Goal: Answer question/provide support: Share knowledge or assist other users

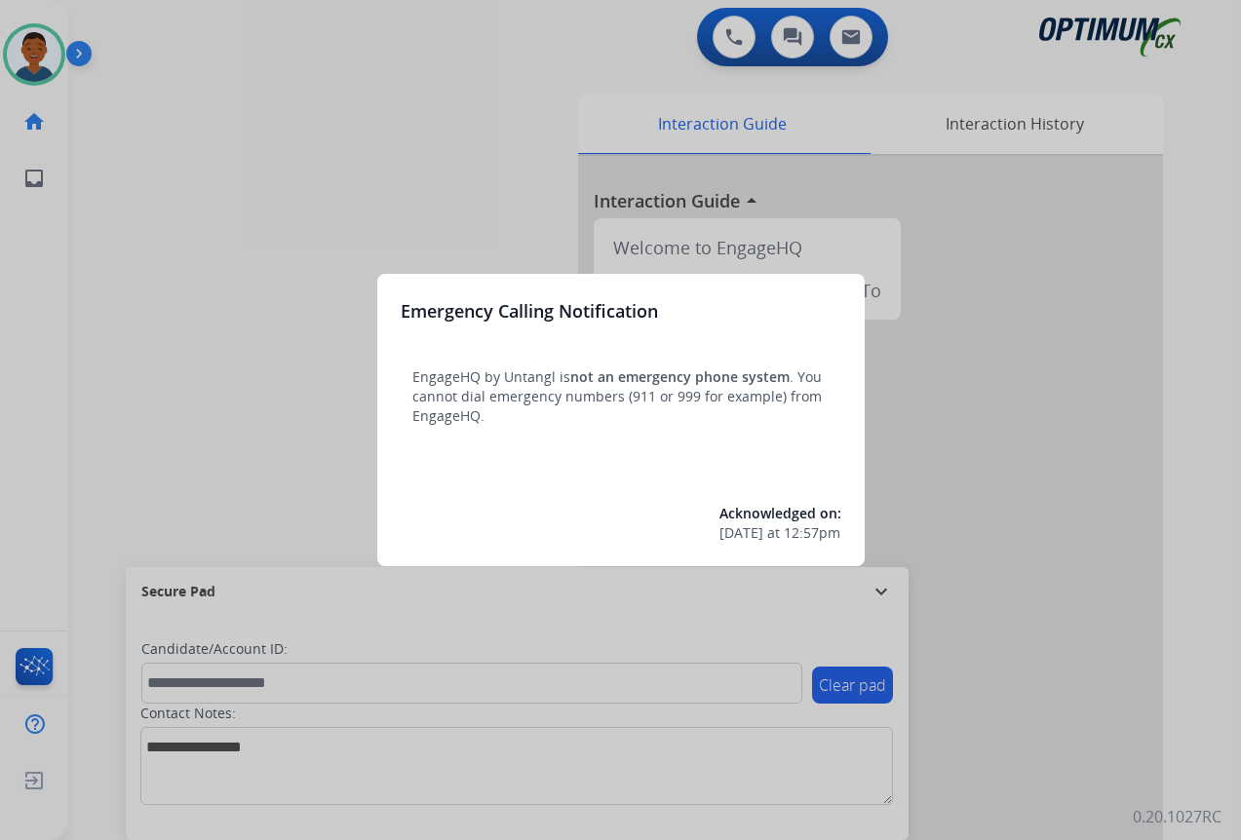
click at [1002, 706] on div at bounding box center [620, 420] width 1241 height 840
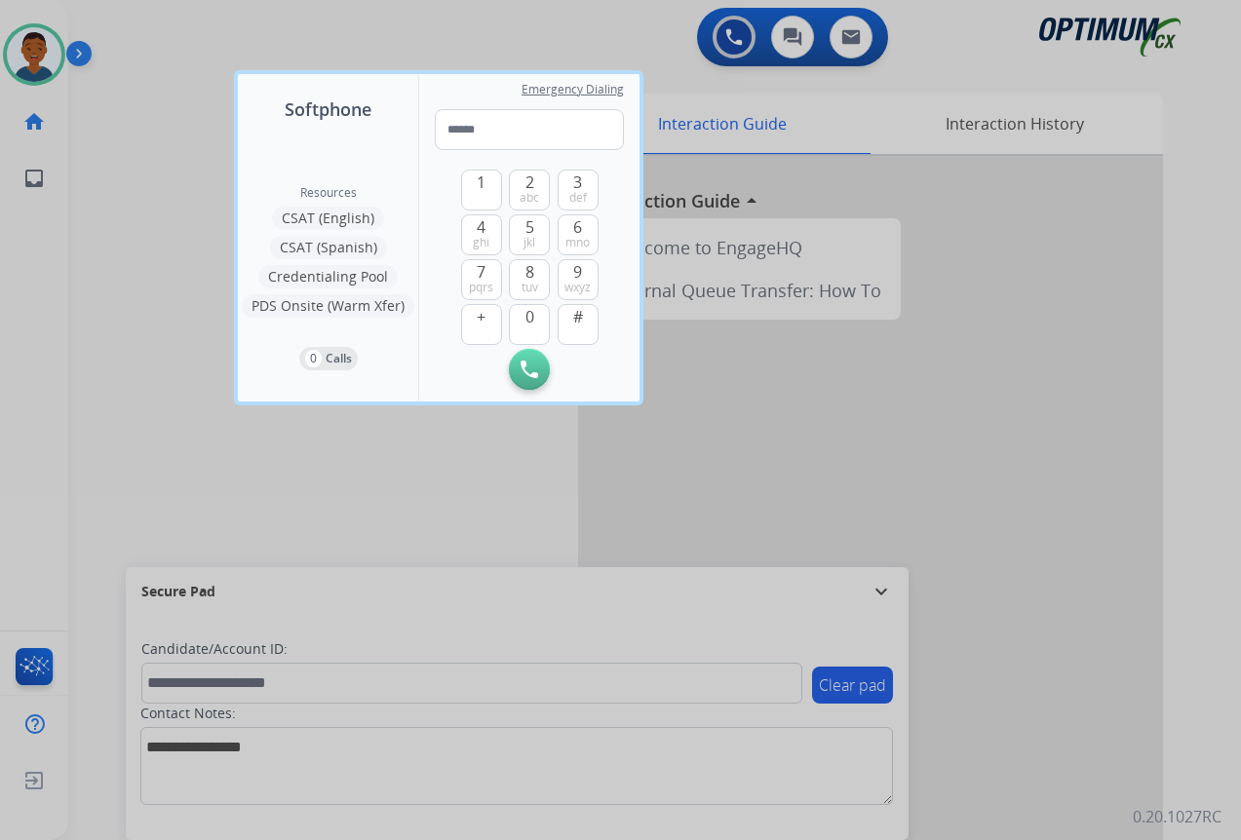
click at [1002, 707] on div at bounding box center [620, 420] width 1241 height 840
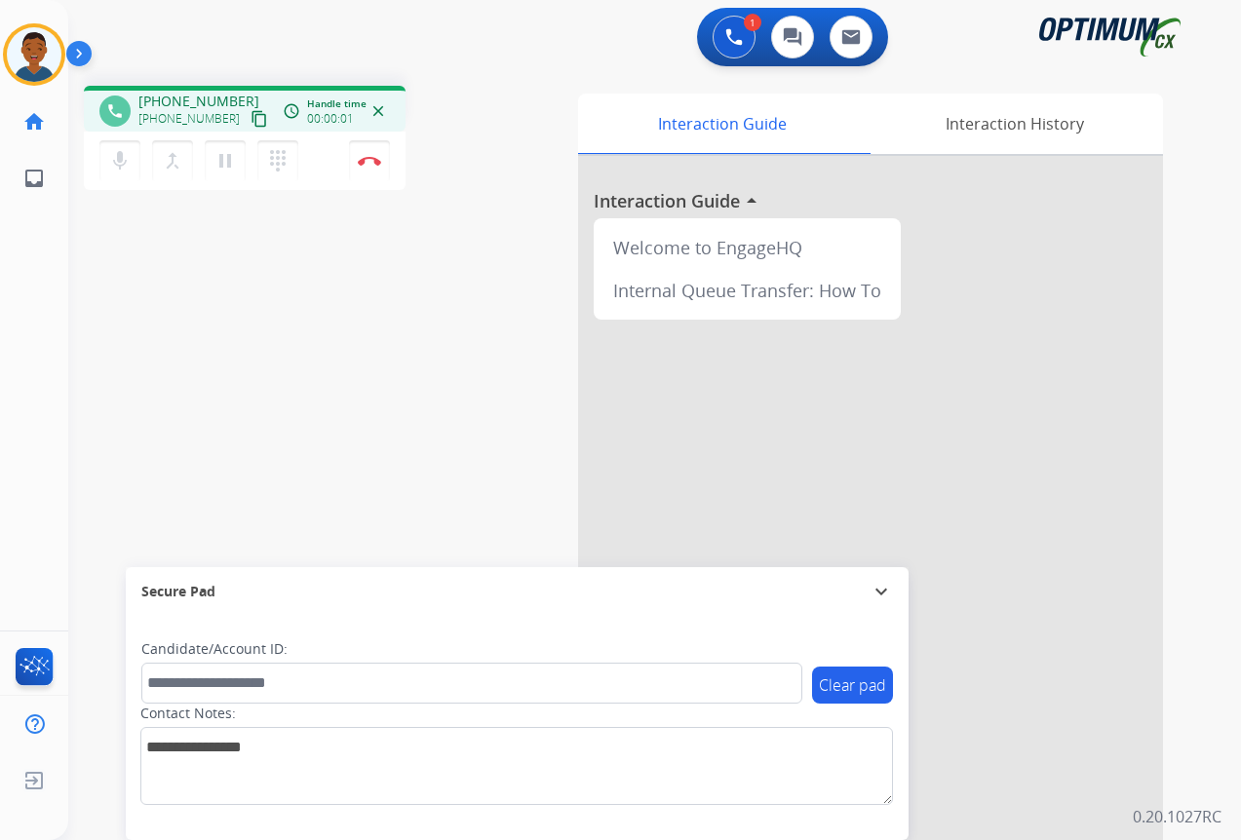
click at [251, 118] on mat-icon "content_copy" at bounding box center [260, 119] width 18 height 18
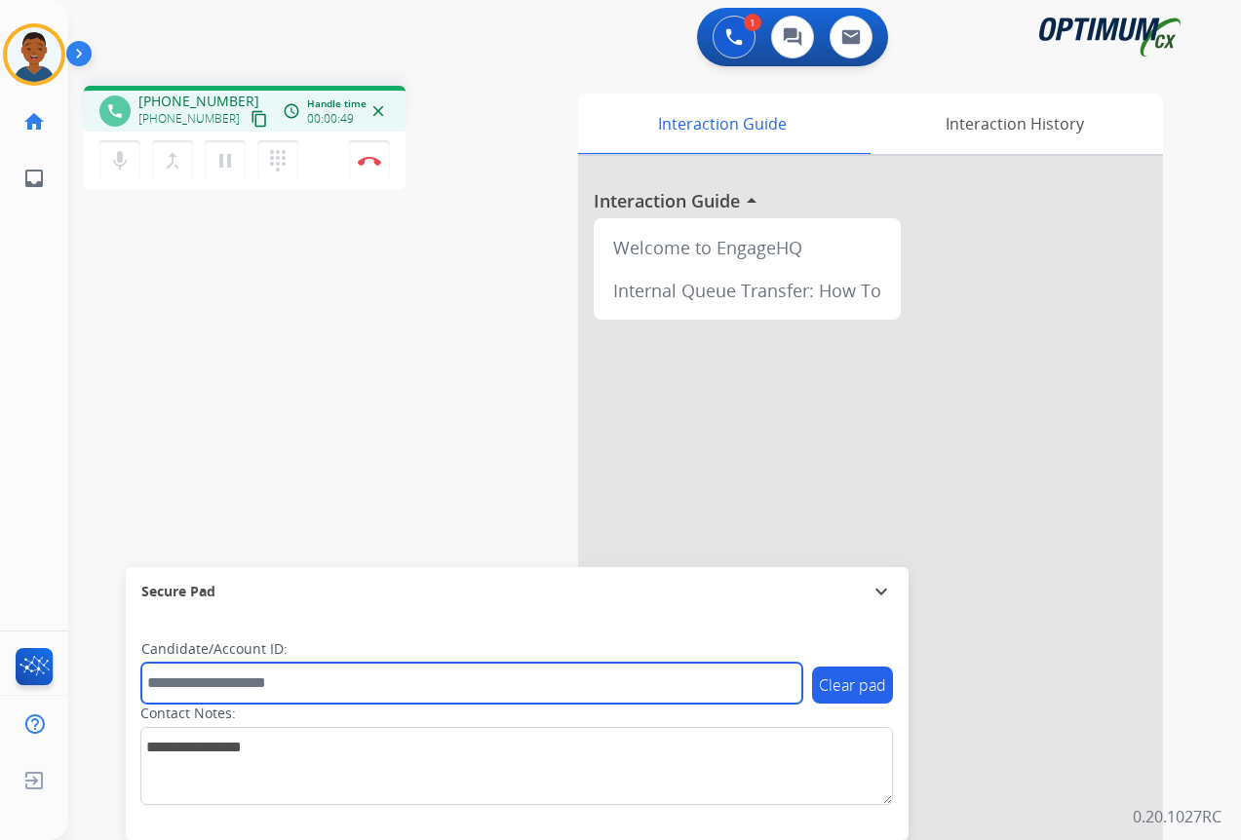
click at [217, 686] on input "text" at bounding box center [471, 683] width 661 height 41
paste input "*******"
type input "*******"
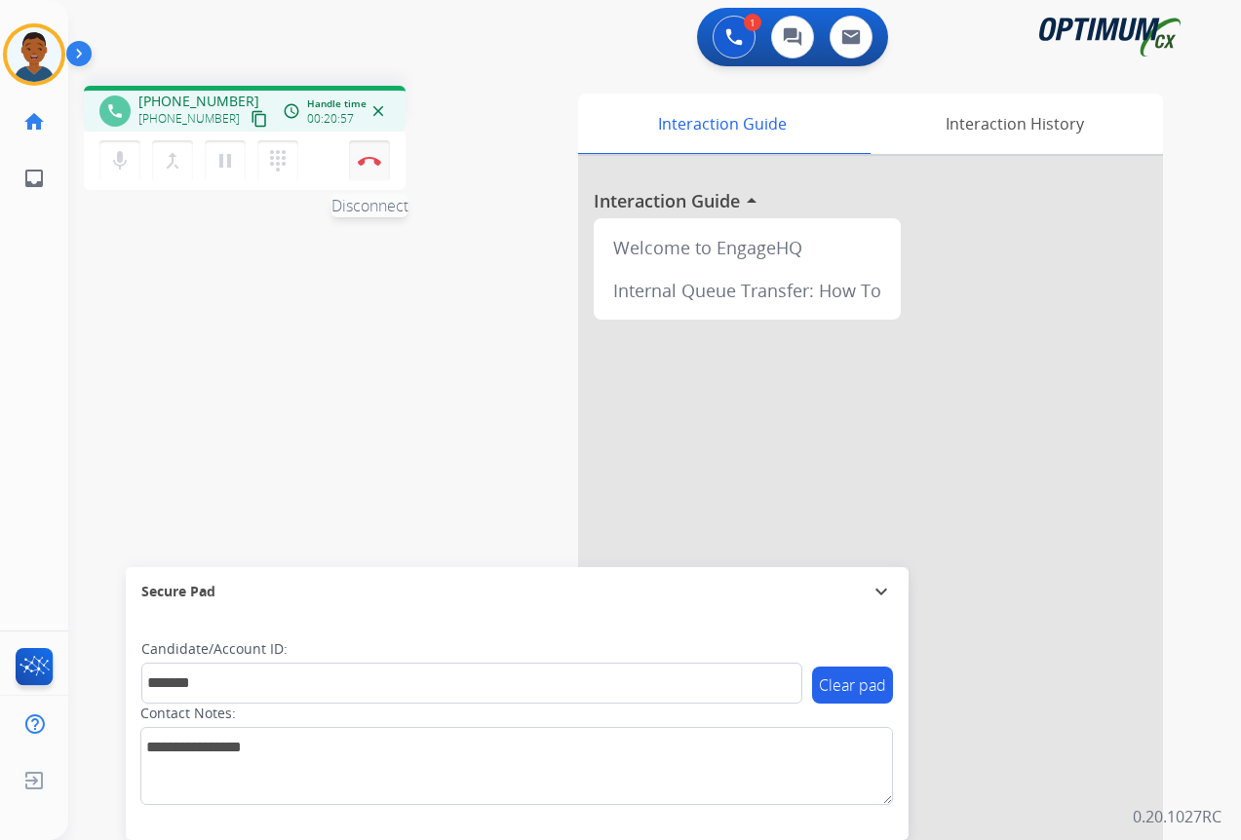
click at [369, 170] on button "Disconnect" at bounding box center [369, 160] width 41 height 41
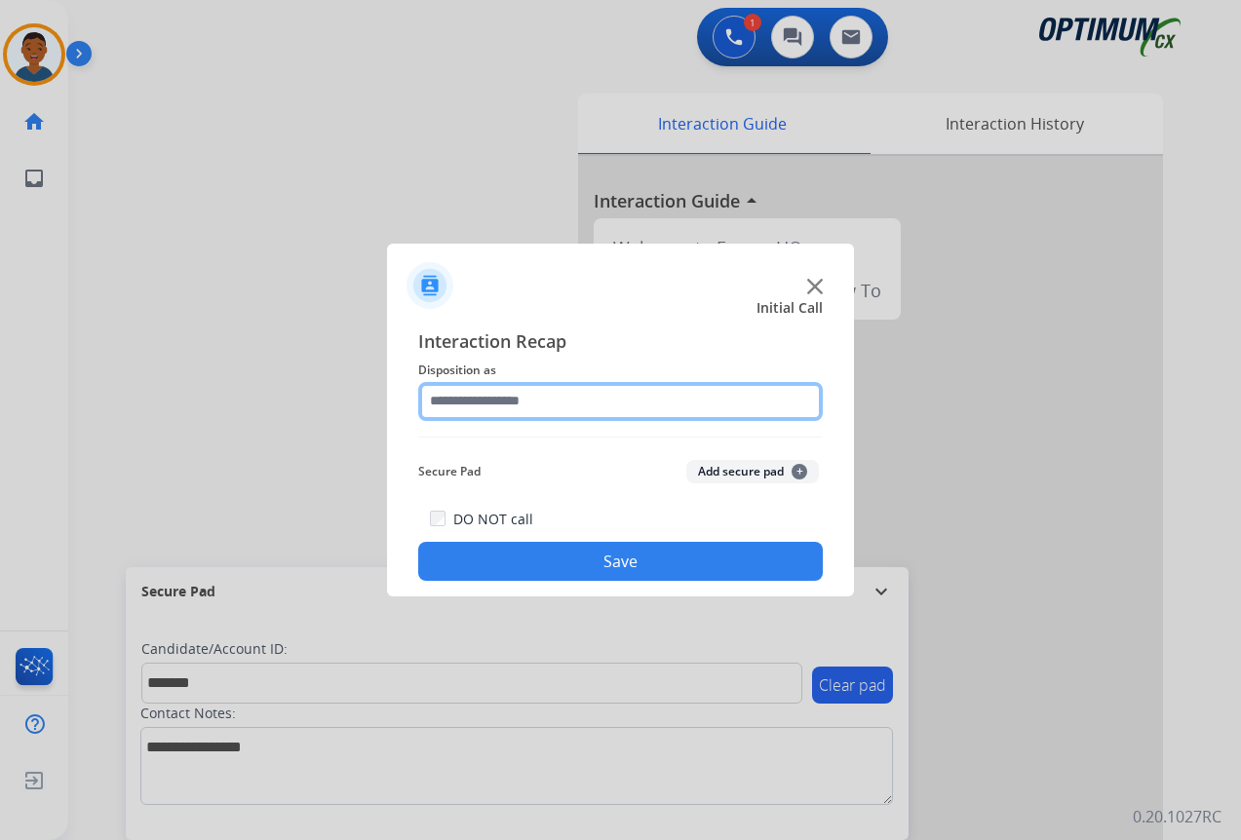
click at [456, 396] on input "text" at bounding box center [620, 401] width 405 height 39
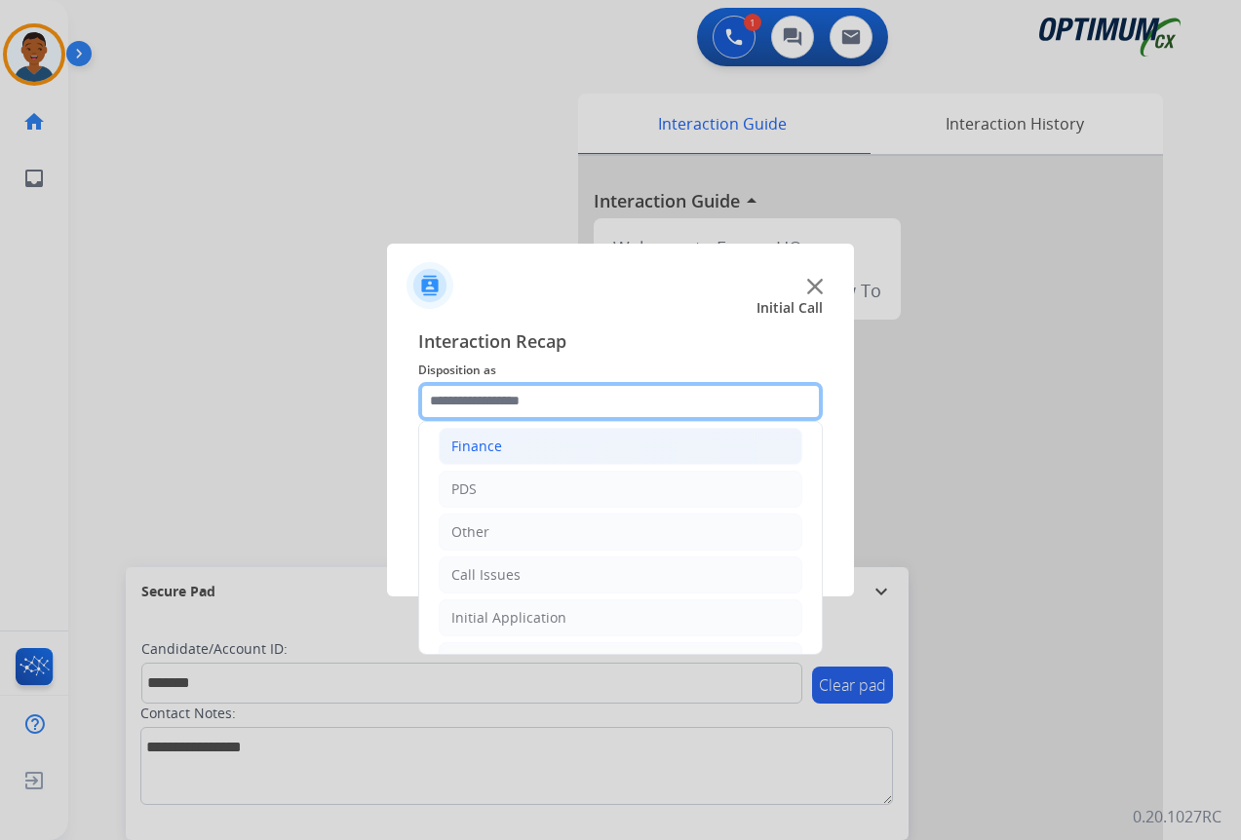
scroll to position [133, 0]
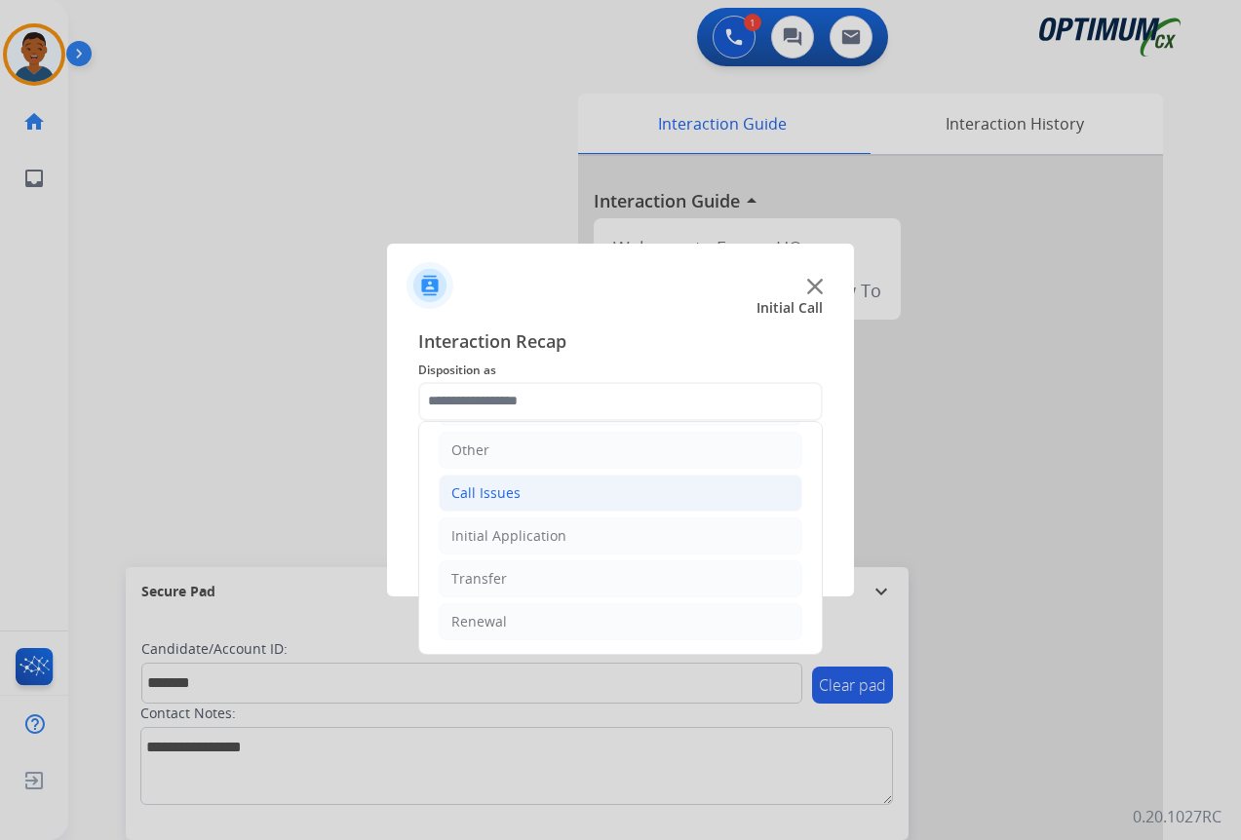
click at [473, 491] on div "Call Issues" at bounding box center [485, 492] width 69 height 19
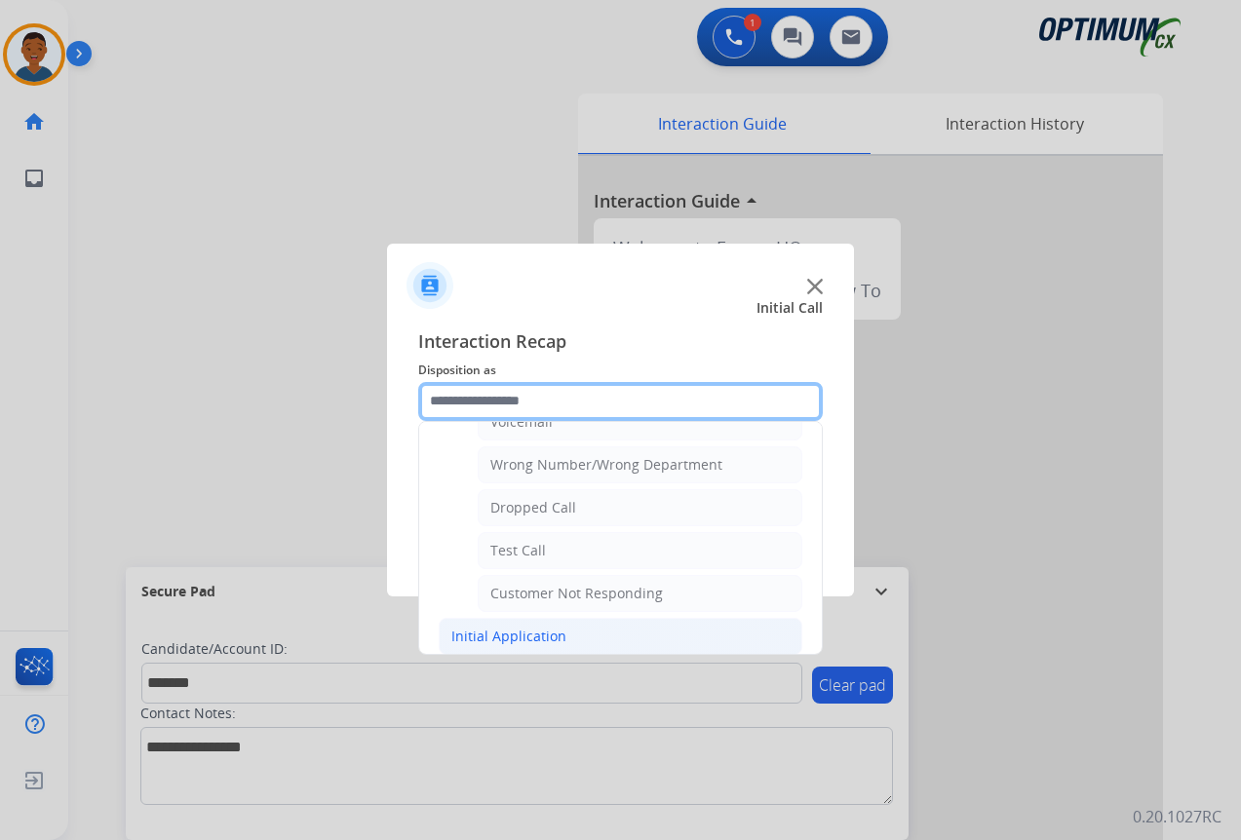
scroll to position [328, 0]
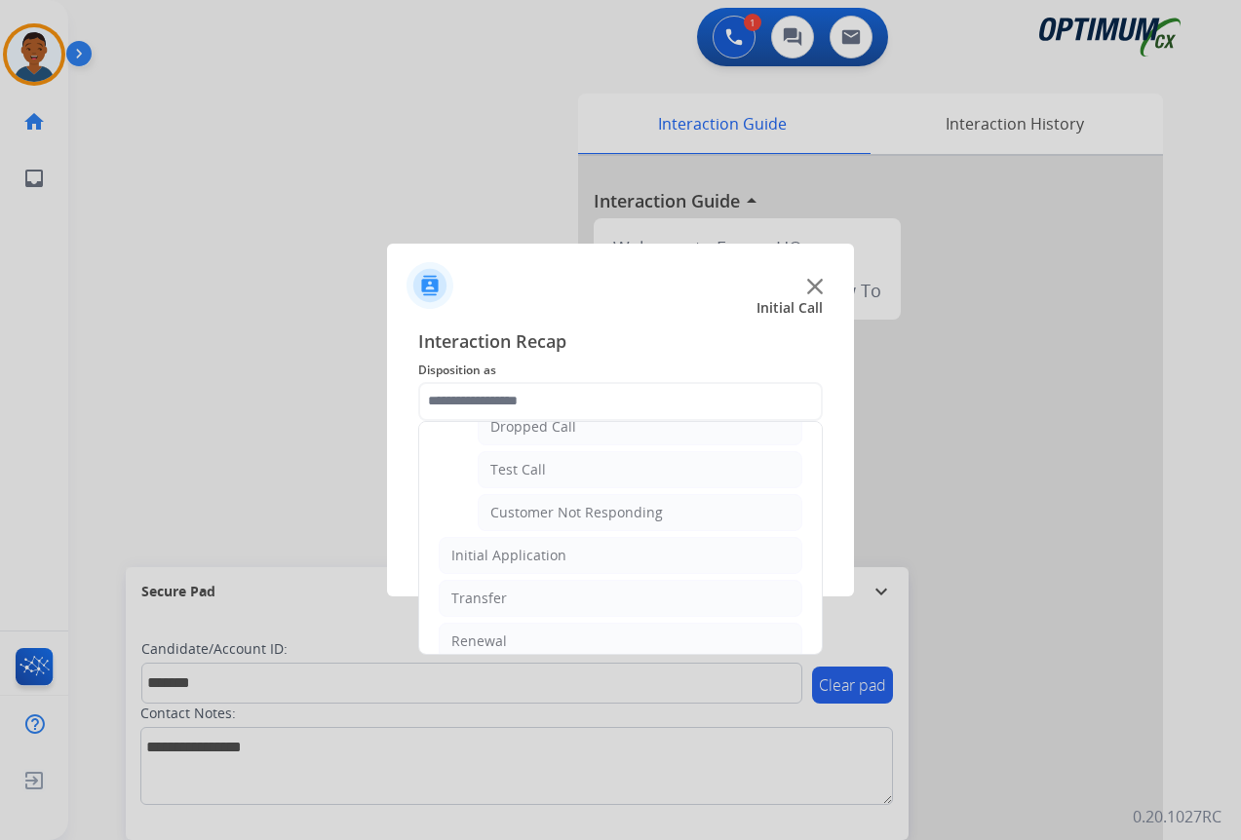
click at [520, 517] on div "Customer Not Responding" at bounding box center [576, 512] width 173 height 19
type input "**********"
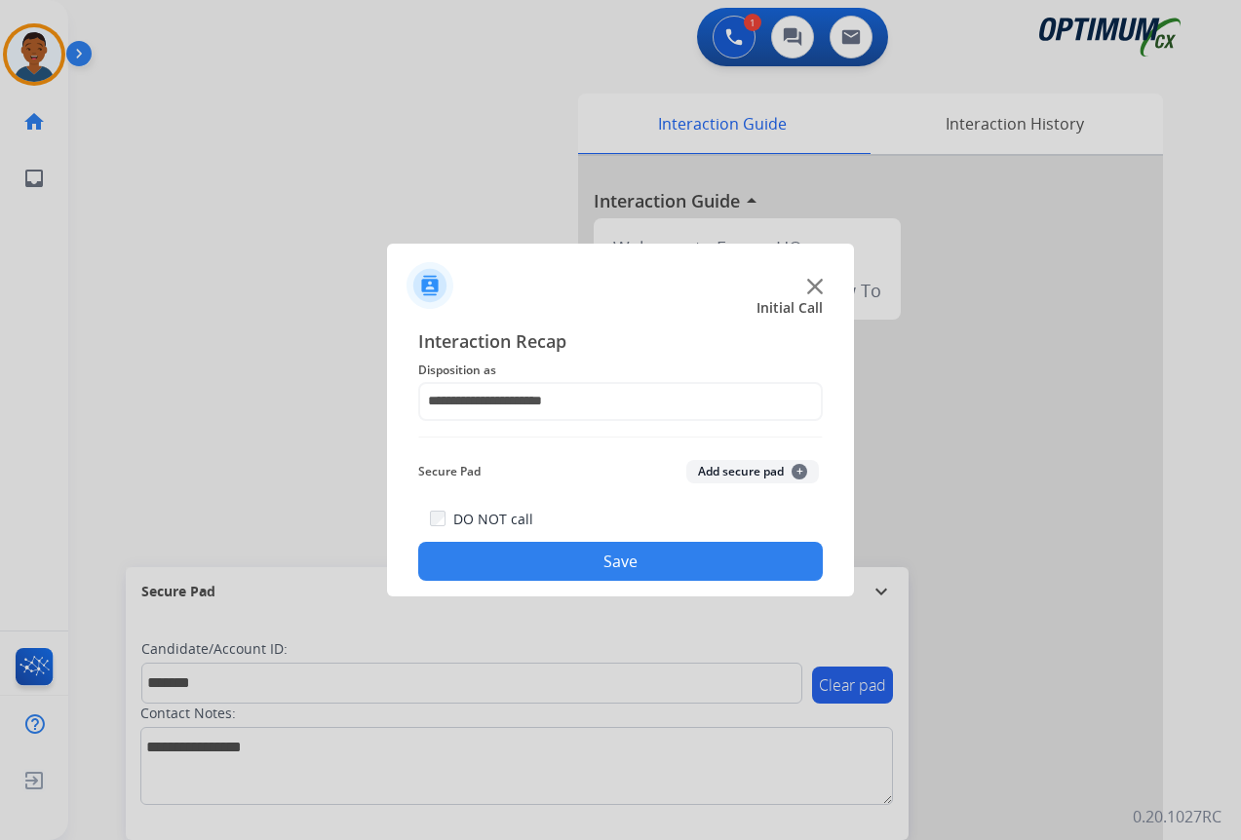
click at [733, 466] on button "Add secure pad +" at bounding box center [752, 471] width 133 height 23
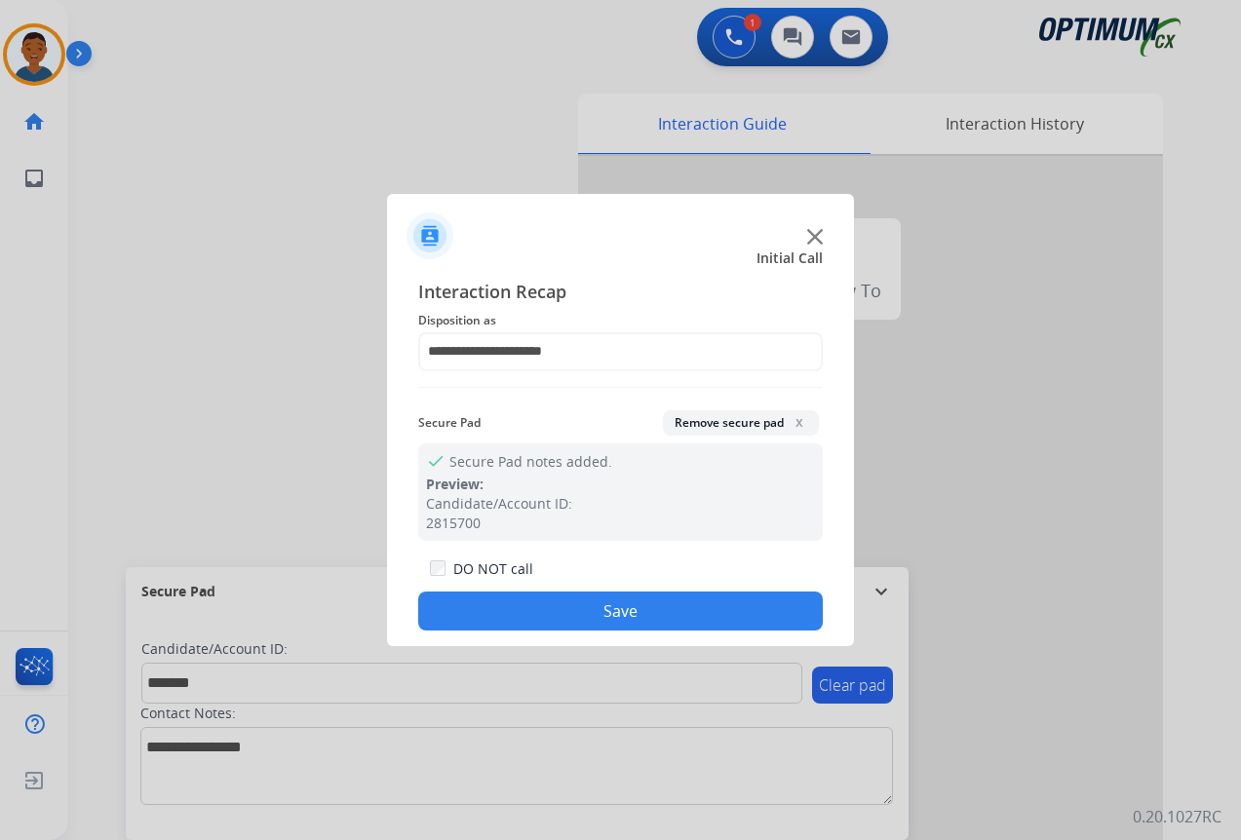
click at [632, 606] on button "Save" at bounding box center [620, 611] width 405 height 39
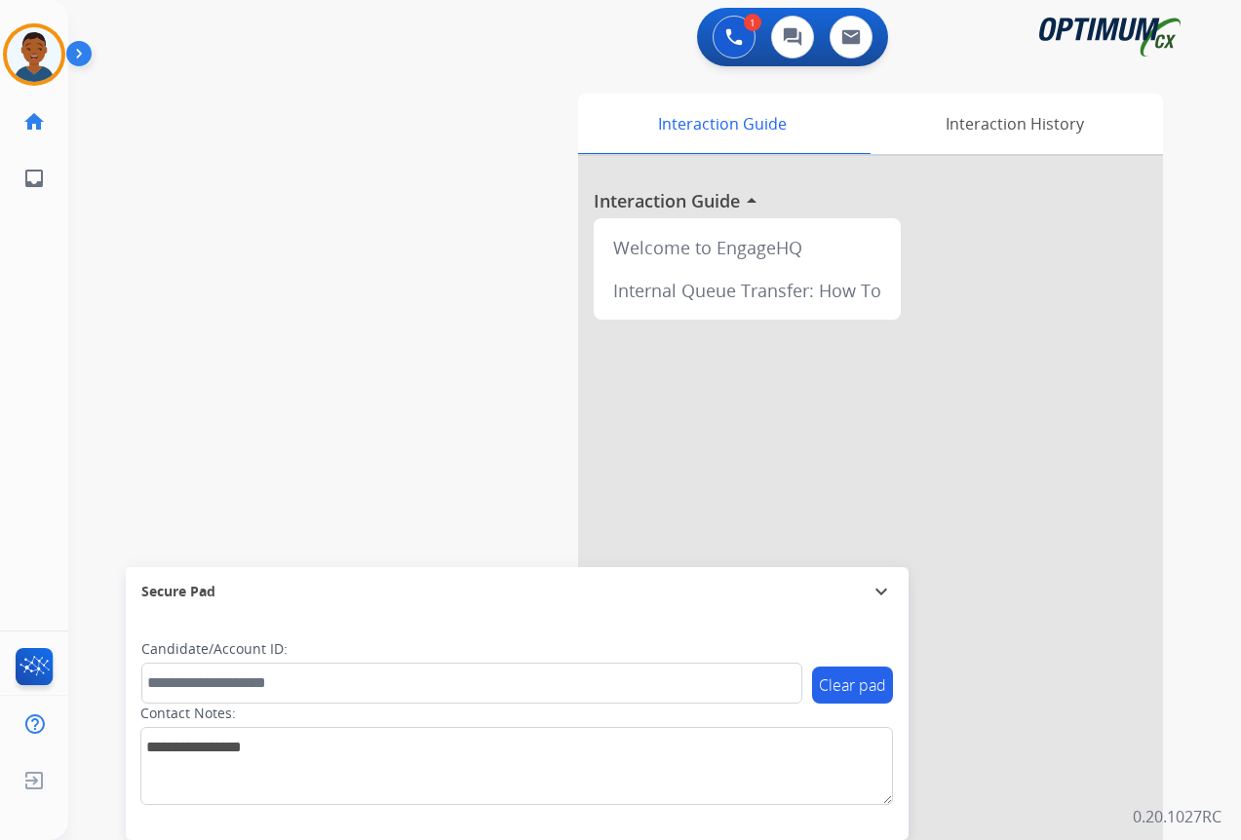
click at [79, 49] on img at bounding box center [82, 57] width 33 height 37
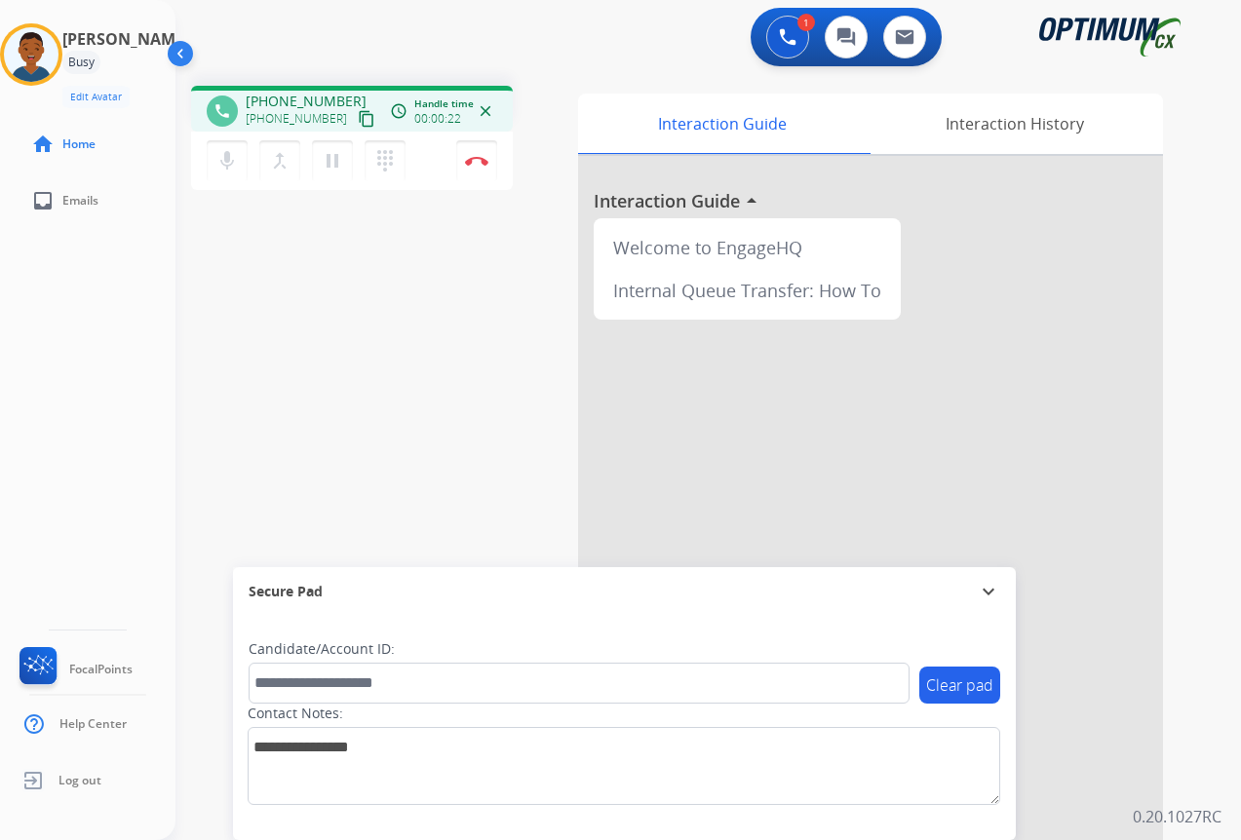
click at [358, 119] on mat-icon "content_copy" at bounding box center [367, 119] width 18 height 18
click at [475, 163] on img at bounding box center [476, 161] width 23 height 10
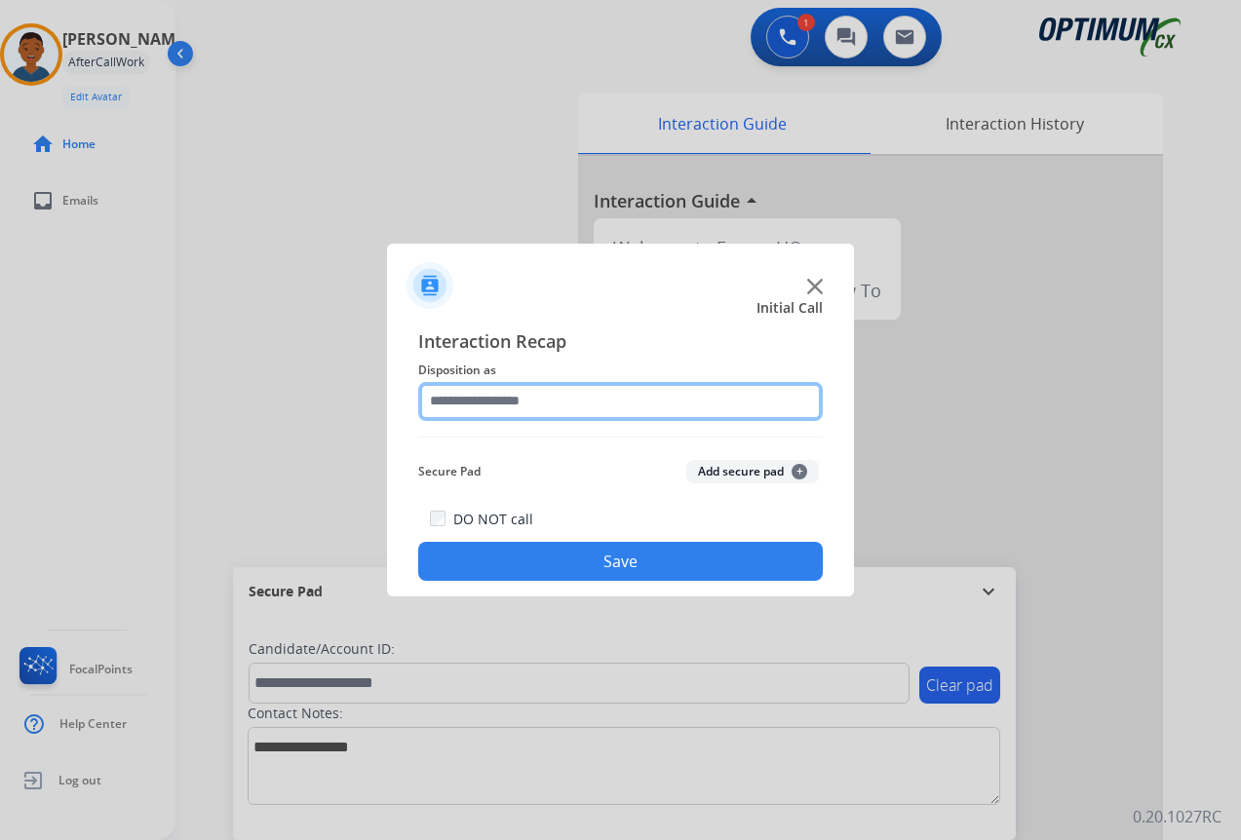
click at [490, 399] on input "text" at bounding box center [620, 401] width 405 height 39
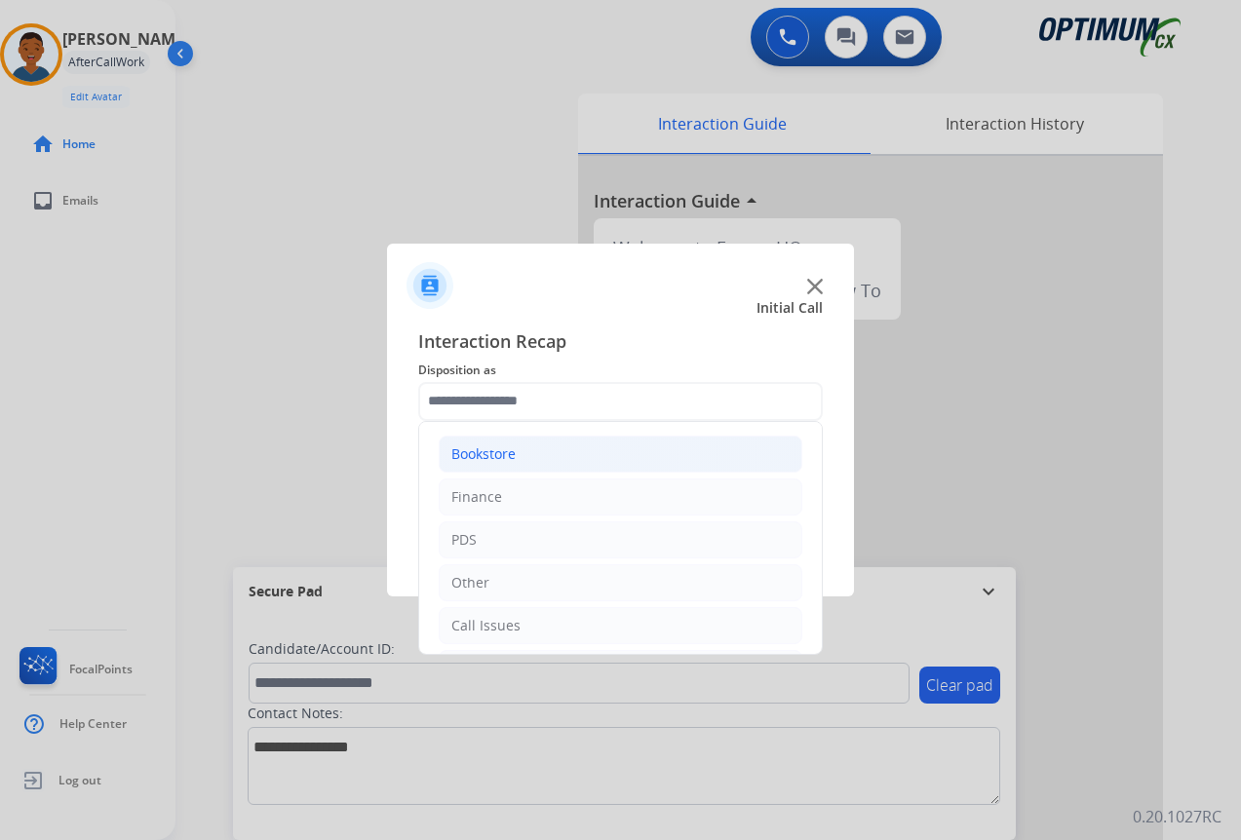
click at [504, 460] on div "Bookstore" at bounding box center [483, 453] width 64 height 19
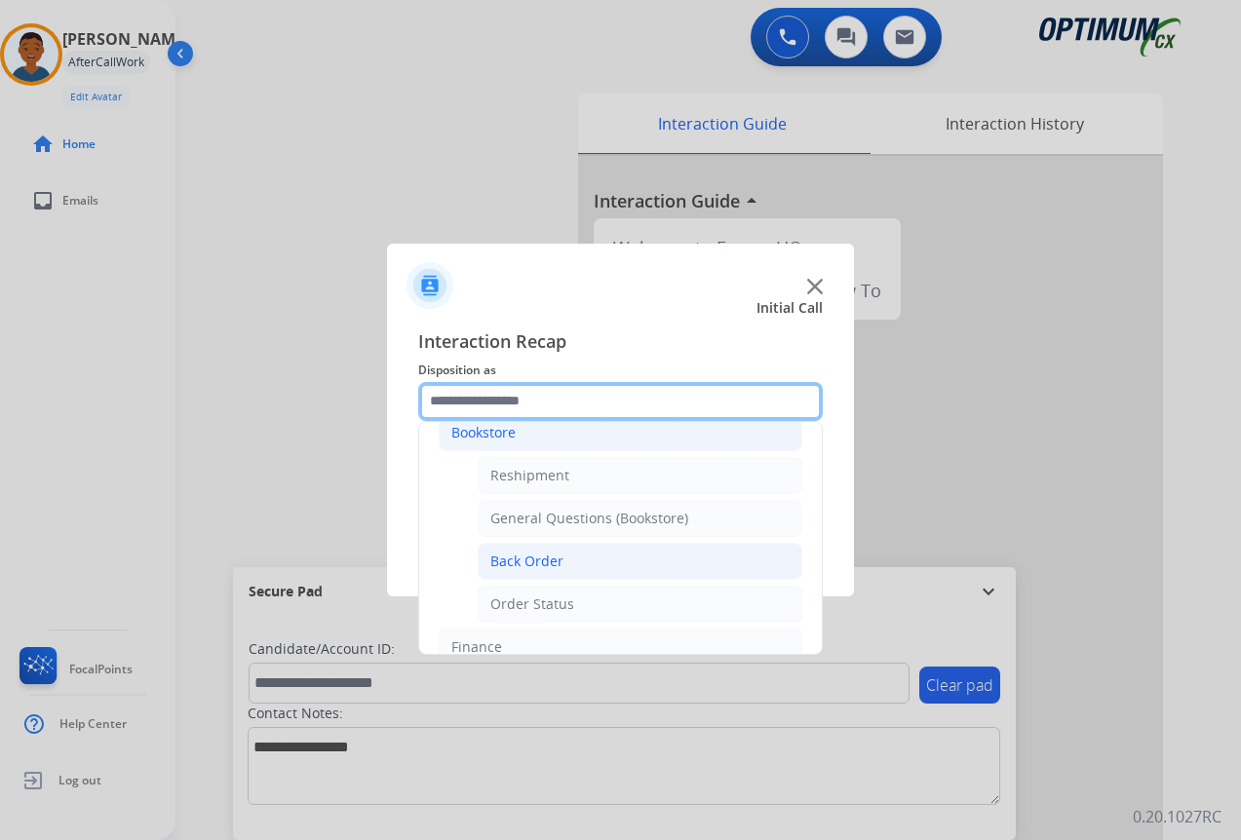
scroll to position [0, 0]
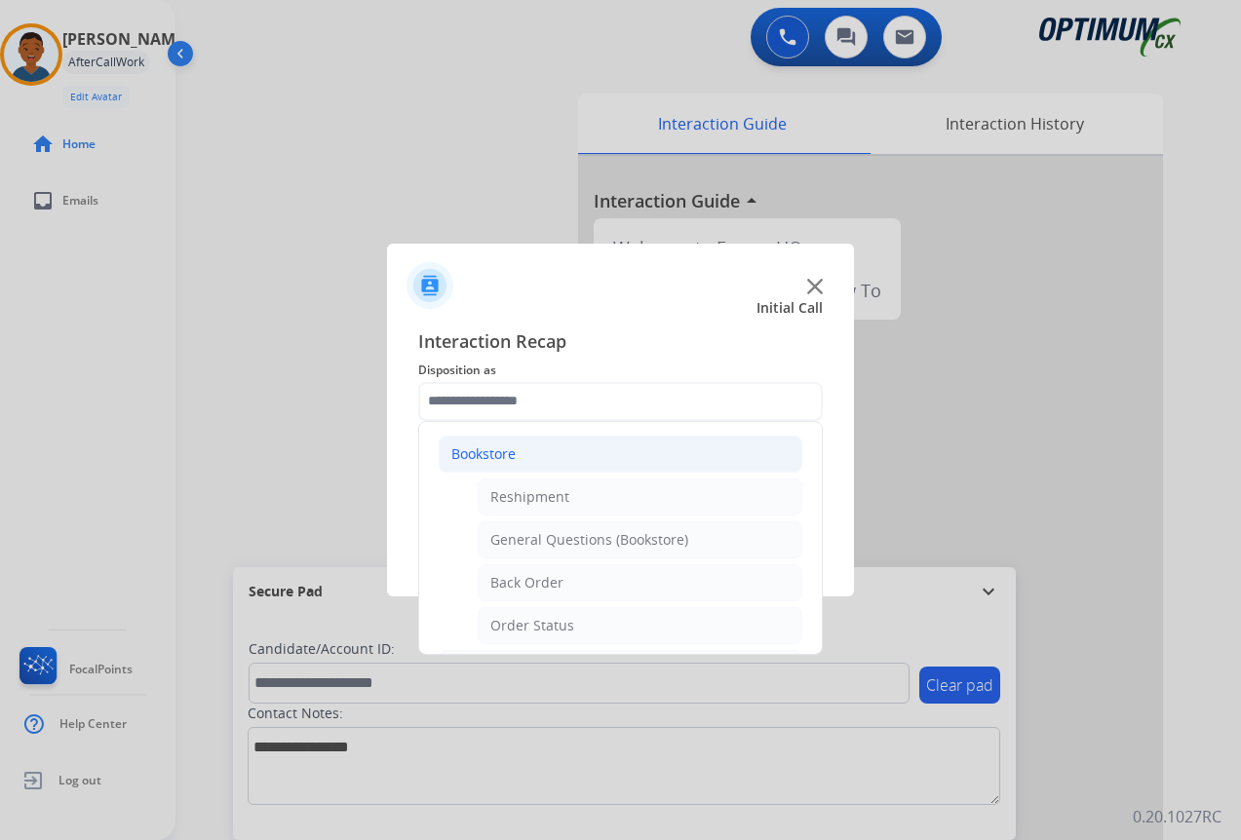
click at [537, 540] on div "General Questions (Bookstore)" at bounding box center [589, 539] width 198 height 19
type input "**********"
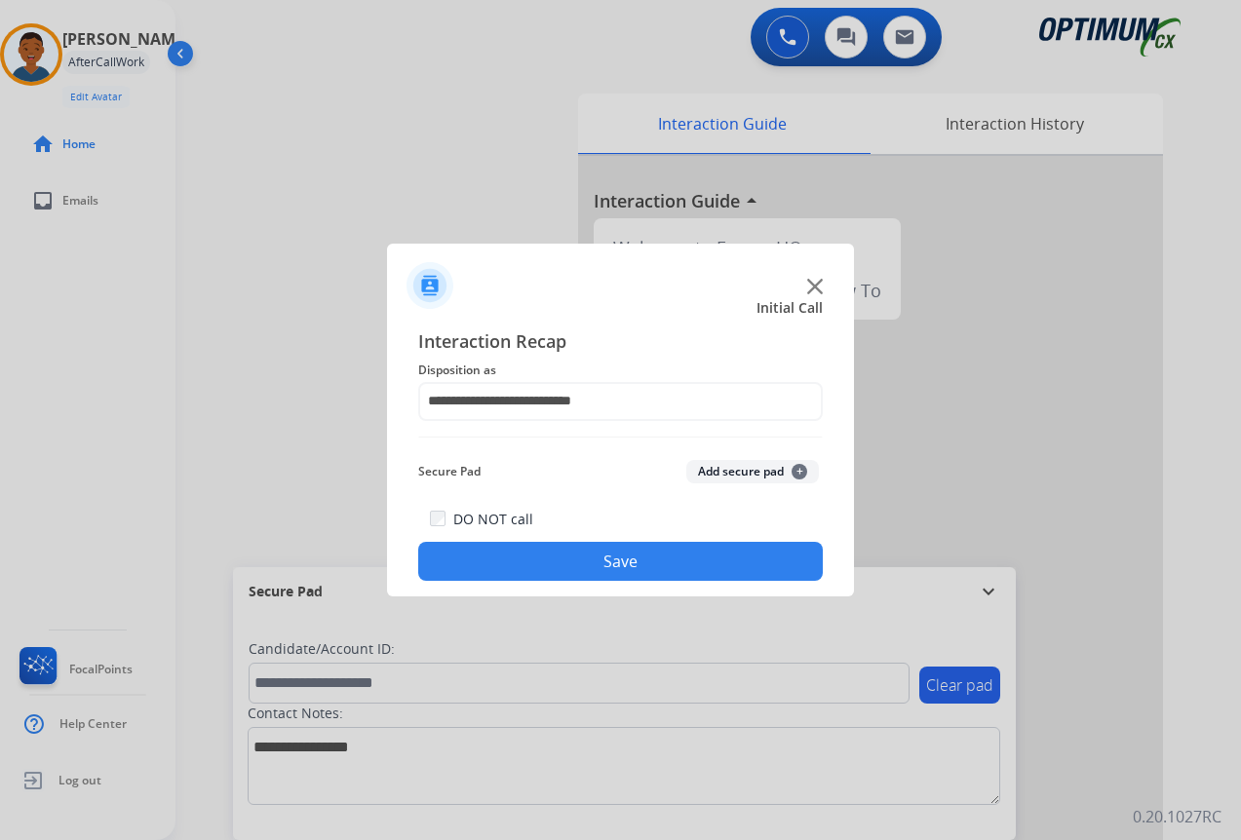
click at [736, 471] on button "Add secure pad +" at bounding box center [752, 471] width 133 height 23
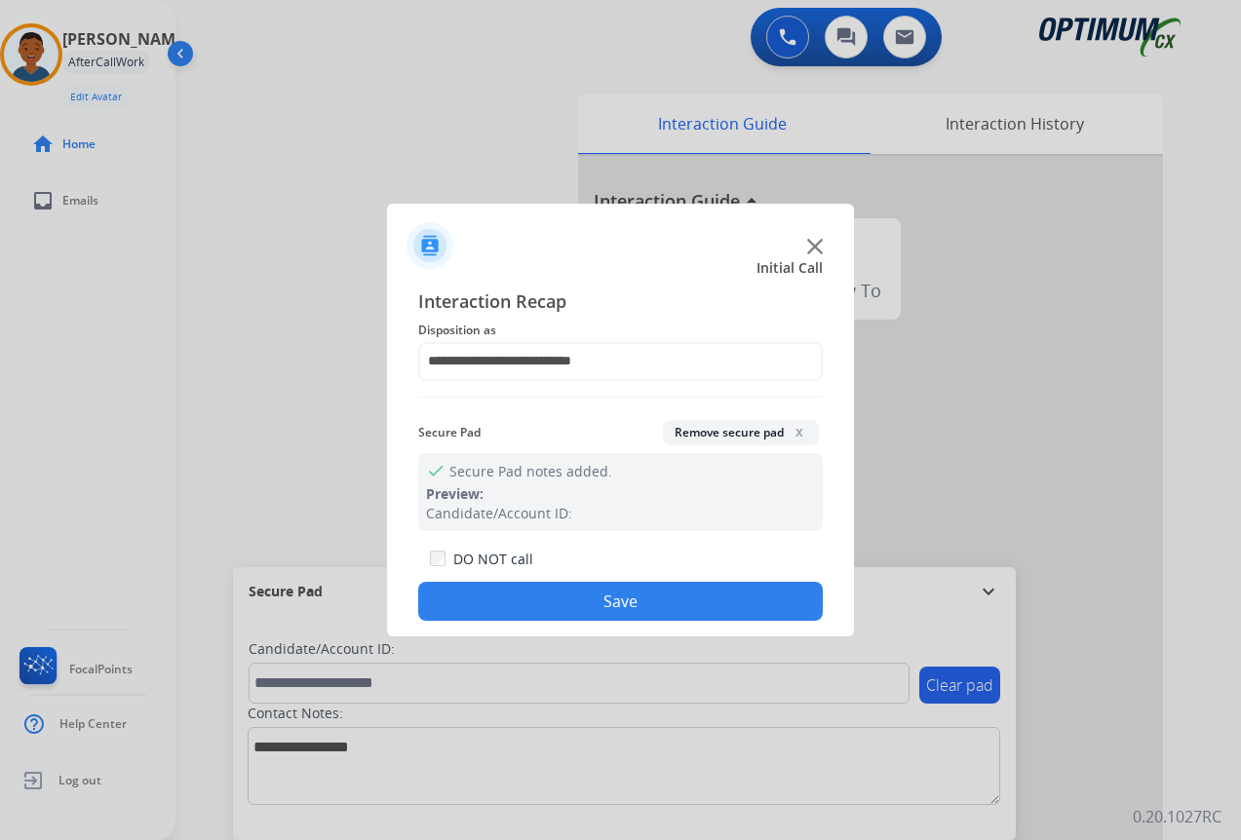
click at [714, 426] on button "Remove secure pad x" at bounding box center [741, 432] width 156 height 25
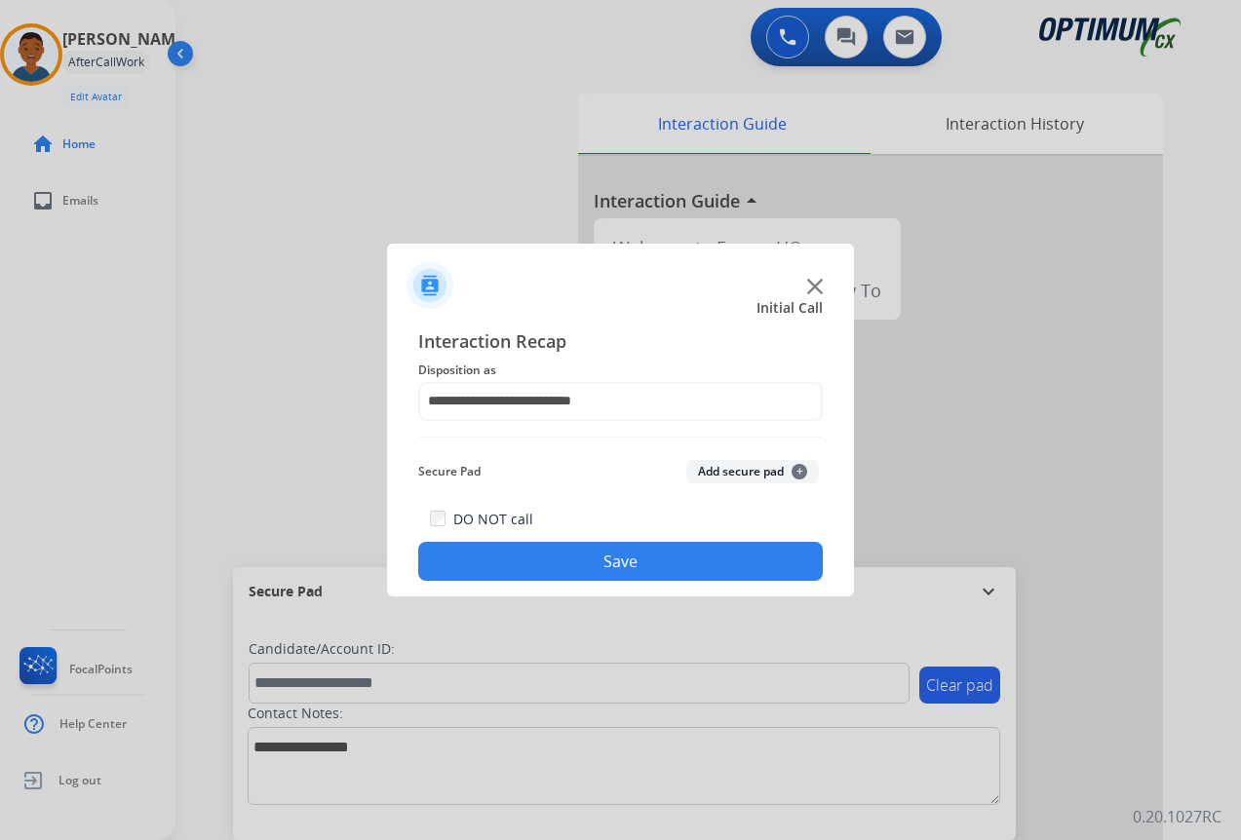
click at [656, 554] on button "Save" at bounding box center [620, 561] width 405 height 39
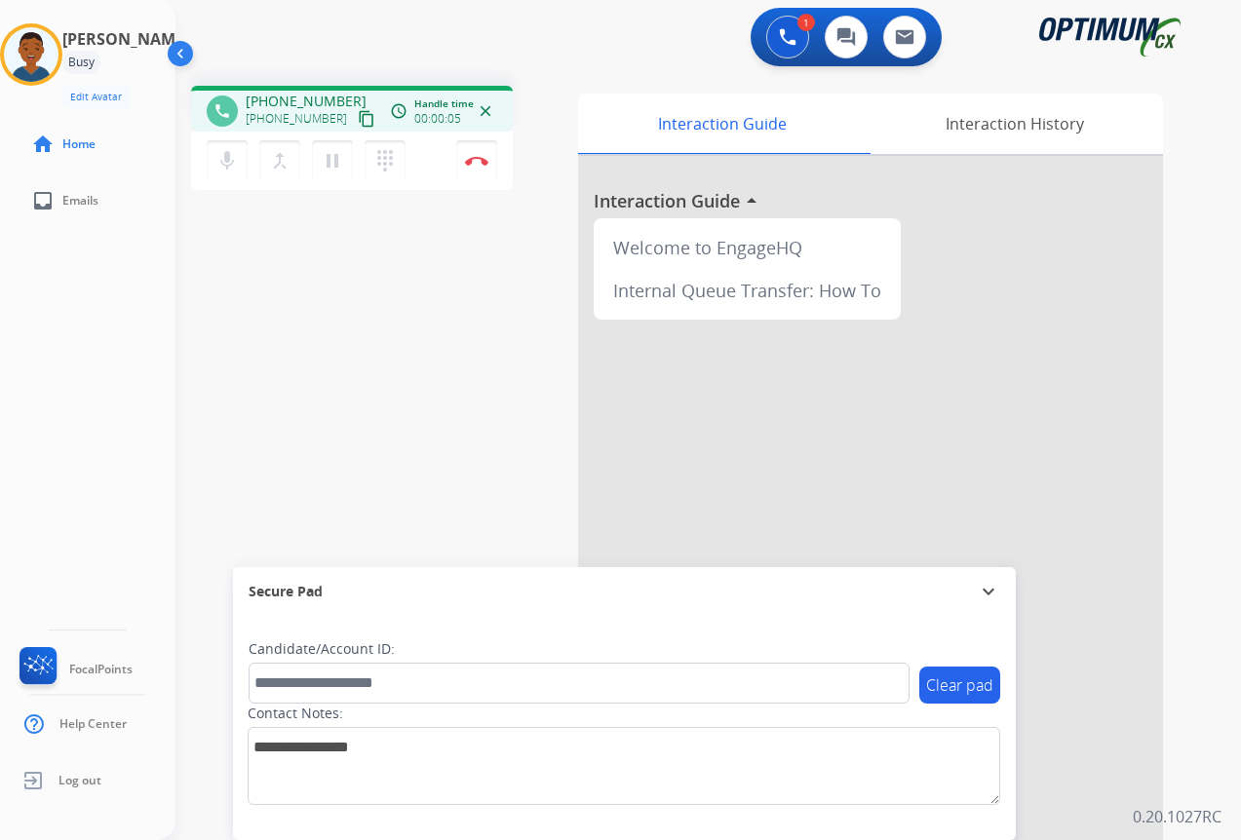
click at [358, 121] on mat-icon "content_copy" at bounding box center [367, 119] width 18 height 18
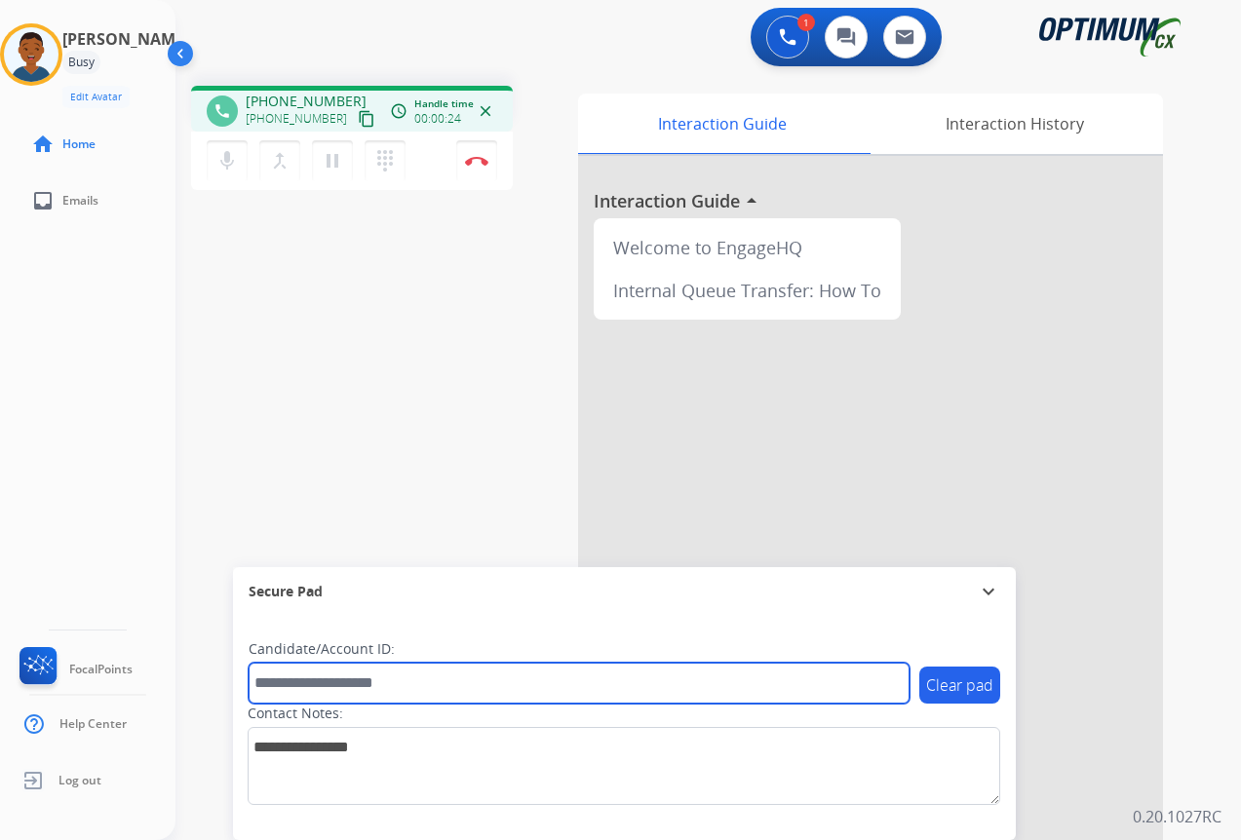
click at [334, 685] on input "text" at bounding box center [579, 683] width 661 height 41
paste input "*******"
type input "*******"
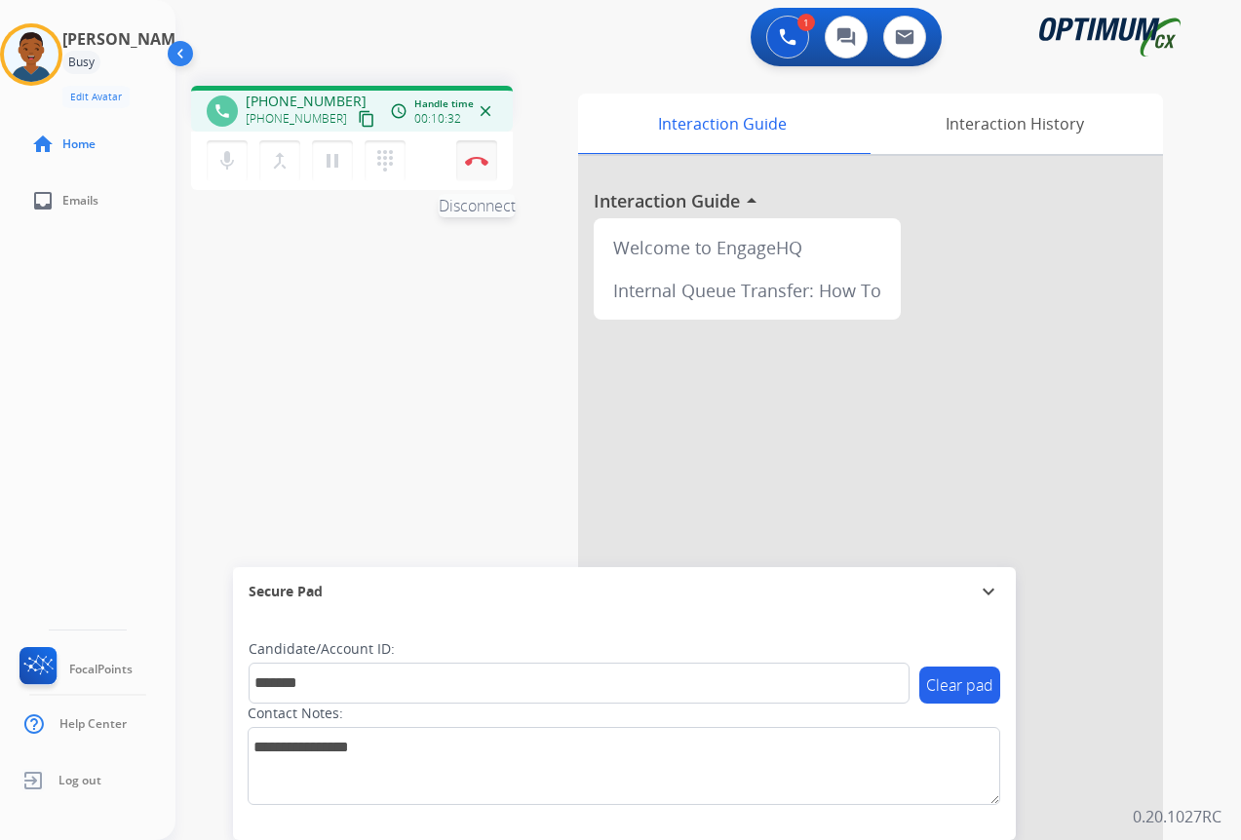
click at [479, 162] on img at bounding box center [476, 161] width 23 height 10
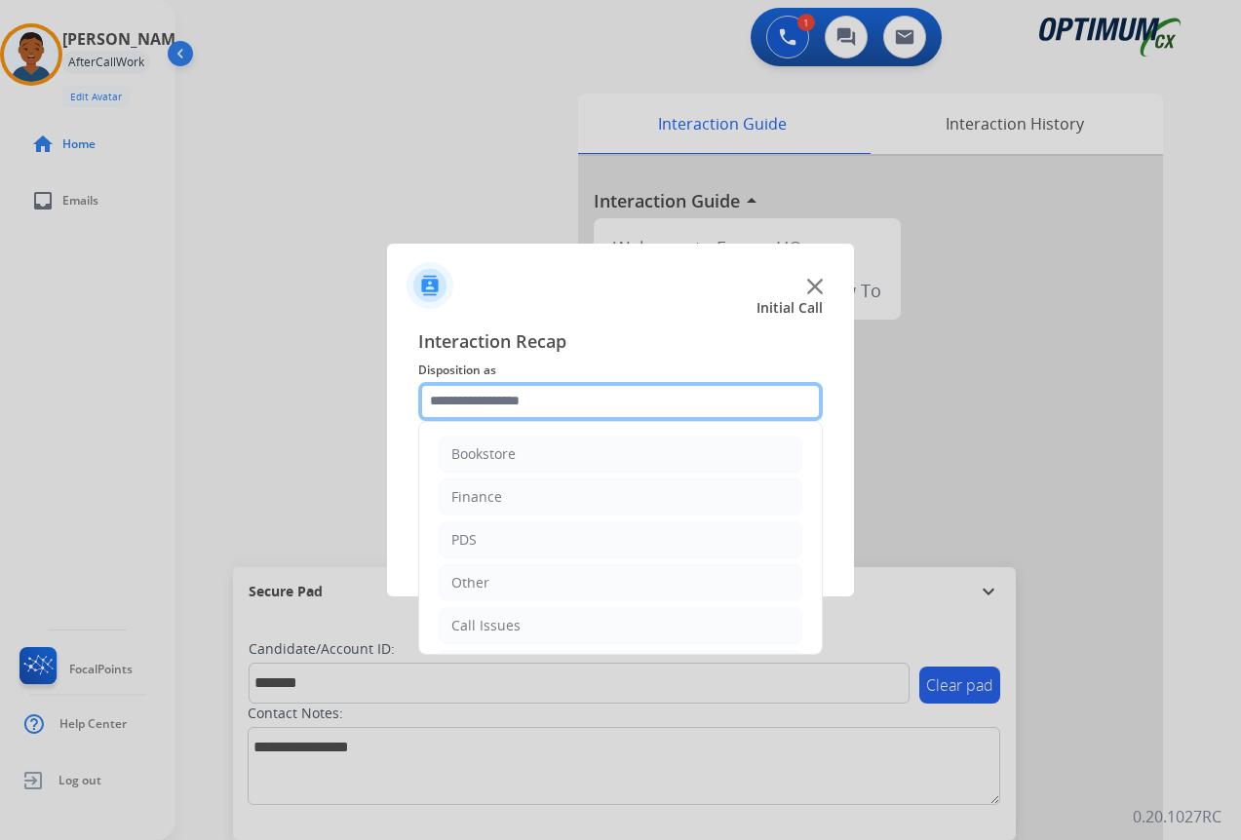
click at [451, 402] on input "text" at bounding box center [620, 401] width 405 height 39
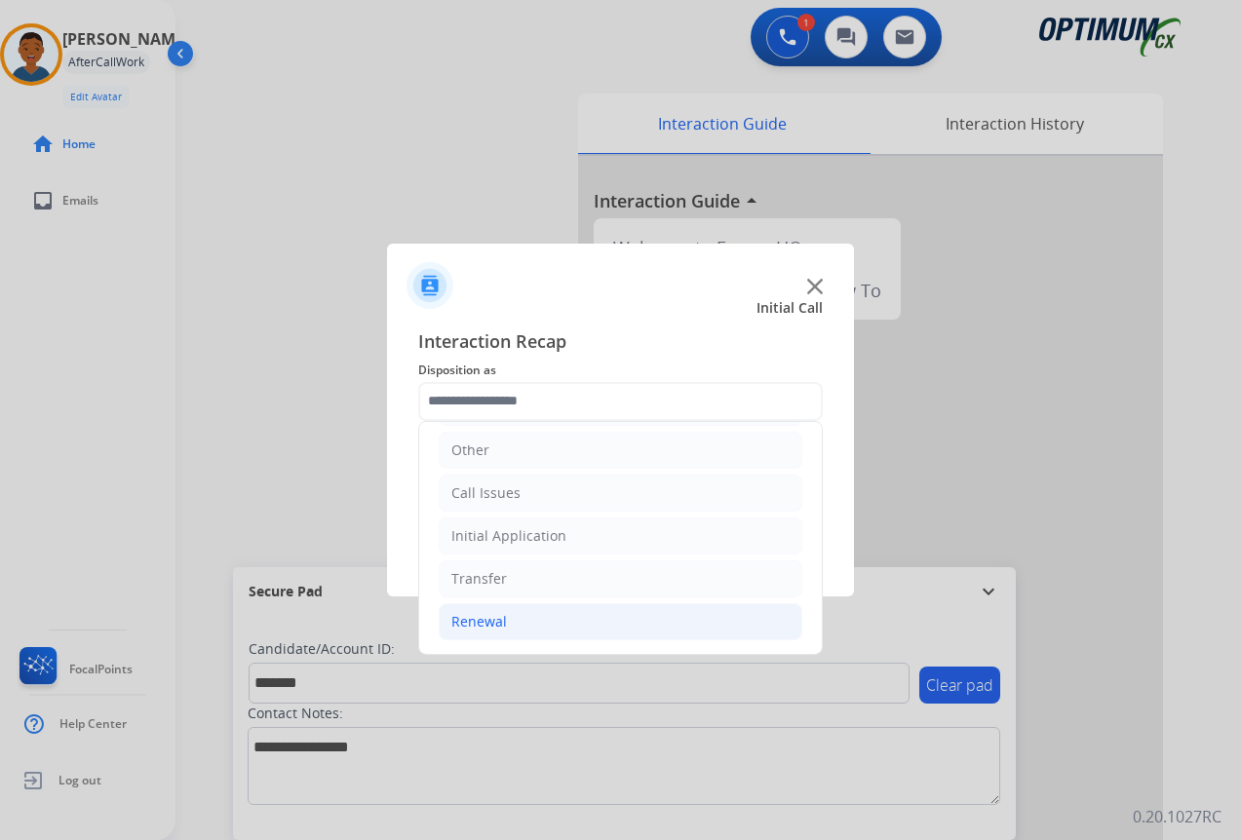
click at [466, 618] on div "Renewal" at bounding box center [479, 621] width 56 height 19
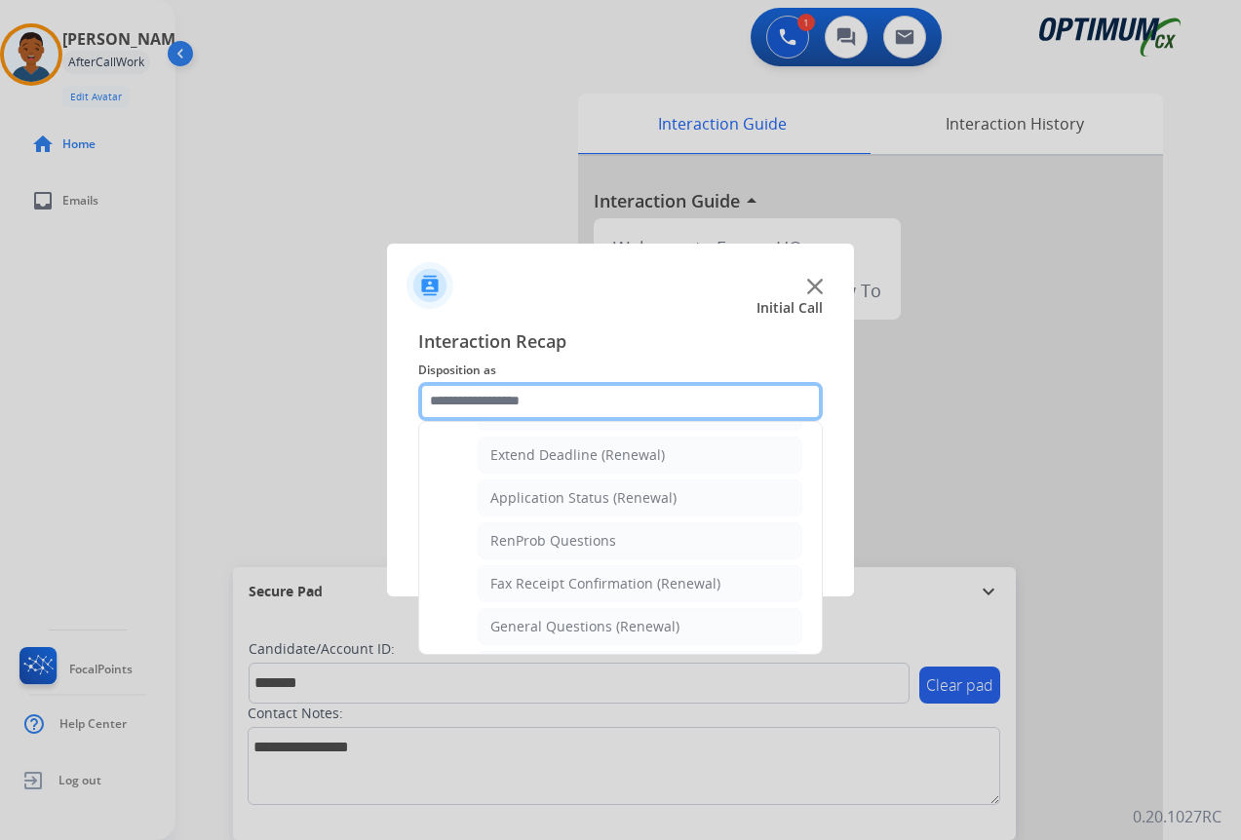
scroll to position [425, 0]
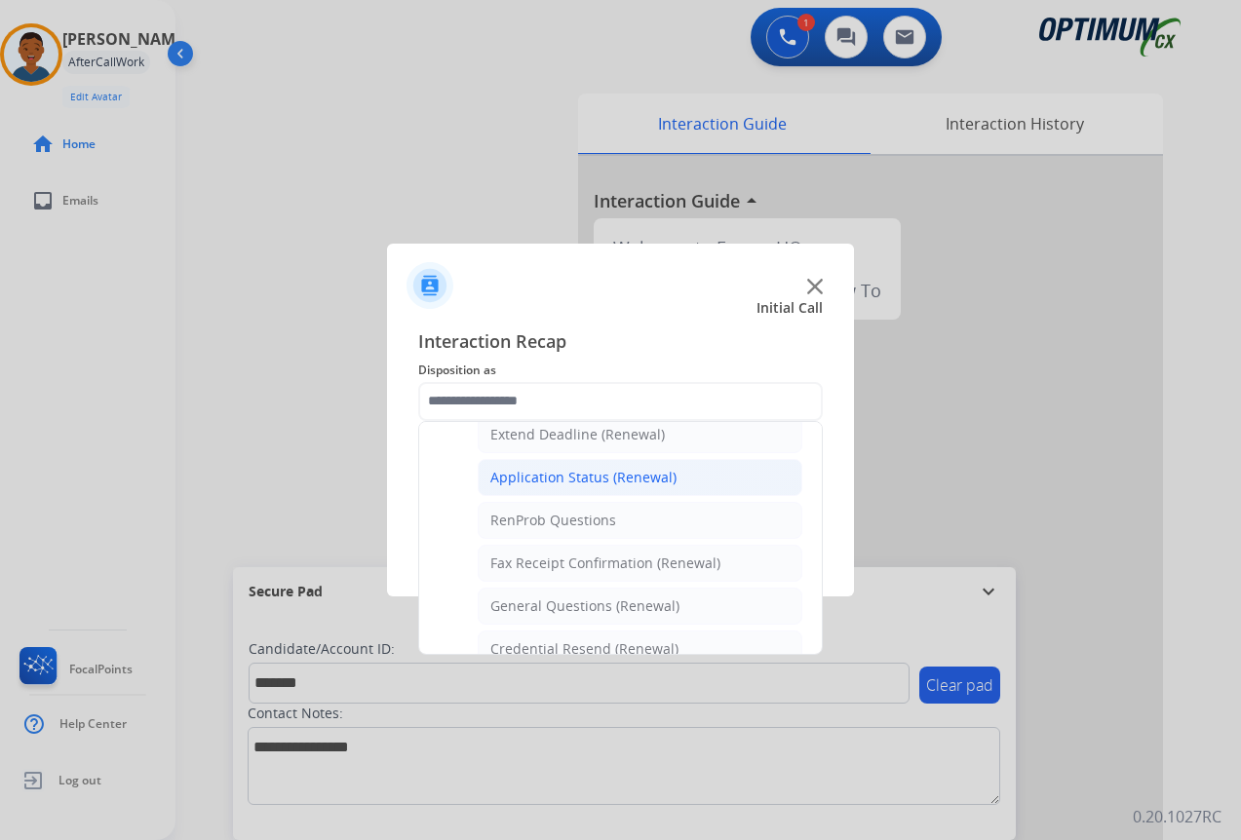
click at [522, 476] on div "Application Status (Renewal)" at bounding box center [583, 477] width 186 height 19
type input "**********"
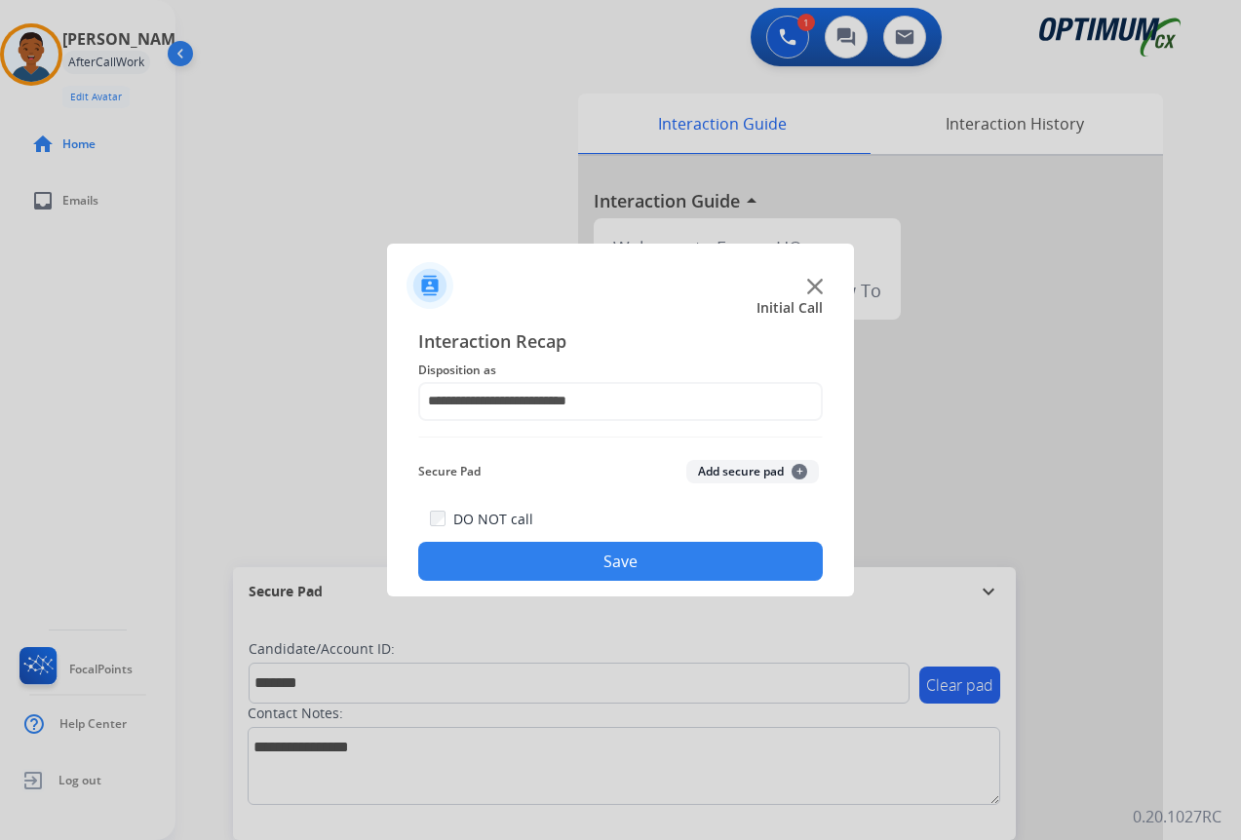
click at [702, 469] on button "Add secure pad +" at bounding box center [752, 471] width 133 height 23
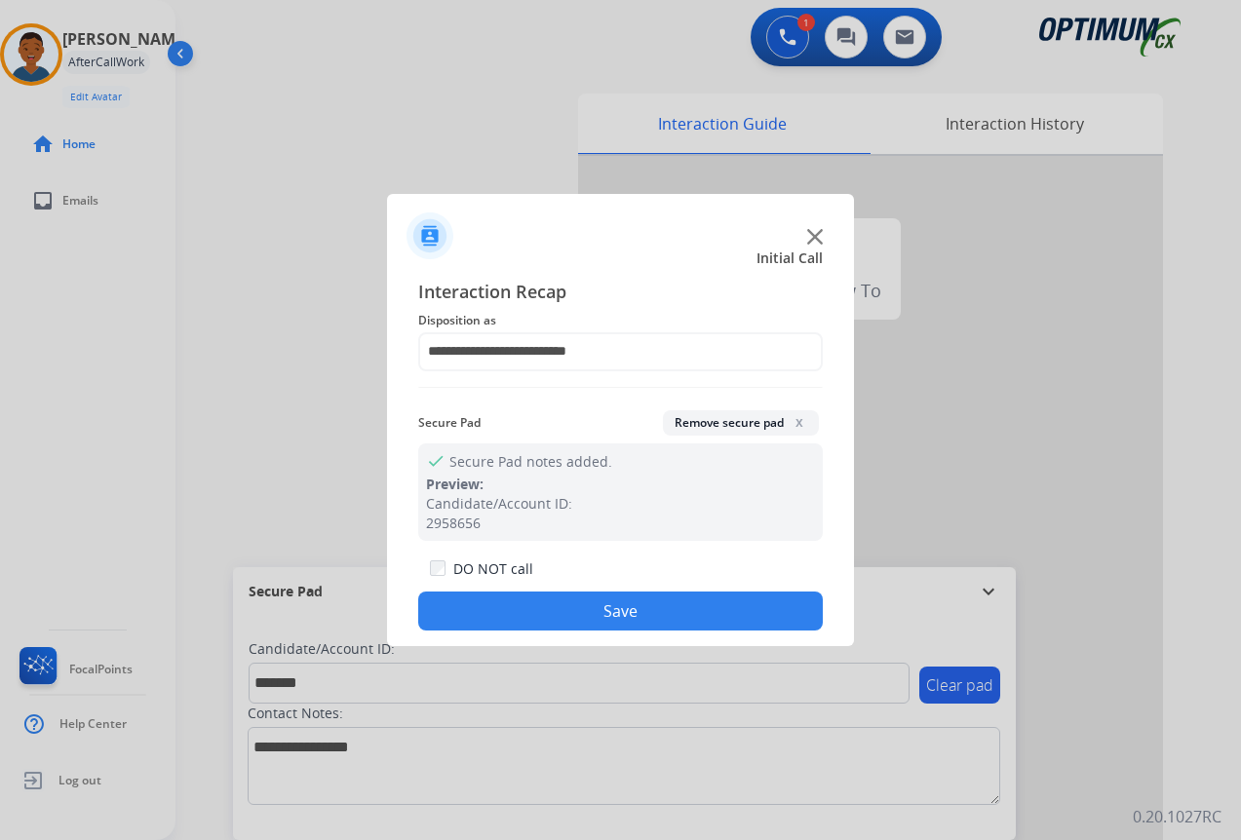
click at [663, 615] on button "Save" at bounding box center [620, 611] width 405 height 39
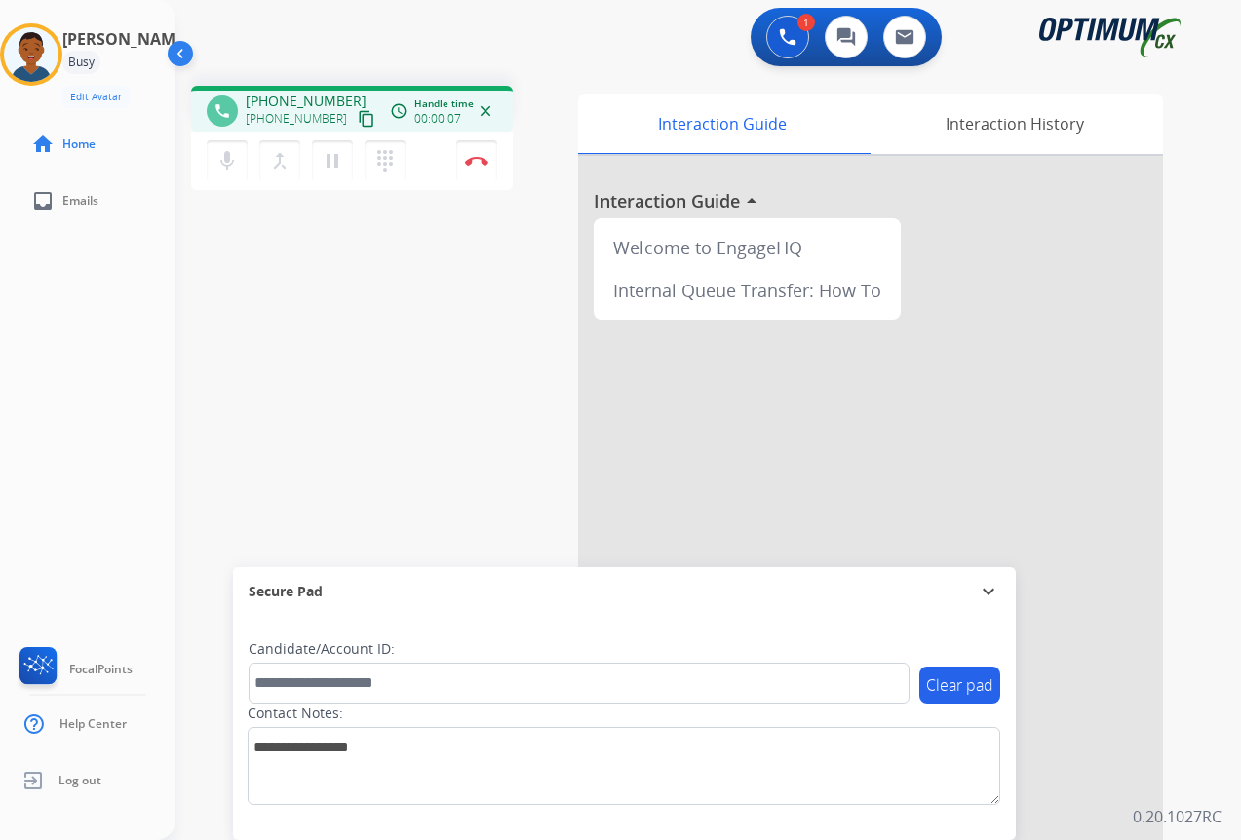
click at [358, 117] on mat-icon "content_copy" at bounding box center [367, 119] width 18 height 18
click at [478, 167] on button "Disconnect" at bounding box center [476, 160] width 41 height 41
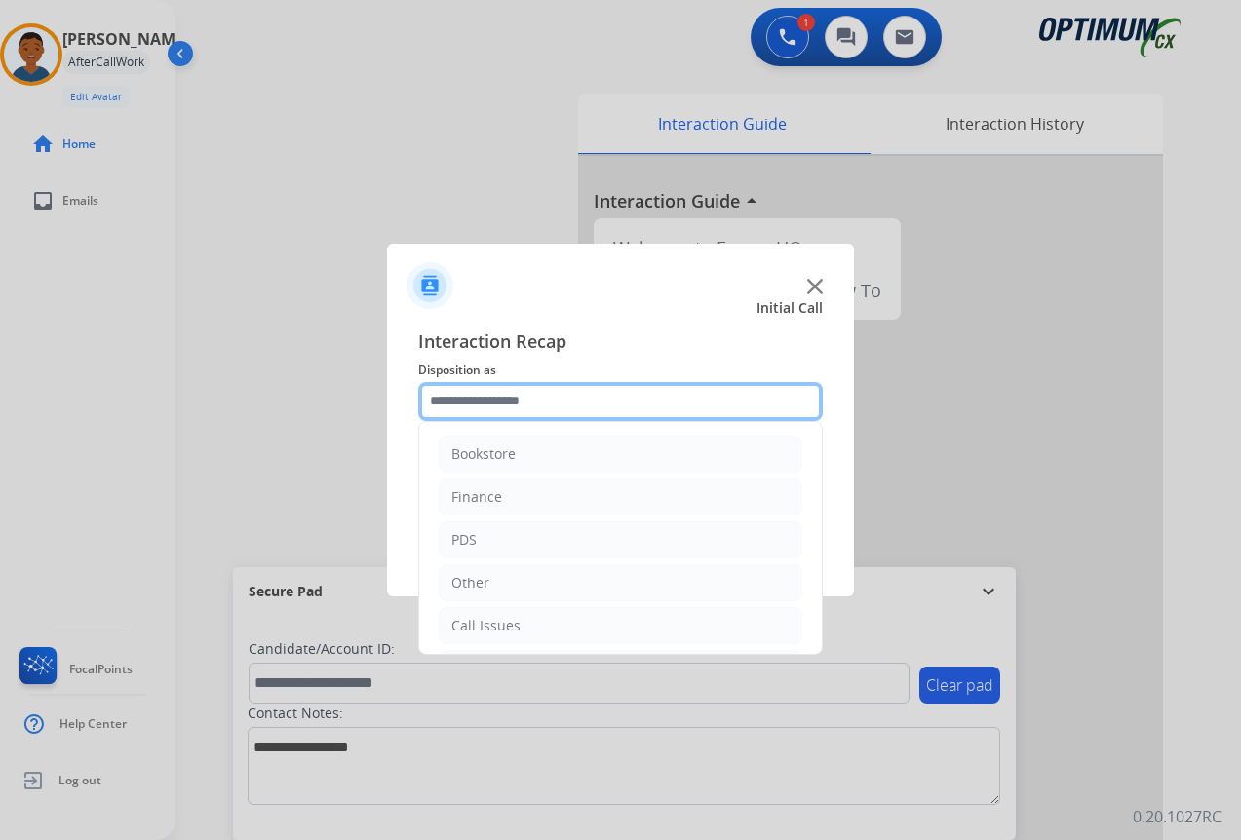
click at [458, 400] on input "text" at bounding box center [620, 401] width 405 height 39
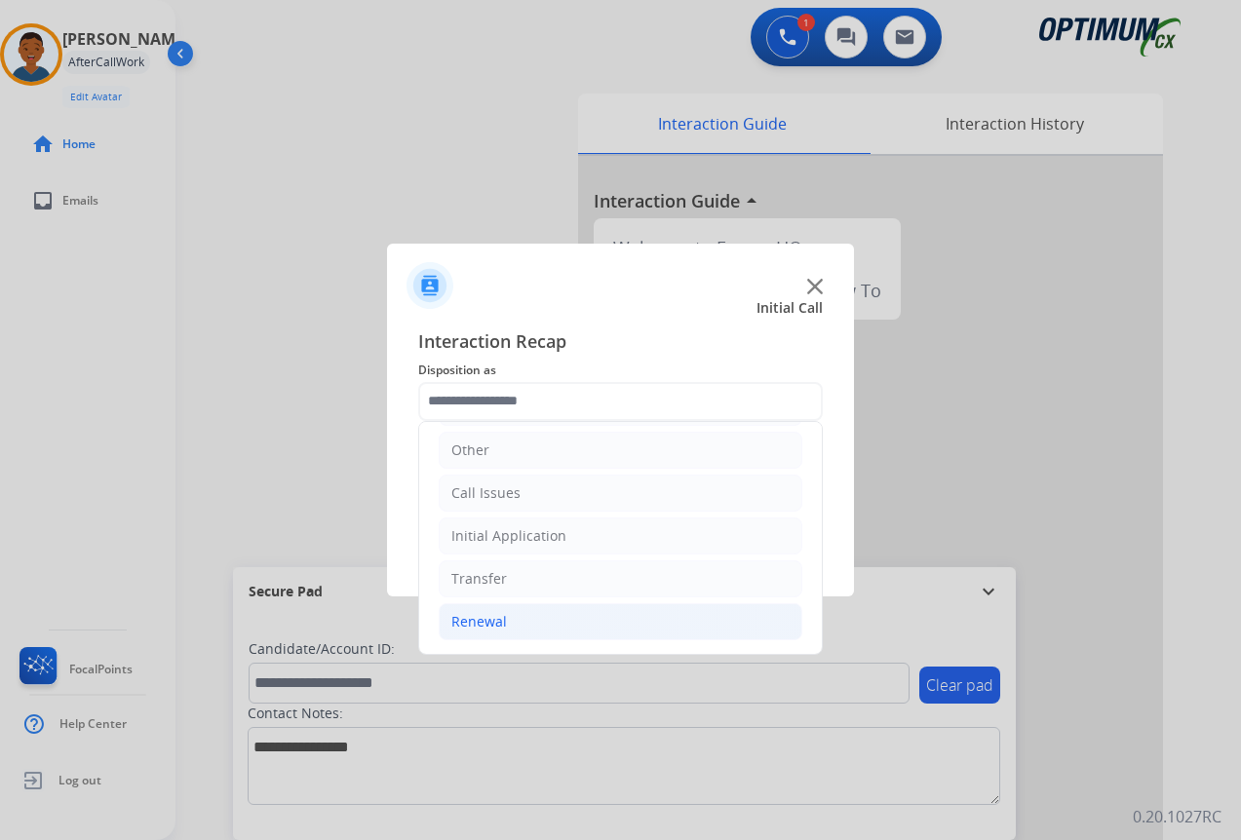
click at [472, 623] on div "Renewal" at bounding box center [479, 621] width 56 height 19
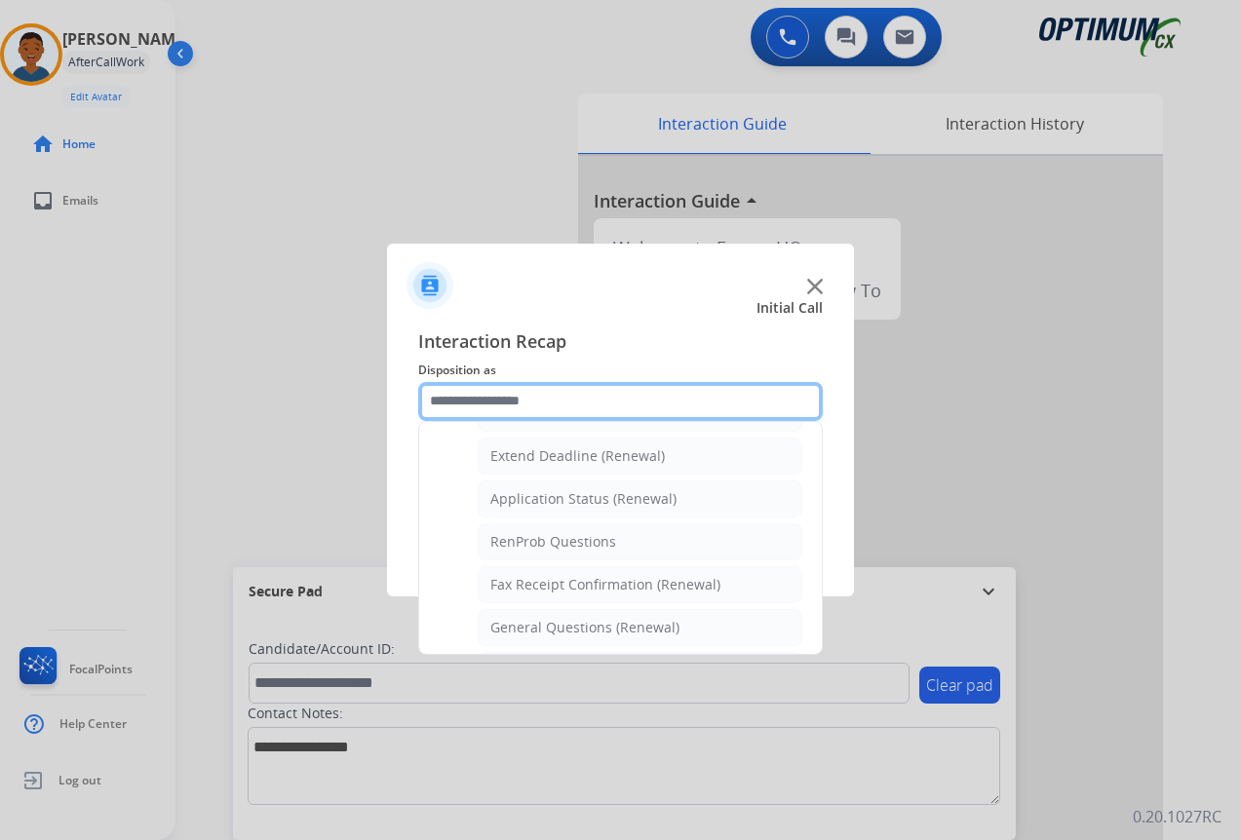
scroll to position [425, 0]
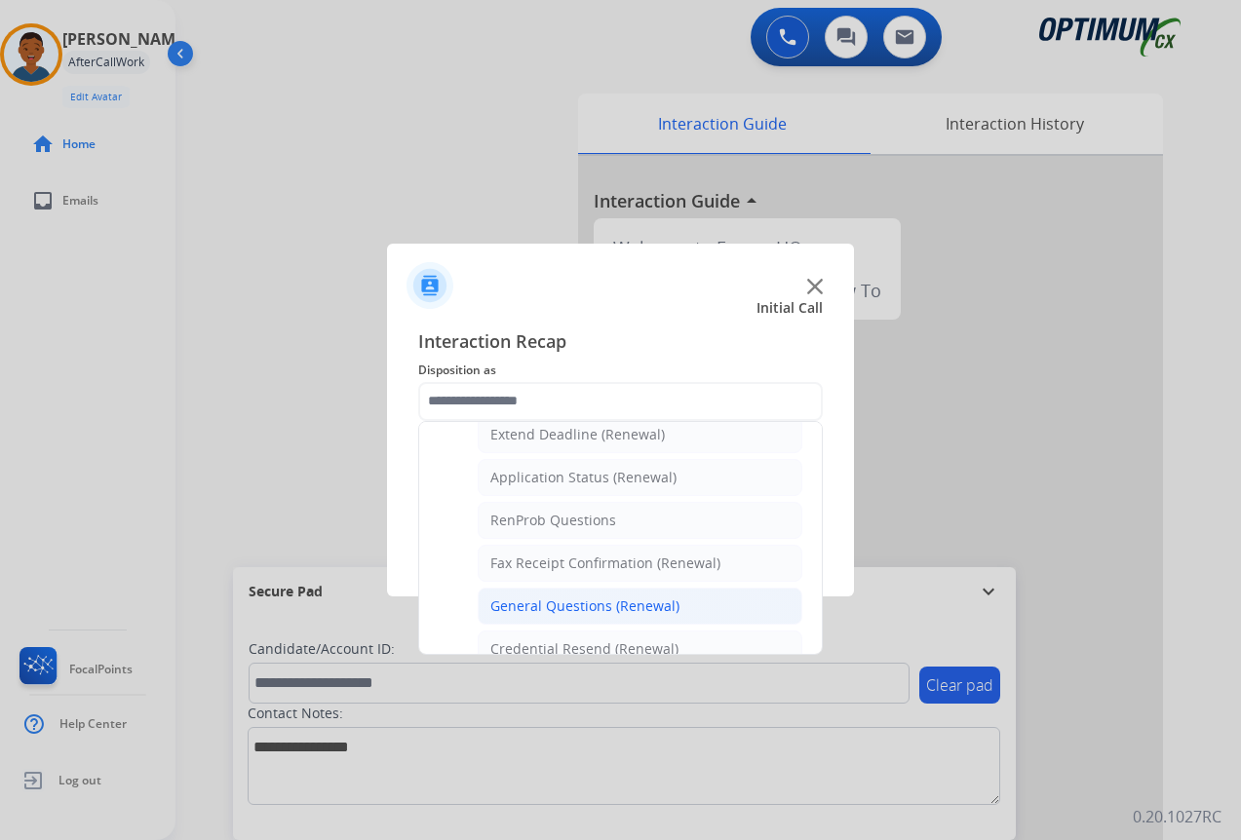
click at [507, 604] on div "General Questions (Renewal)" at bounding box center [584, 606] width 189 height 19
type input "**********"
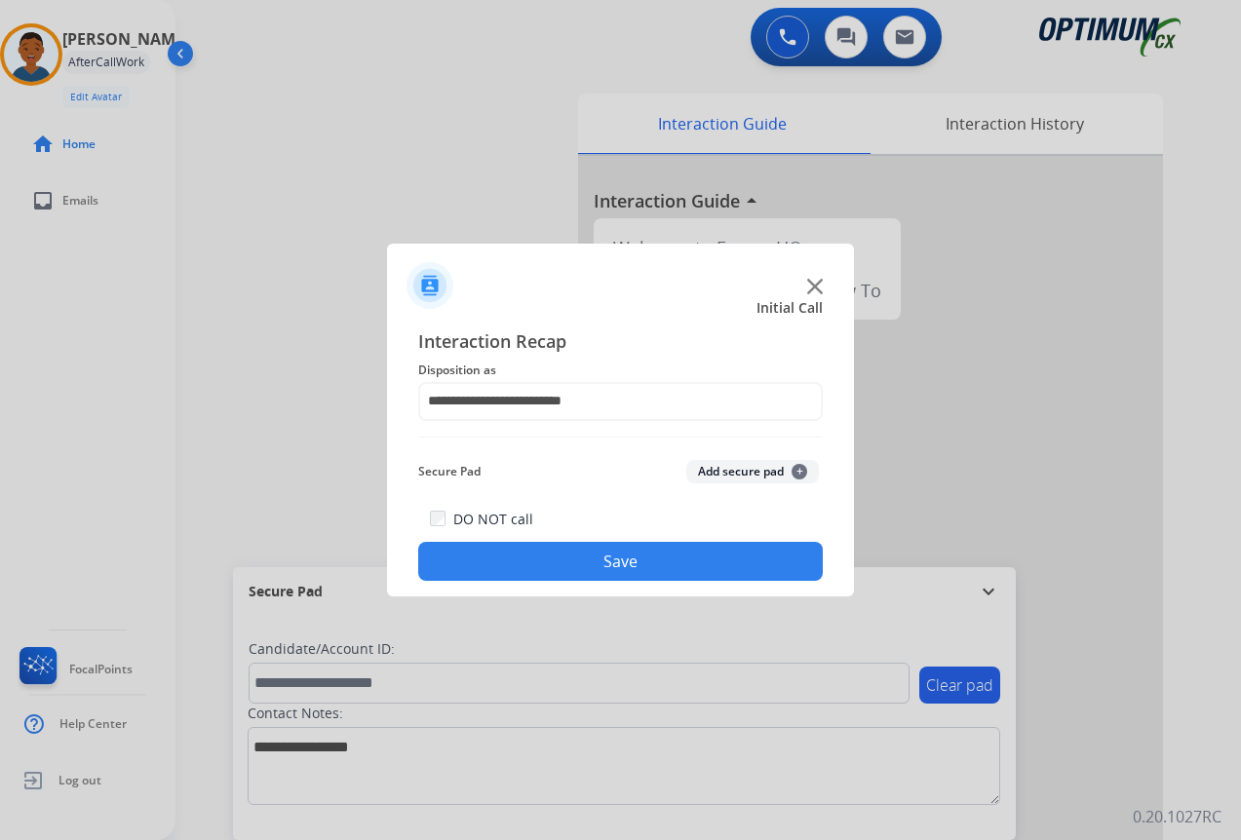
click at [553, 562] on button "Save" at bounding box center [620, 561] width 405 height 39
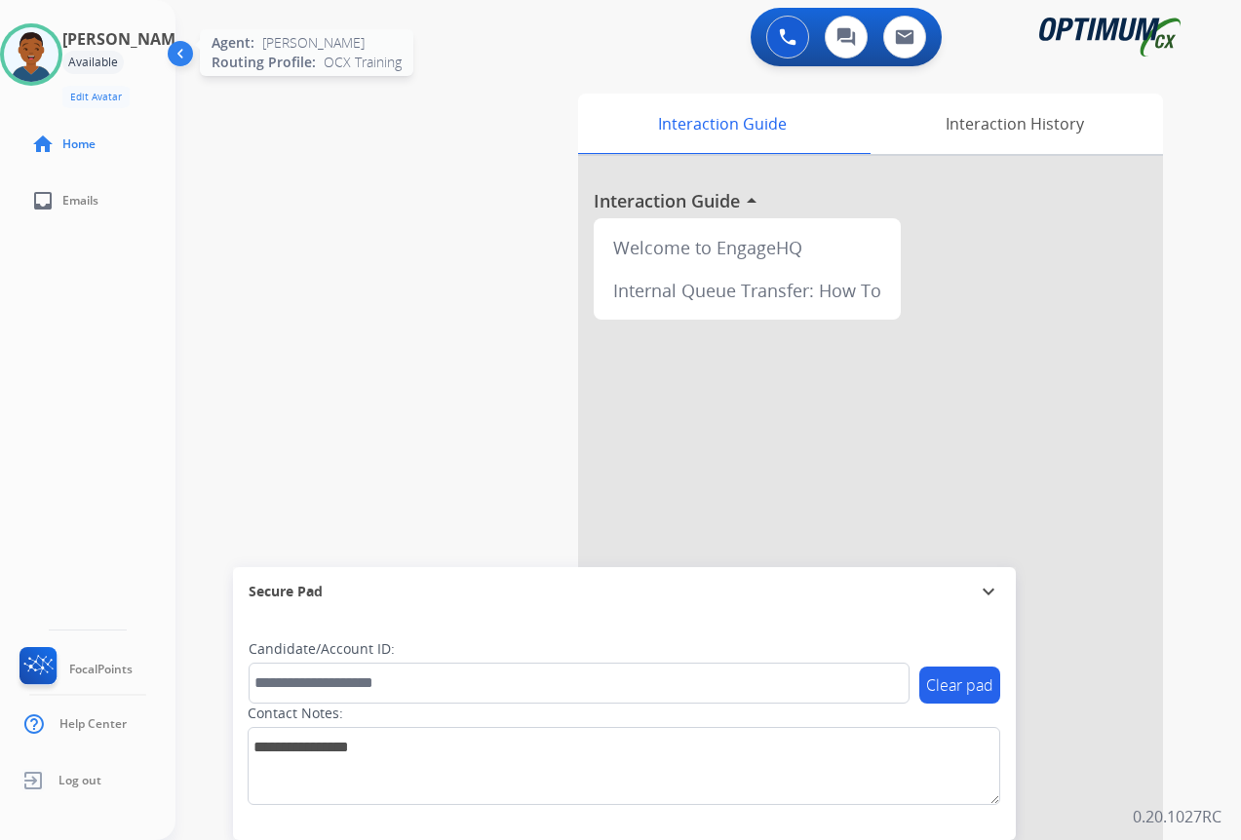
click at [53, 60] on img at bounding box center [31, 54] width 55 height 55
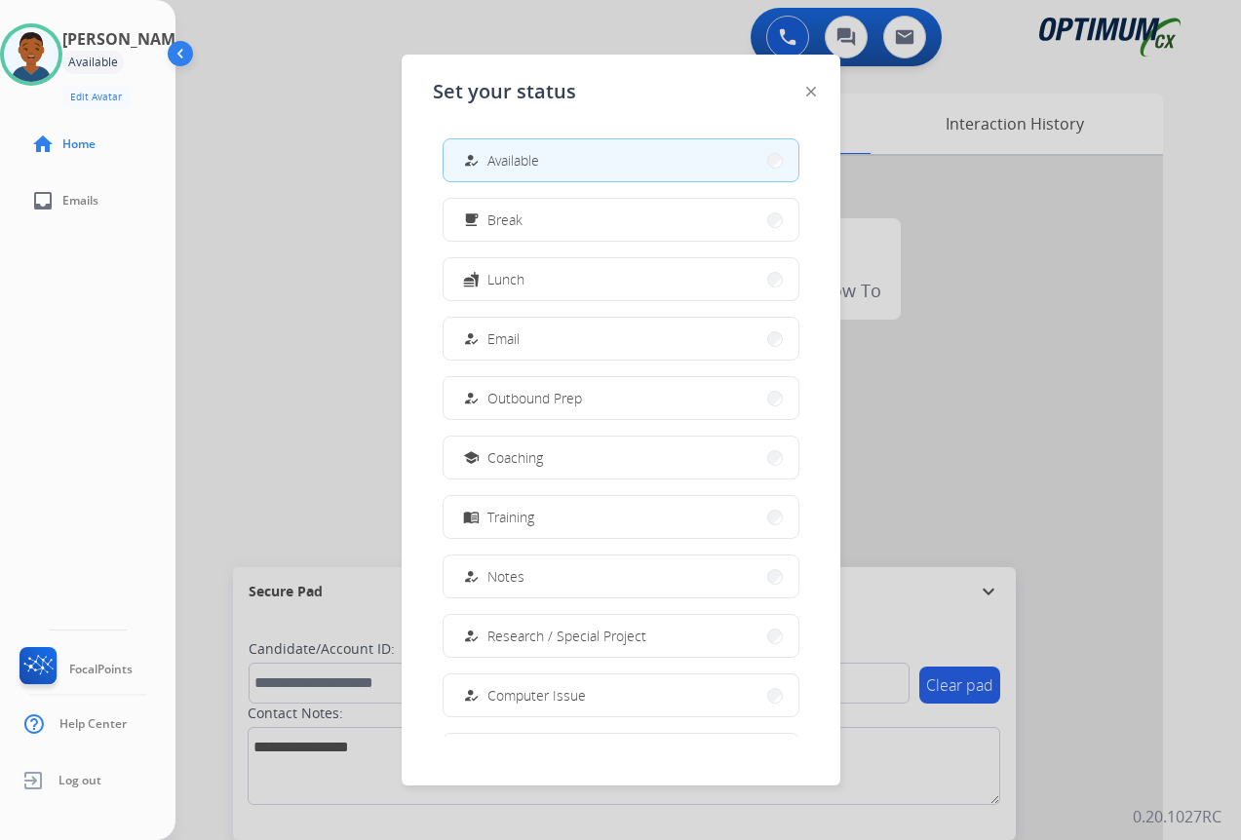
click at [540, 220] on button "free_breakfast Break" at bounding box center [621, 220] width 355 height 42
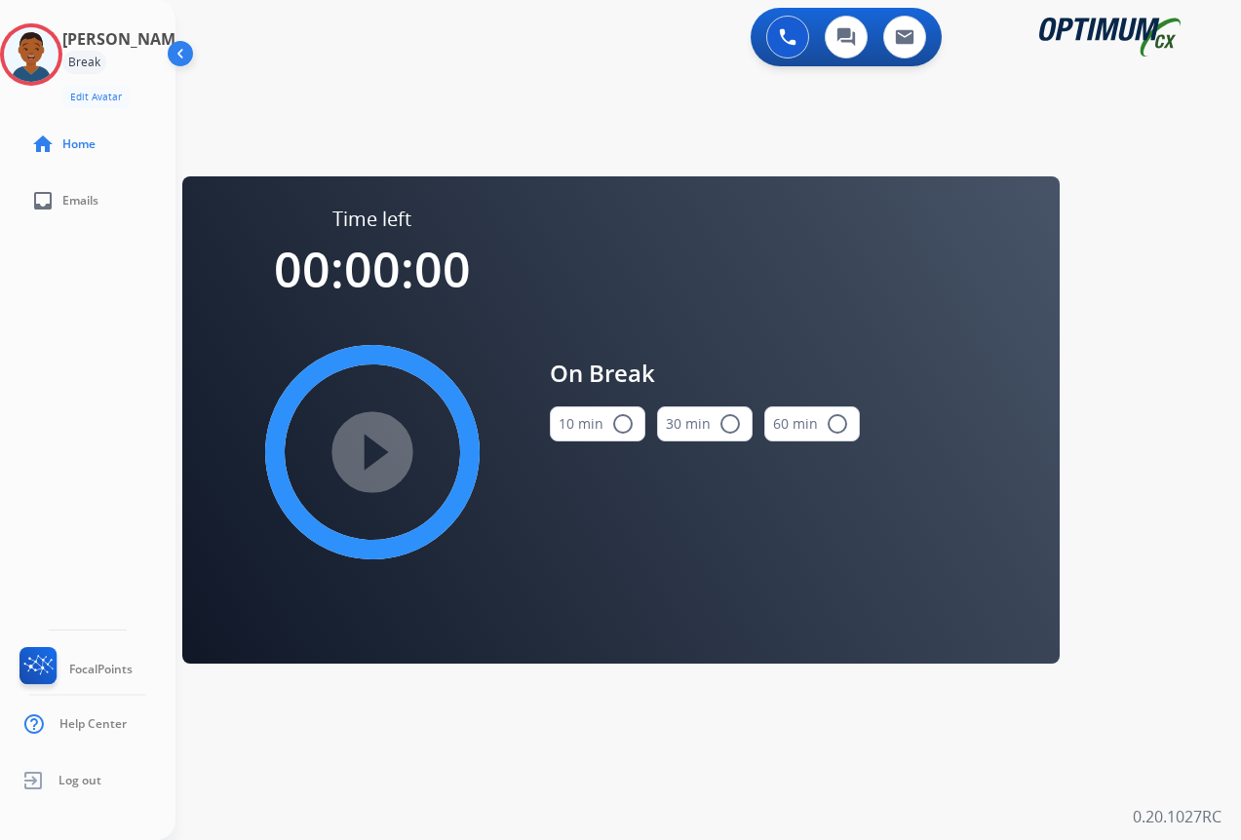
click at [601, 421] on button "10 min radio_button_unchecked" at bounding box center [598, 423] width 96 height 35
click at [368, 448] on mat-icon "play_circle_filled" at bounding box center [372, 452] width 23 height 23
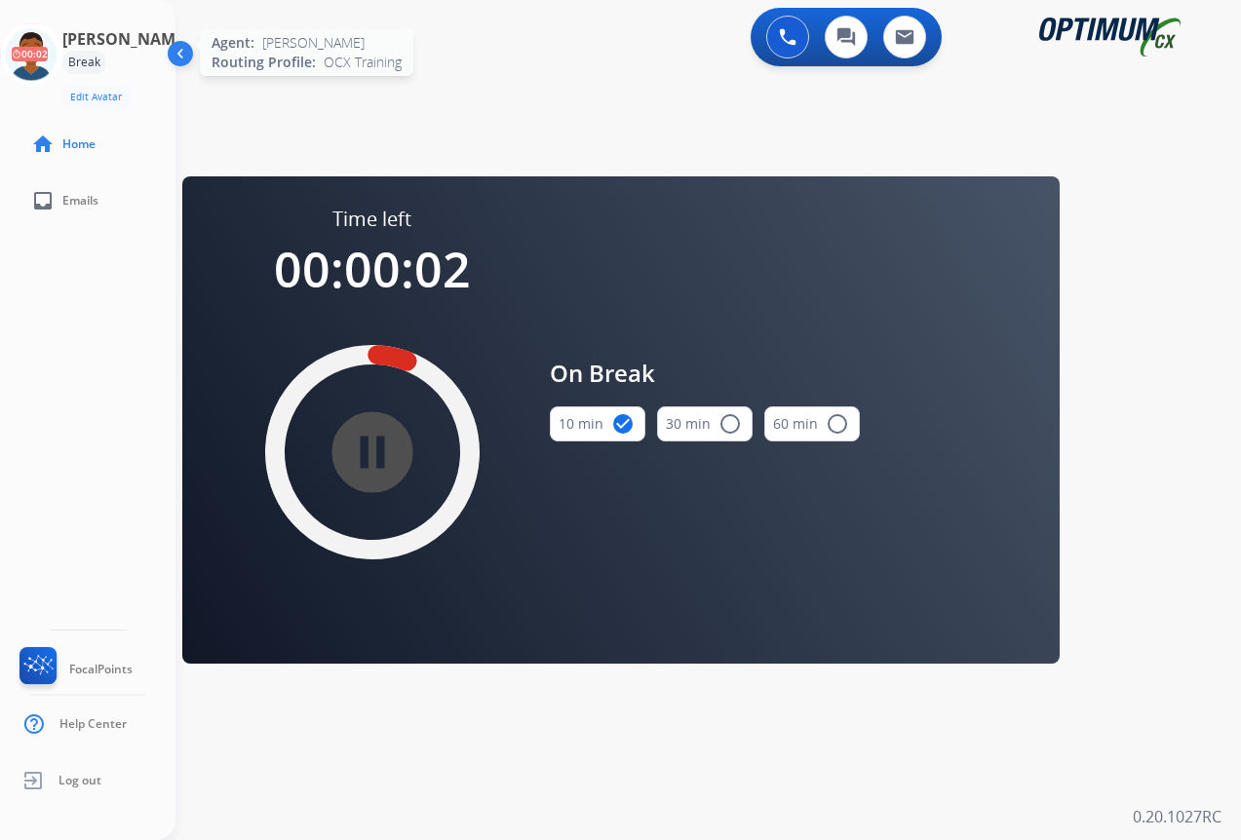
click at [48, 63] on icon at bounding box center [31, 54] width 63 height 63
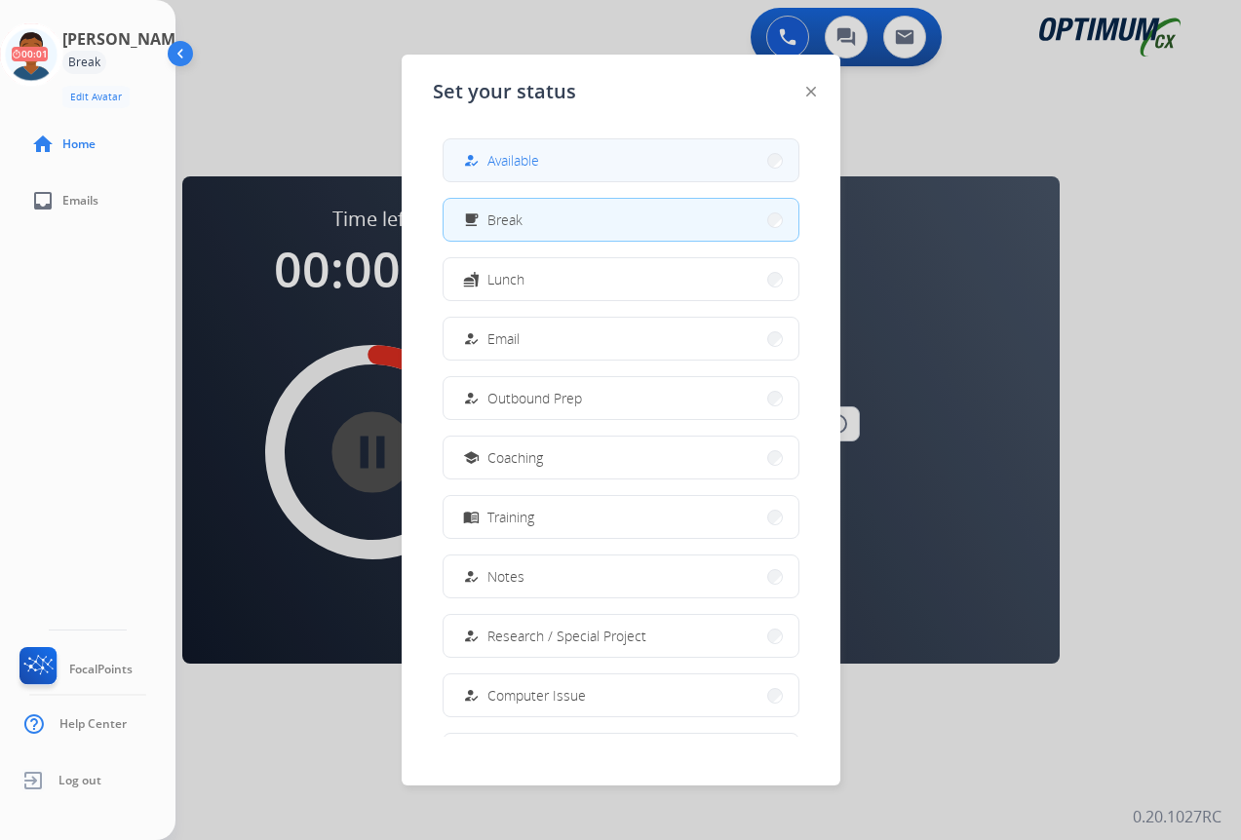
click at [547, 155] on button "how_to_reg Available" at bounding box center [621, 160] width 355 height 42
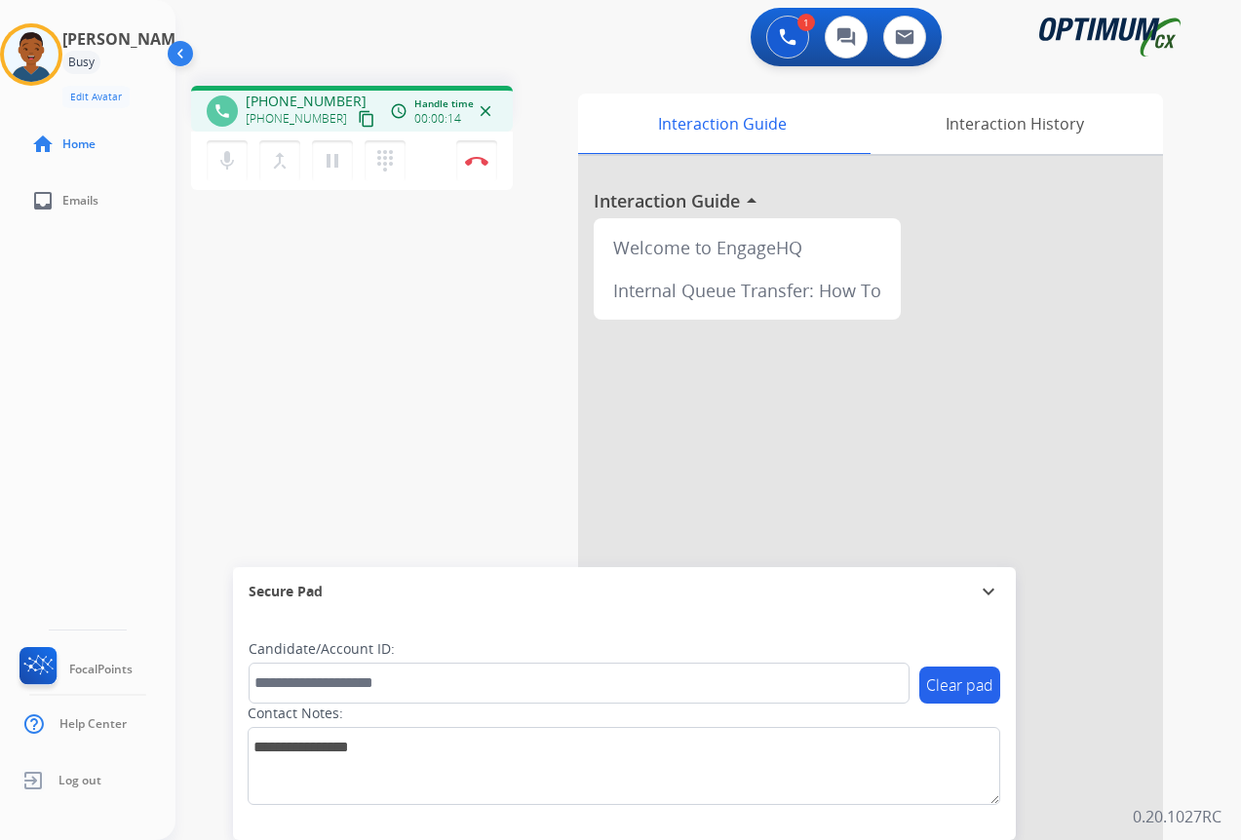
click at [358, 121] on mat-icon "content_copy" at bounding box center [367, 119] width 18 height 18
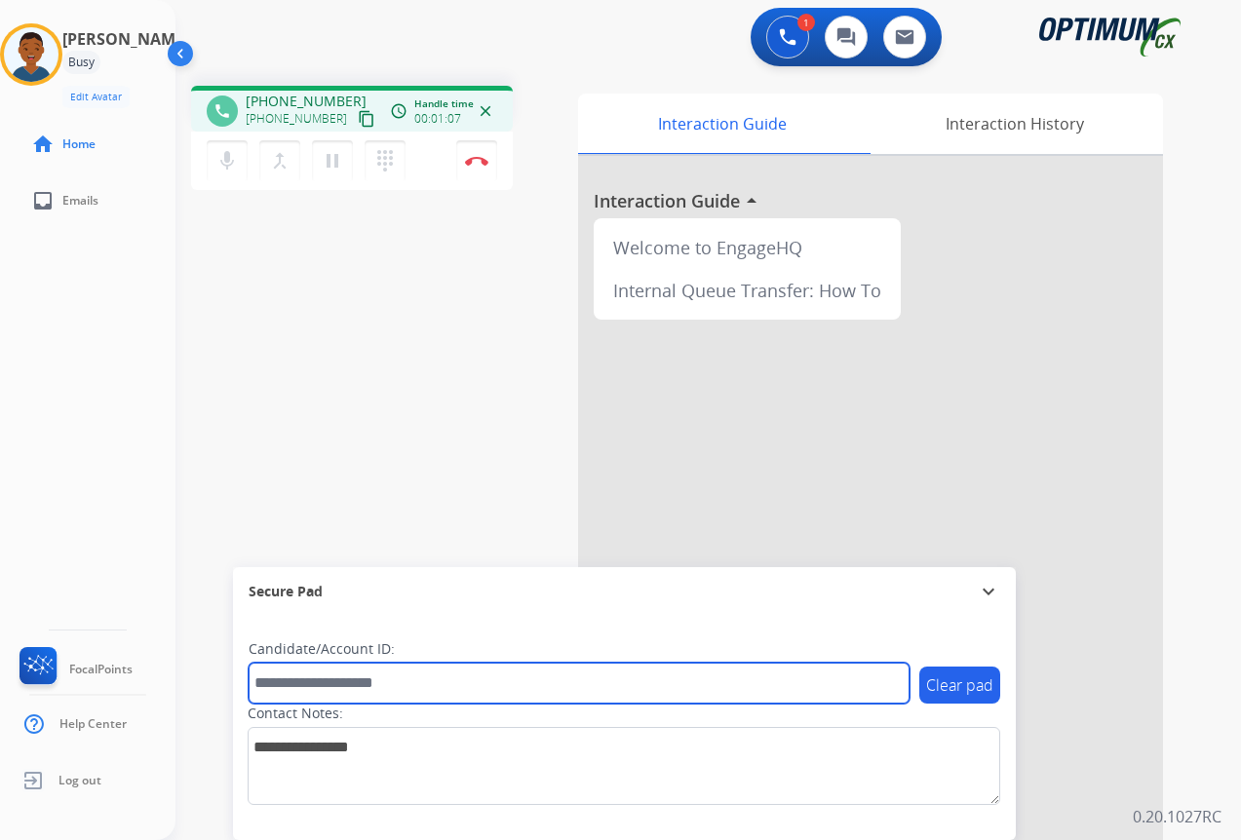
click at [348, 680] on input "text" at bounding box center [579, 683] width 661 height 41
paste input "*******"
type input "*******"
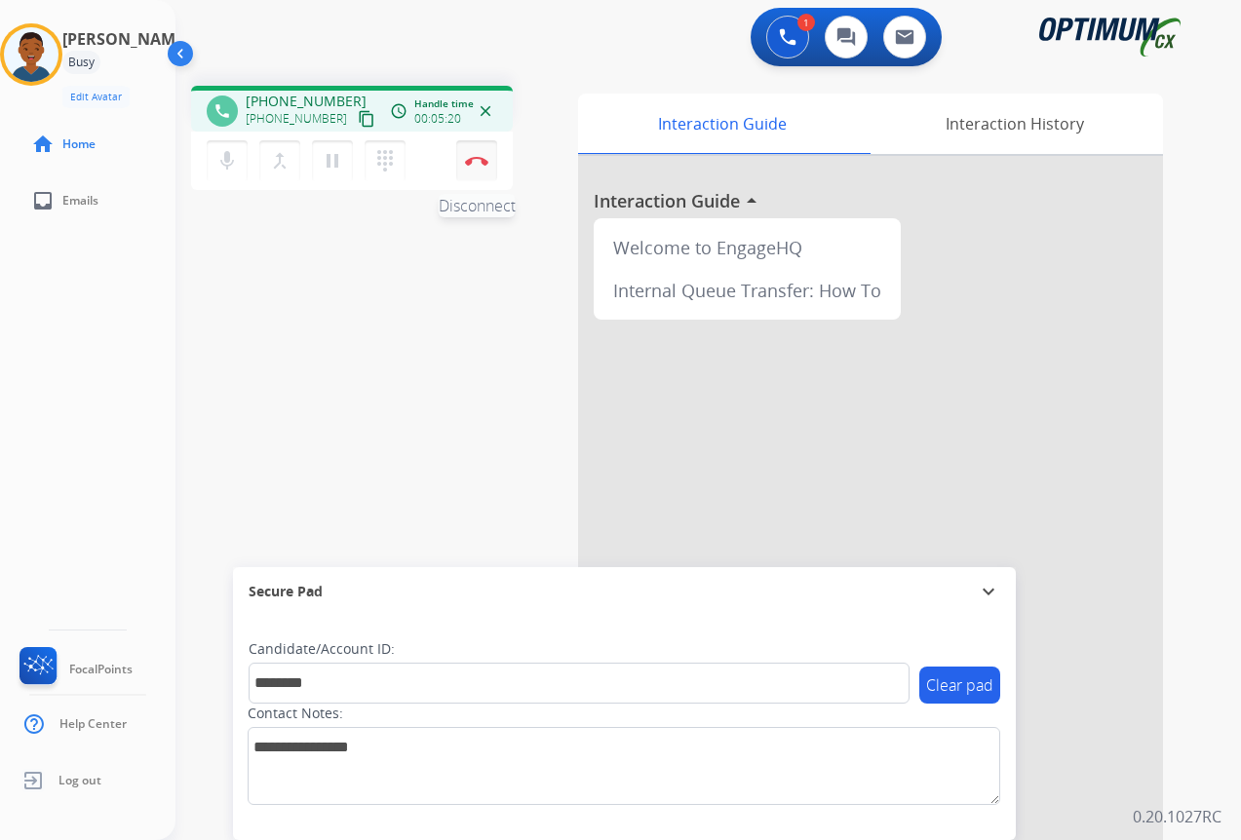
click at [474, 173] on button "Disconnect" at bounding box center [476, 160] width 41 height 41
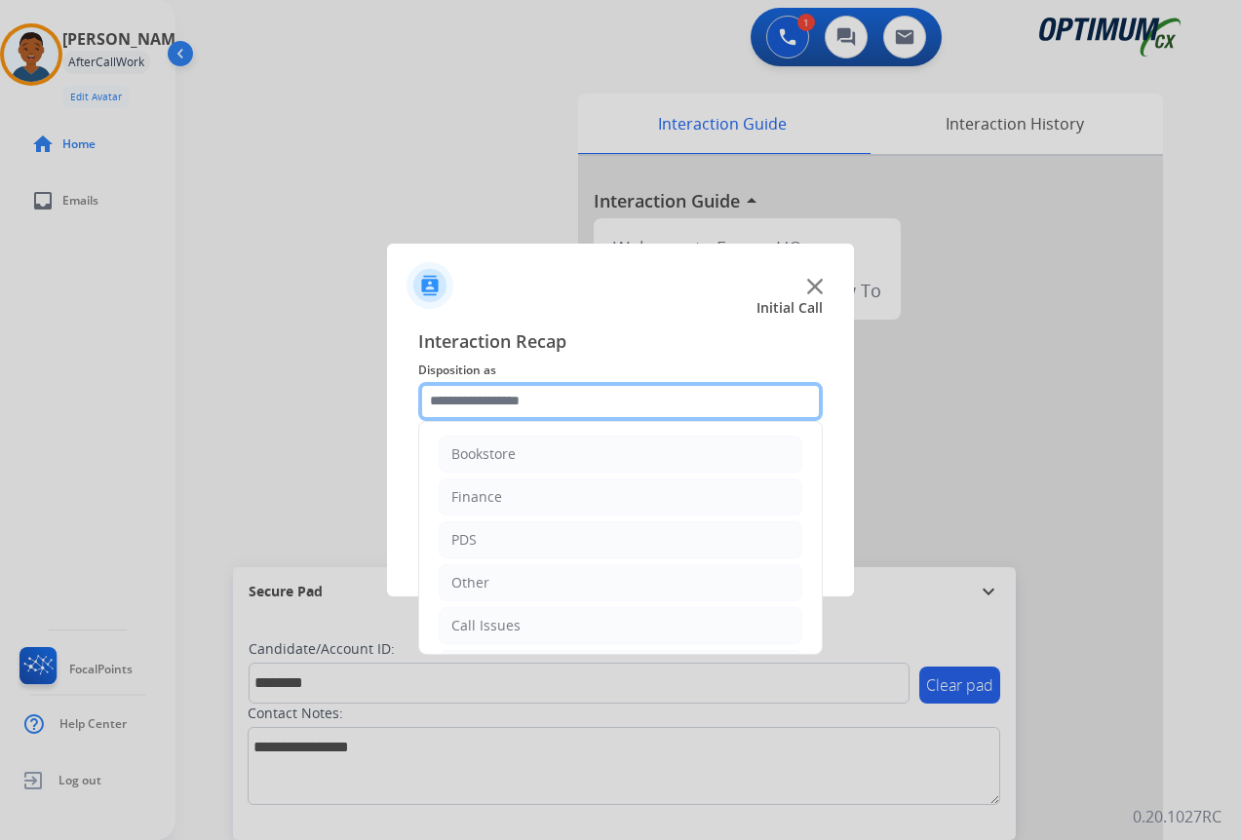
click at [486, 400] on input "text" at bounding box center [620, 401] width 405 height 39
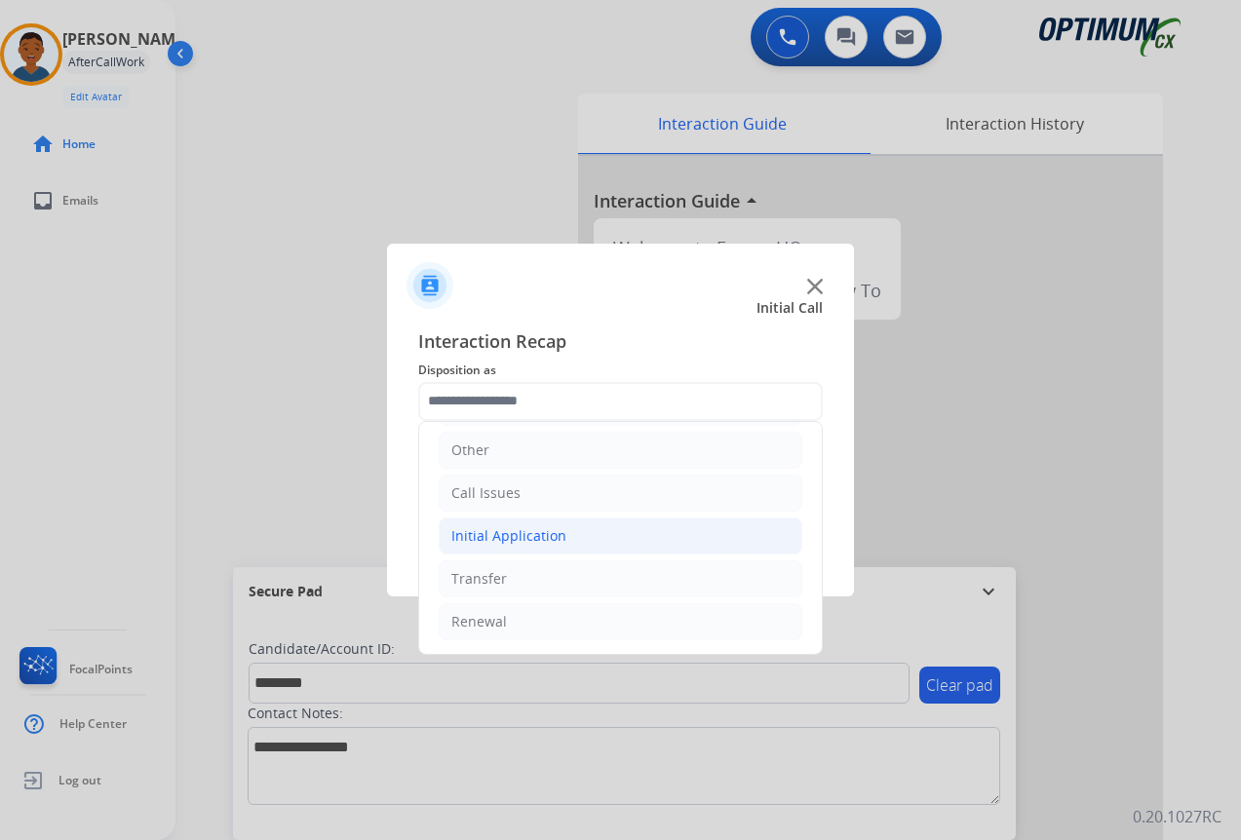
click at [488, 533] on div "Initial Application" at bounding box center [508, 535] width 115 height 19
click at [535, 579] on div "Credential Resend (Initial application)" at bounding box center [613, 578] width 247 height 19
type input "**********"
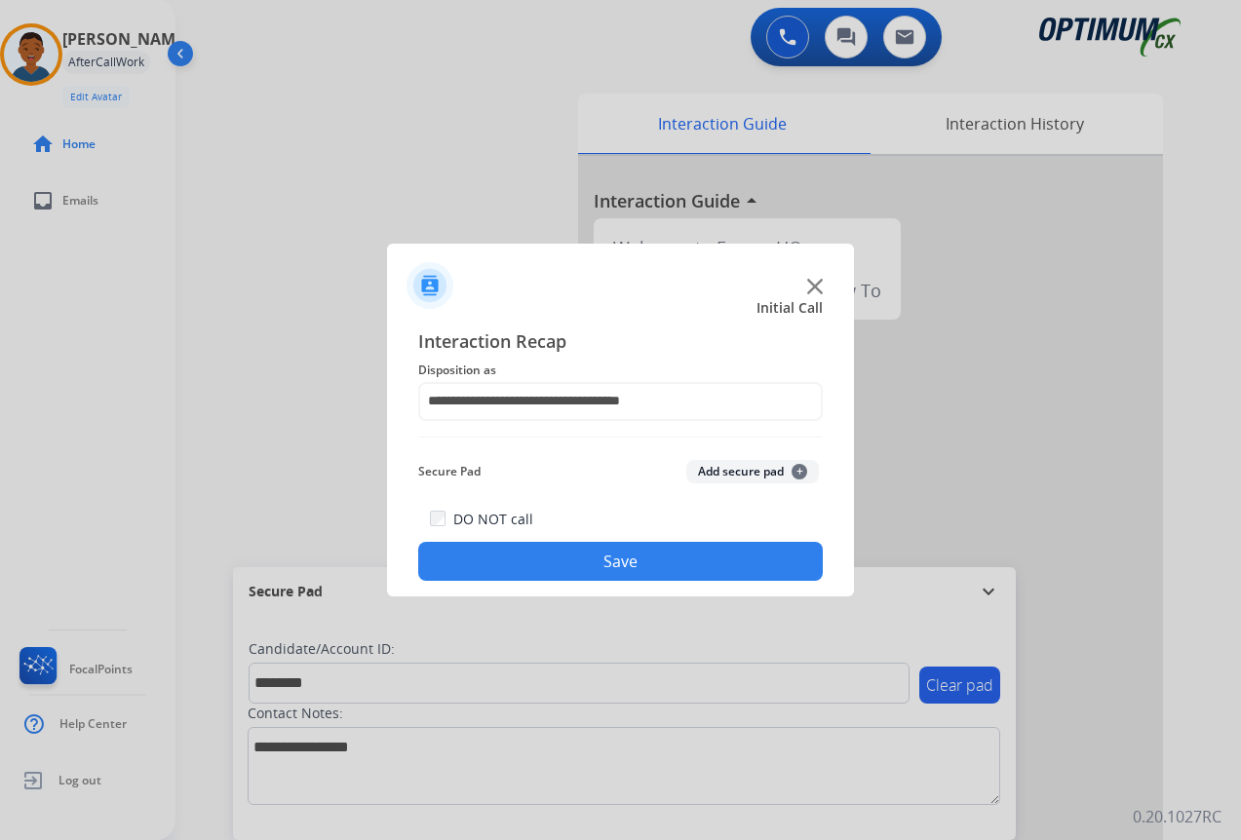
click at [725, 474] on button "Add secure pad +" at bounding box center [752, 471] width 133 height 23
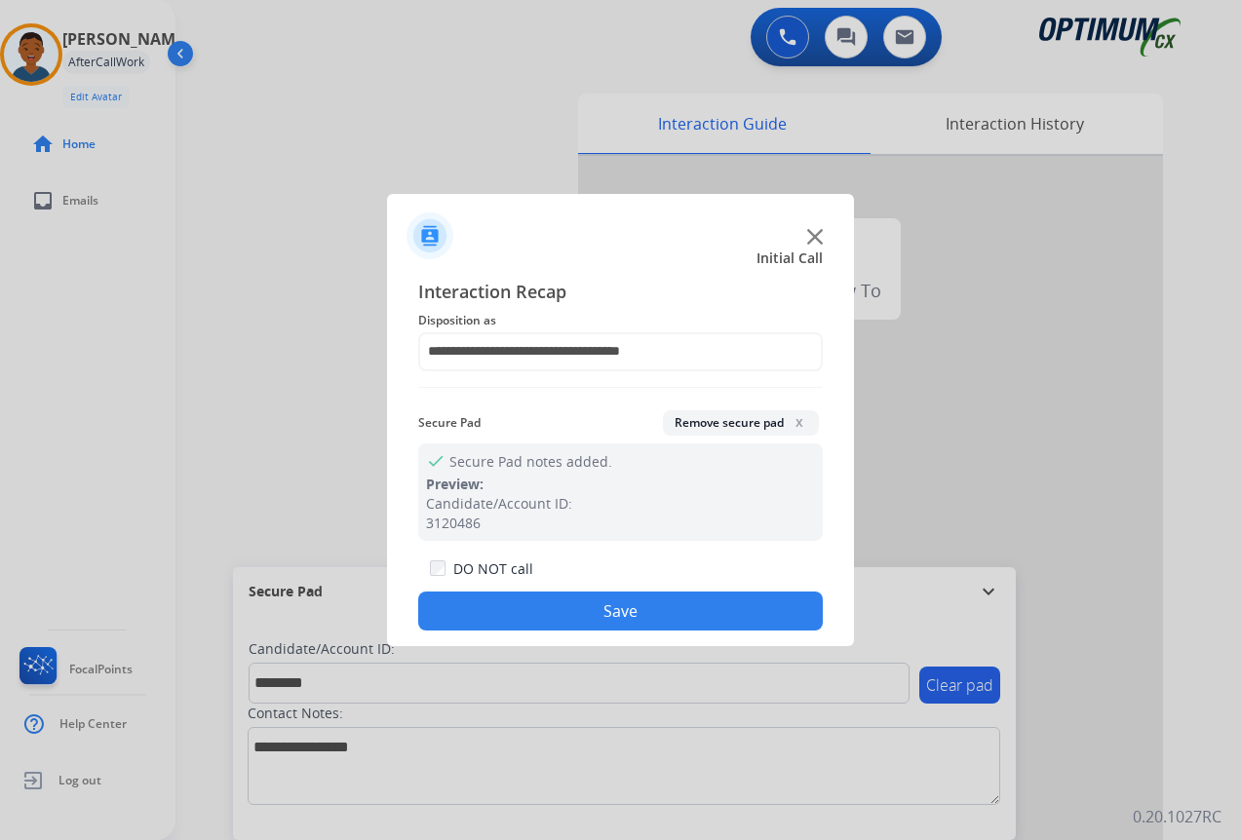
click at [687, 596] on button "Save" at bounding box center [620, 611] width 405 height 39
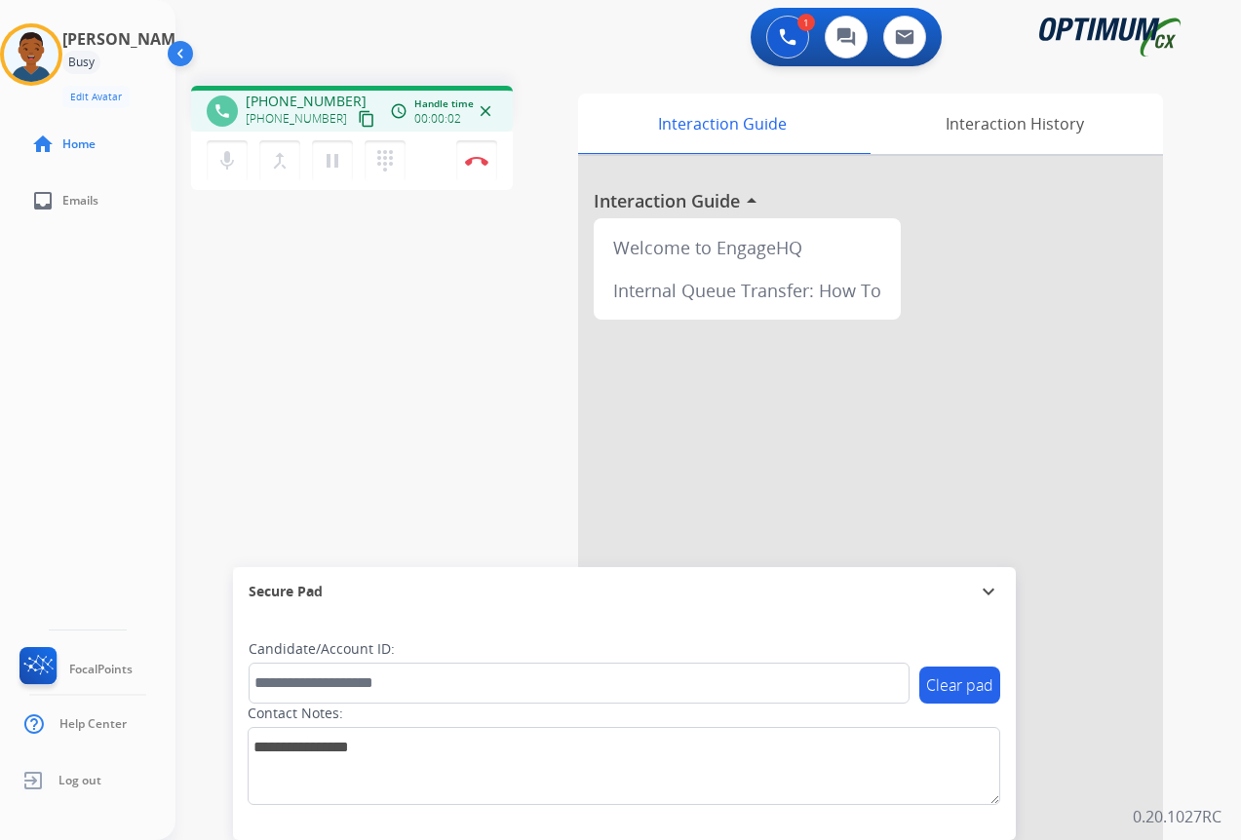
click at [358, 117] on mat-icon "content_copy" at bounding box center [367, 119] width 18 height 18
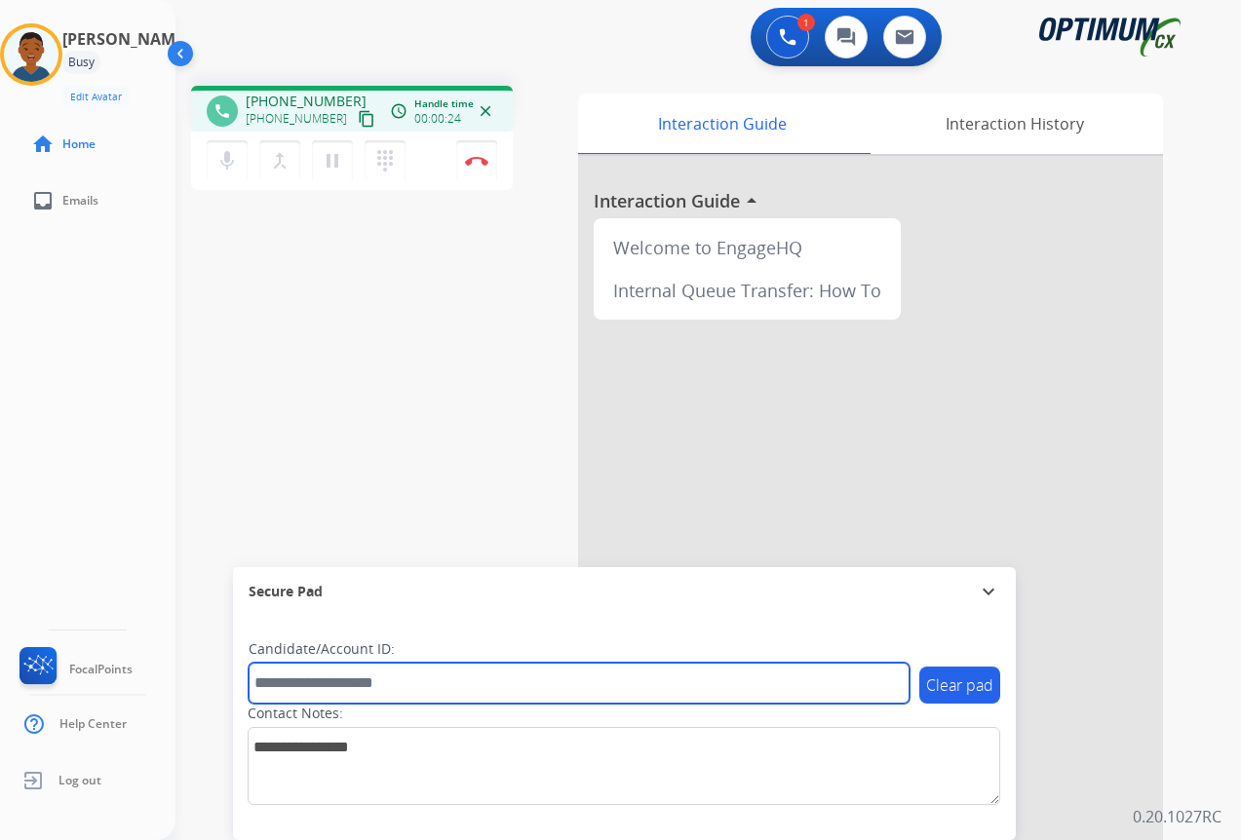
click at [316, 686] on input "text" at bounding box center [579, 683] width 661 height 41
paste input "*******"
type input "*******"
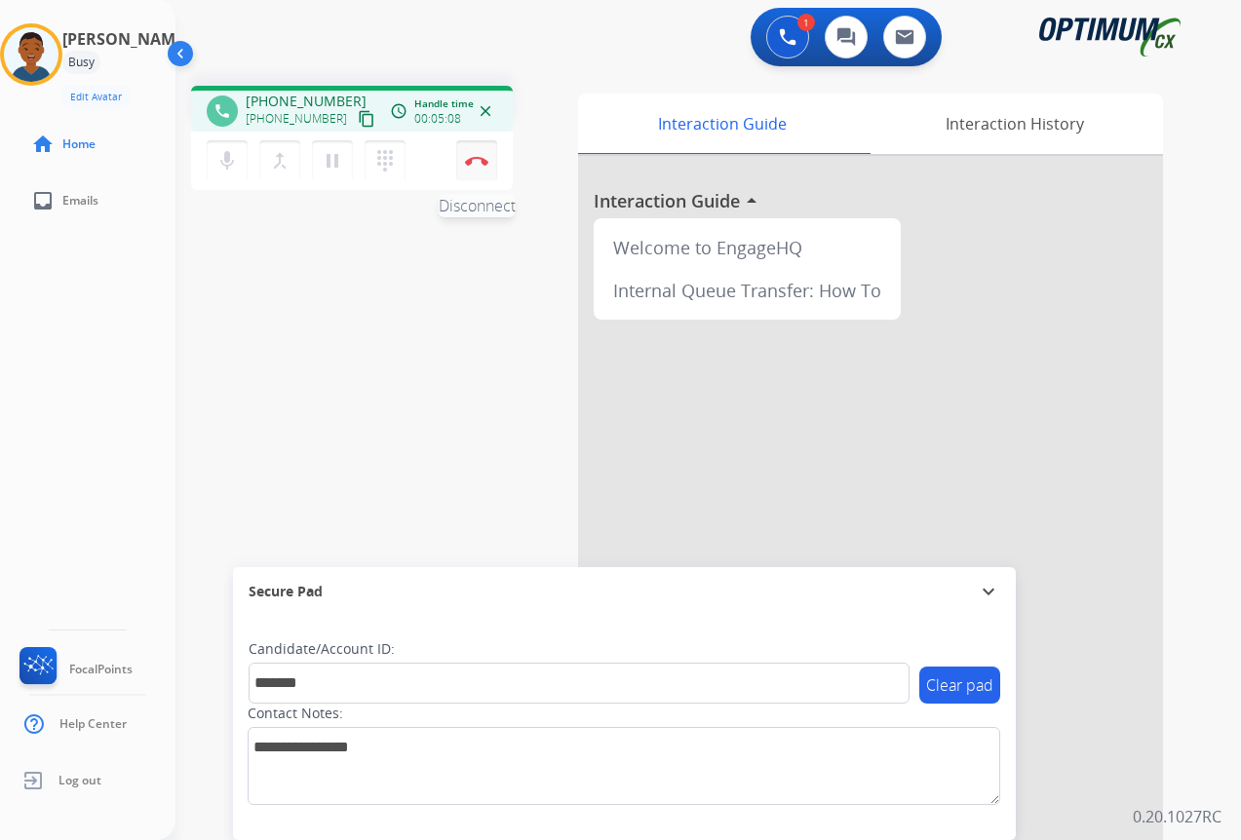
click at [481, 163] on img at bounding box center [476, 161] width 23 height 10
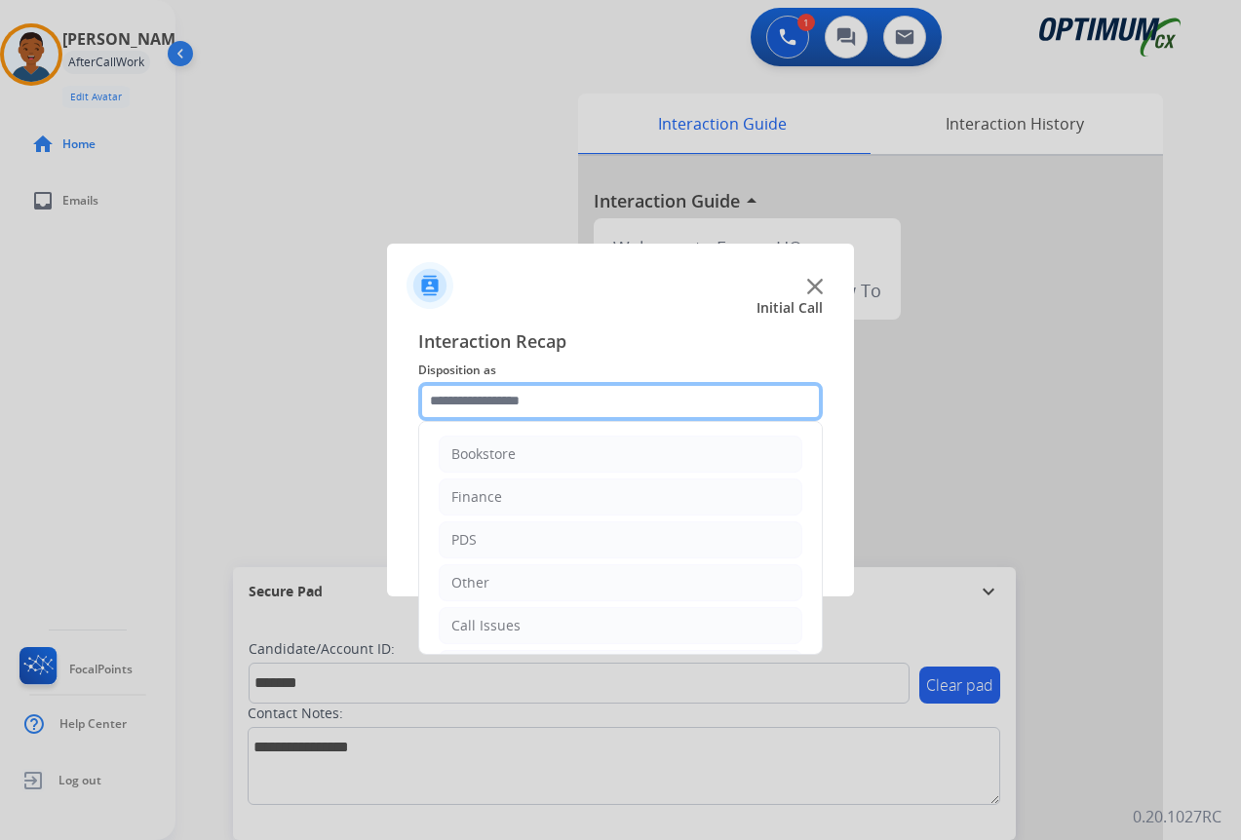
click at [476, 399] on input "text" at bounding box center [620, 401] width 405 height 39
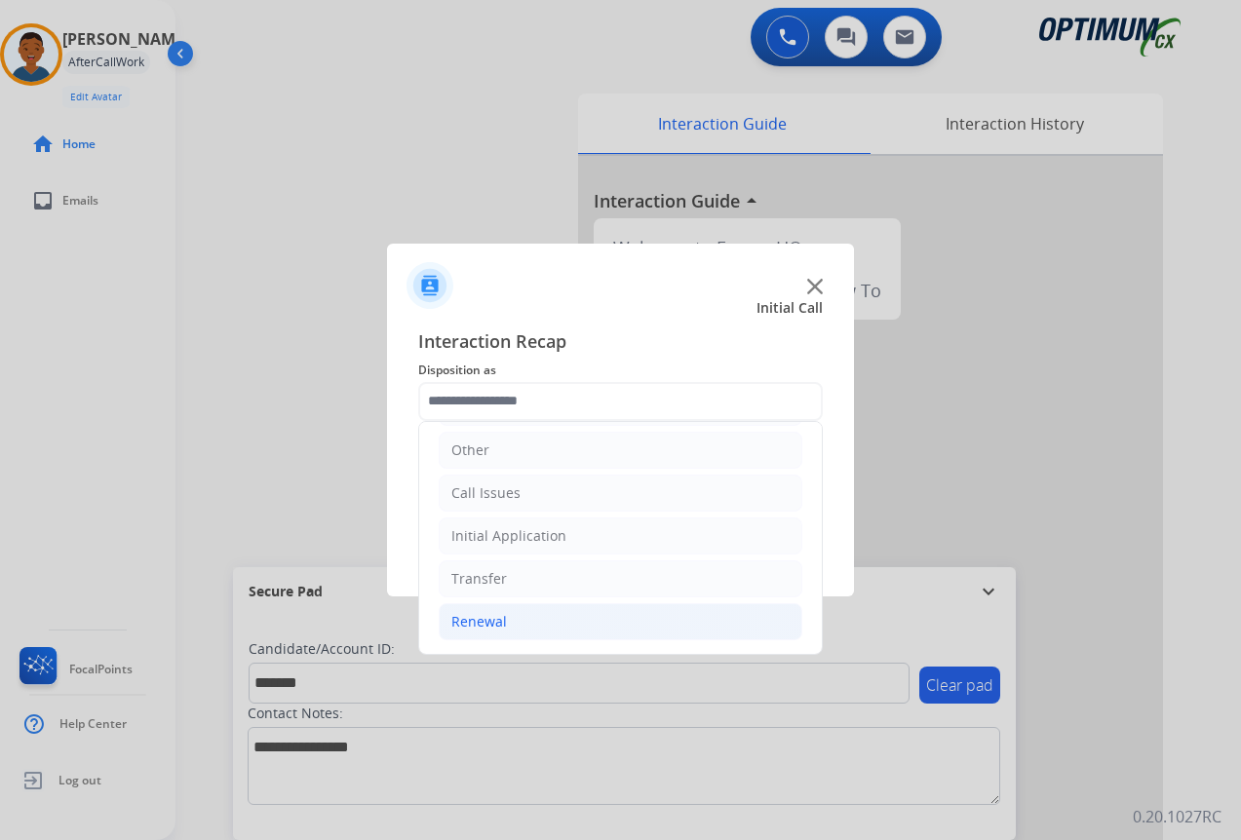
click at [489, 622] on div "Renewal" at bounding box center [479, 621] width 56 height 19
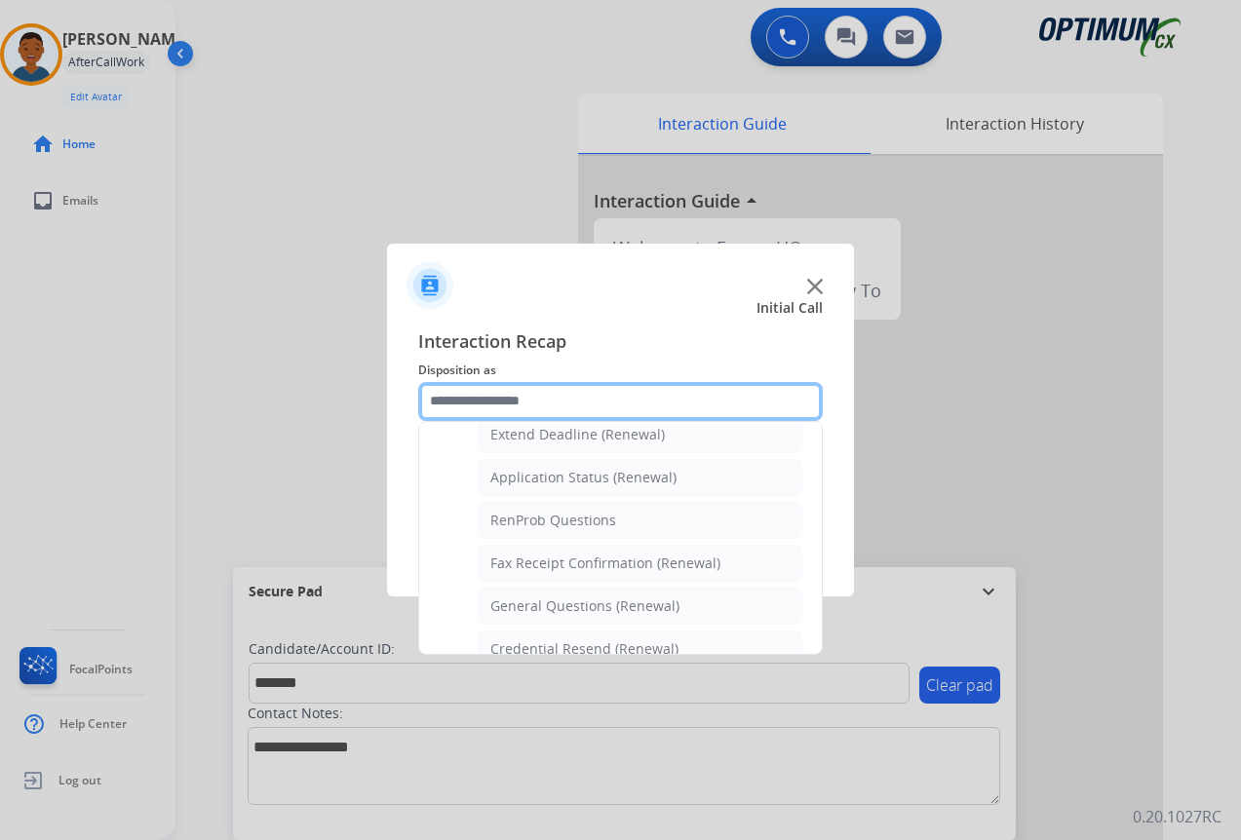
scroll to position [522, 0]
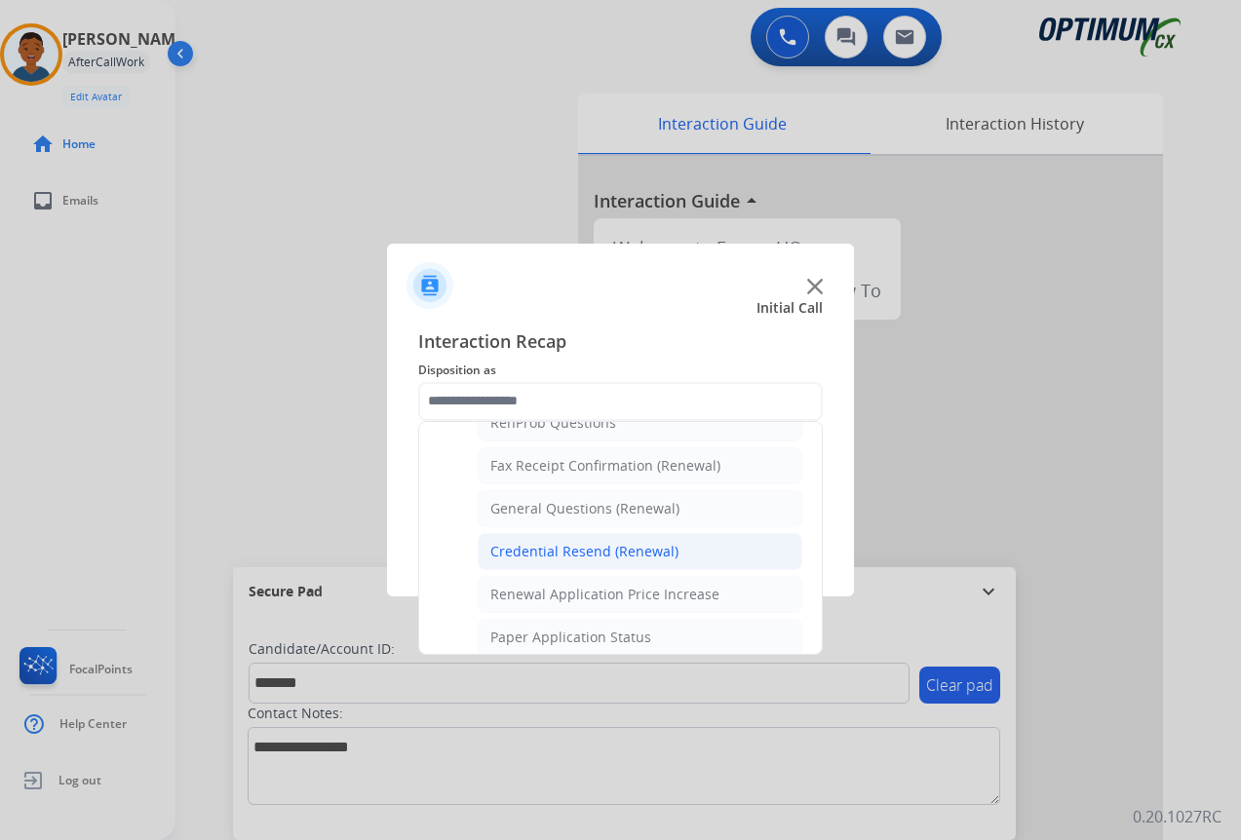
click at [514, 557] on div "Credential Resend (Renewal)" at bounding box center [584, 551] width 188 height 19
type input "**********"
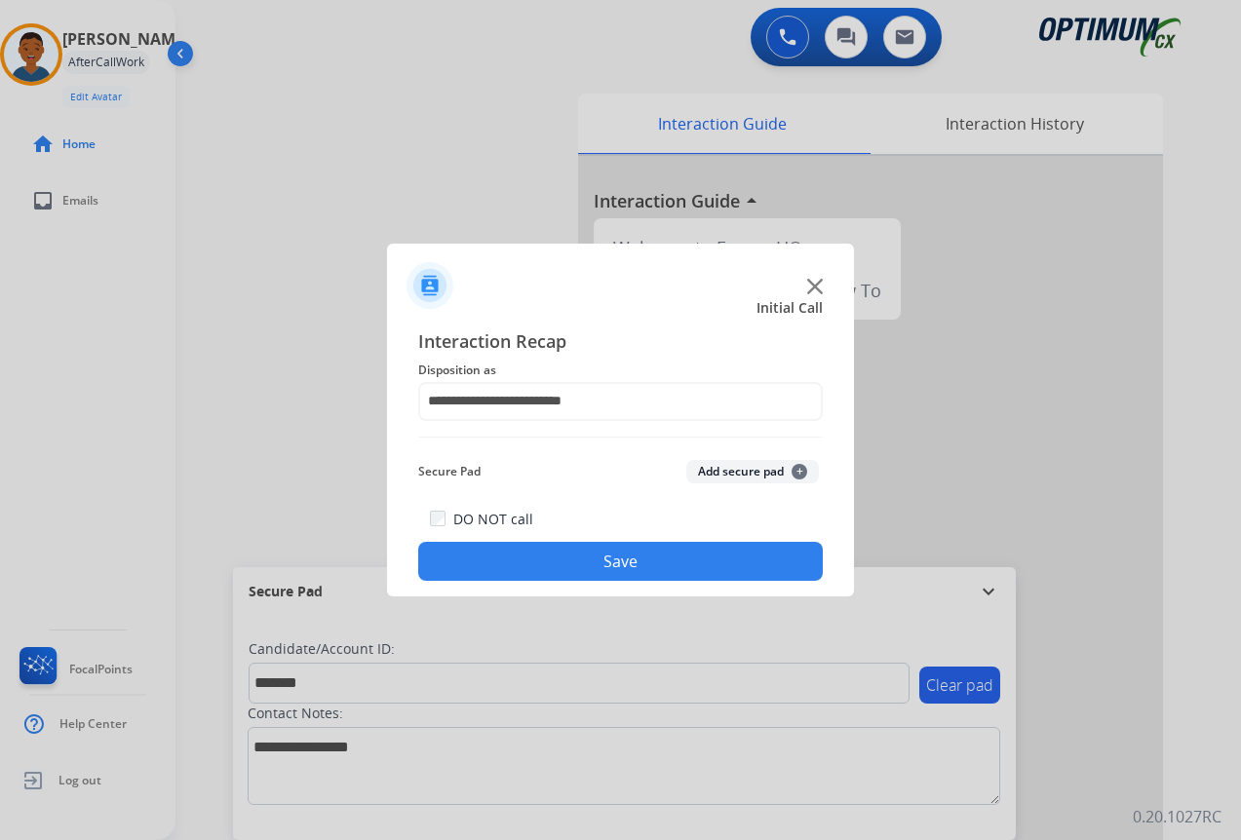
click at [716, 471] on button "Add secure pad +" at bounding box center [752, 471] width 133 height 23
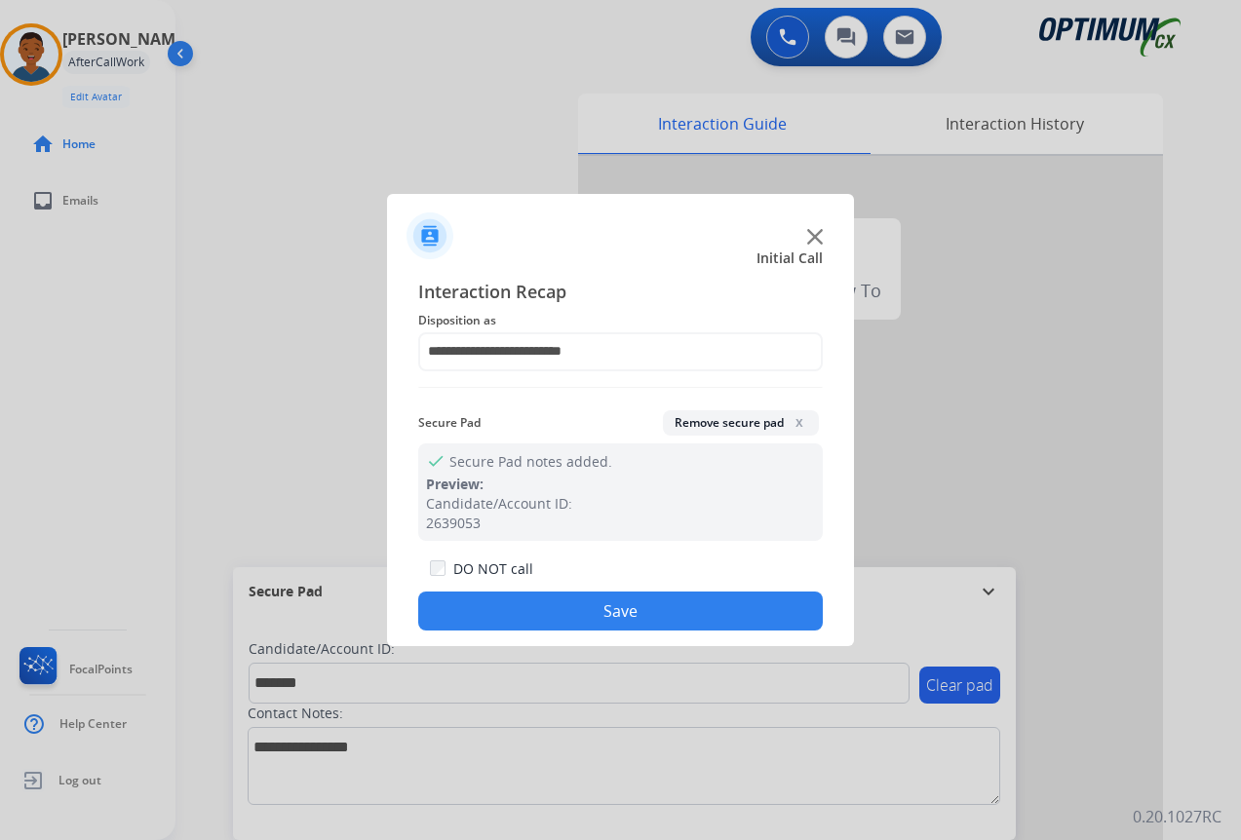
click at [714, 592] on div "DO NOT call Save" at bounding box center [620, 594] width 405 height 74
click at [740, 621] on button "Save" at bounding box center [620, 611] width 405 height 39
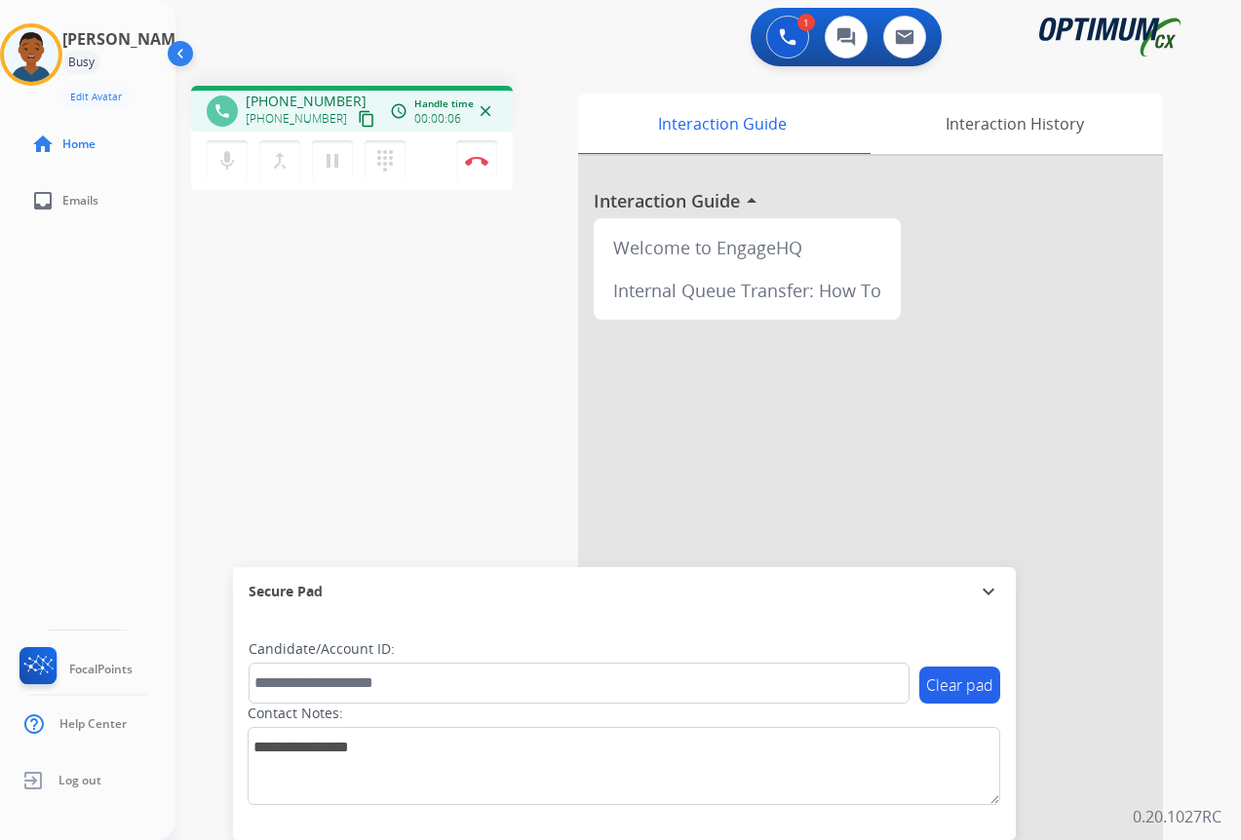
click at [358, 121] on mat-icon "content_copy" at bounding box center [367, 119] width 18 height 18
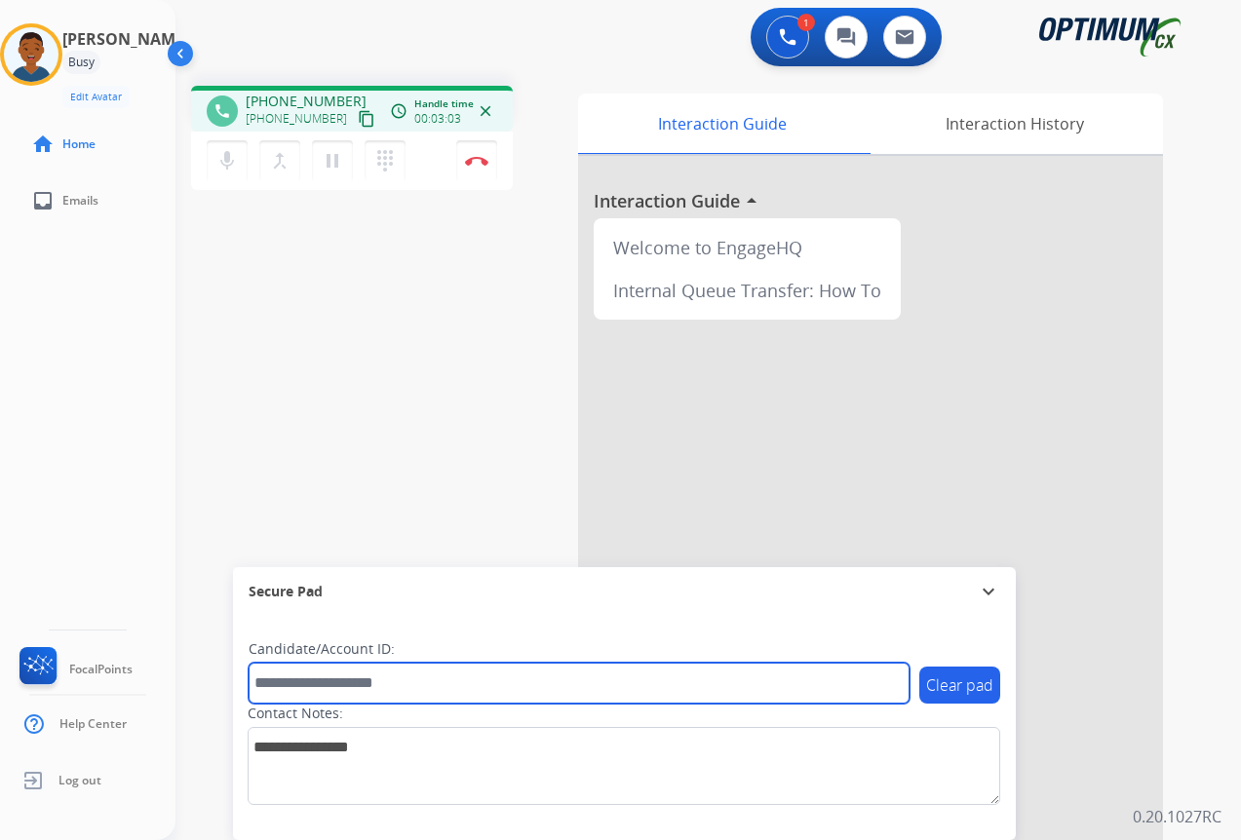
click at [270, 682] on input "text" at bounding box center [579, 683] width 661 height 41
paste input "*******"
type input "*******"
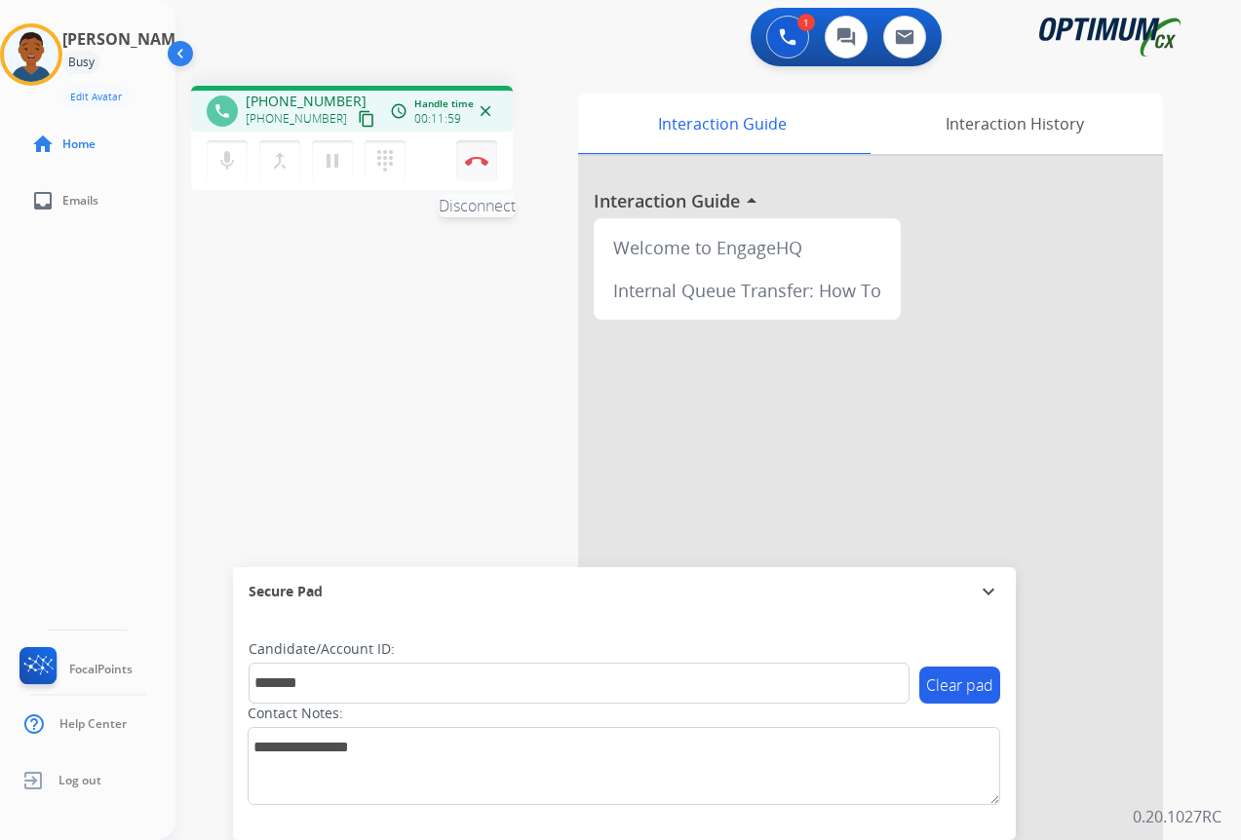
click at [474, 160] on img at bounding box center [476, 161] width 23 height 10
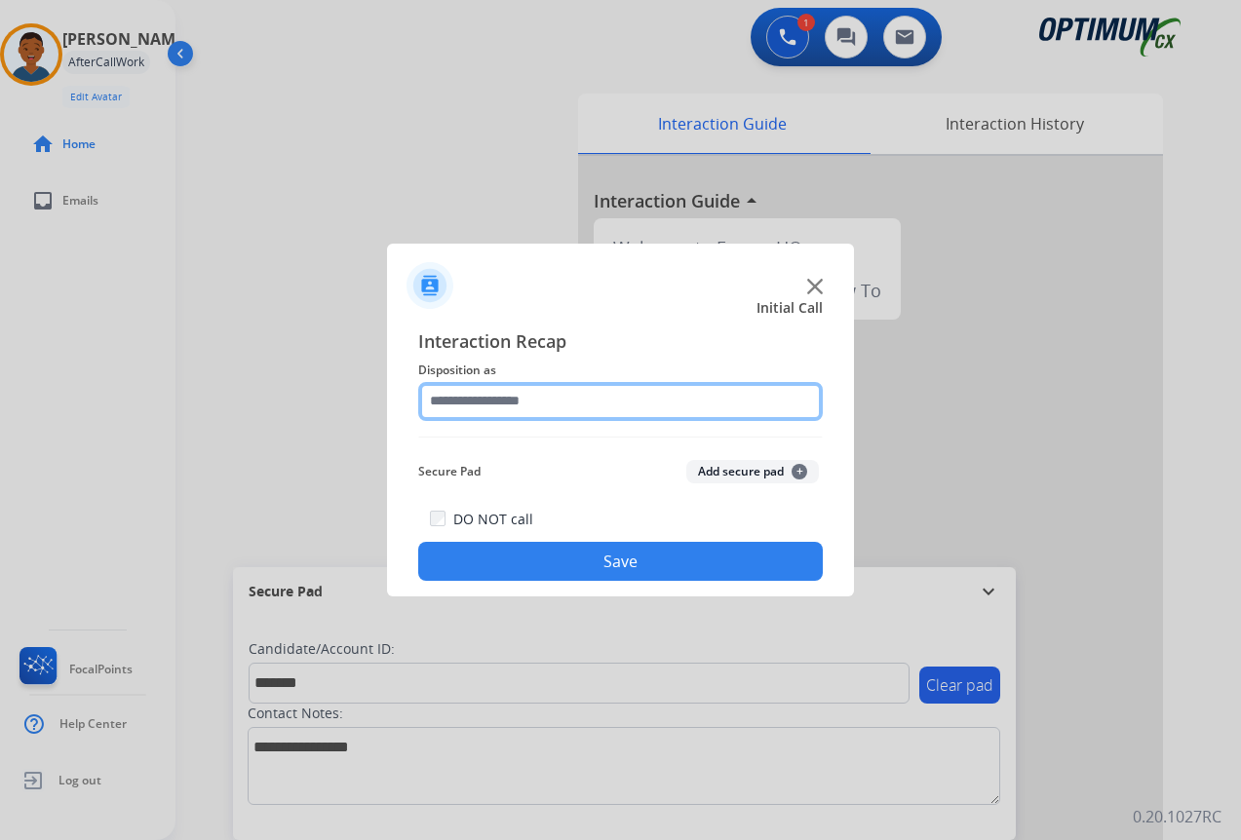
click at [498, 404] on input "text" at bounding box center [620, 401] width 405 height 39
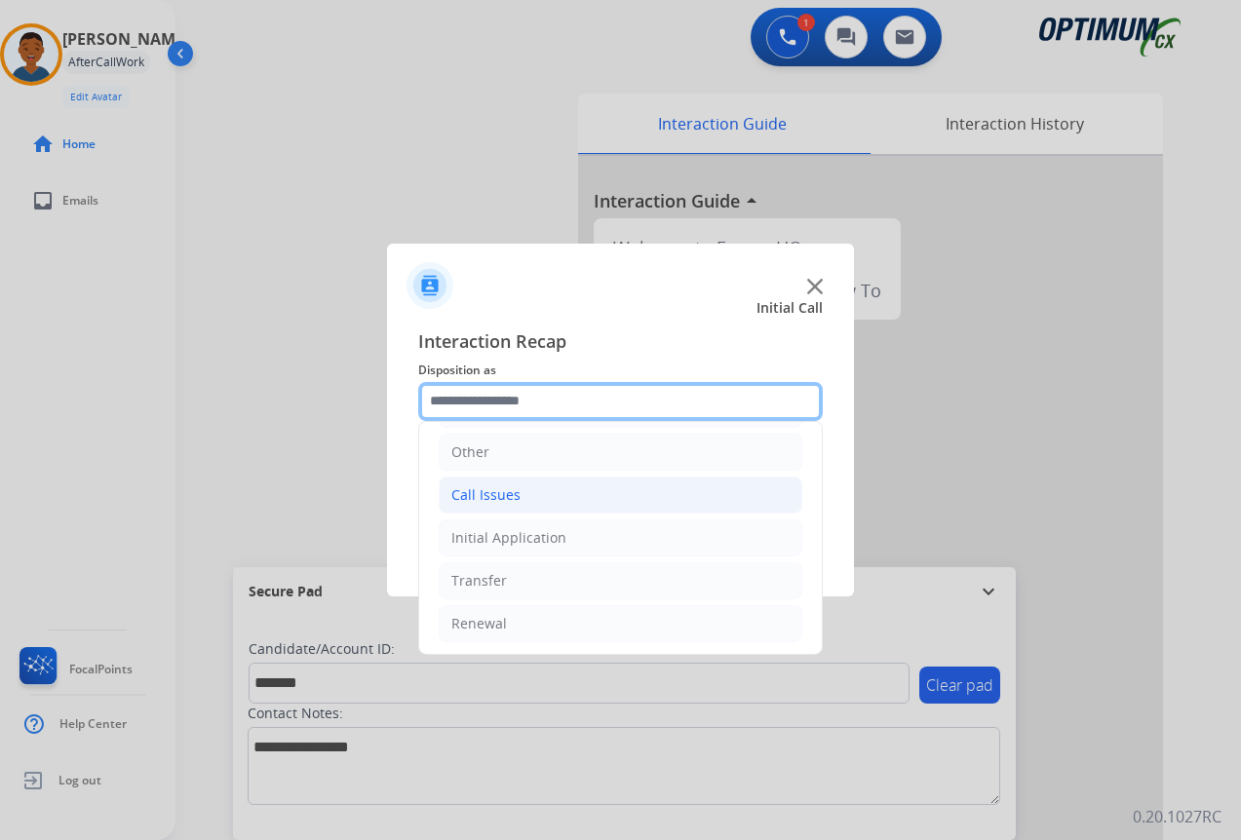
scroll to position [133, 0]
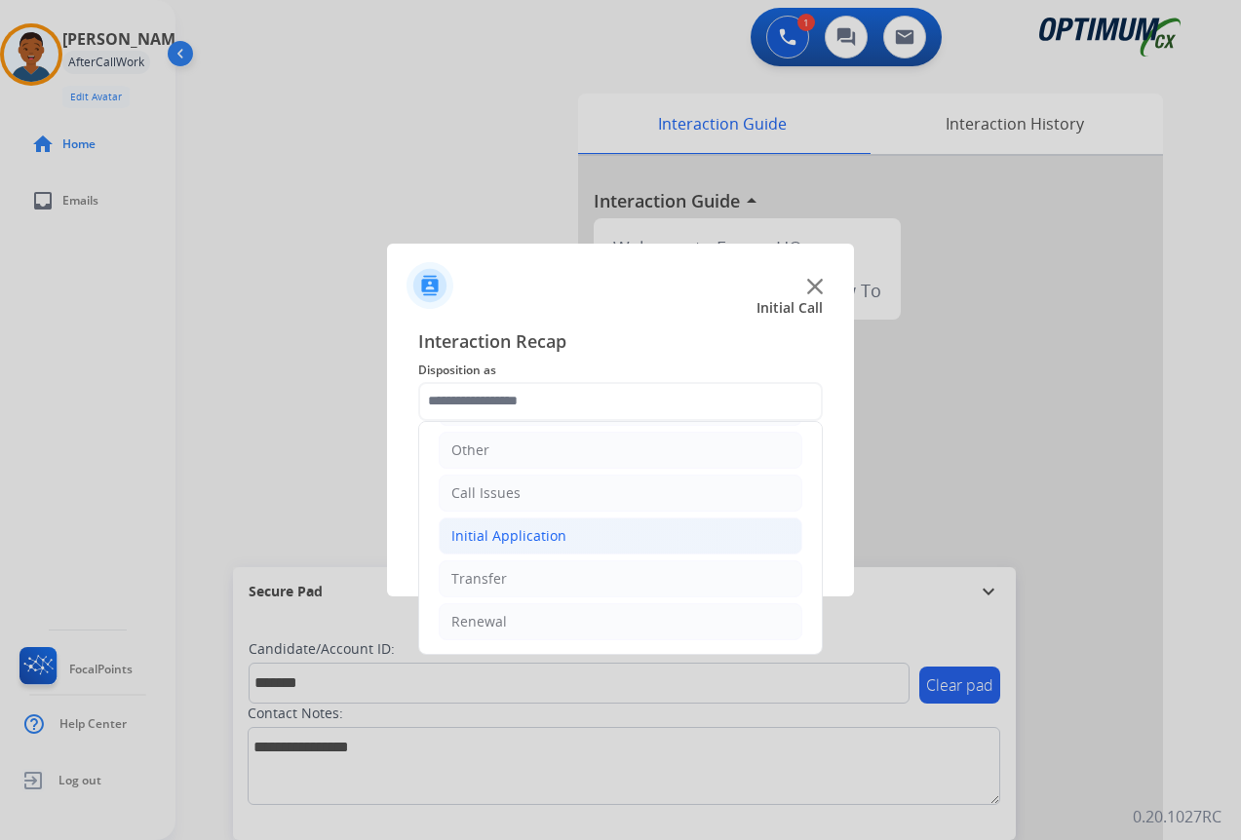
click at [482, 536] on div "Initial Application" at bounding box center [508, 535] width 115 height 19
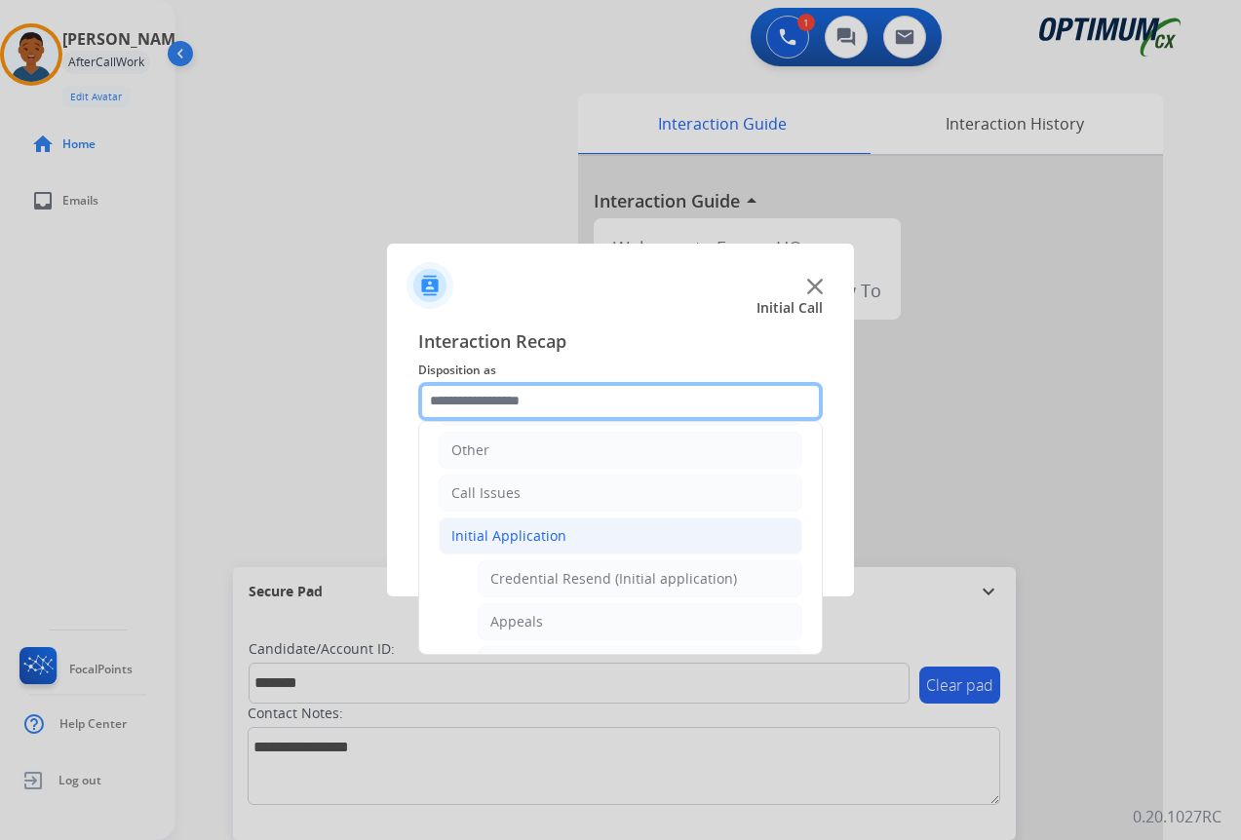
scroll to position [230, 0]
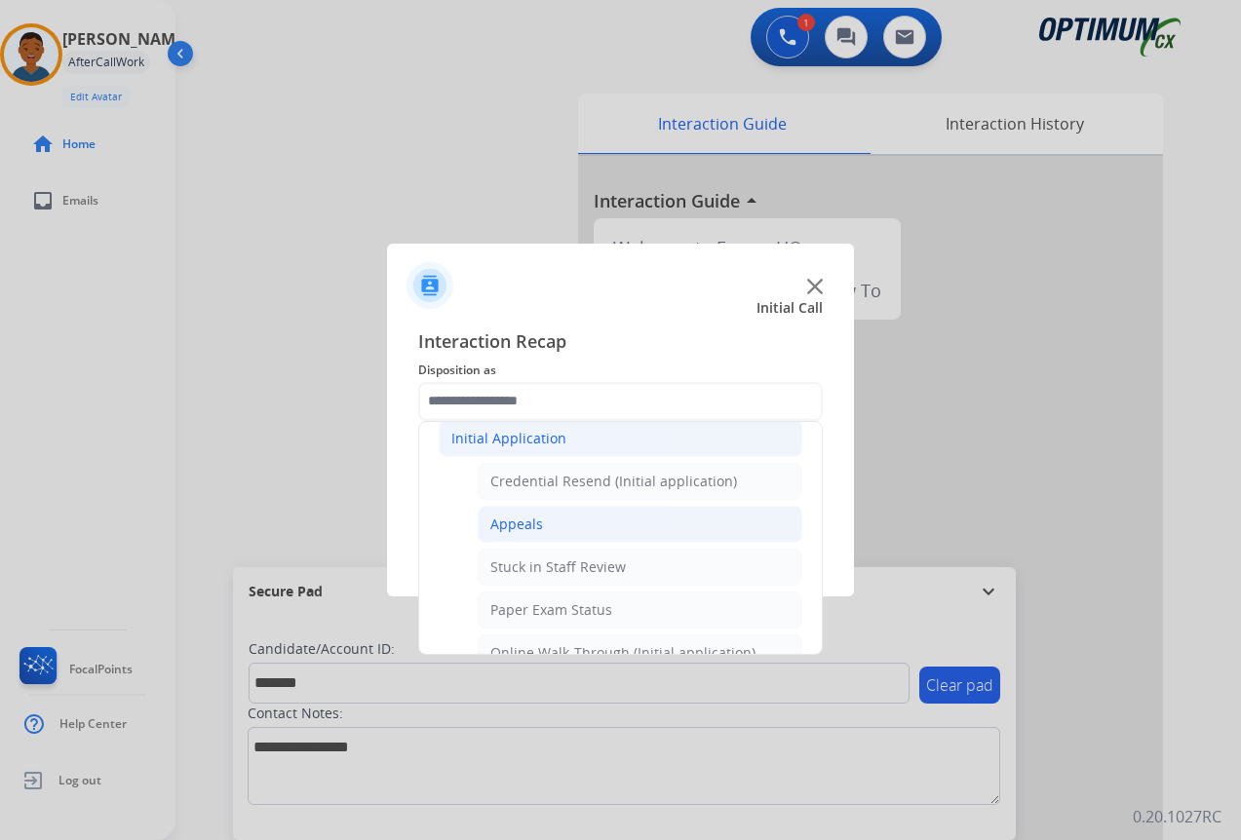
click at [512, 521] on div "Appeals" at bounding box center [516, 524] width 53 height 19
type input "*******"
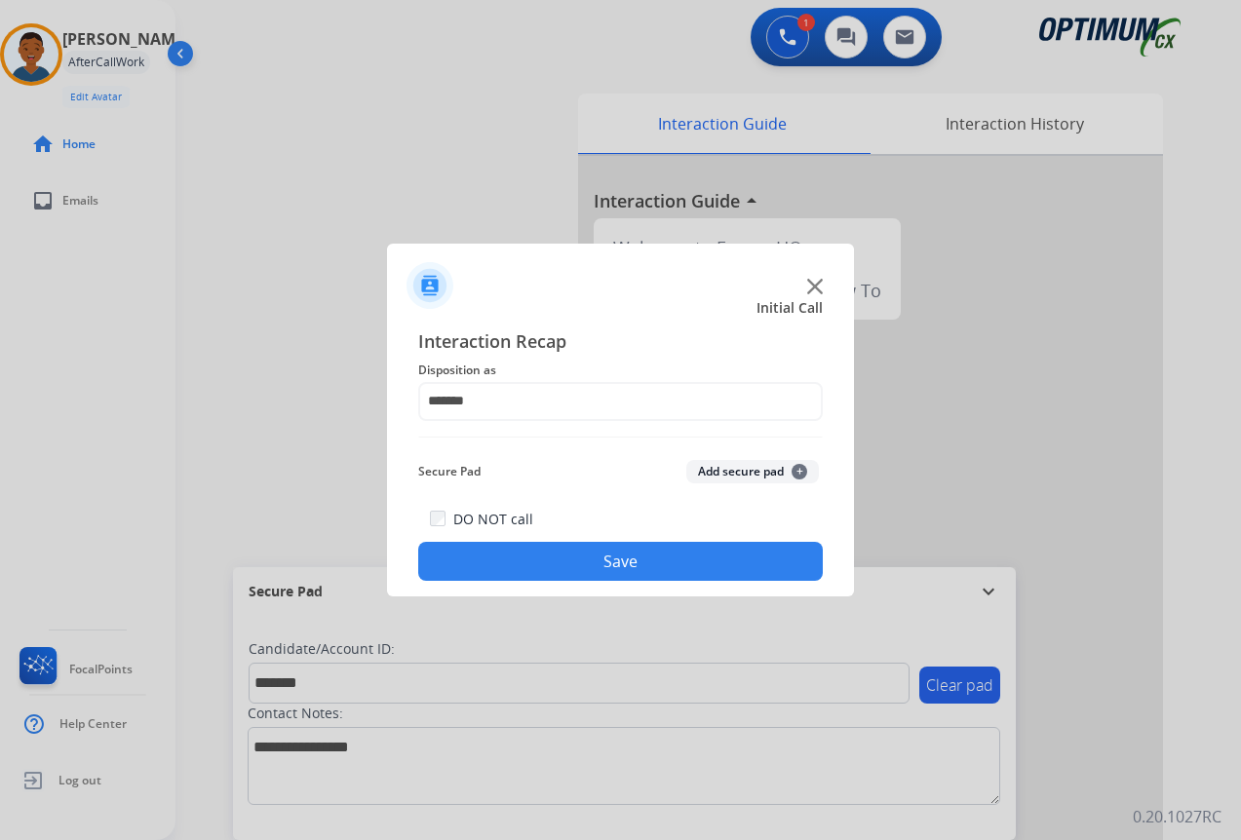
click at [733, 473] on button "Add secure pad +" at bounding box center [752, 471] width 133 height 23
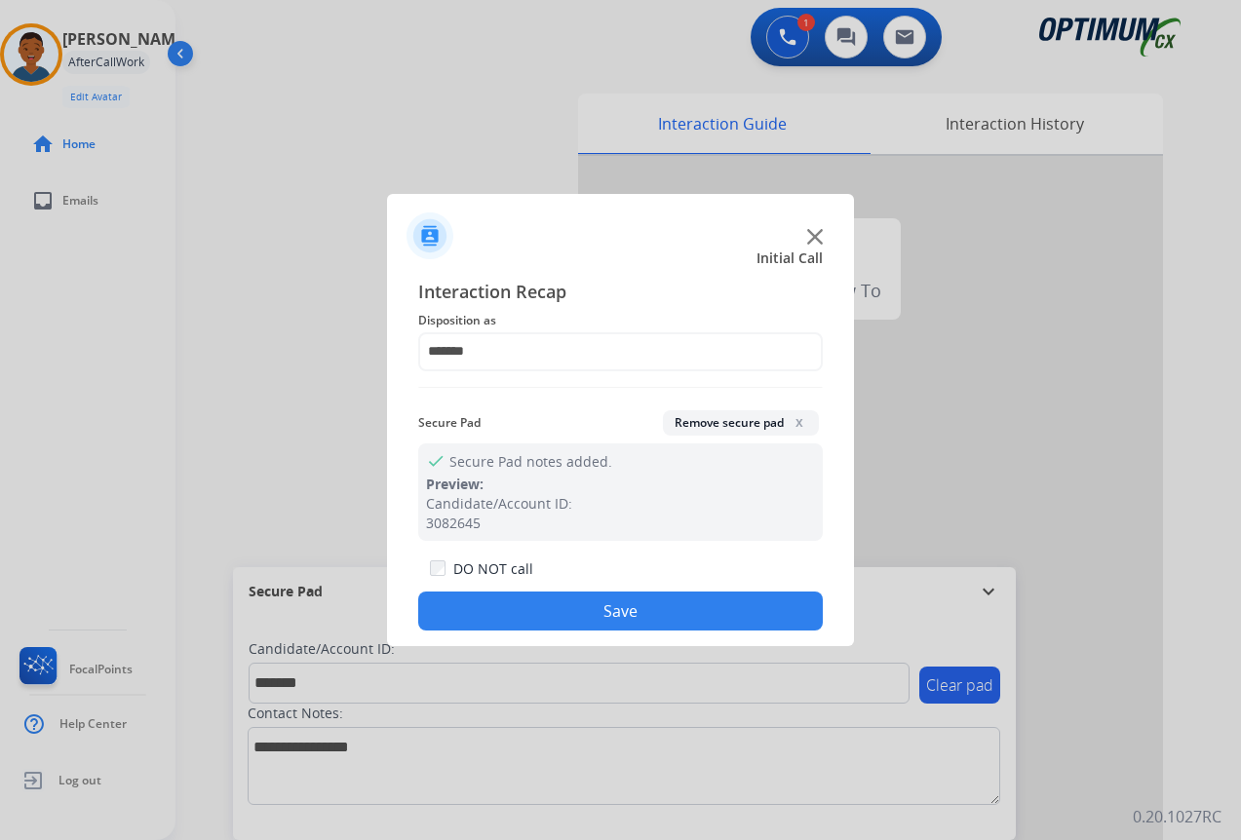
click at [662, 604] on button "Save" at bounding box center [620, 611] width 405 height 39
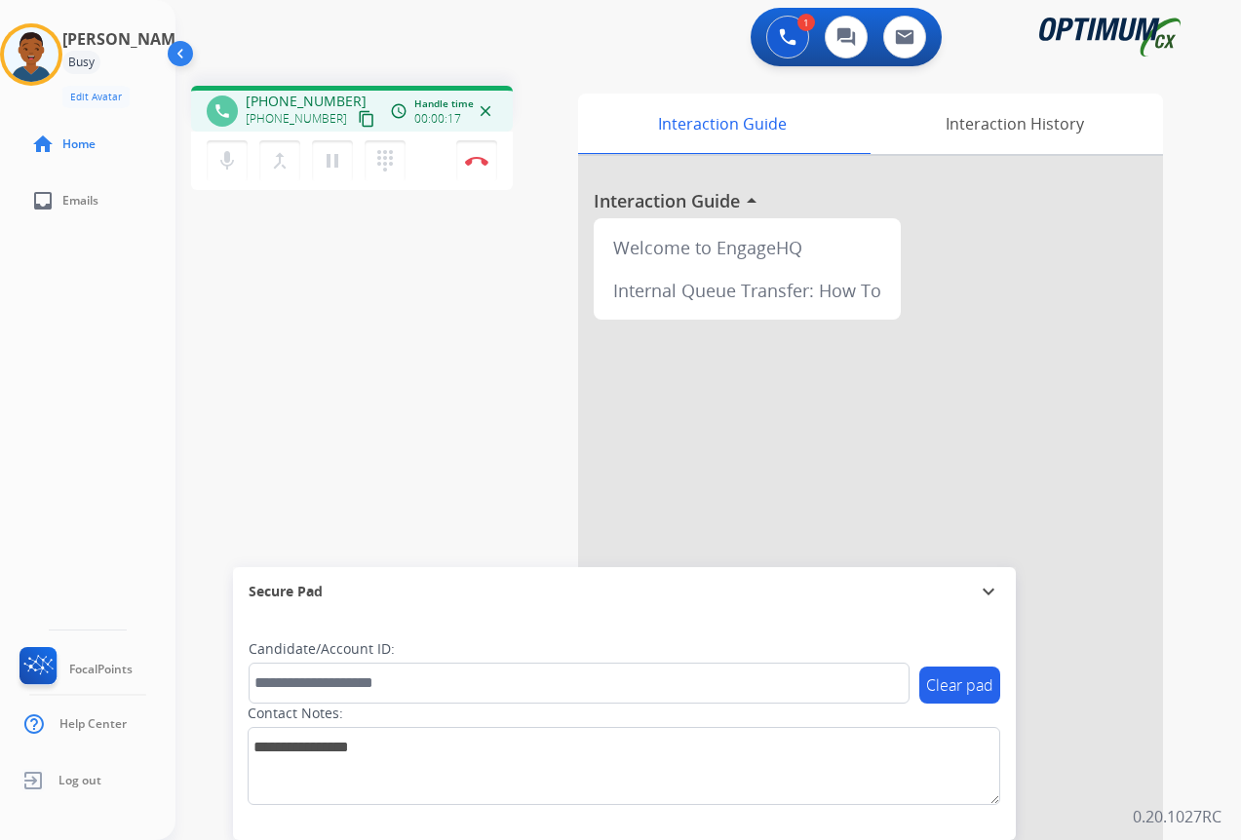
click at [358, 120] on mat-icon "content_copy" at bounding box center [367, 119] width 18 height 18
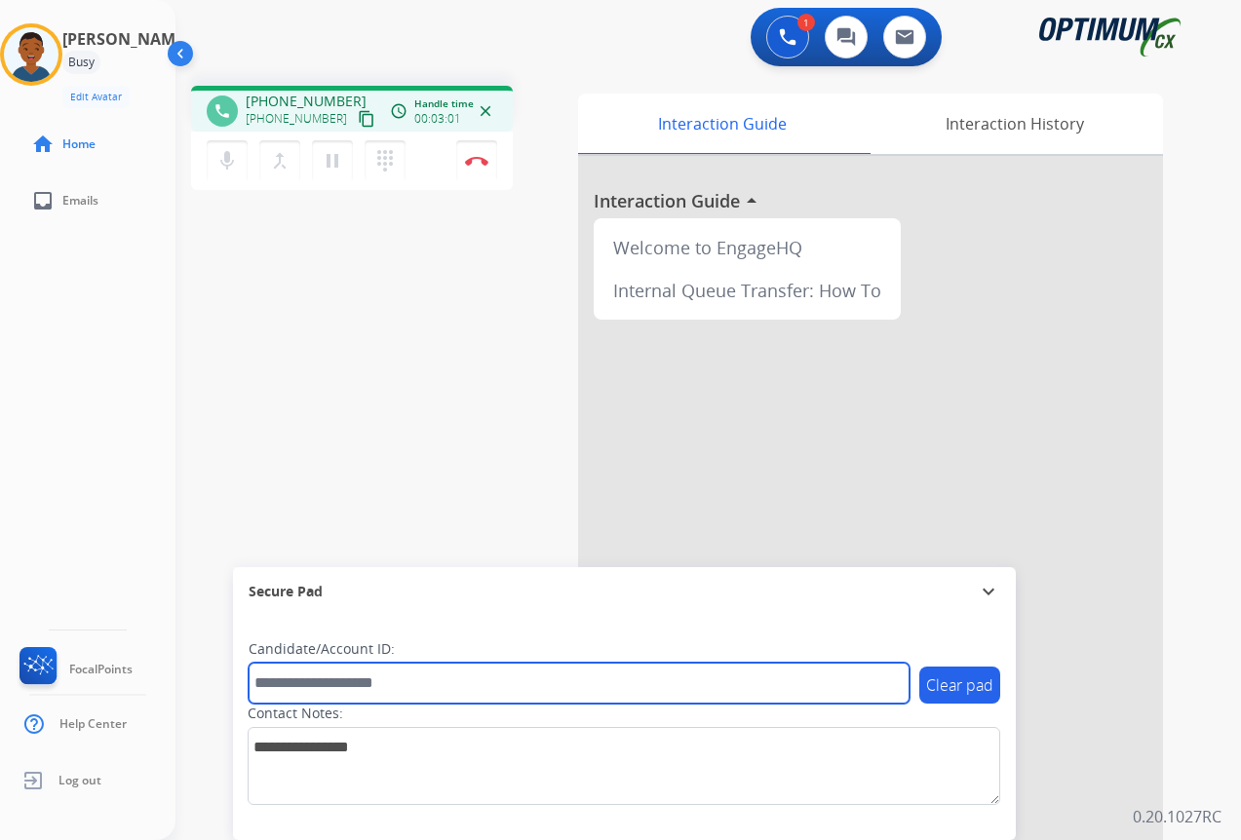
click at [292, 685] on input "text" at bounding box center [579, 683] width 661 height 41
paste input "*******"
type input "*******"
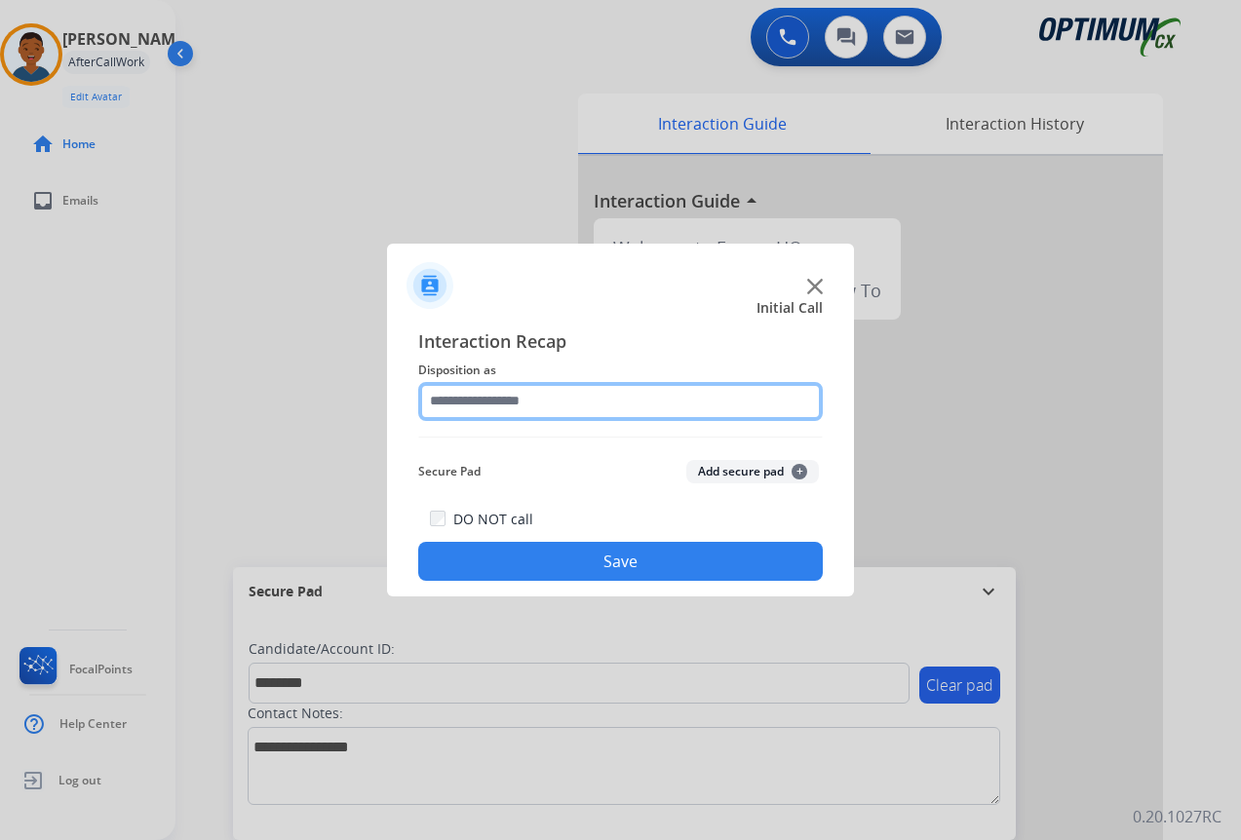
click at [457, 400] on input "text" at bounding box center [620, 401] width 405 height 39
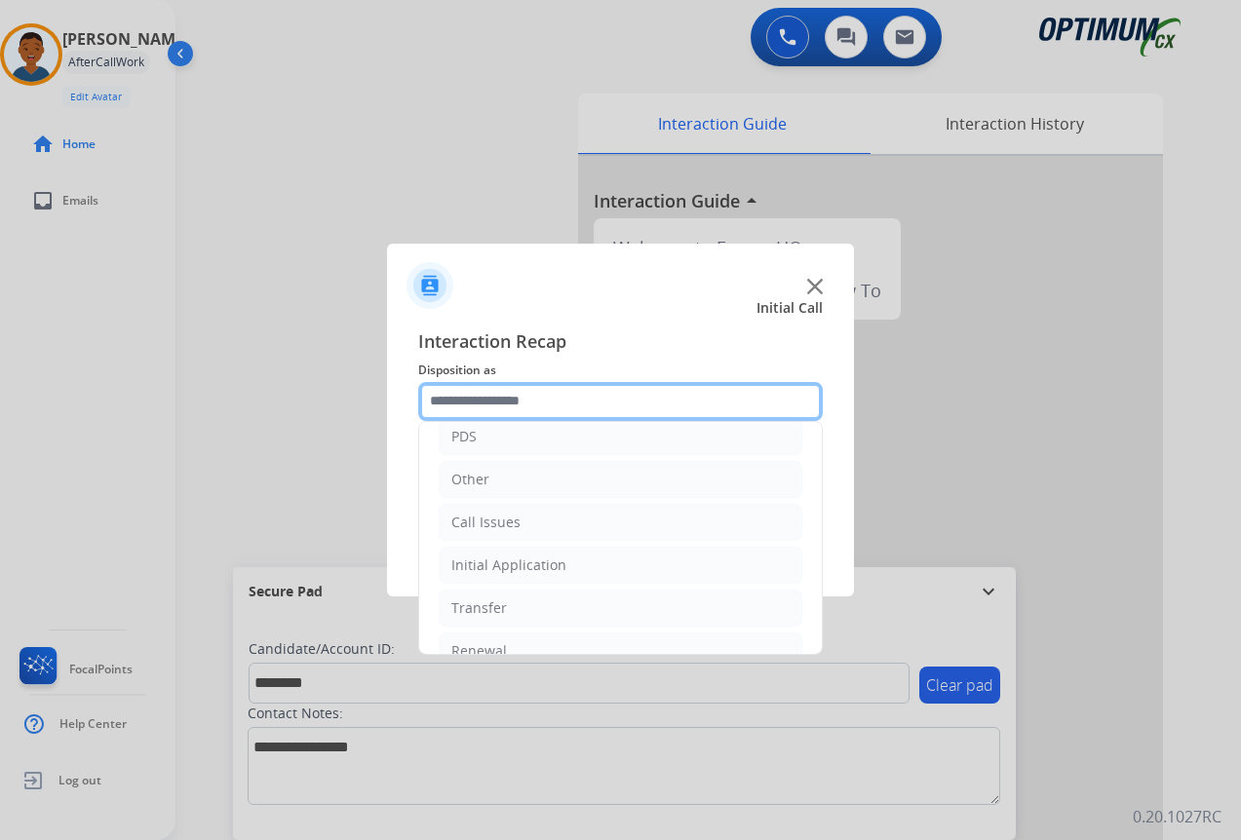
scroll to position [133, 0]
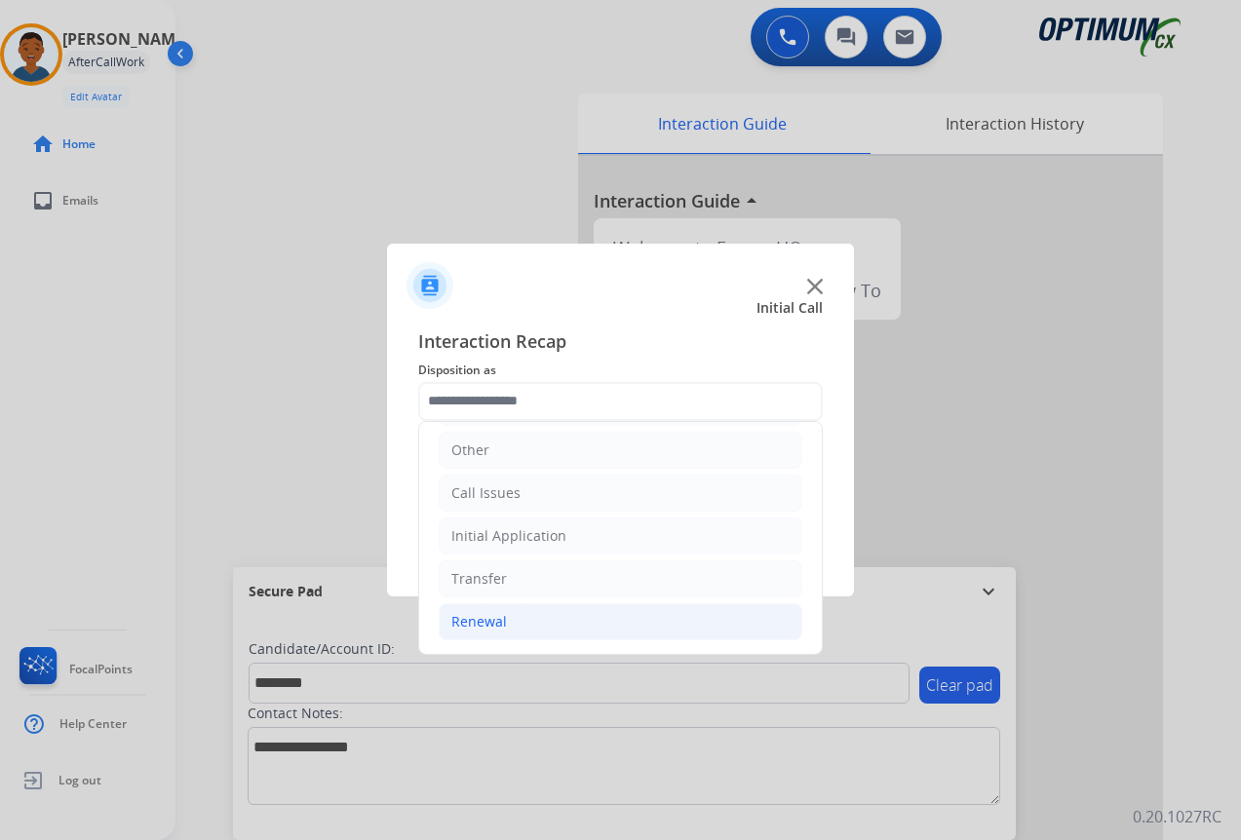
click at [493, 617] on div "Renewal" at bounding box center [479, 621] width 56 height 19
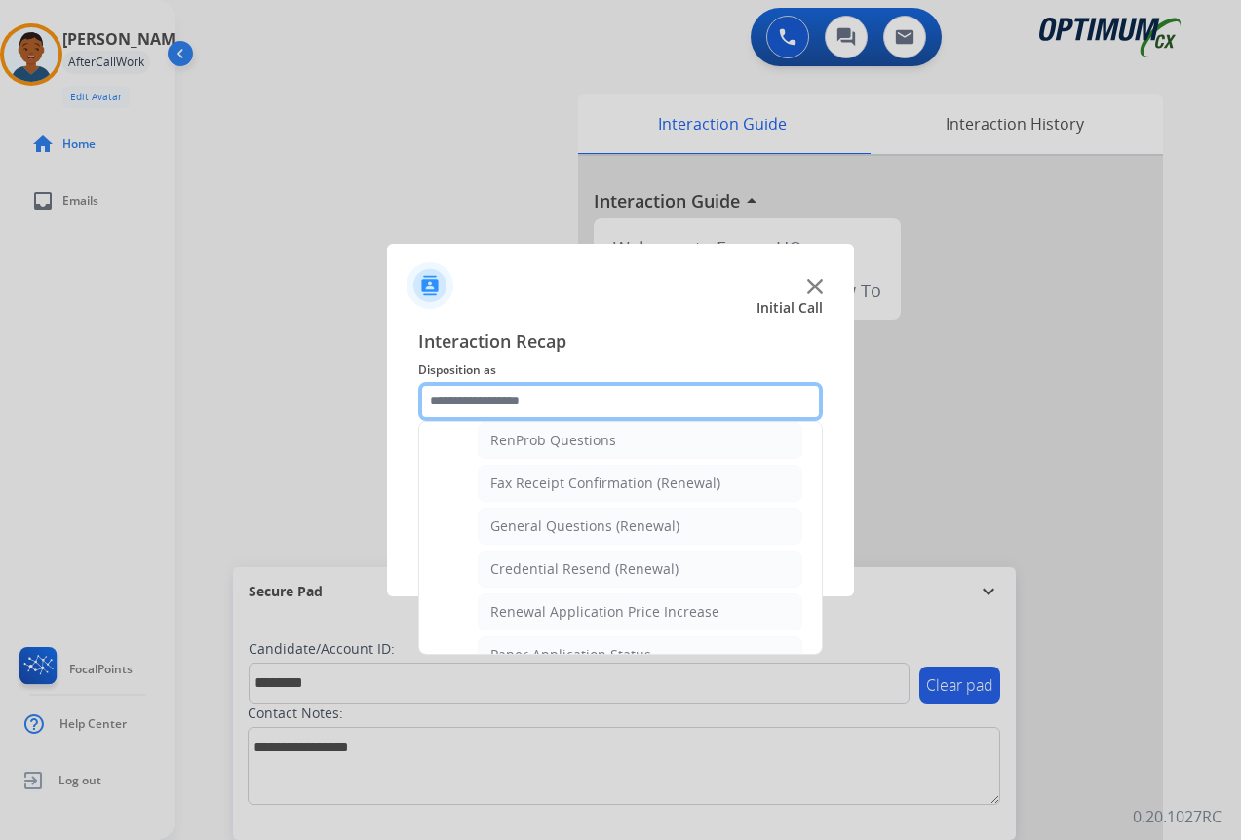
scroll to position [522, 0]
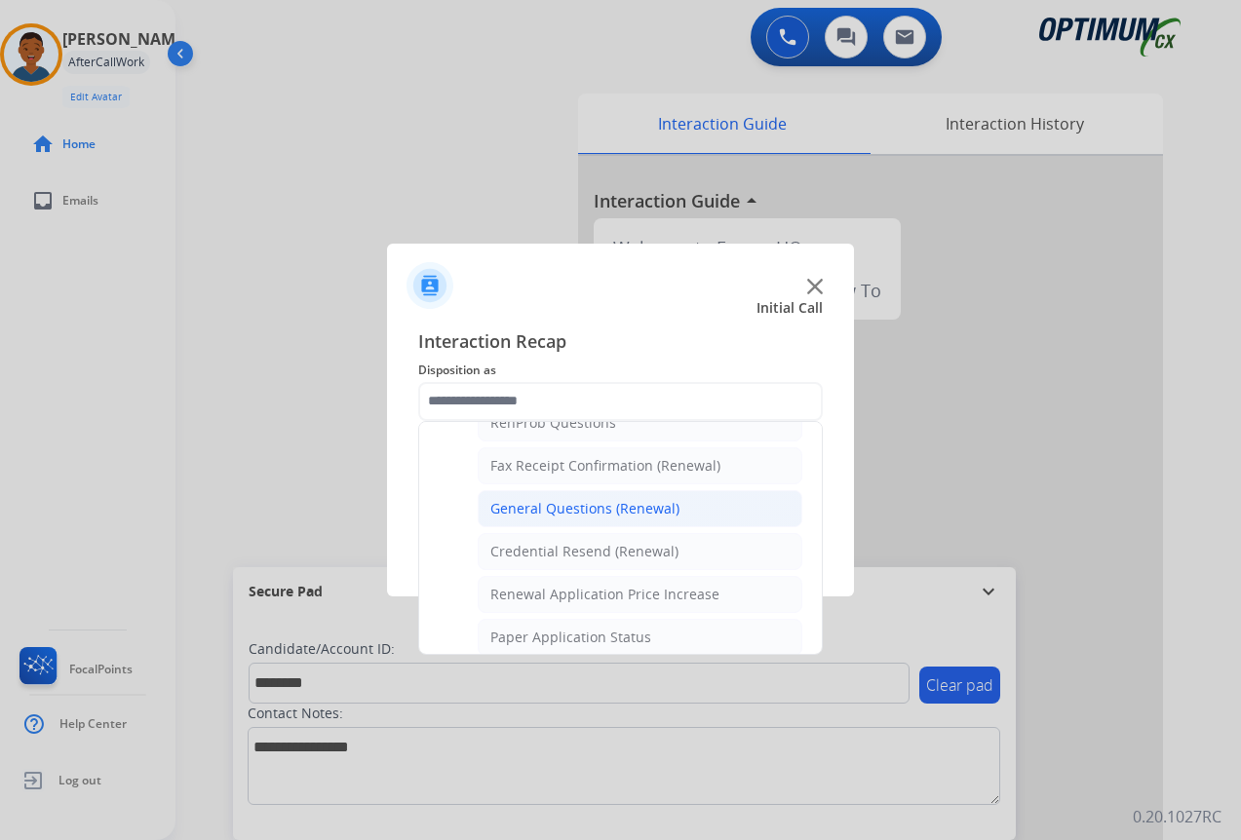
click at [501, 512] on div "General Questions (Renewal)" at bounding box center [584, 508] width 189 height 19
type input "**********"
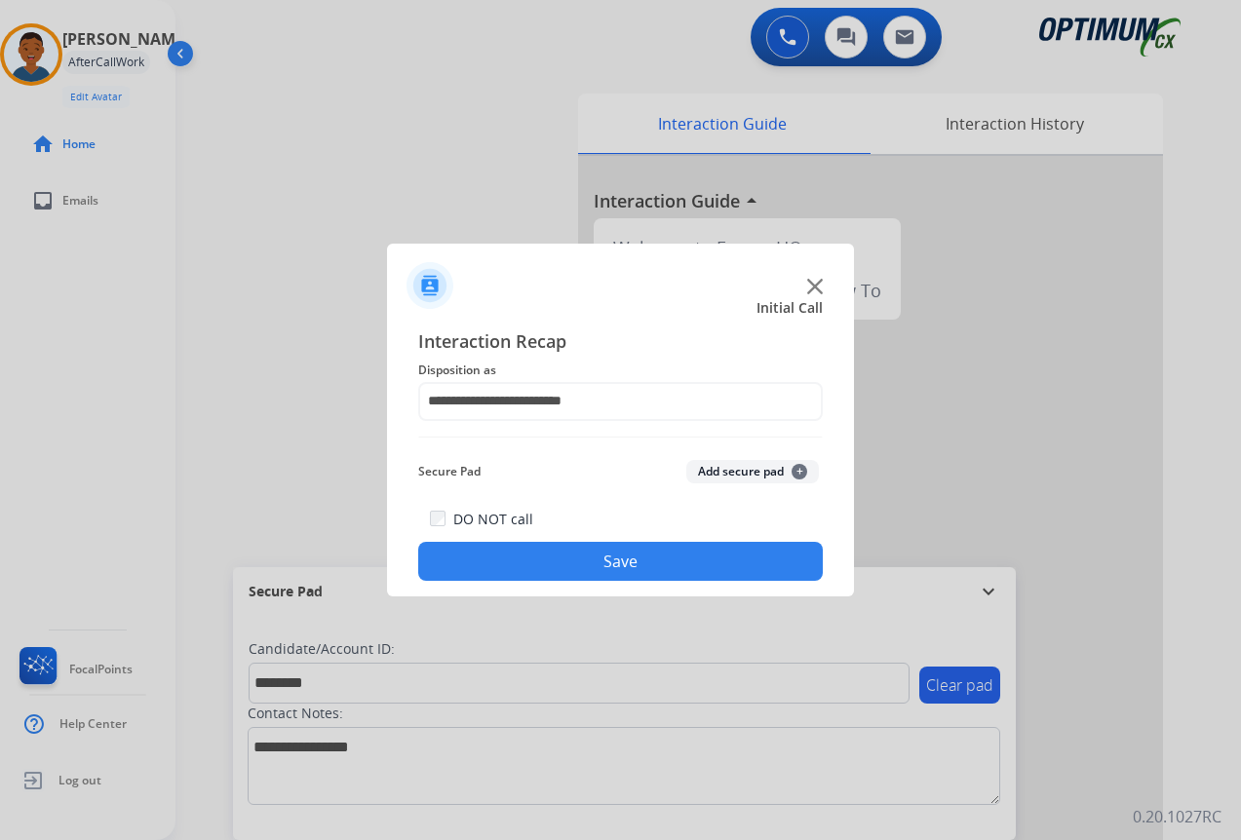
click at [729, 473] on button "Add secure pad +" at bounding box center [752, 471] width 133 height 23
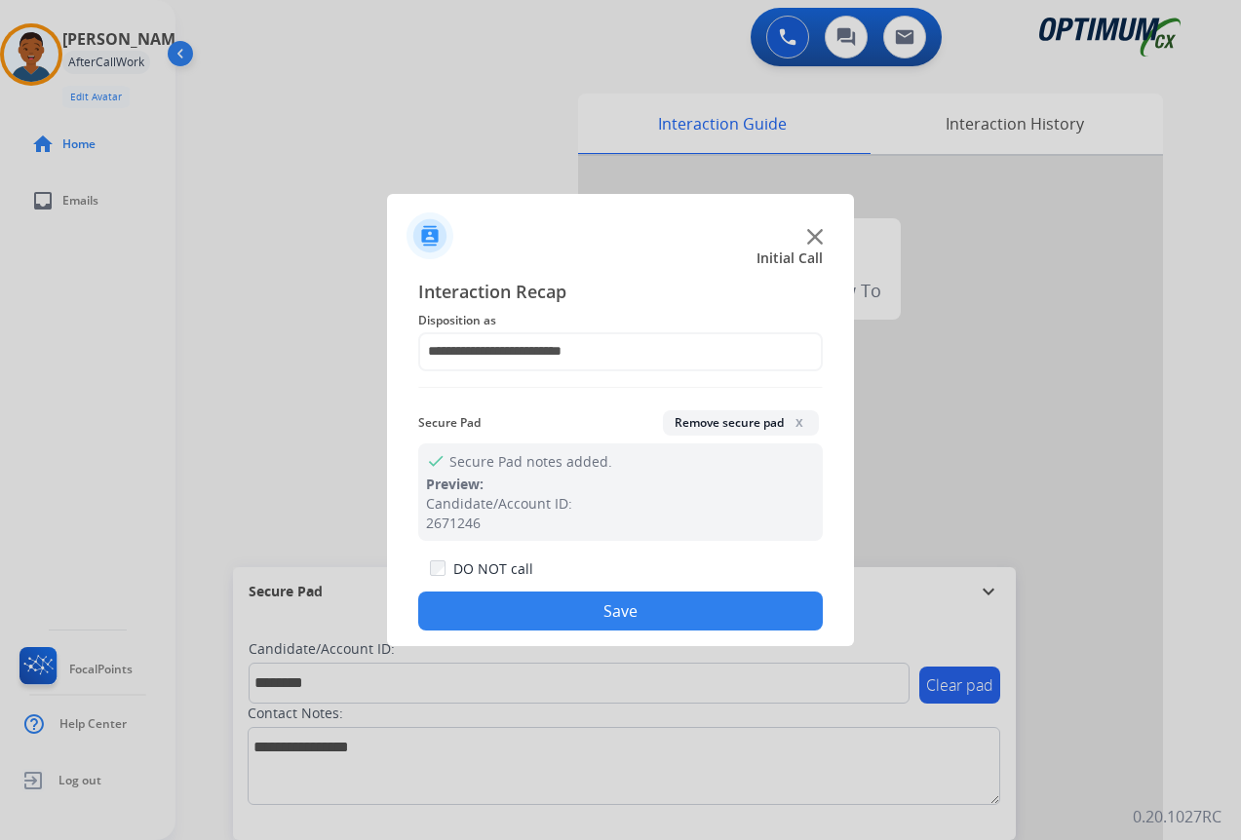
click at [611, 611] on button "Save" at bounding box center [620, 611] width 405 height 39
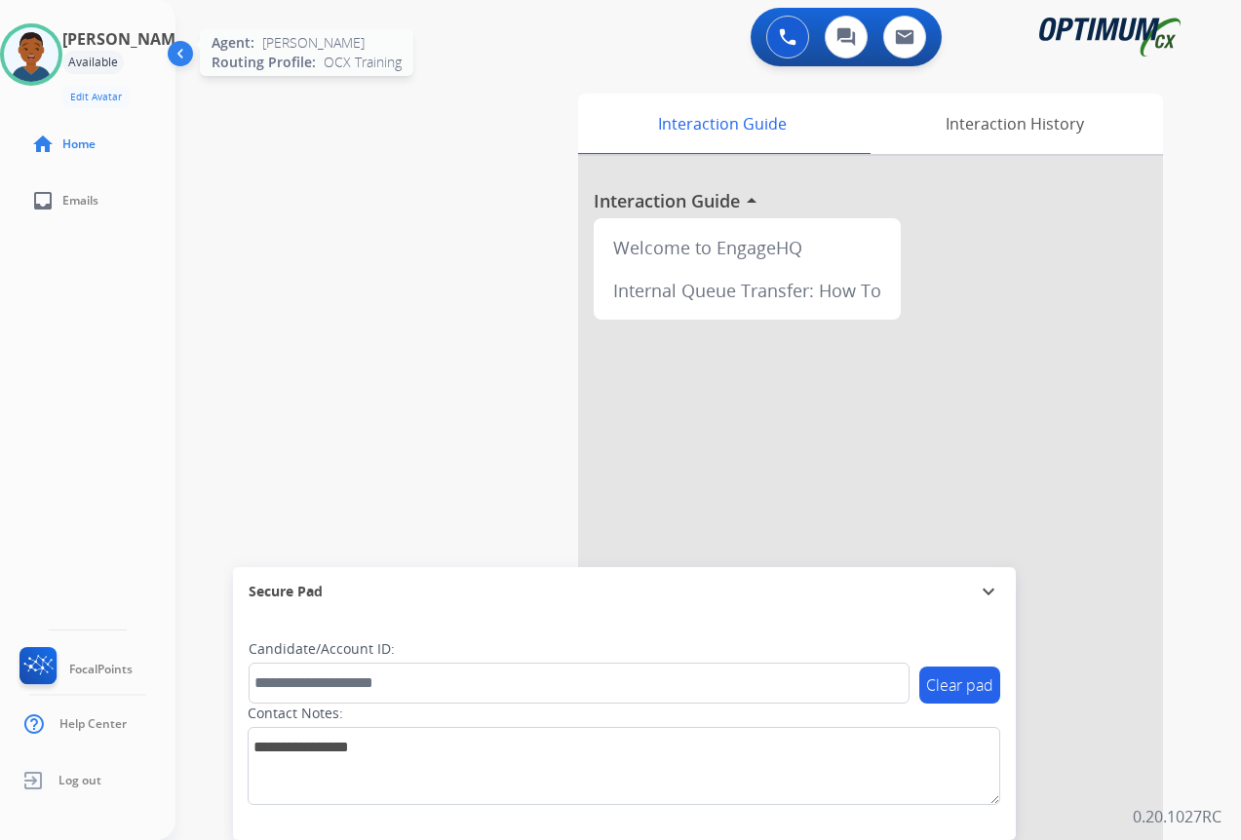
click at [54, 57] on img at bounding box center [31, 54] width 55 height 55
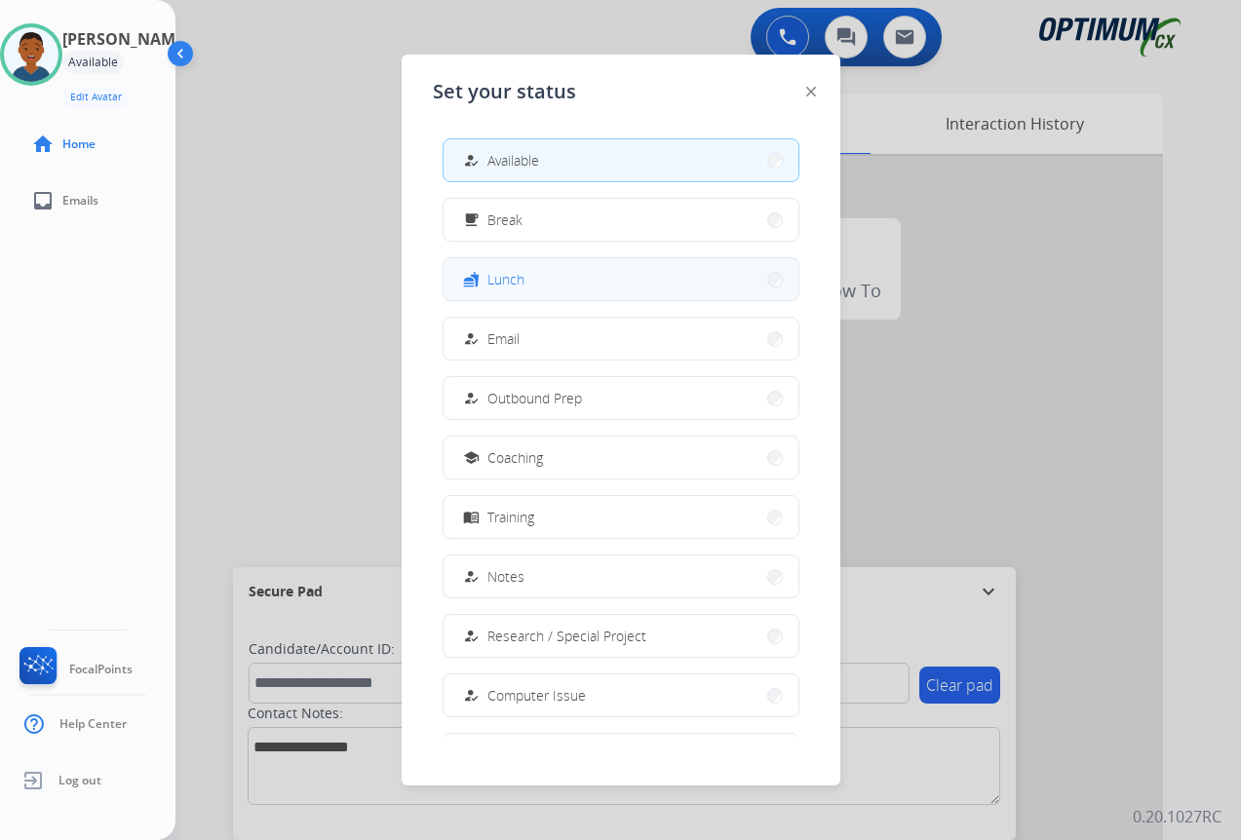
click at [525, 284] on button "fastfood Lunch" at bounding box center [621, 279] width 355 height 42
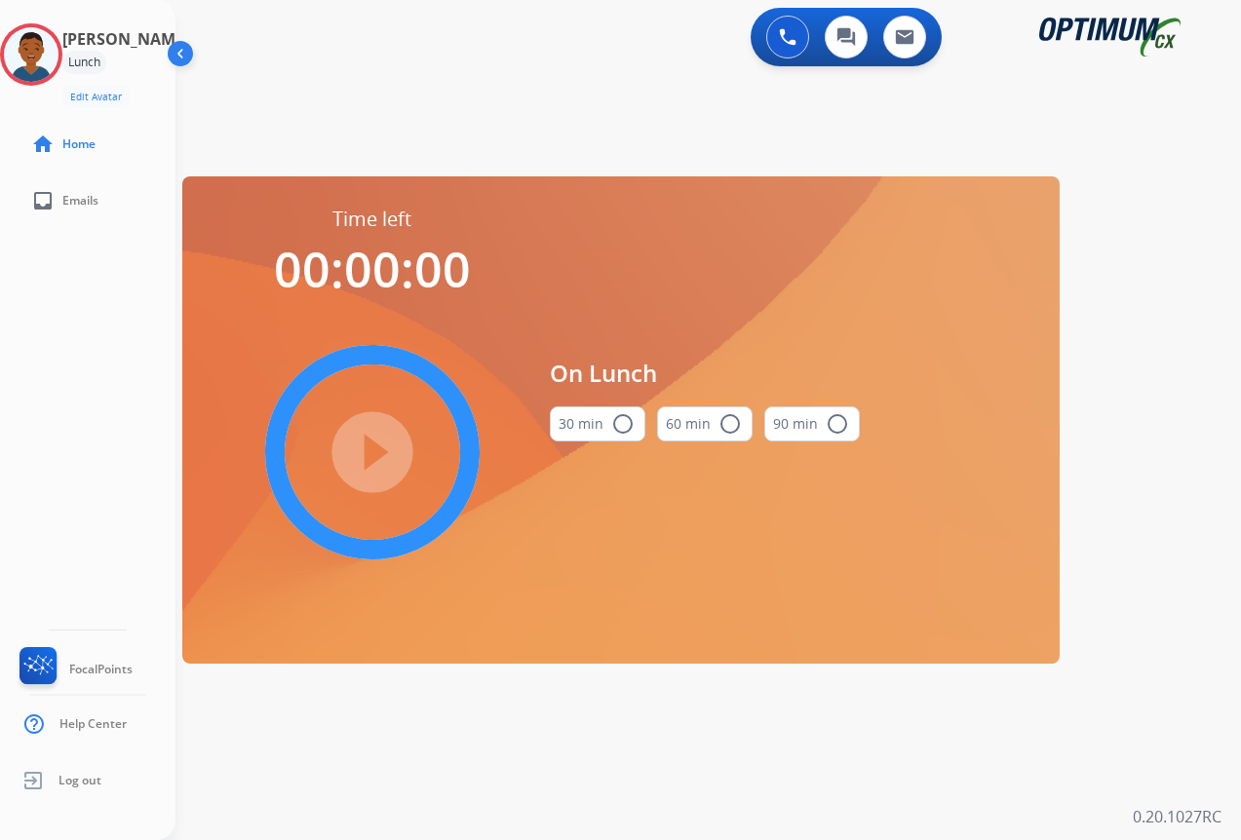
click at [629, 421] on mat-icon "radio_button_unchecked" at bounding box center [622, 423] width 23 height 23
click at [375, 448] on mat-icon "play_circle_filled" at bounding box center [372, 452] width 23 height 23
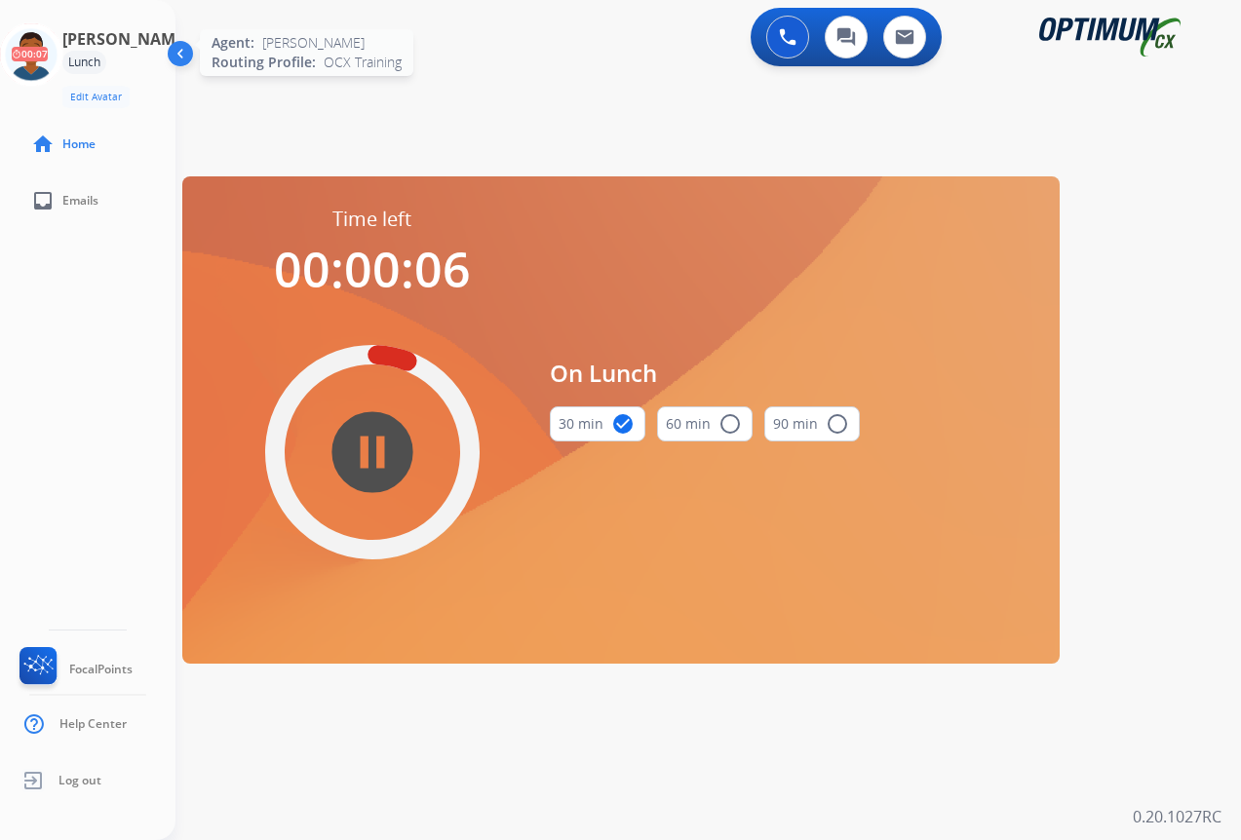
drag, startPoint x: 53, startPoint y: 53, endPoint x: 60, endPoint y: 66, distance: 15.7
click at [53, 53] on icon at bounding box center [31, 54] width 63 height 63
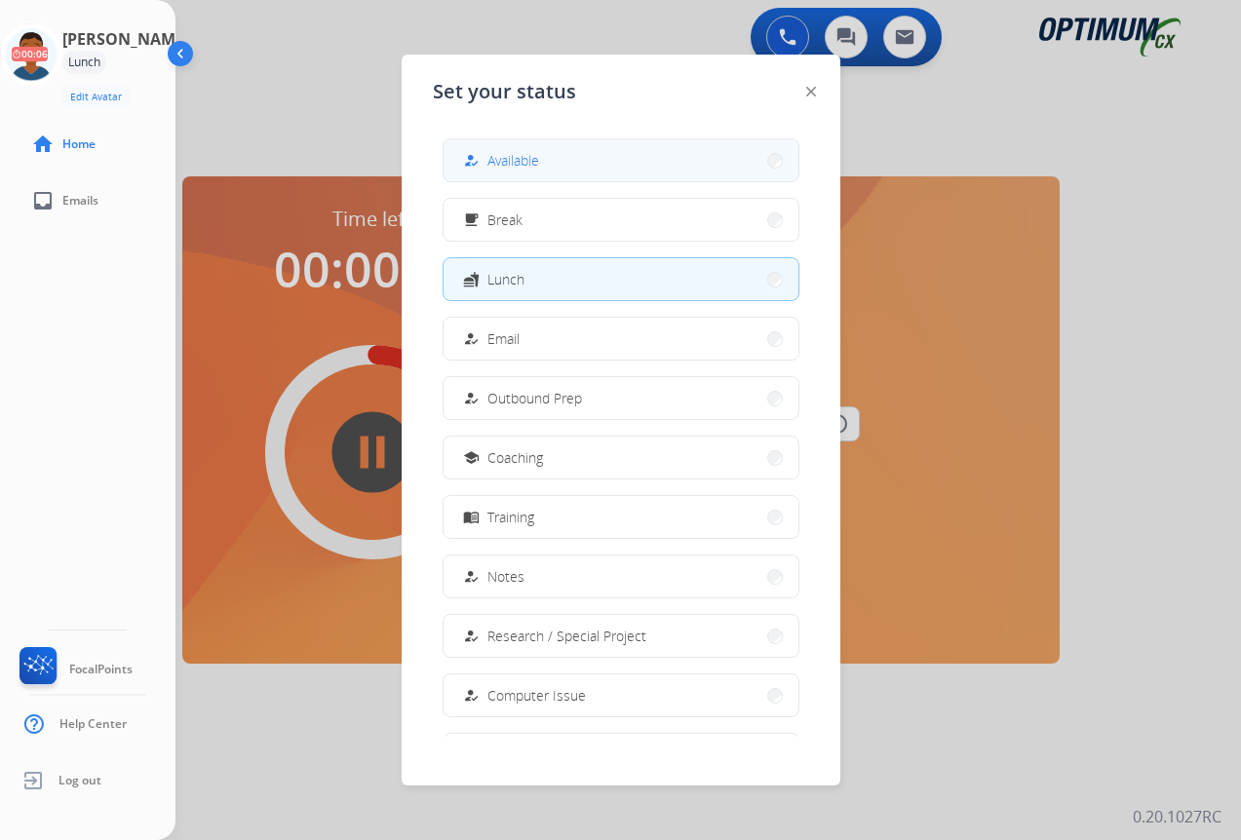
click at [519, 165] on span "Available" at bounding box center [513, 160] width 52 height 20
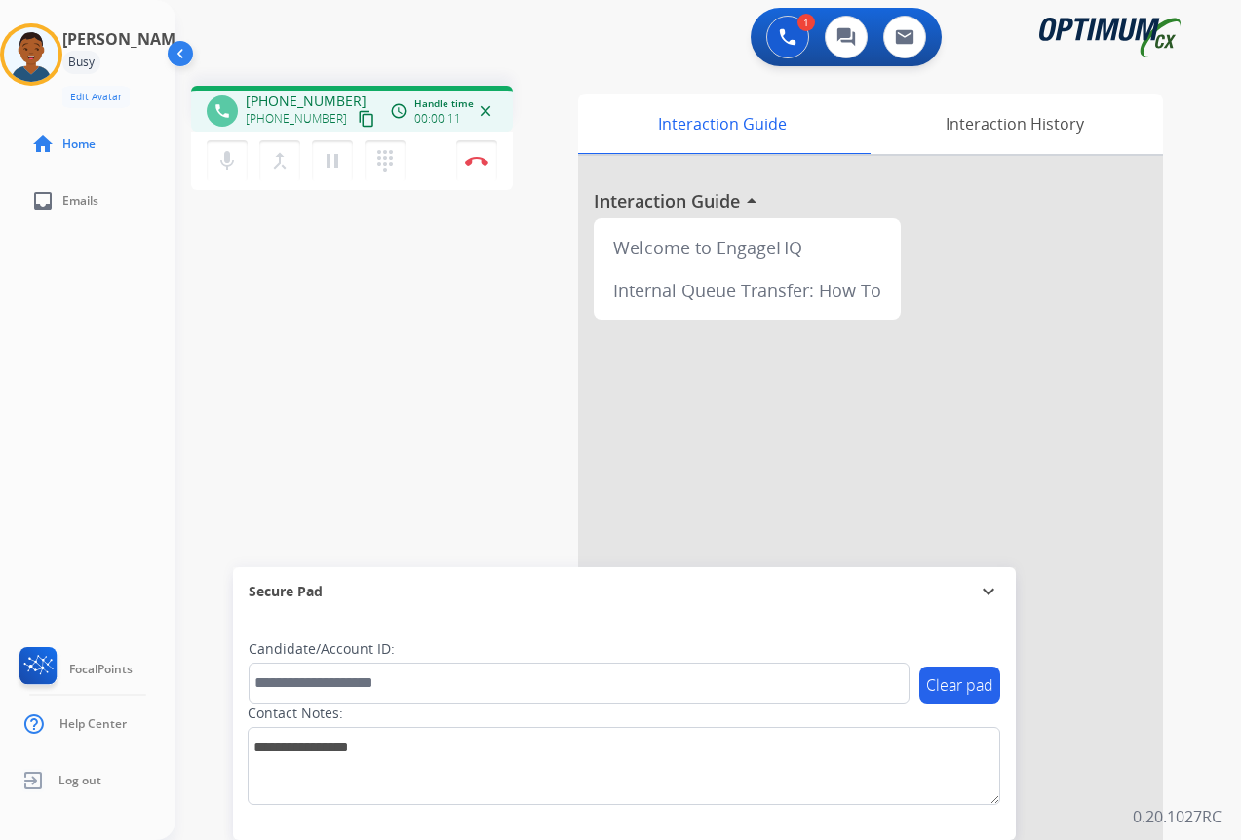
click at [358, 119] on mat-icon "content_copy" at bounding box center [367, 119] width 18 height 18
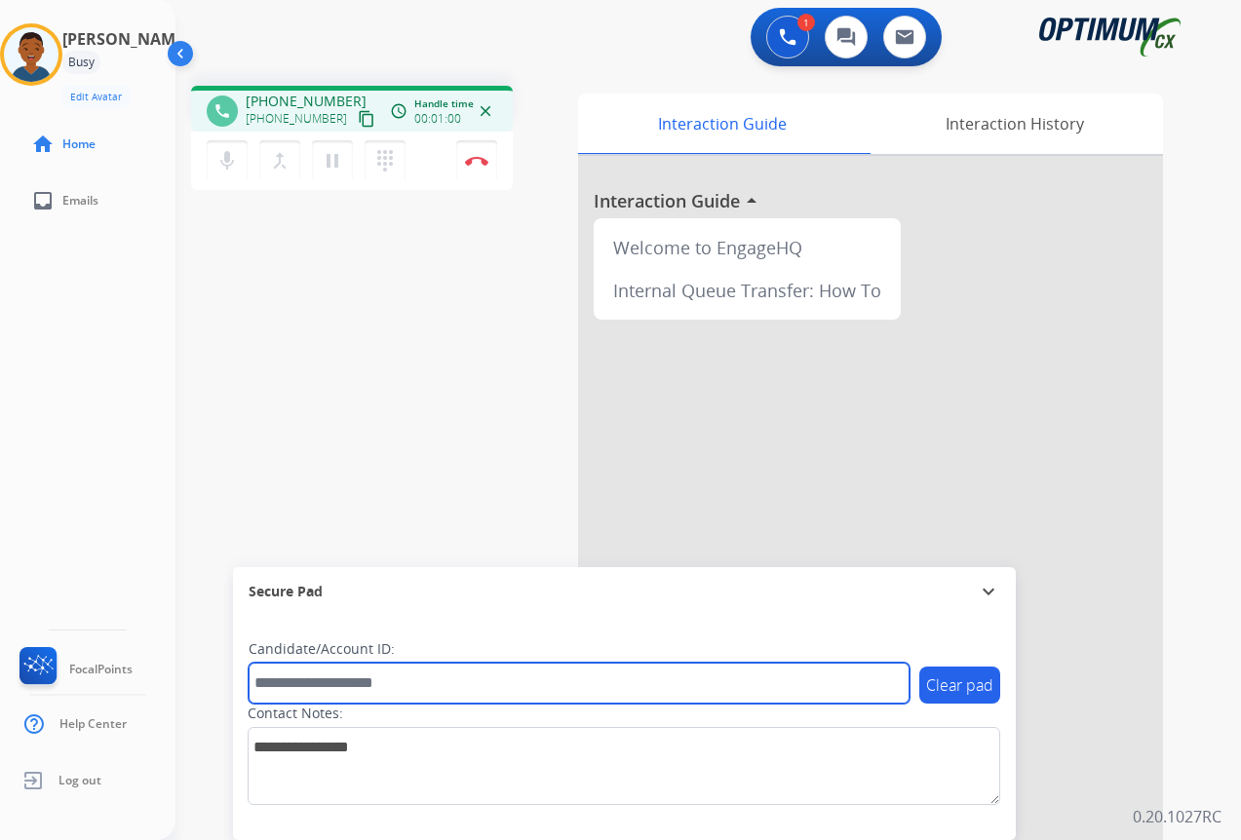
click at [325, 682] on input "text" at bounding box center [579, 683] width 661 height 41
paste input "*******"
type input "*******"
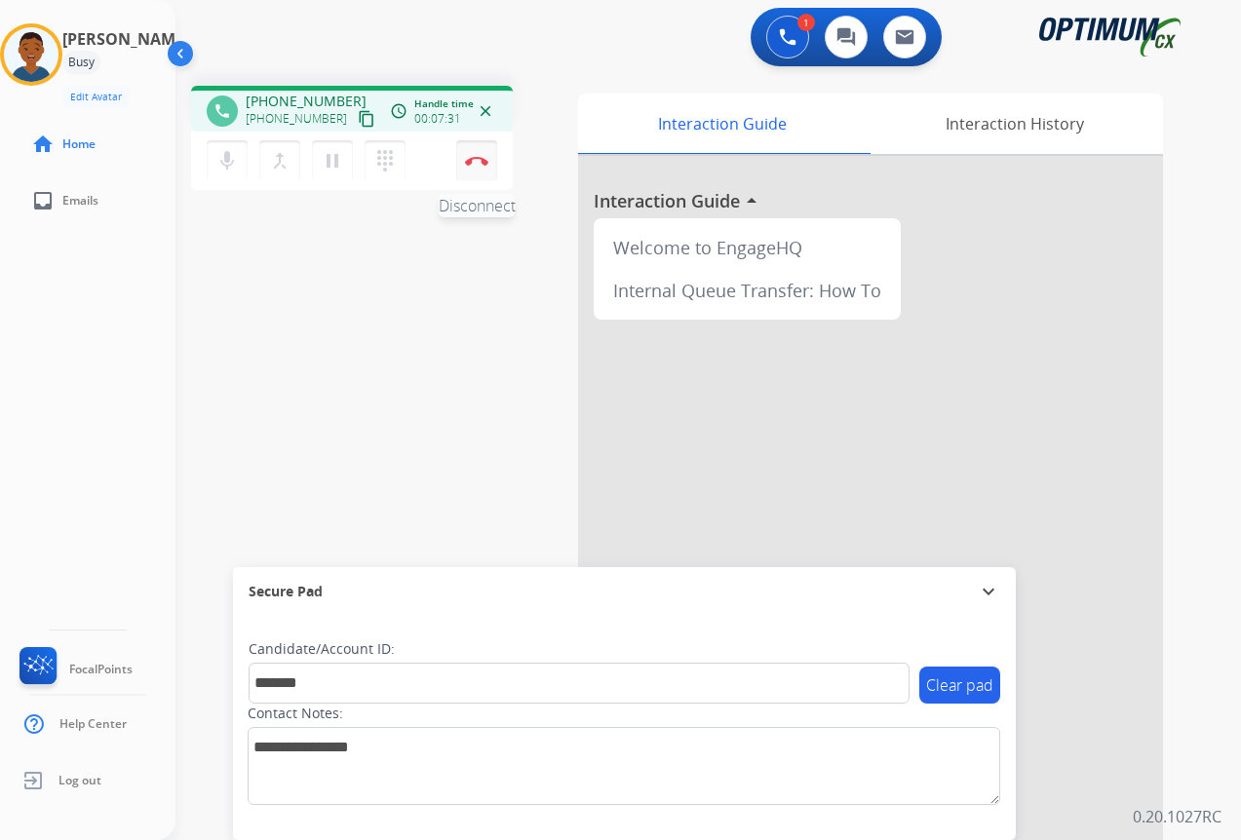
click at [476, 164] on img at bounding box center [476, 161] width 23 height 10
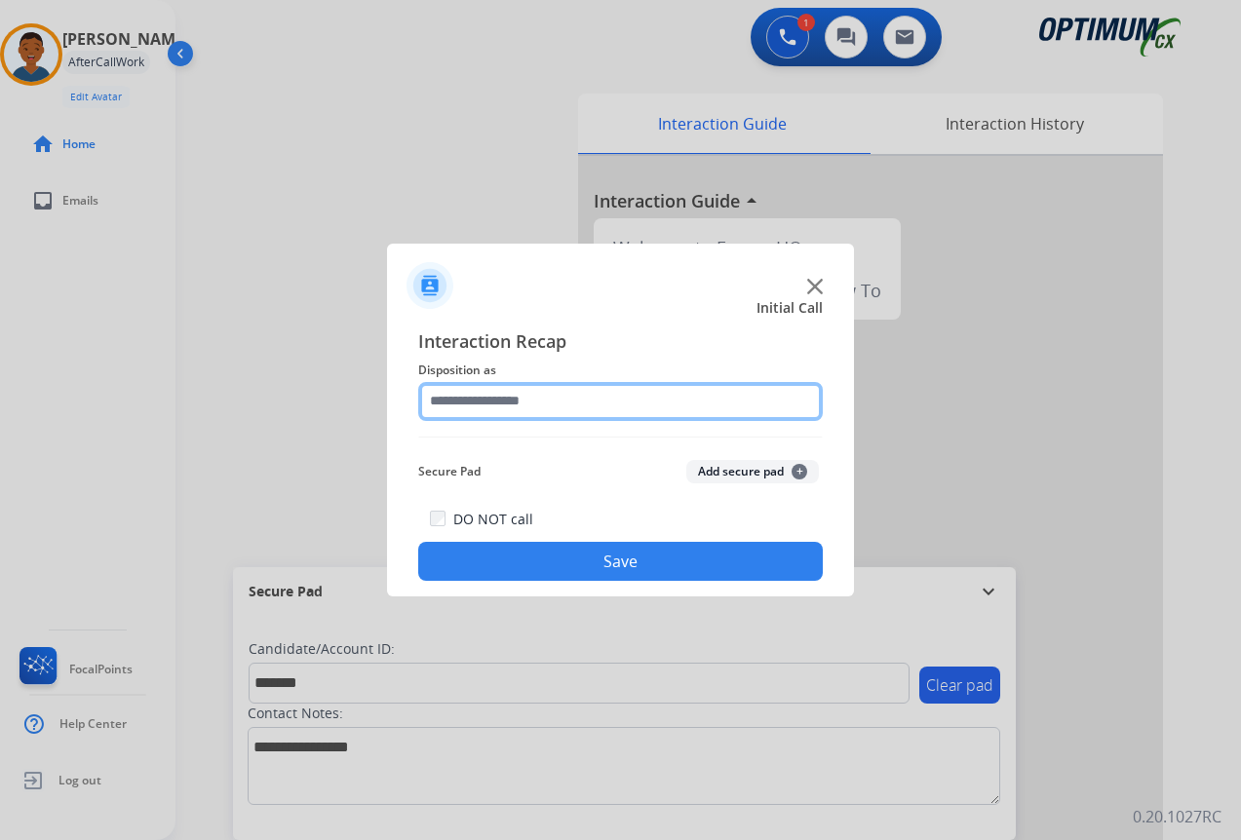
click at [481, 399] on input "text" at bounding box center [620, 401] width 405 height 39
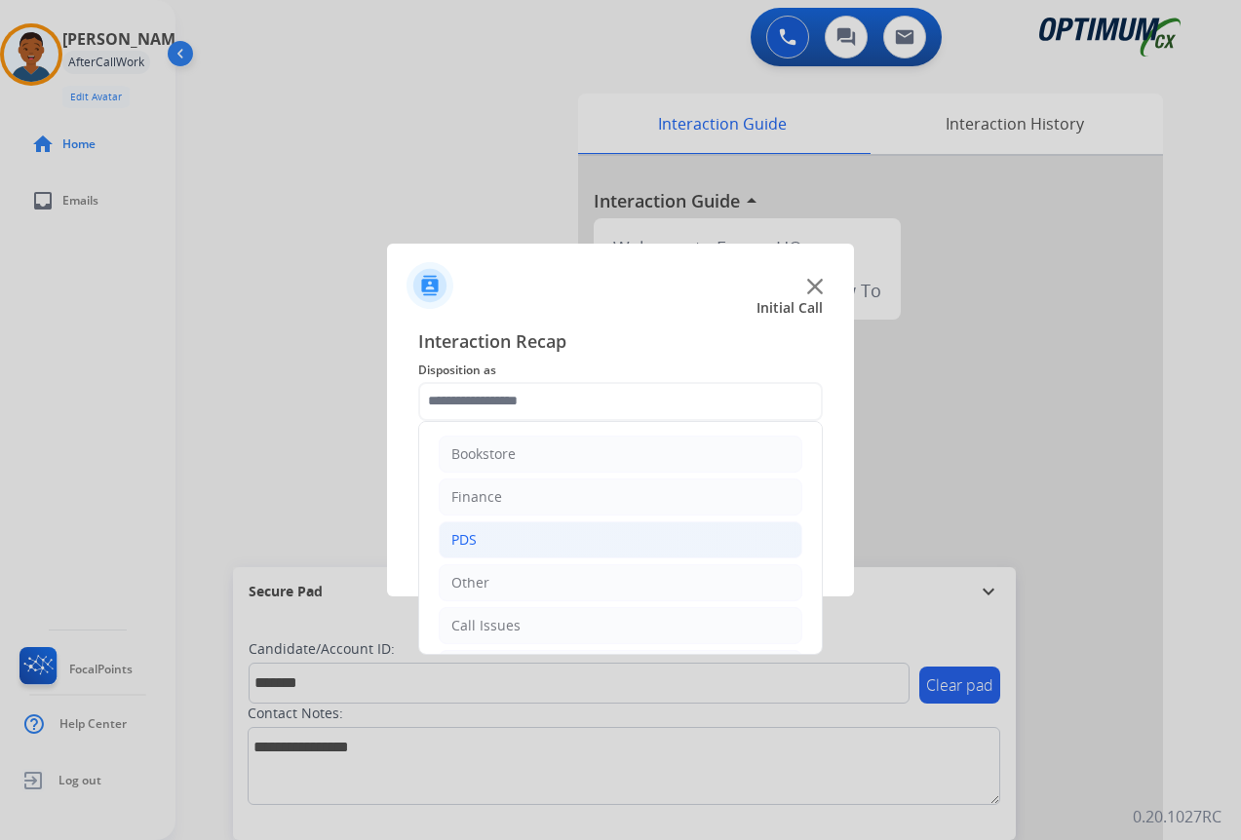
click at [460, 544] on div "PDS" at bounding box center [463, 539] width 25 height 19
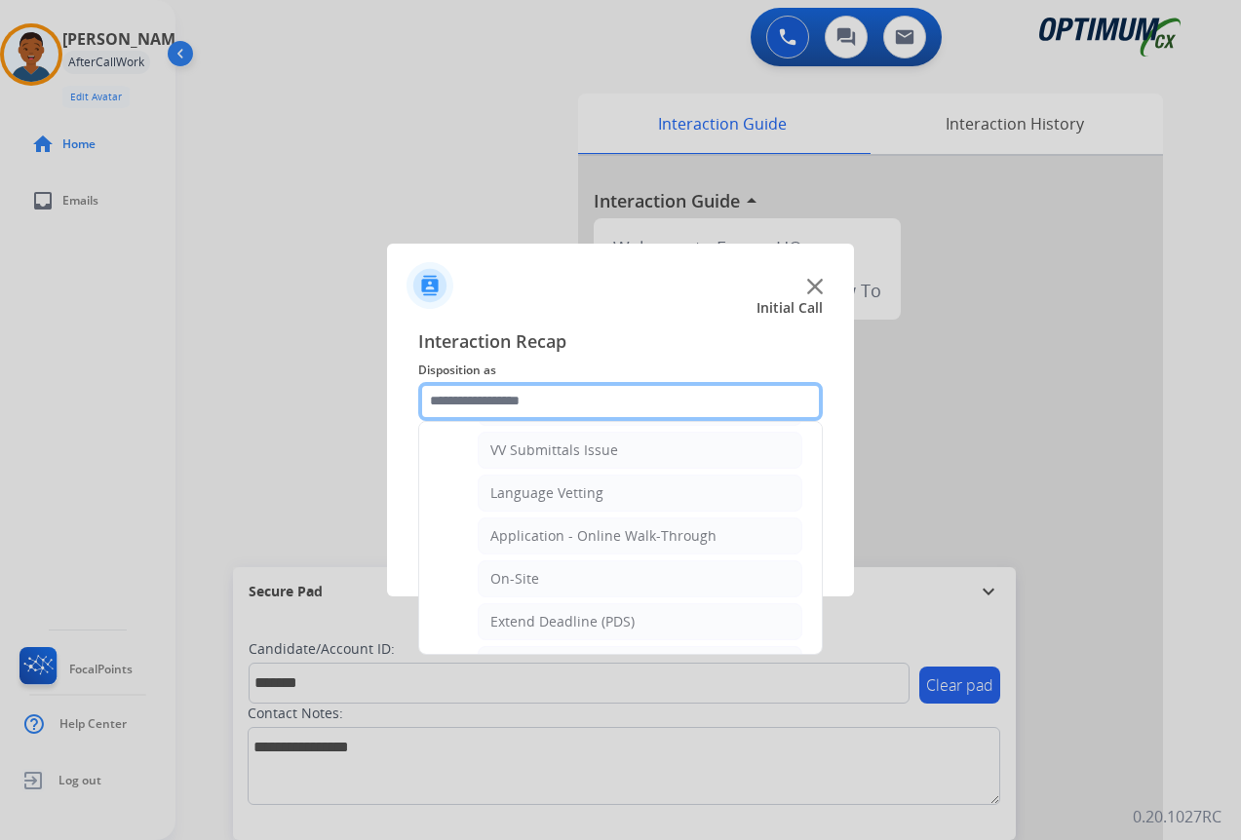
scroll to position [585, 0]
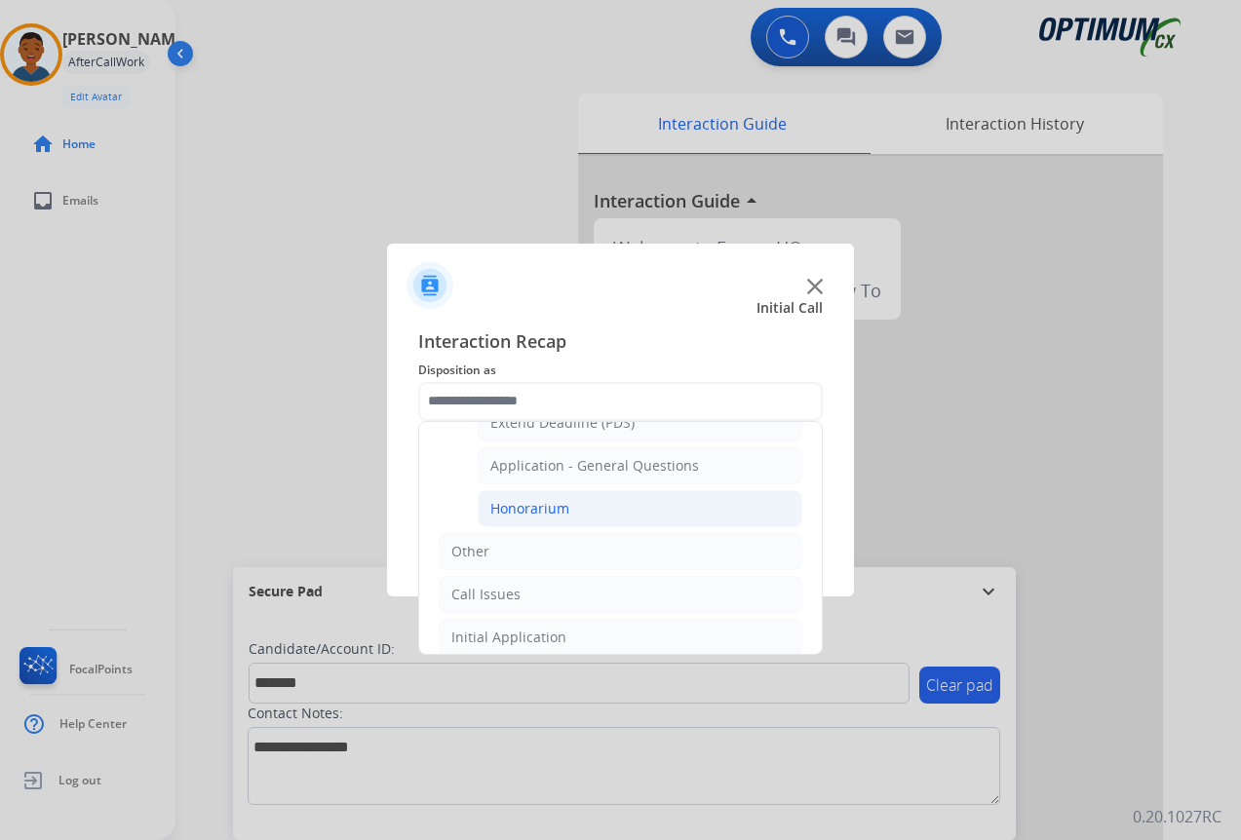
click at [529, 514] on div "Honorarium" at bounding box center [529, 508] width 79 height 19
type input "**********"
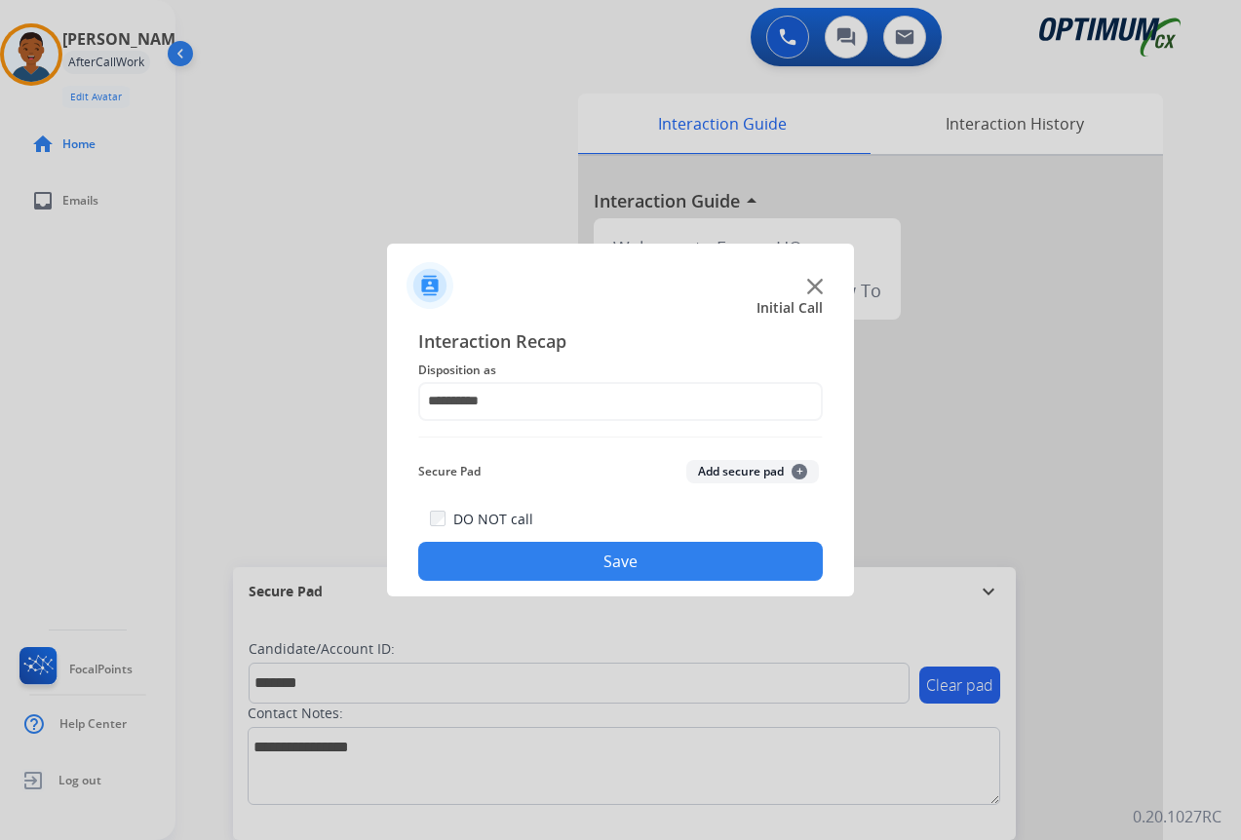
click at [741, 468] on button "Add secure pad +" at bounding box center [752, 471] width 133 height 23
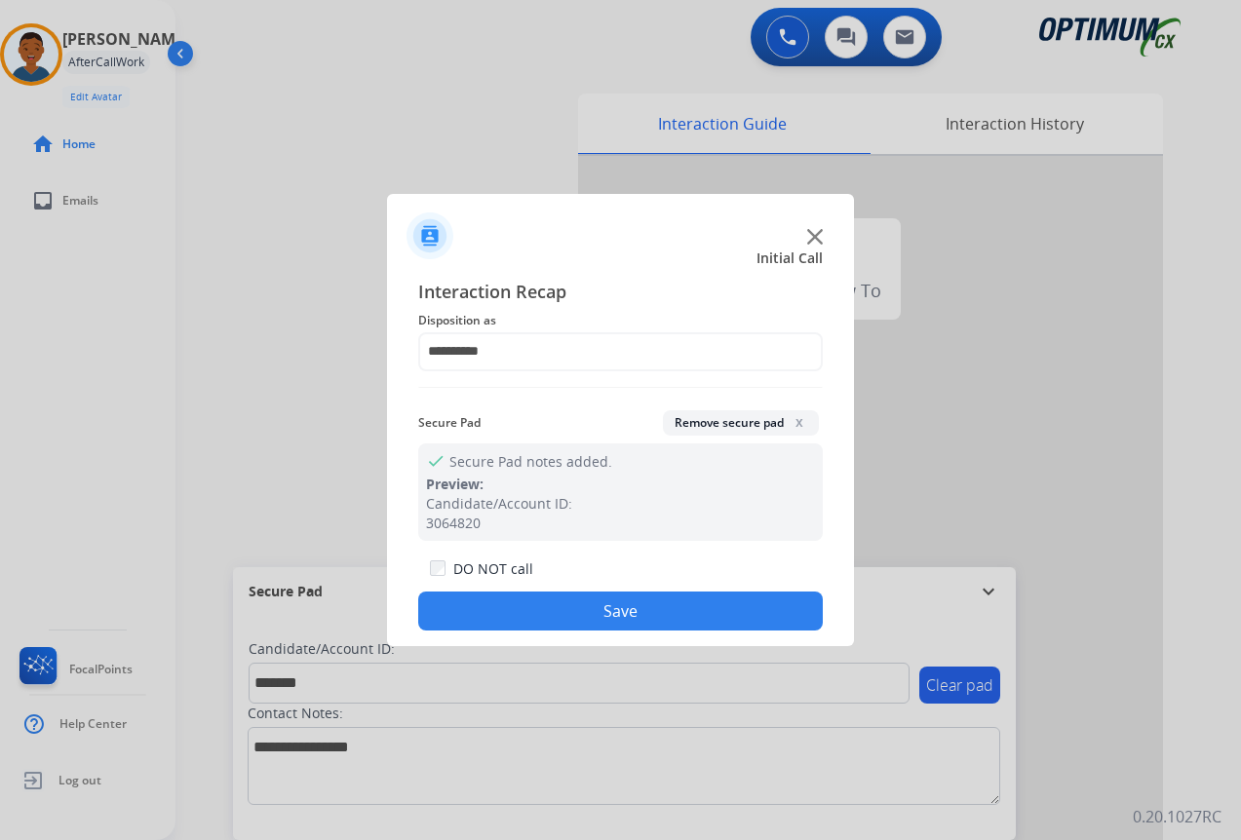
click at [640, 610] on button "Save" at bounding box center [620, 611] width 405 height 39
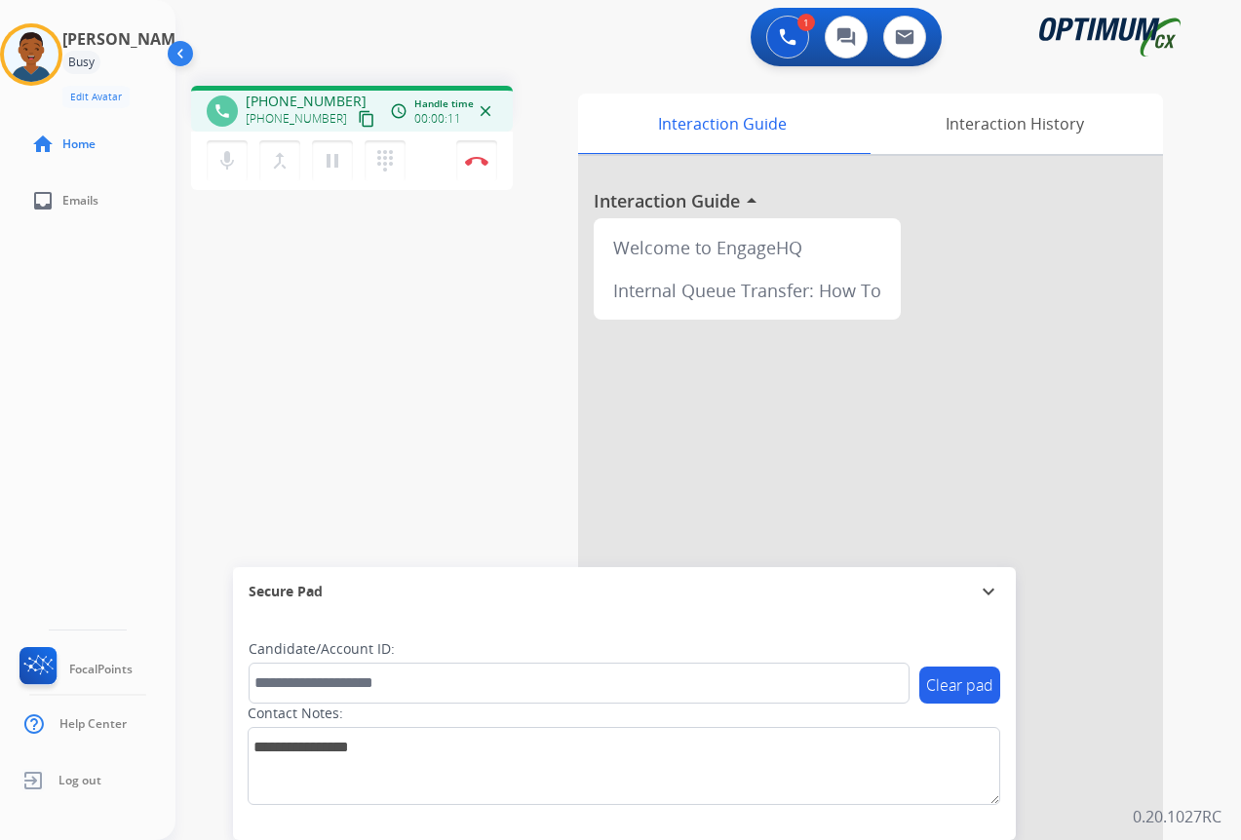
click at [358, 119] on mat-icon "content_copy" at bounding box center [367, 119] width 18 height 18
click at [475, 159] on img at bounding box center [476, 161] width 23 height 10
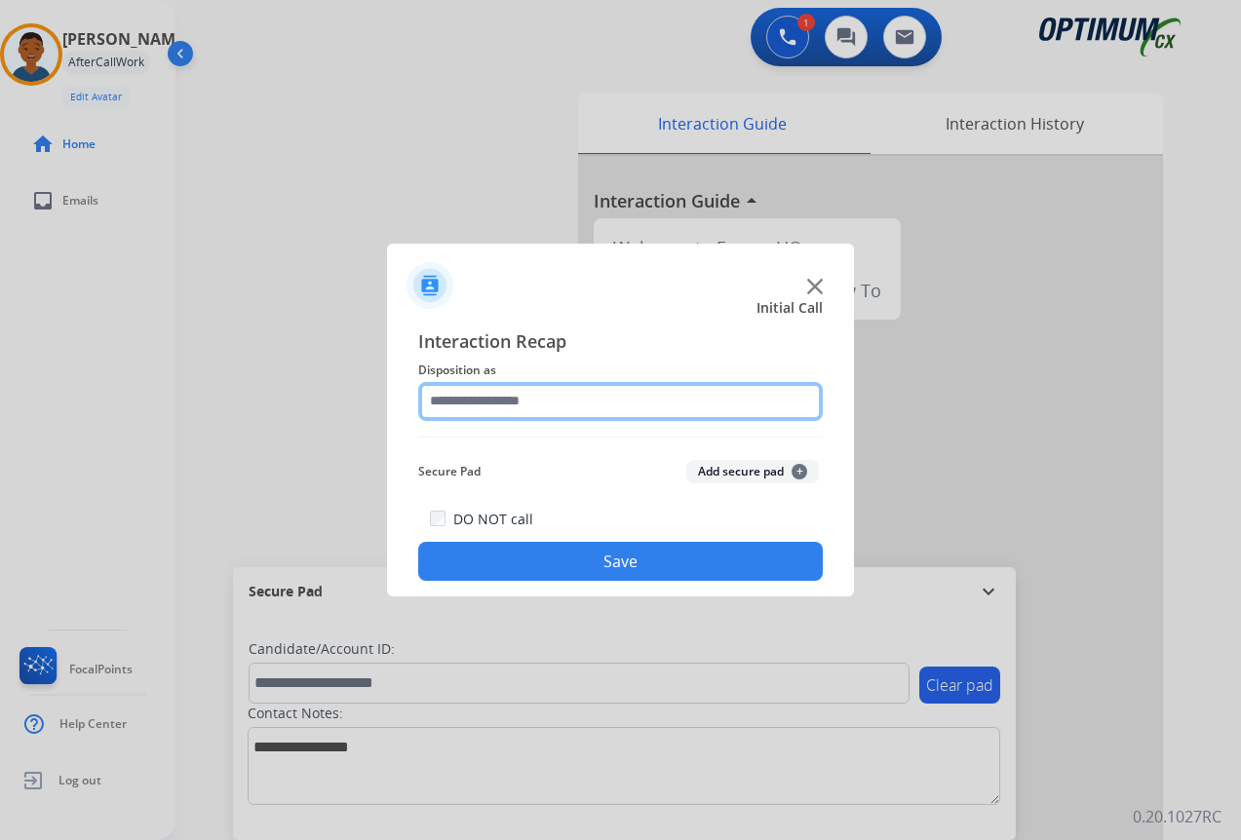
click at [460, 400] on input "text" at bounding box center [620, 401] width 405 height 39
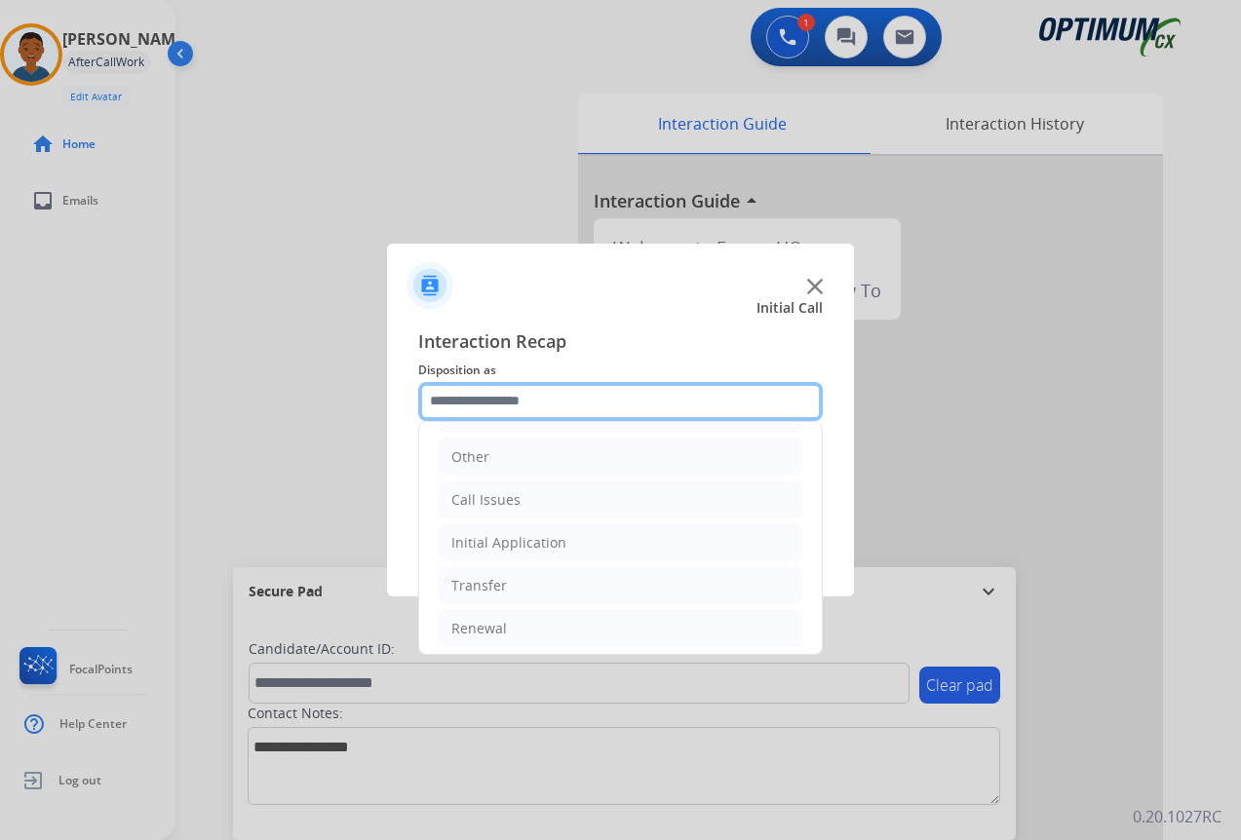
scroll to position [133, 0]
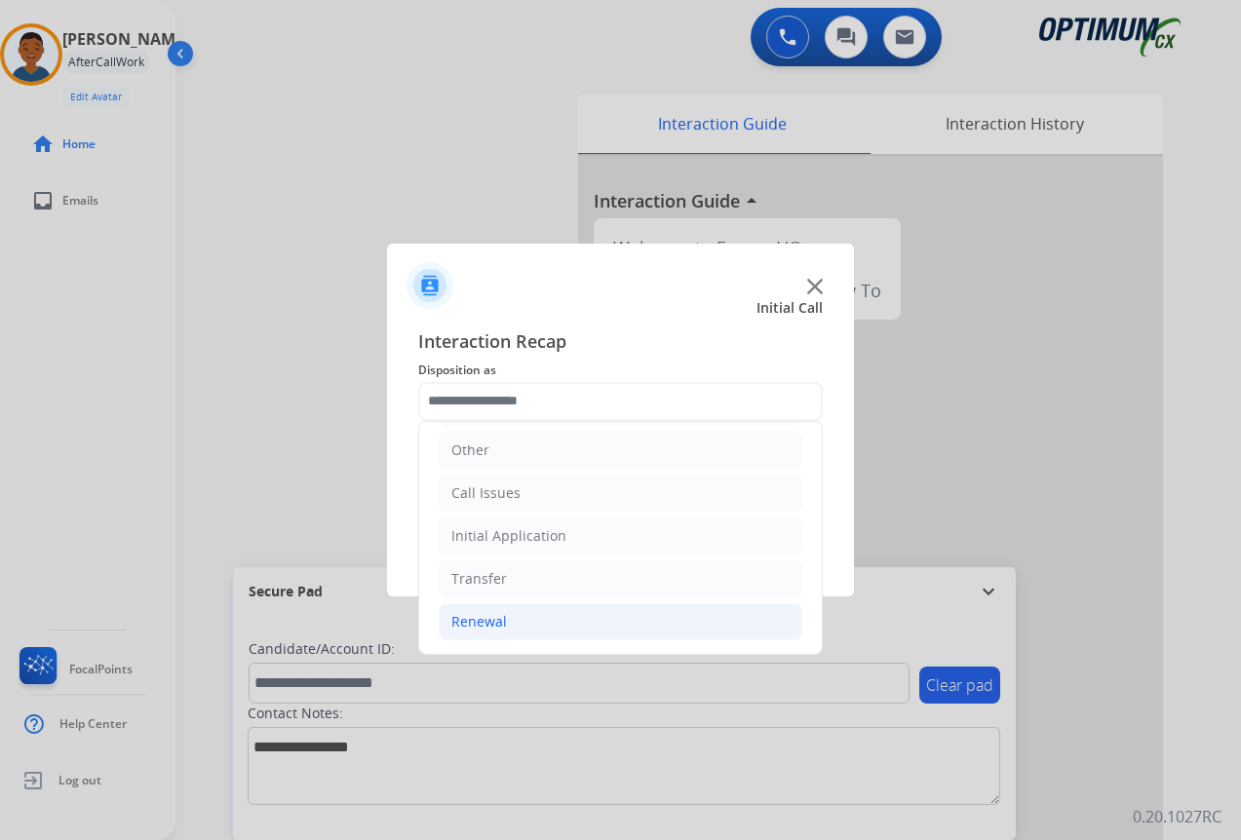
click at [503, 620] on div "Renewal" at bounding box center [479, 621] width 56 height 19
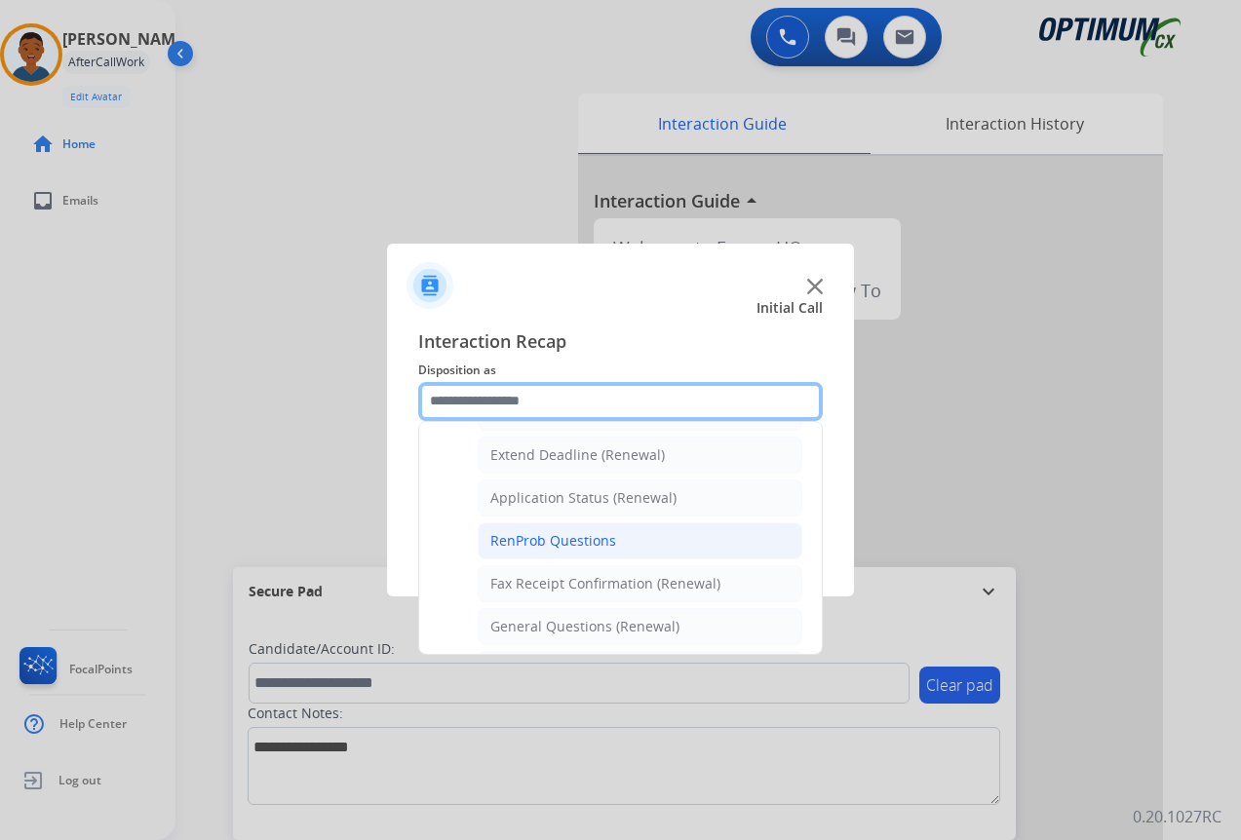
scroll to position [522, 0]
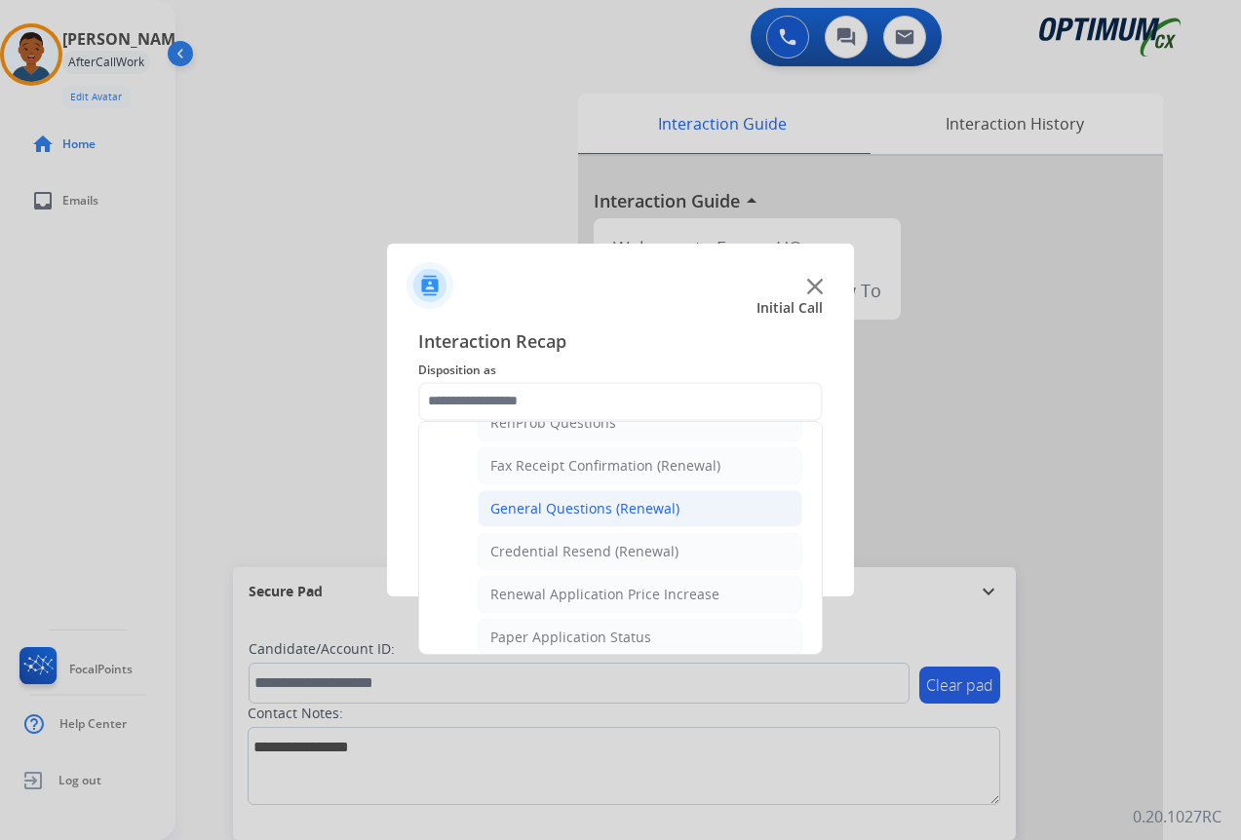
click at [541, 511] on div "General Questions (Renewal)" at bounding box center [584, 508] width 189 height 19
type input "**********"
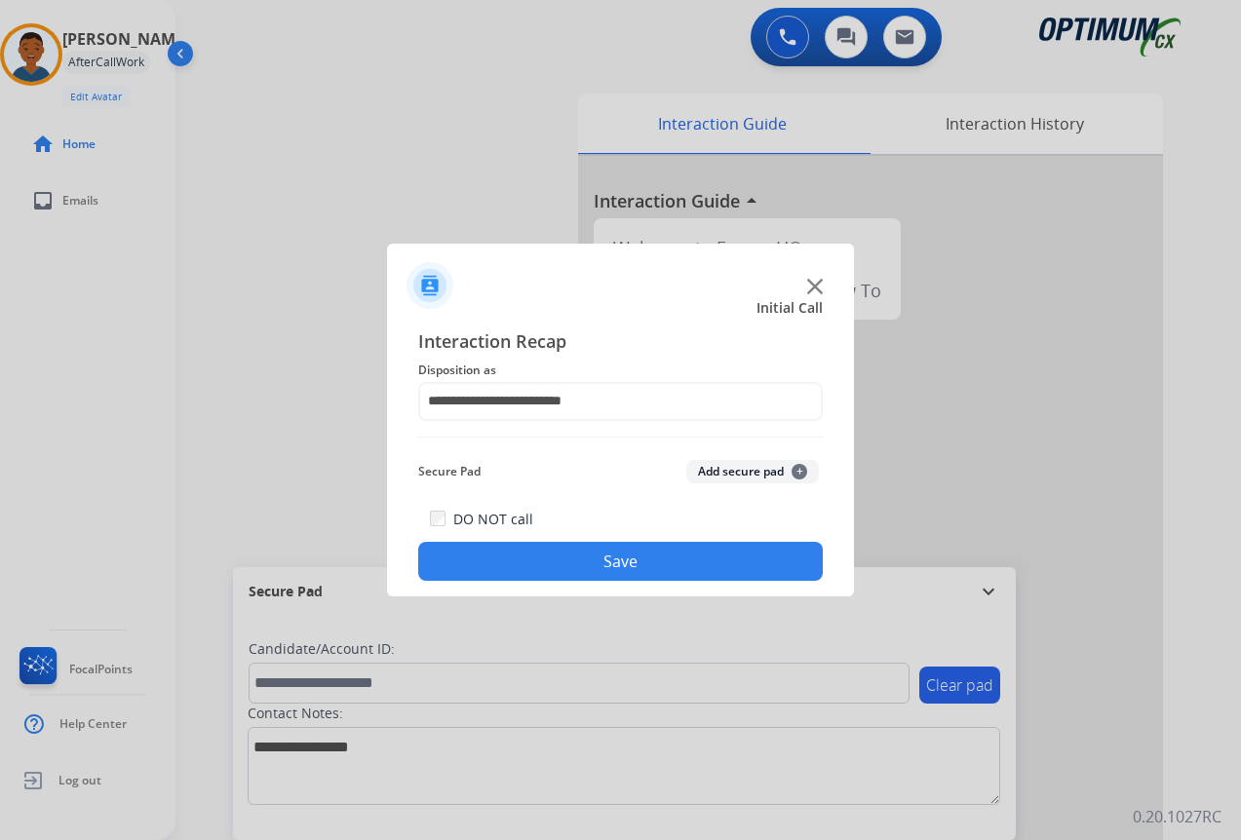
click at [631, 558] on button "Save" at bounding box center [620, 561] width 405 height 39
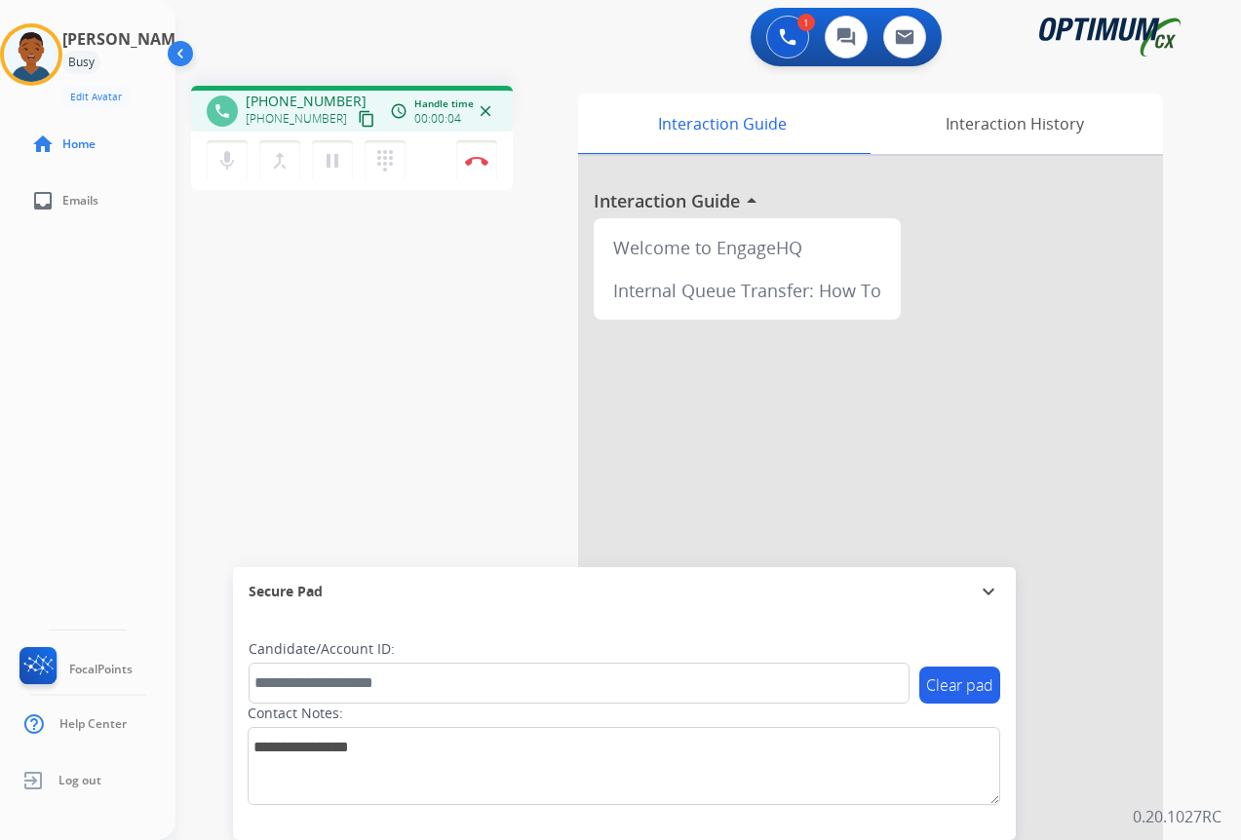
click at [358, 120] on mat-icon "content_copy" at bounding box center [367, 119] width 18 height 18
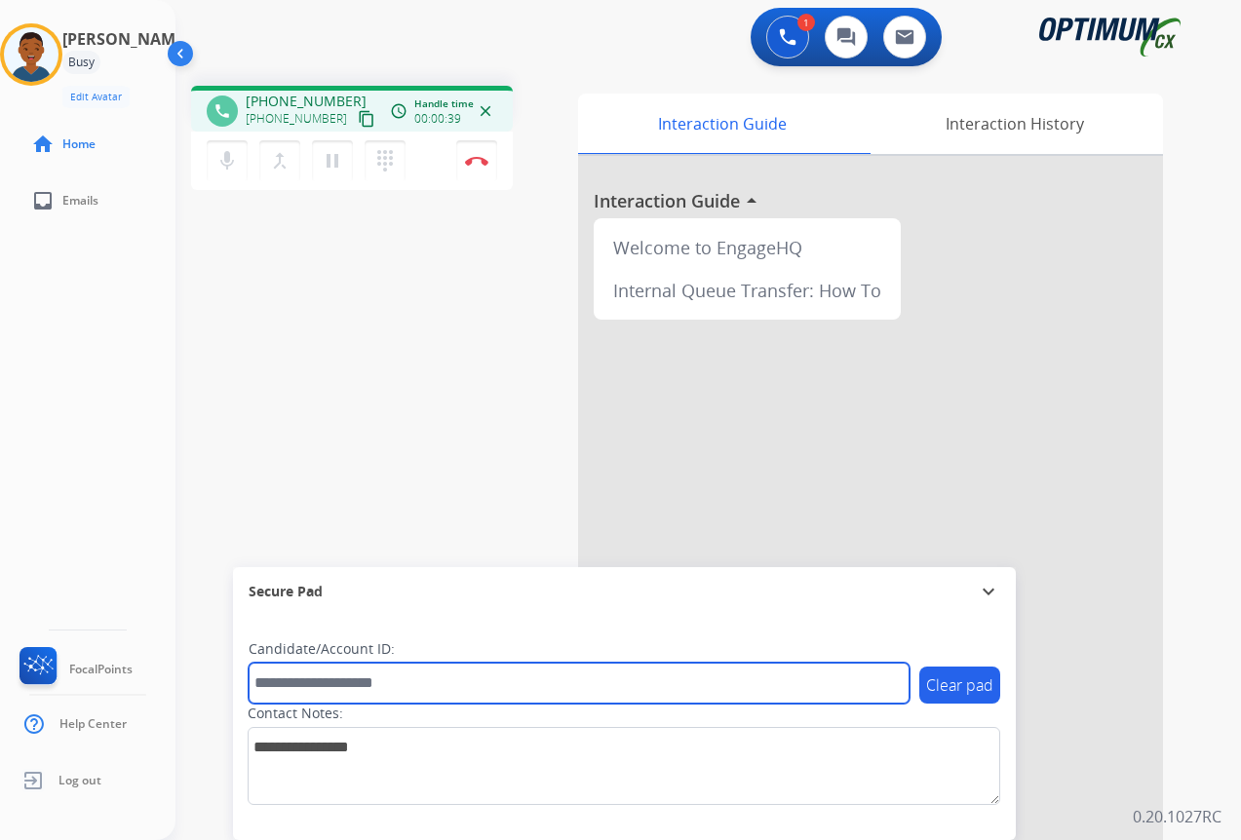
click at [320, 680] on input "text" at bounding box center [579, 683] width 661 height 41
paste input "*******"
type input "*******"
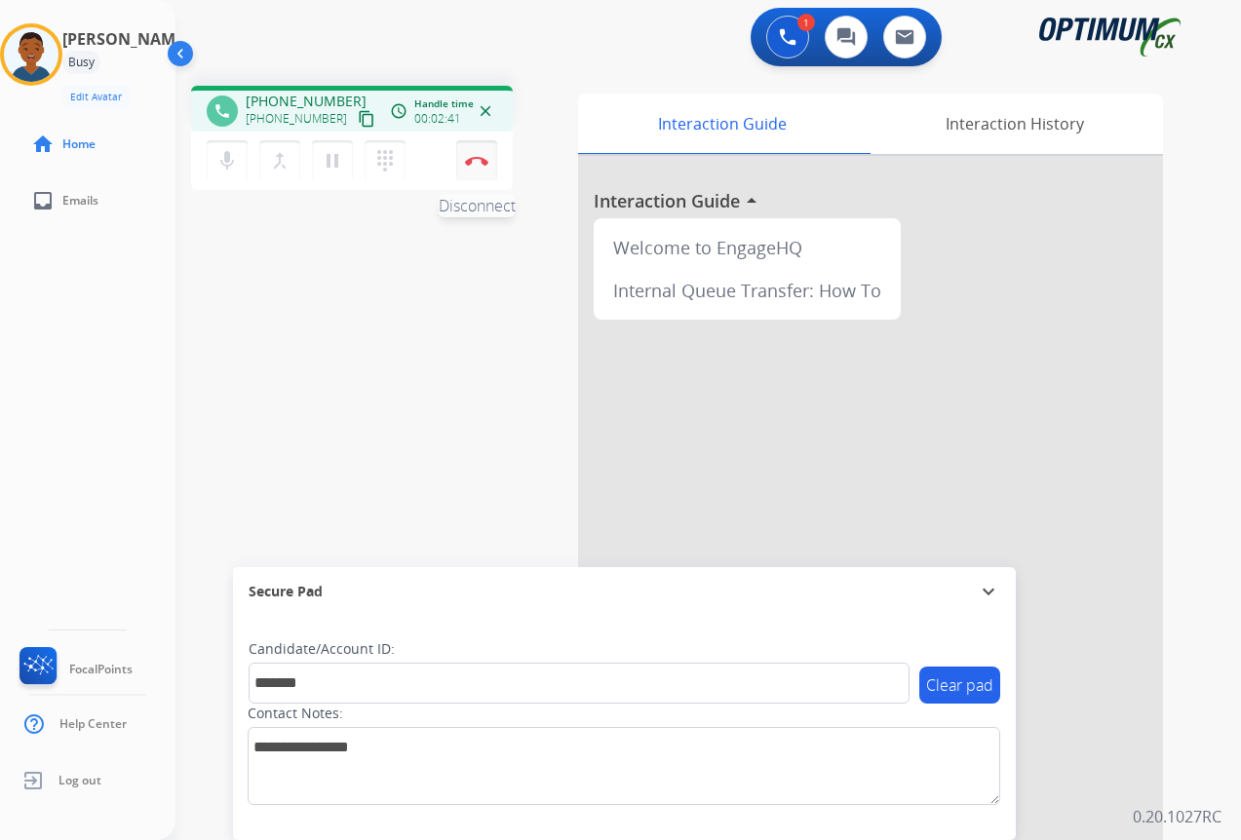
click at [476, 172] on button "Disconnect" at bounding box center [476, 160] width 41 height 41
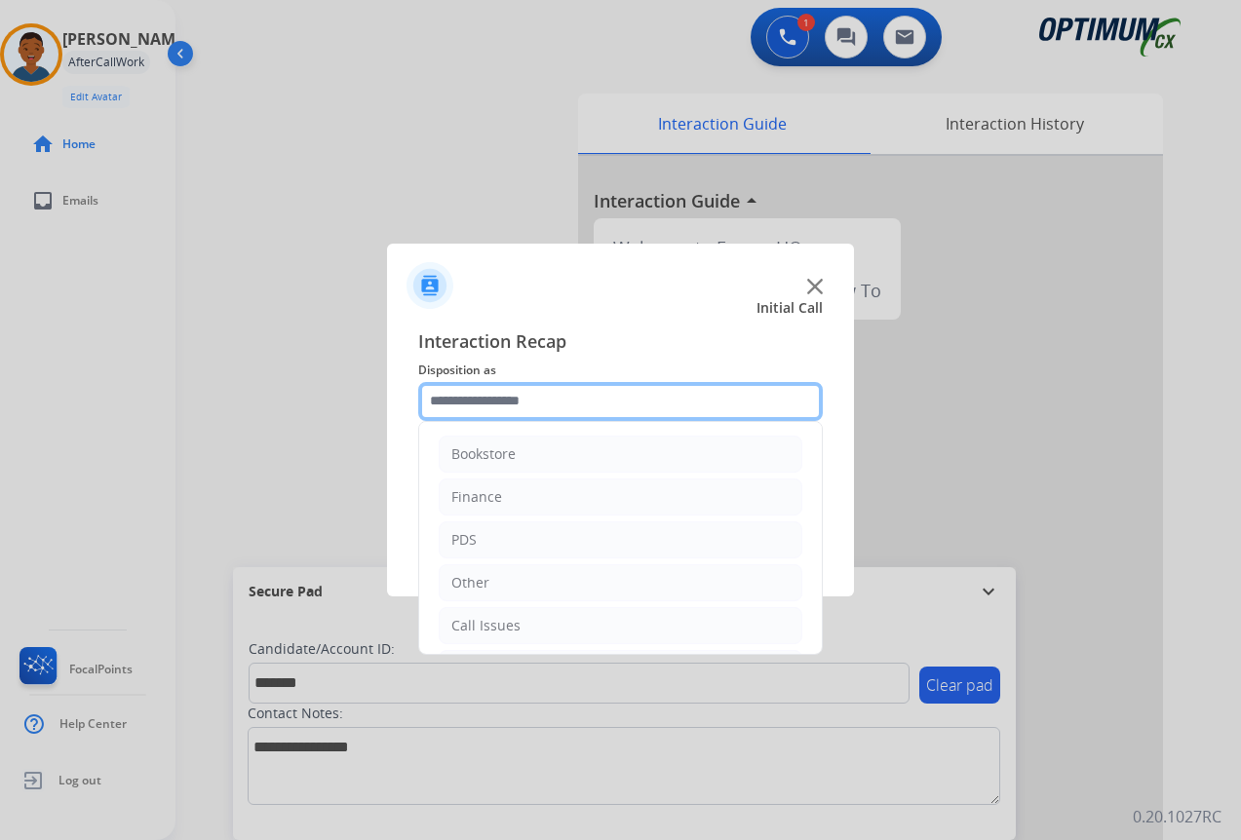
click at [473, 398] on input "text" at bounding box center [620, 401] width 405 height 39
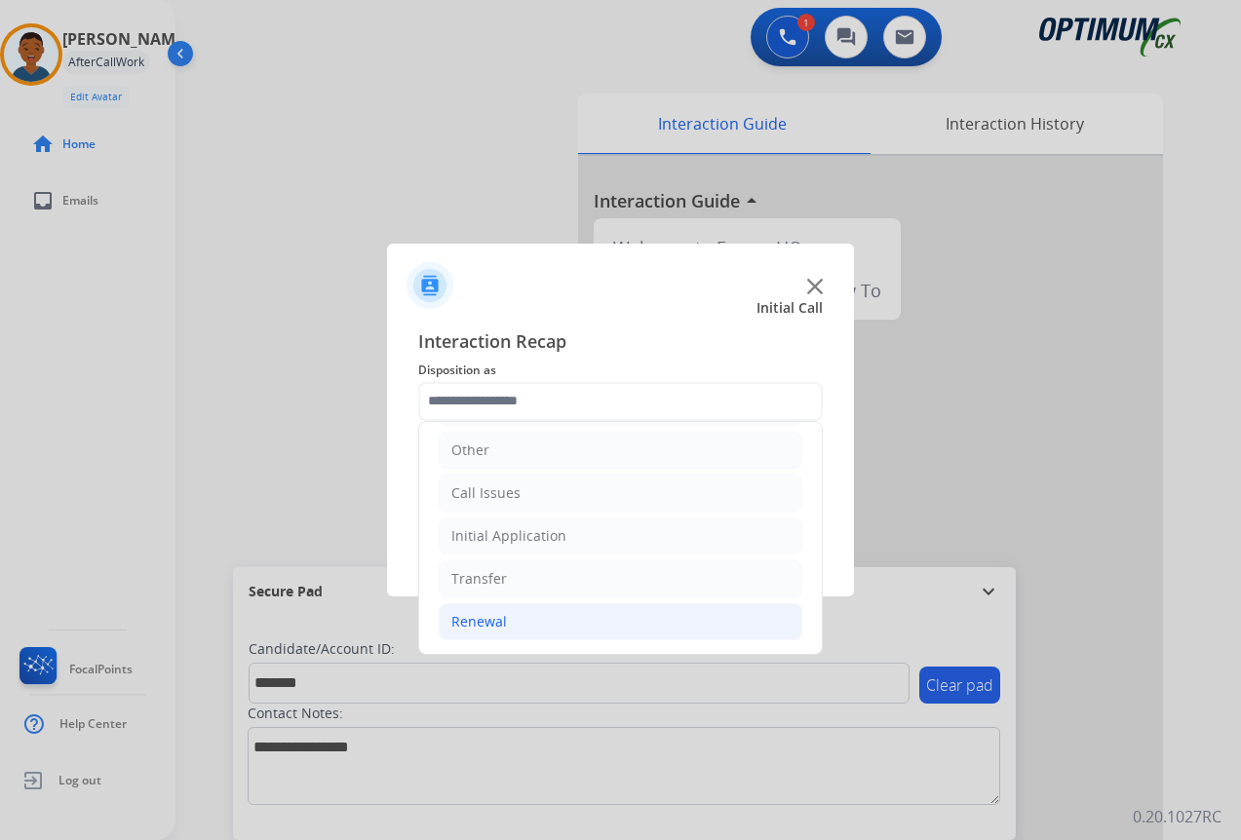
click at [469, 616] on div "Renewal" at bounding box center [479, 621] width 56 height 19
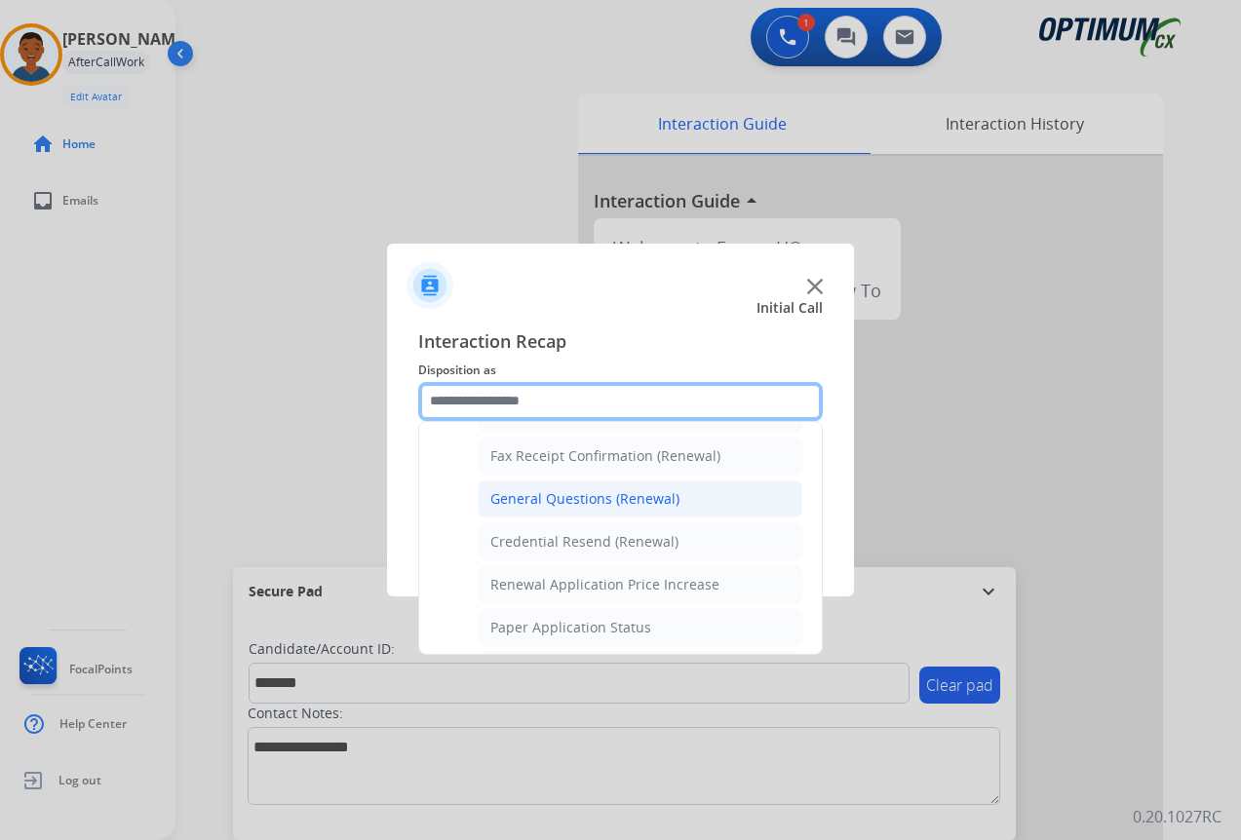
scroll to position [620, 0]
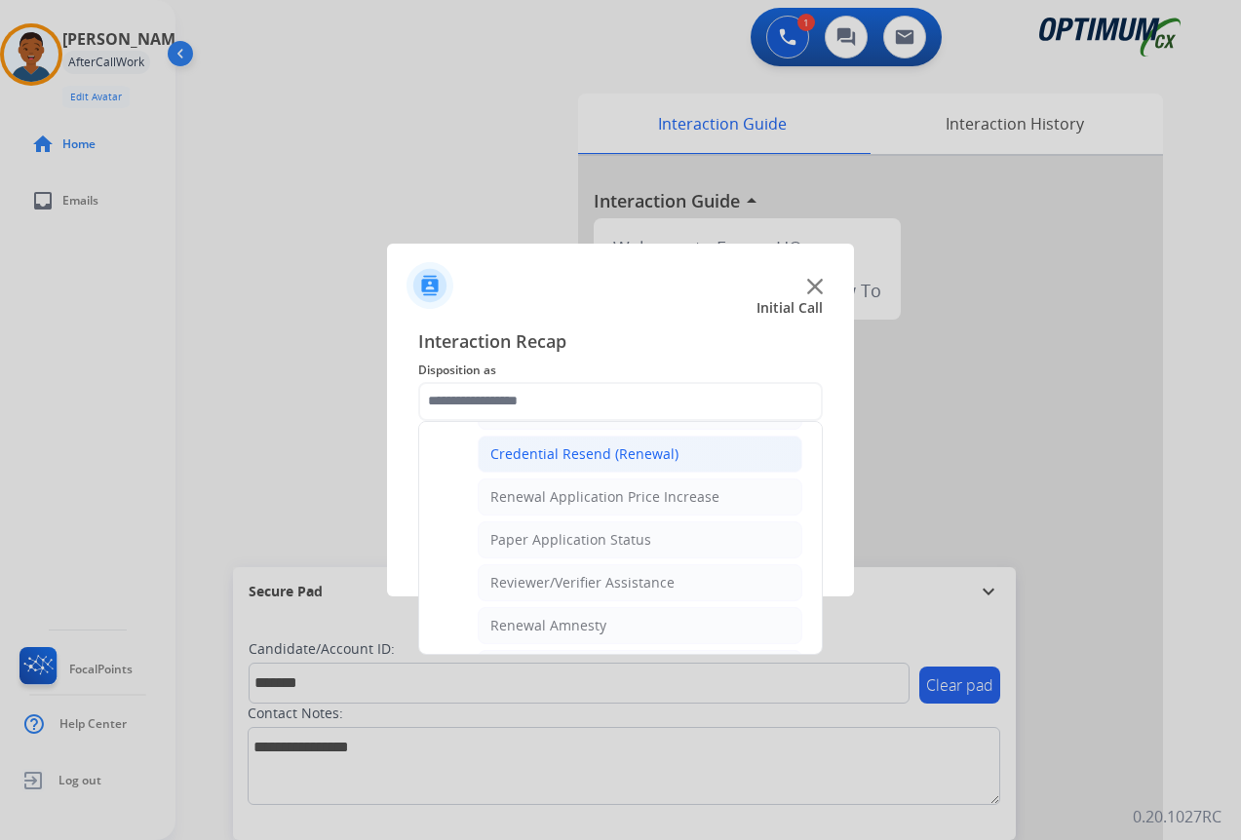
click at [533, 459] on div "Credential Resend (Renewal)" at bounding box center [584, 453] width 188 height 19
type input "**********"
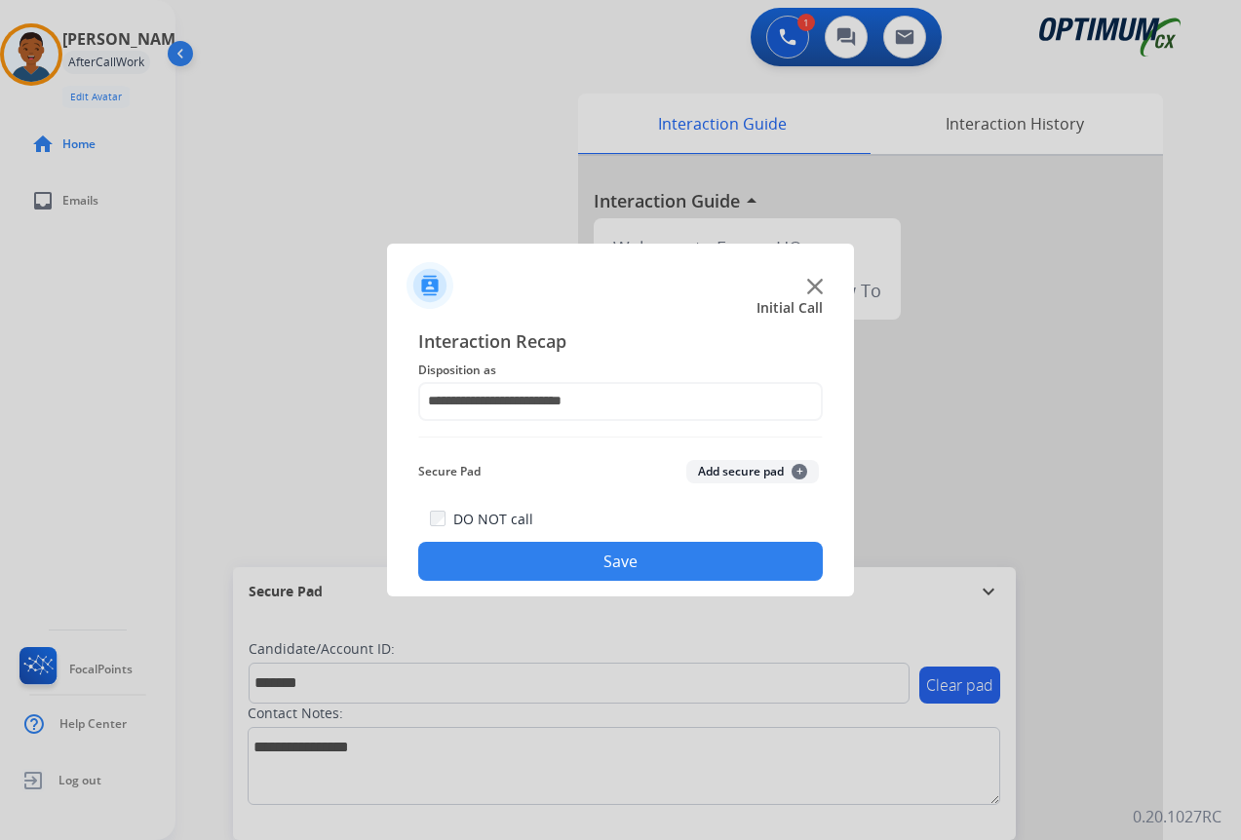
click at [724, 471] on button "Add secure pad +" at bounding box center [752, 471] width 133 height 23
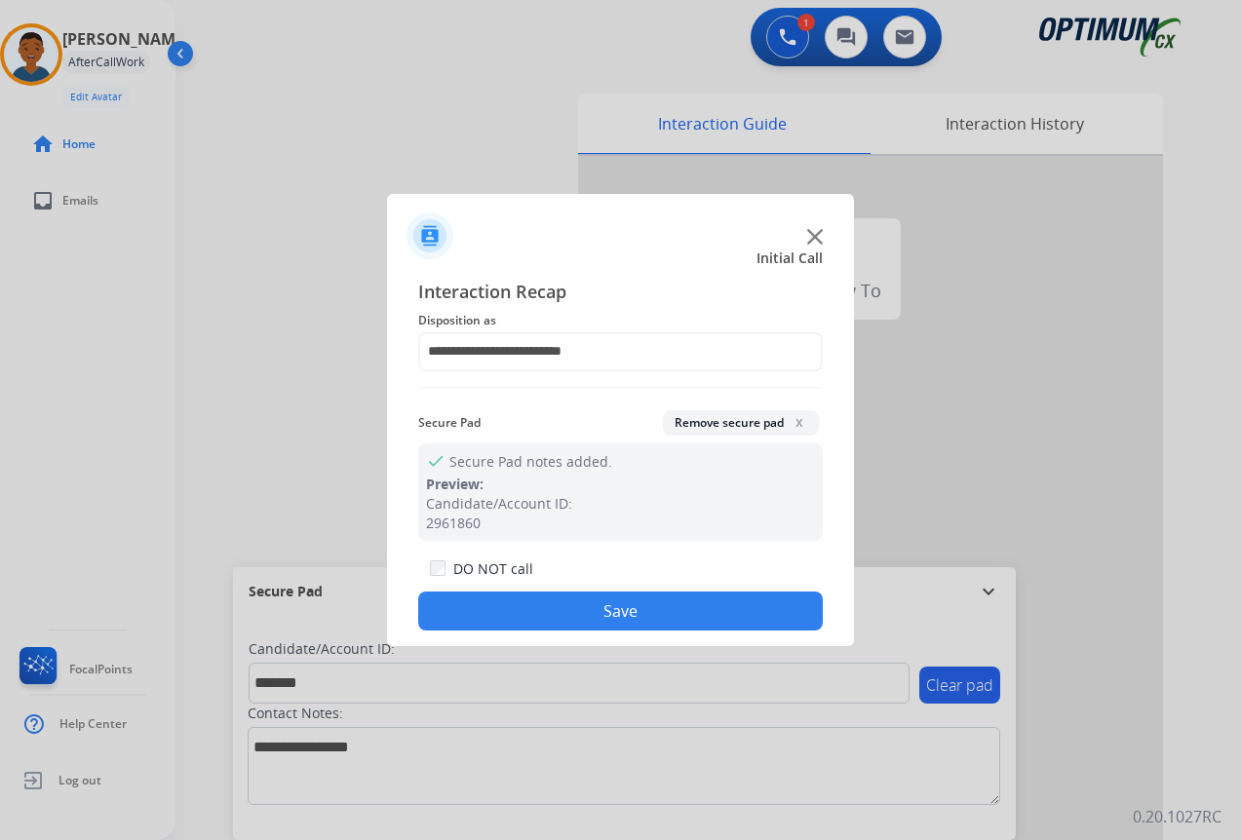
drag, startPoint x: 681, startPoint y: 623, endPoint x: 703, endPoint y: 615, distance: 22.8
click at [681, 622] on button "Save" at bounding box center [620, 611] width 405 height 39
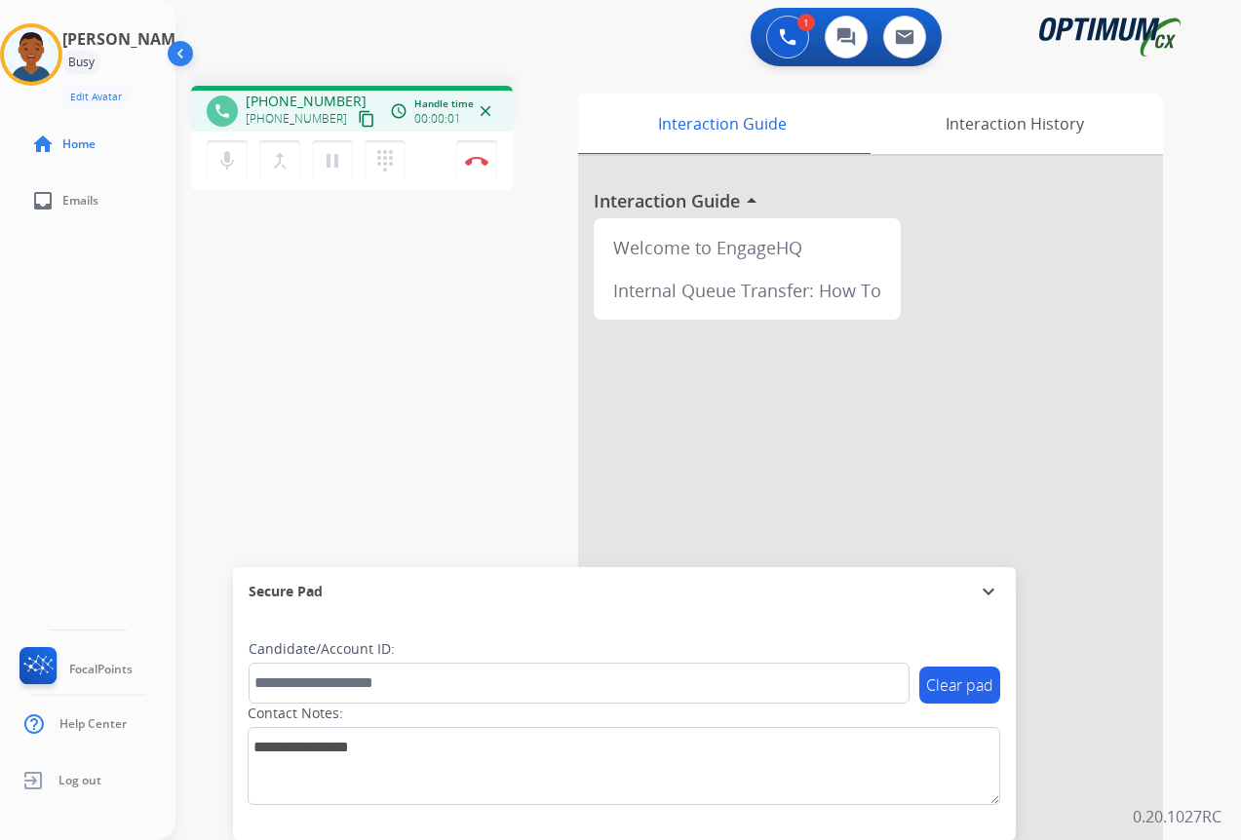
click at [358, 114] on mat-icon "content_copy" at bounding box center [367, 119] width 18 height 18
click at [358, 118] on mat-icon "content_copy" at bounding box center [367, 119] width 18 height 18
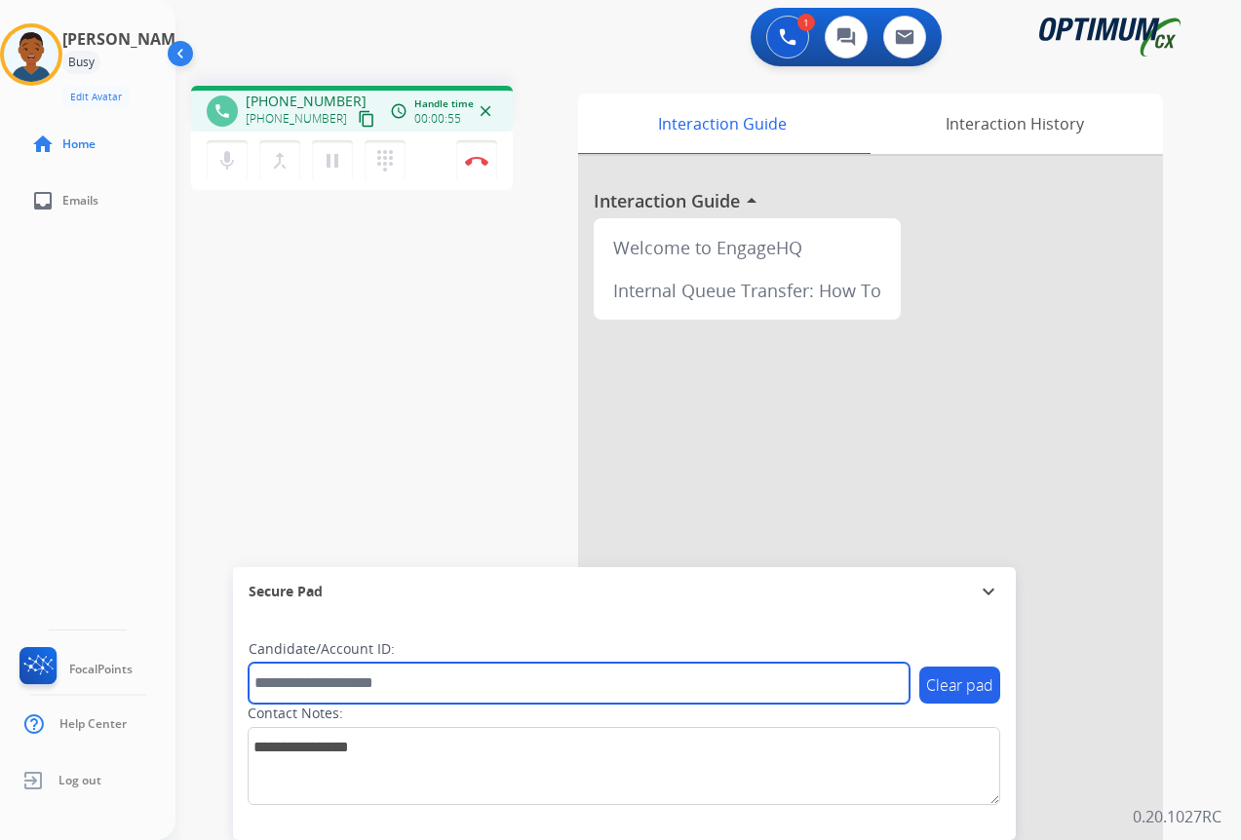
click at [299, 688] on input "text" at bounding box center [579, 683] width 661 height 41
paste input "*******"
type input "*******"
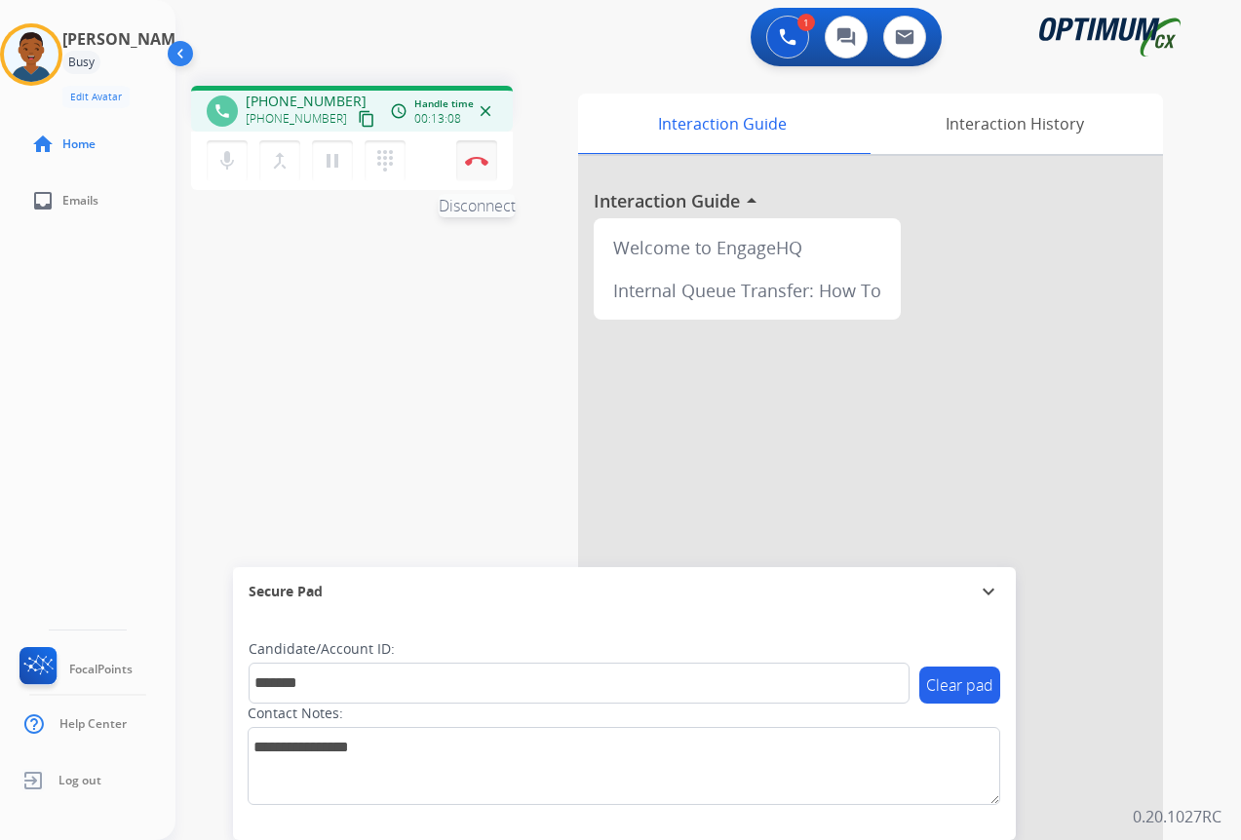
click at [475, 162] on img at bounding box center [476, 161] width 23 height 10
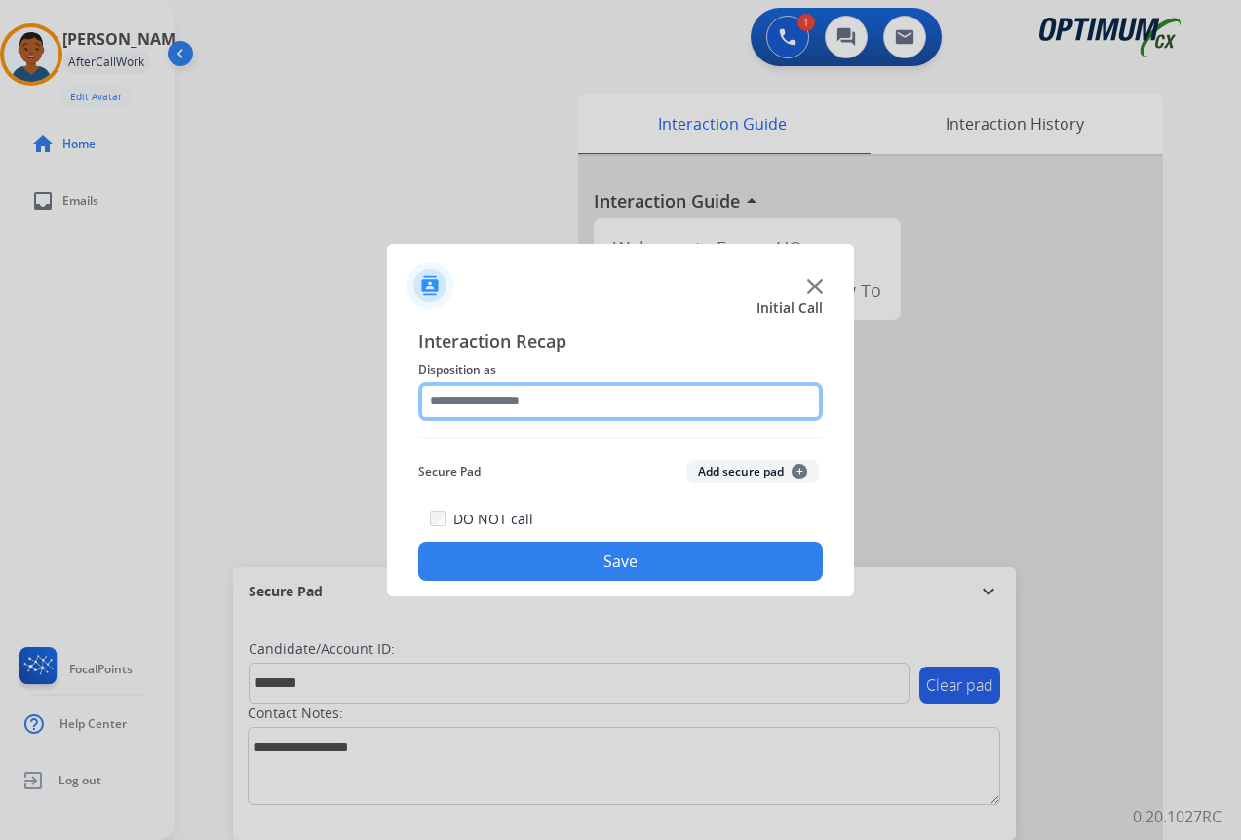
click at [486, 397] on input "text" at bounding box center [620, 401] width 405 height 39
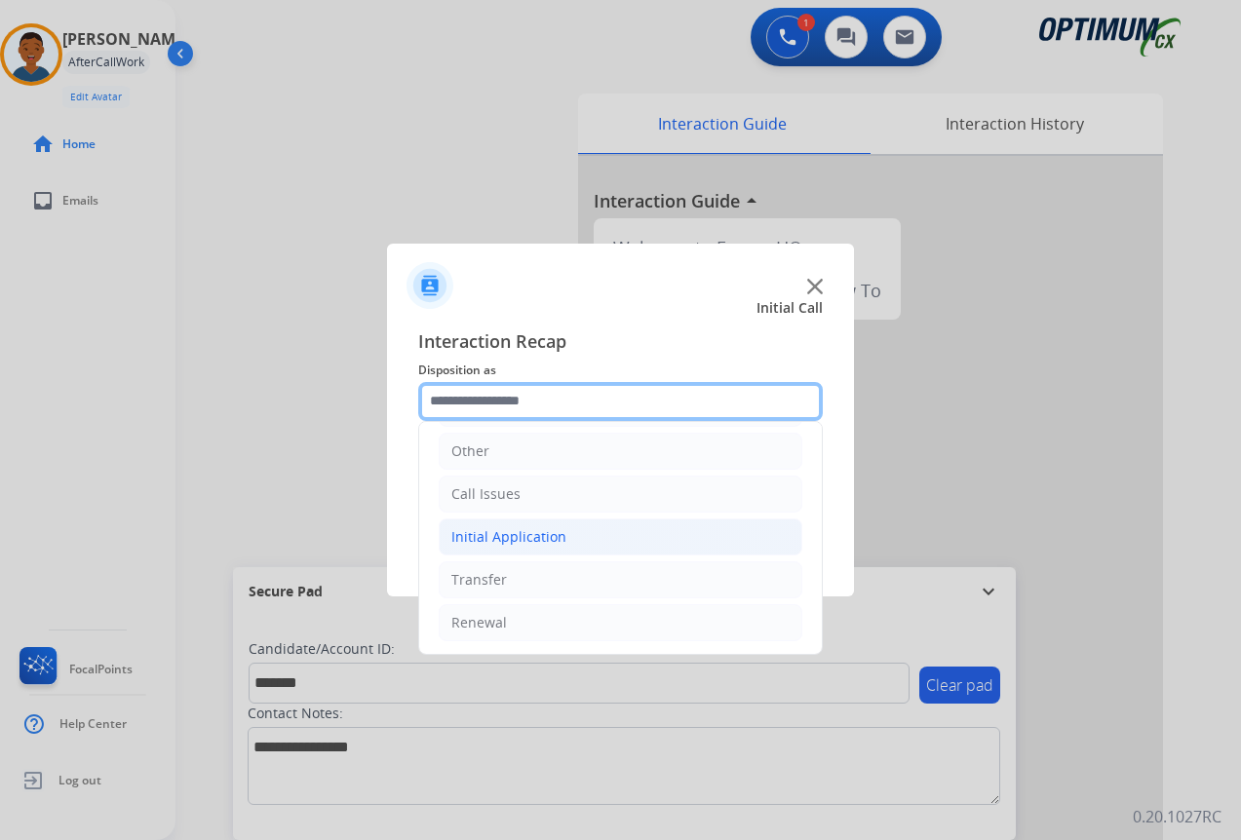
scroll to position [133, 0]
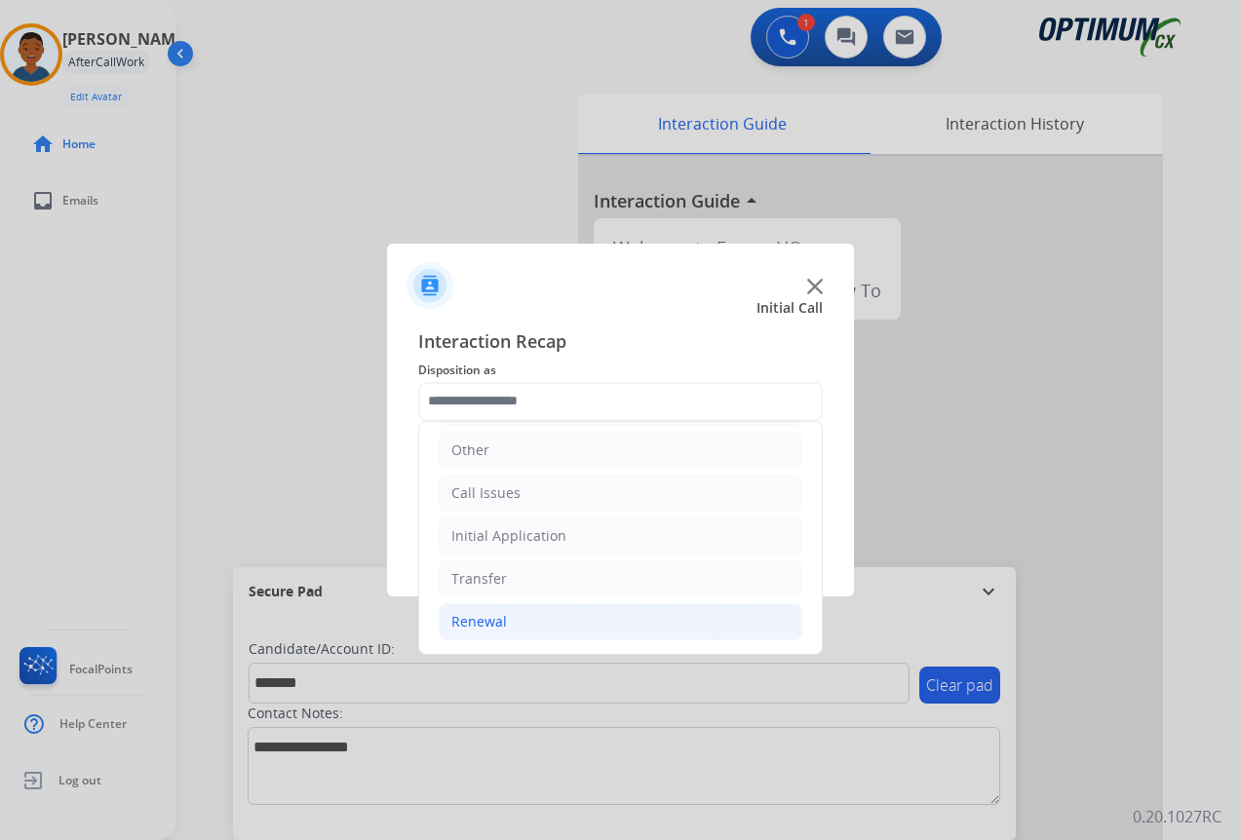
click at [476, 617] on div "Renewal" at bounding box center [479, 621] width 56 height 19
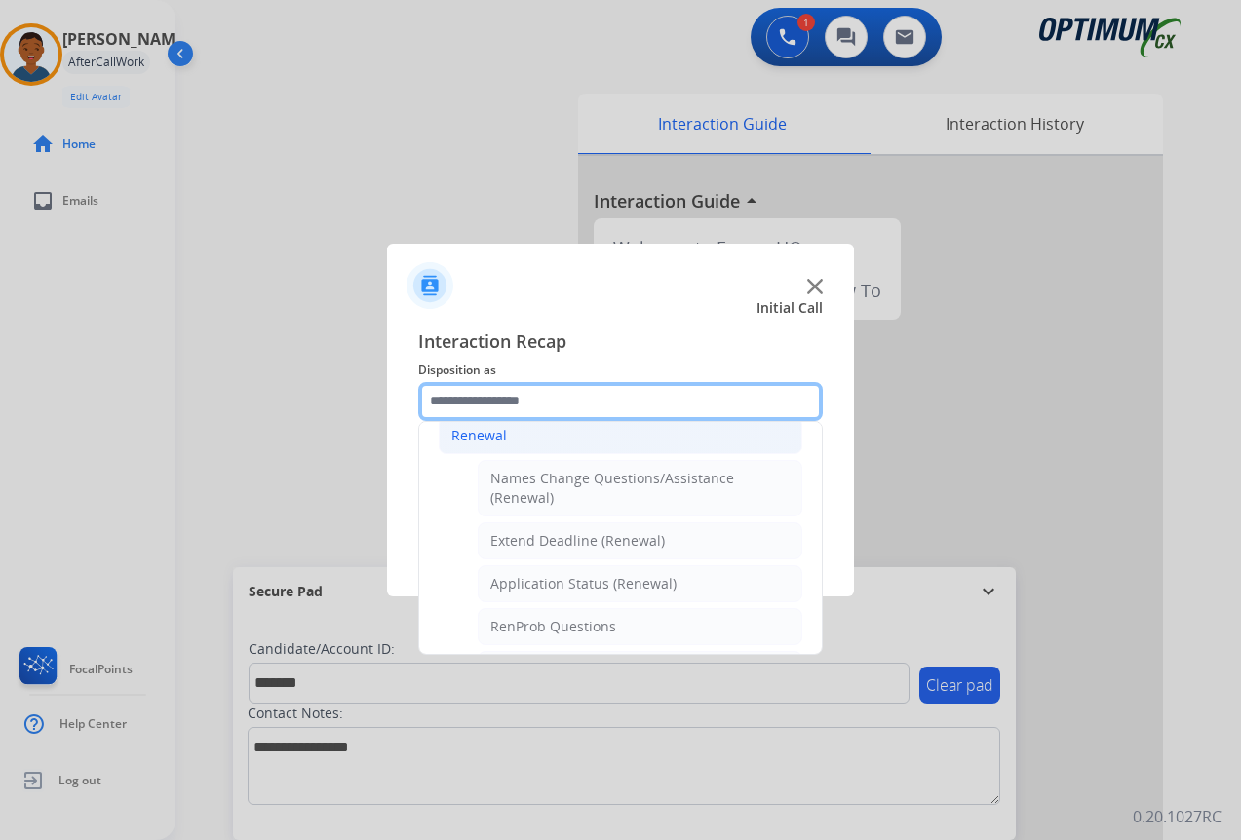
scroll to position [328, 0]
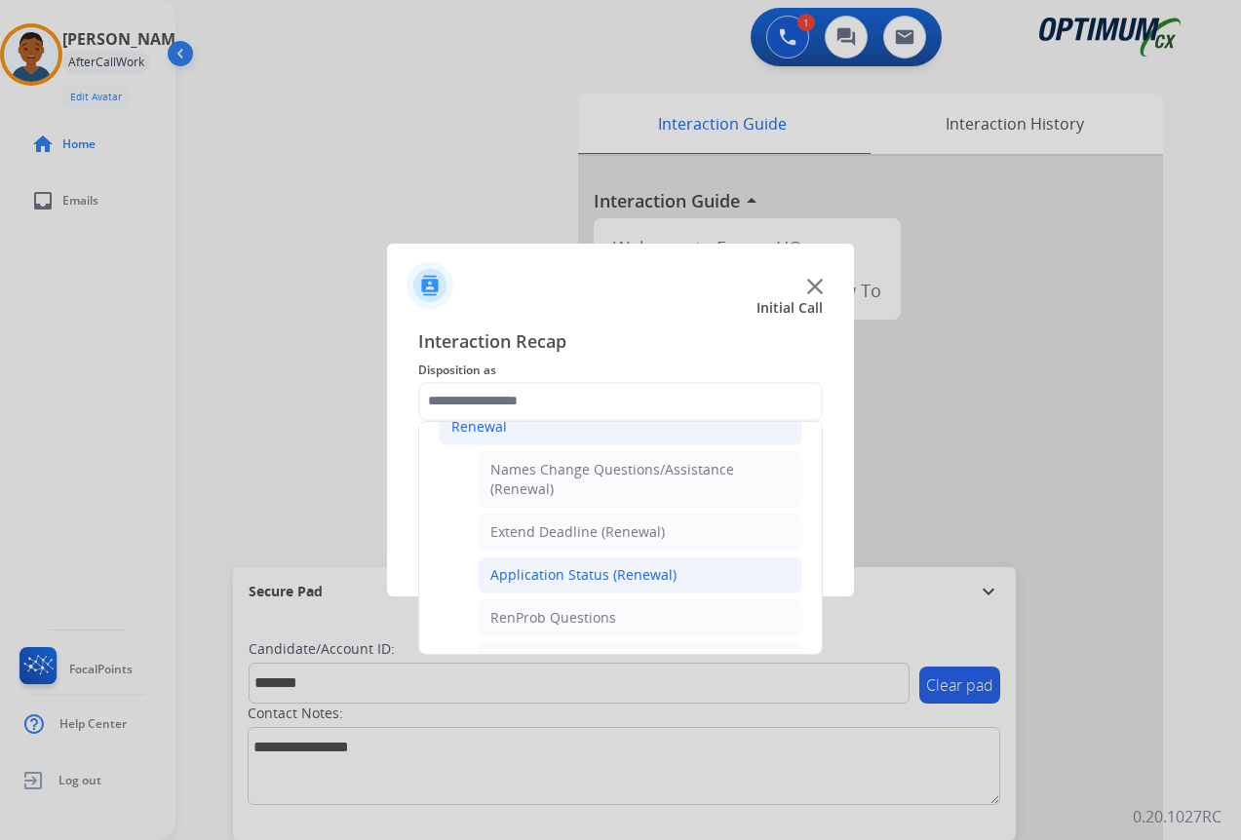
click at [559, 575] on div "Application Status (Renewal)" at bounding box center [583, 574] width 186 height 19
type input "**********"
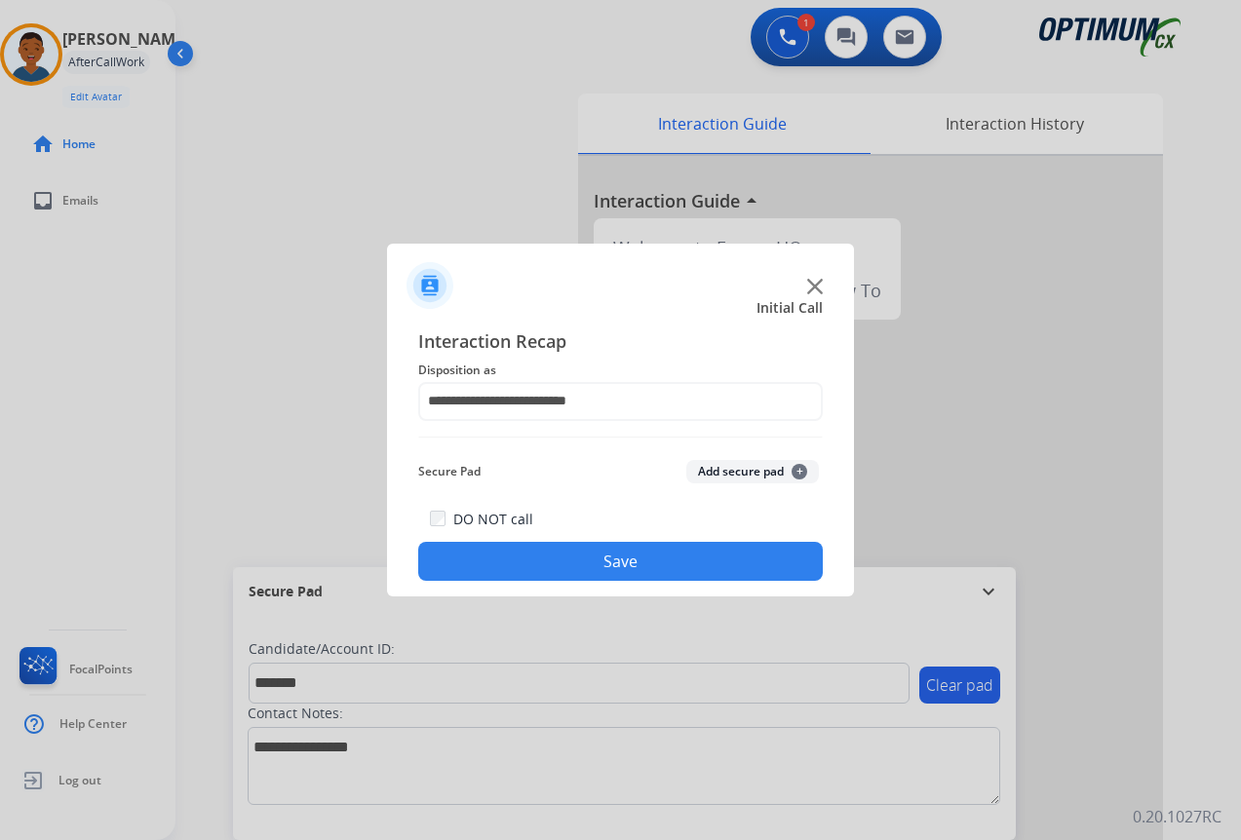
click at [734, 471] on button "Add secure pad +" at bounding box center [752, 471] width 133 height 23
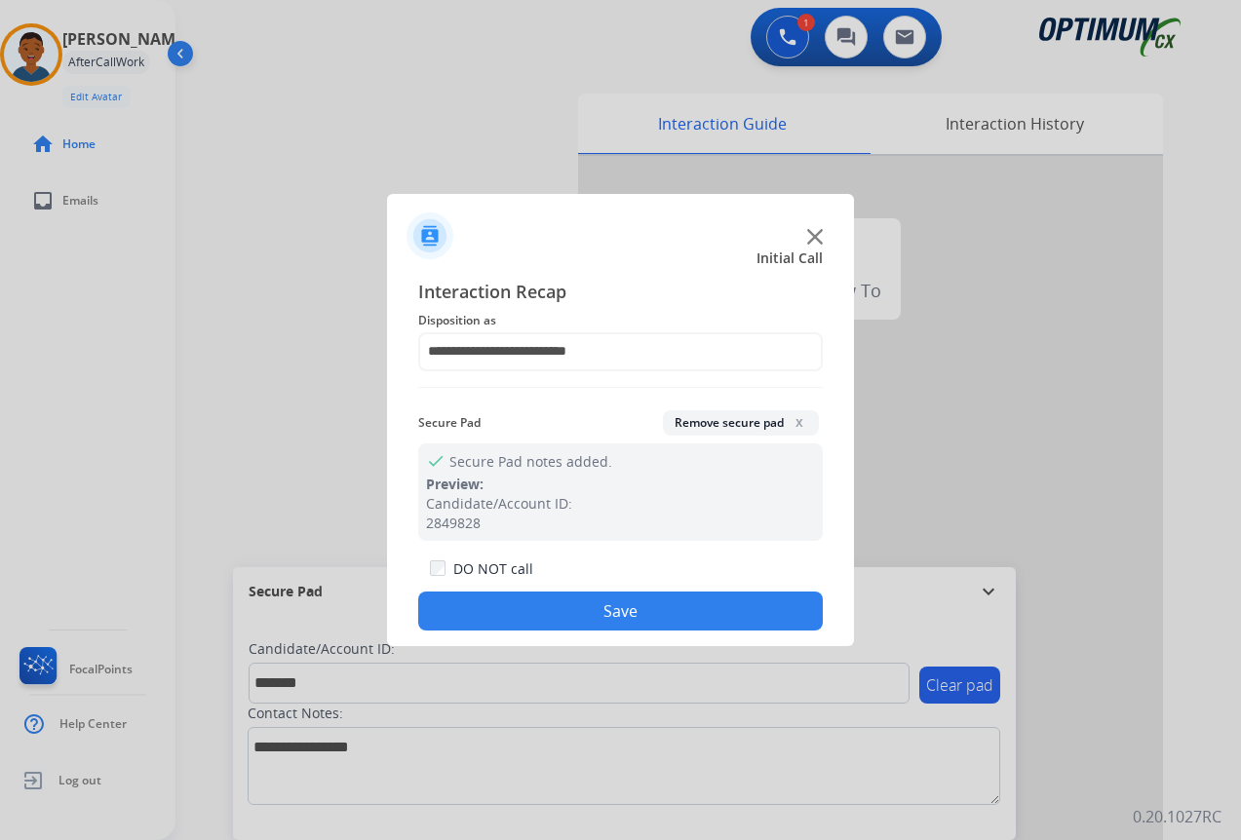
click at [671, 603] on button "Save" at bounding box center [620, 611] width 405 height 39
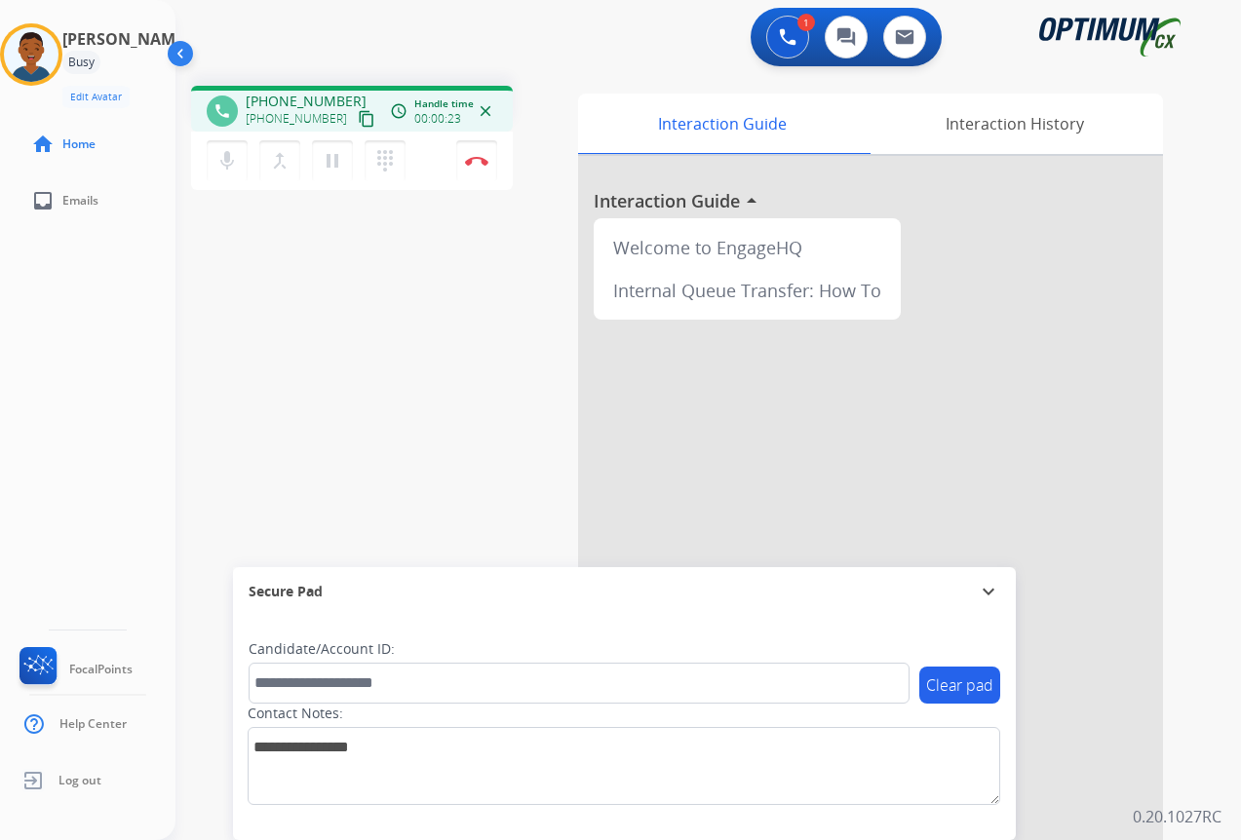
click at [358, 123] on mat-icon "content_copy" at bounding box center [367, 119] width 18 height 18
click at [476, 171] on button "Disconnect" at bounding box center [476, 160] width 41 height 41
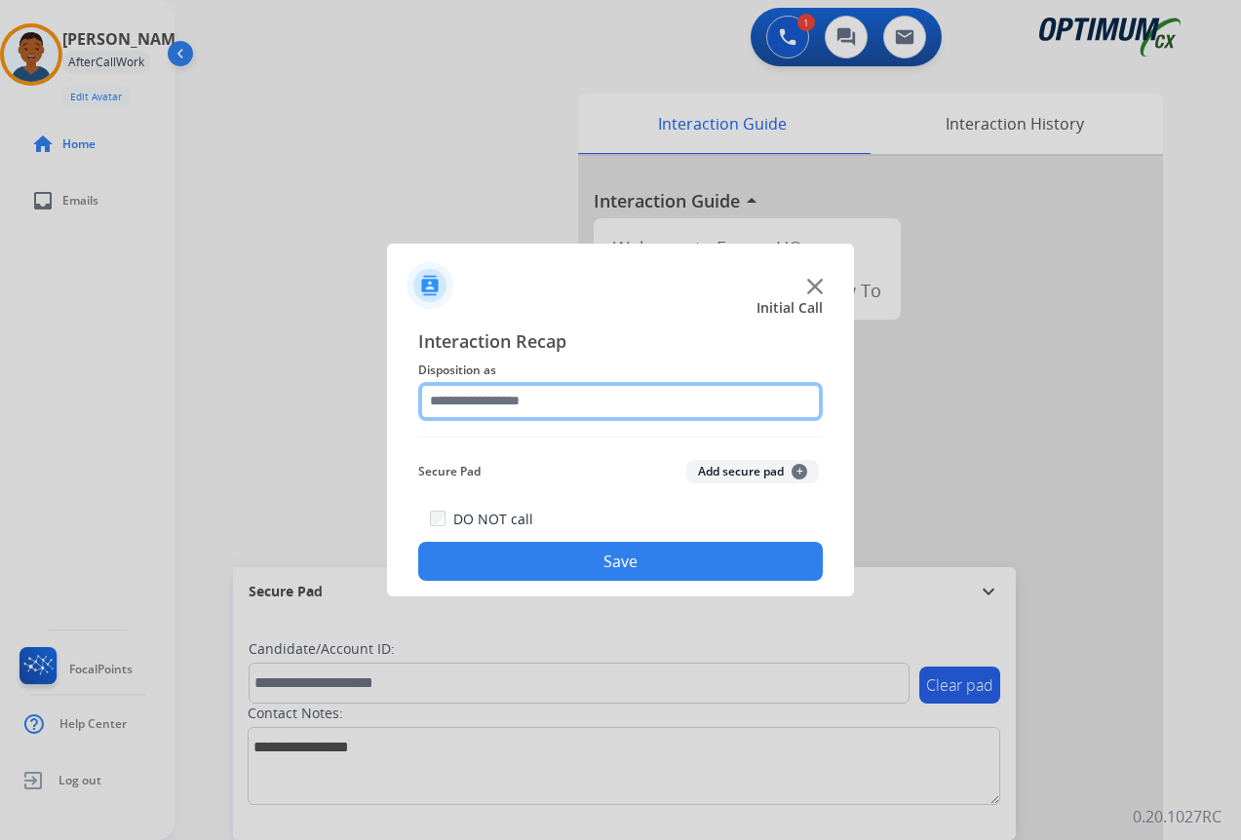
click at [479, 400] on input "text" at bounding box center [620, 401] width 405 height 39
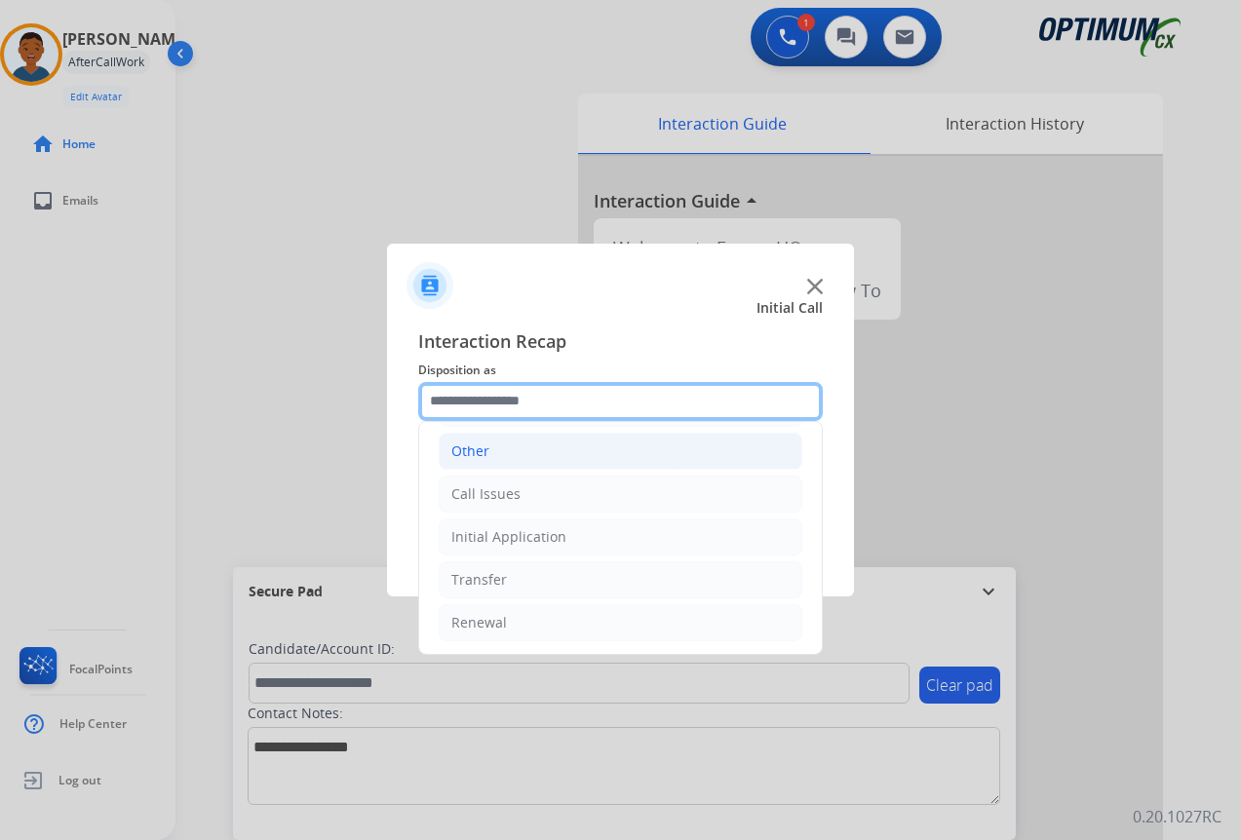
scroll to position [133, 0]
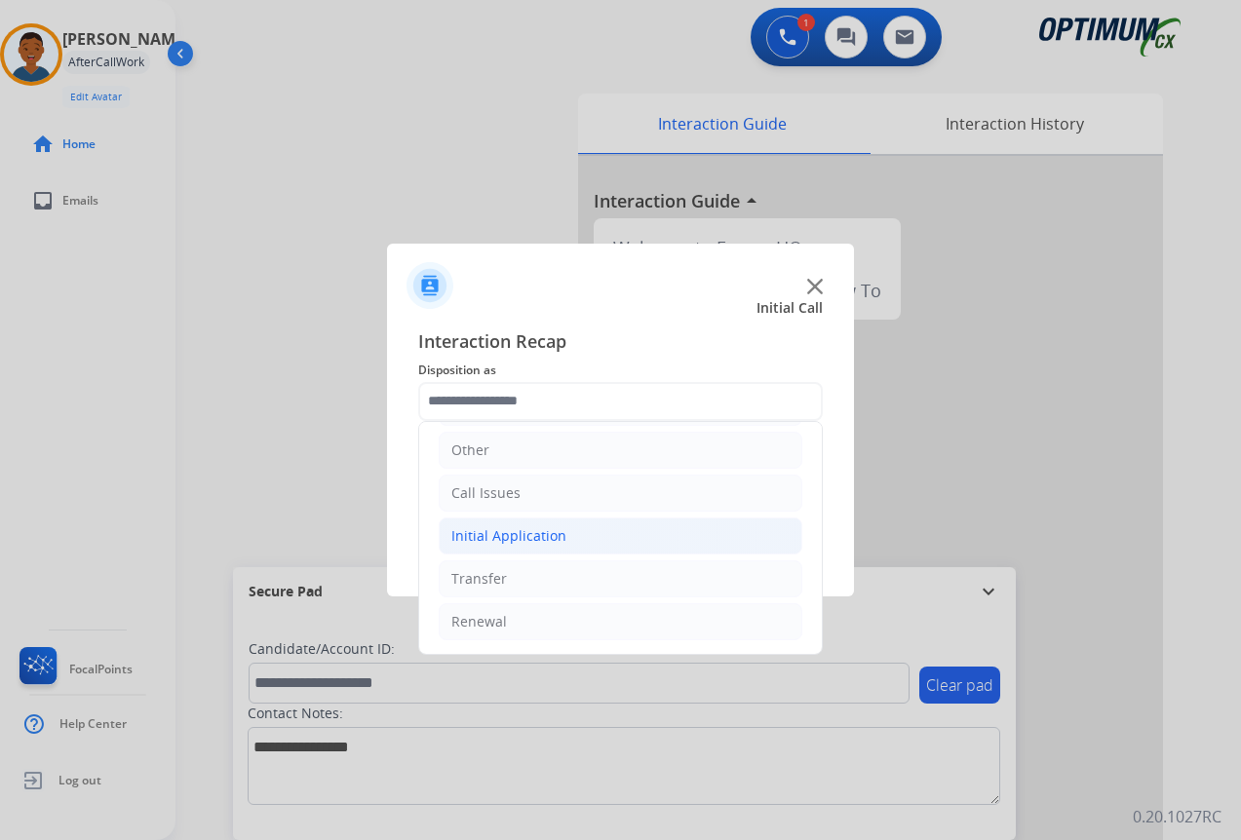
click at [492, 541] on div "Initial Application" at bounding box center [508, 535] width 115 height 19
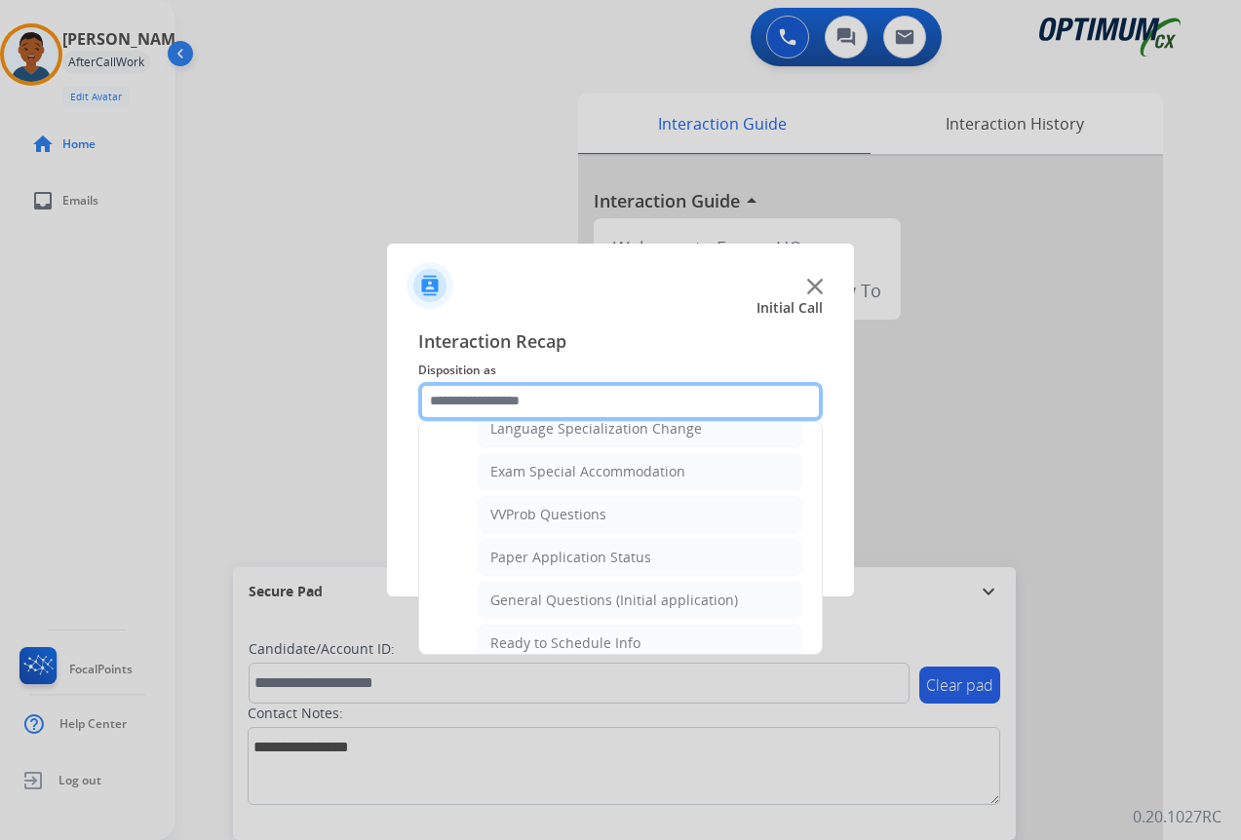
scroll to position [1010, 0]
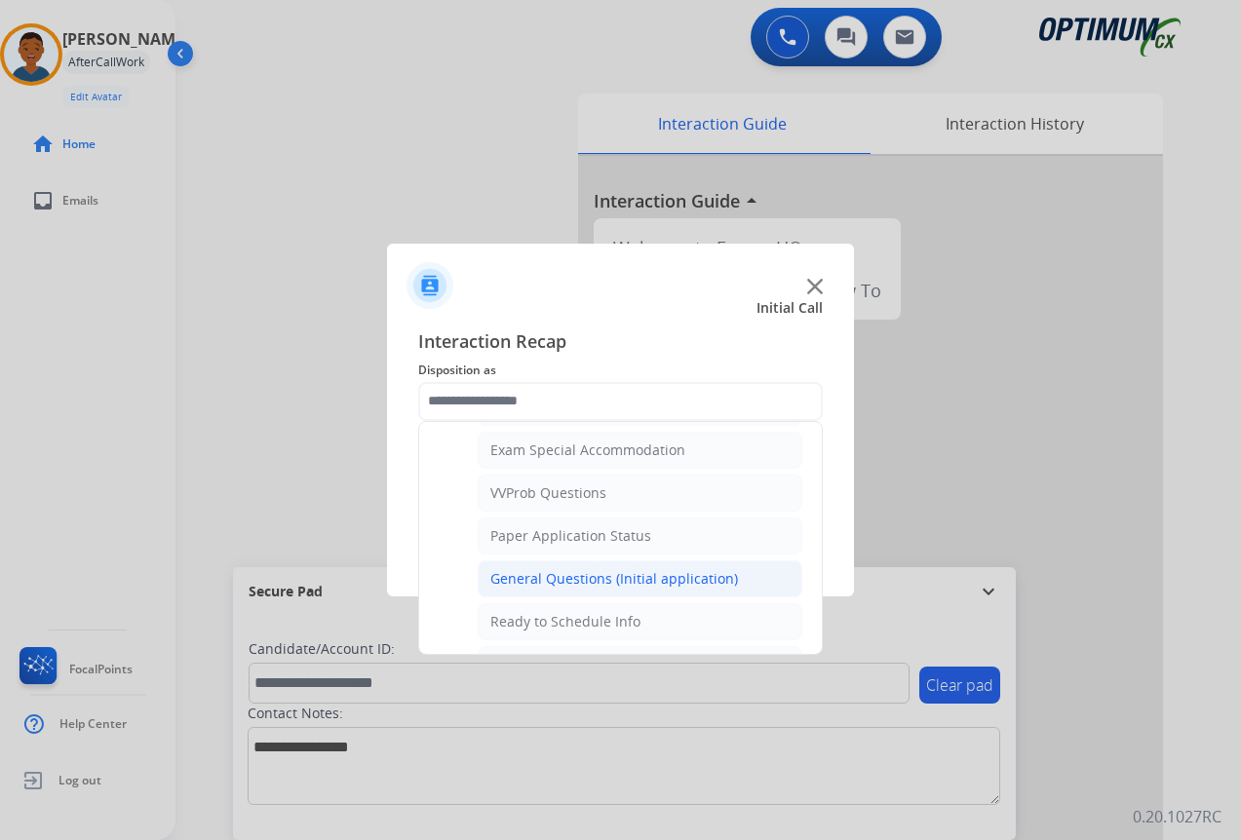
click at [522, 577] on div "General Questions (Initial application)" at bounding box center [614, 578] width 248 height 19
type input "**********"
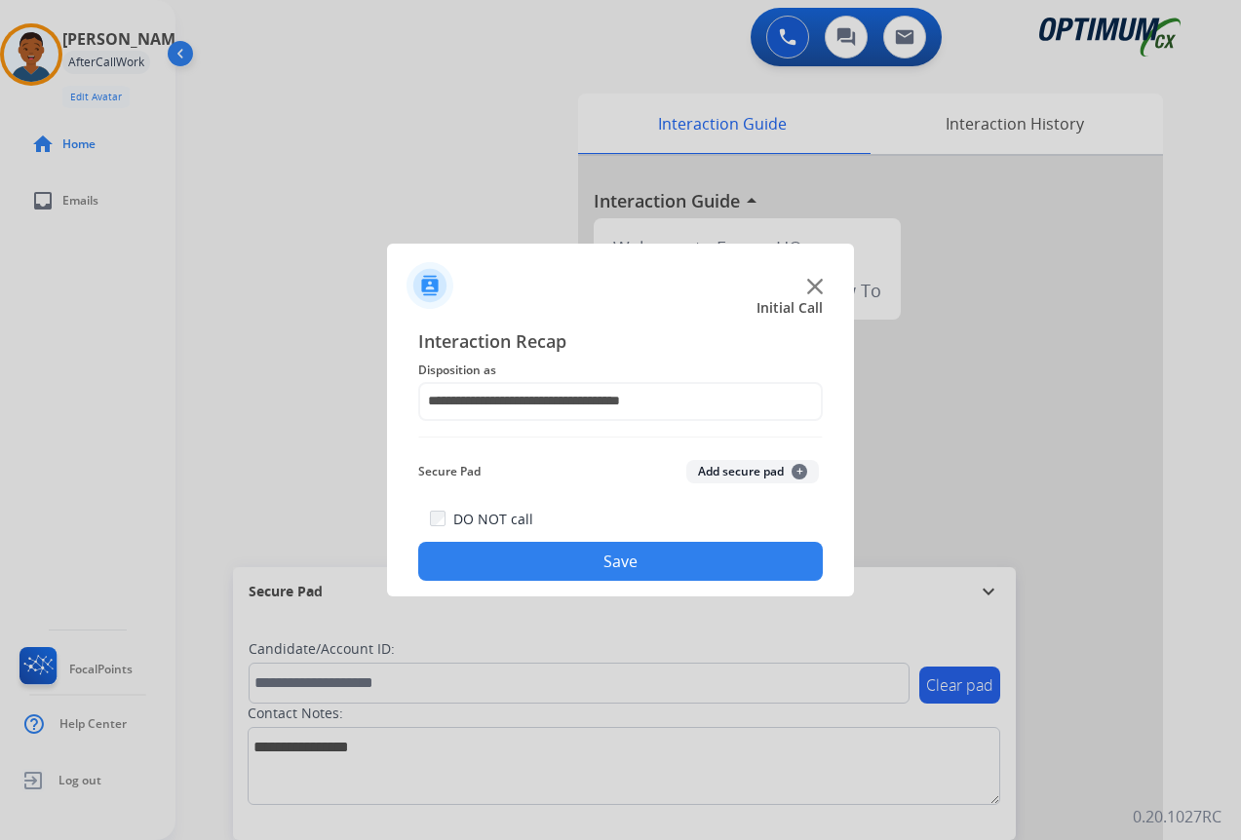
click at [598, 568] on button "Save" at bounding box center [620, 561] width 405 height 39
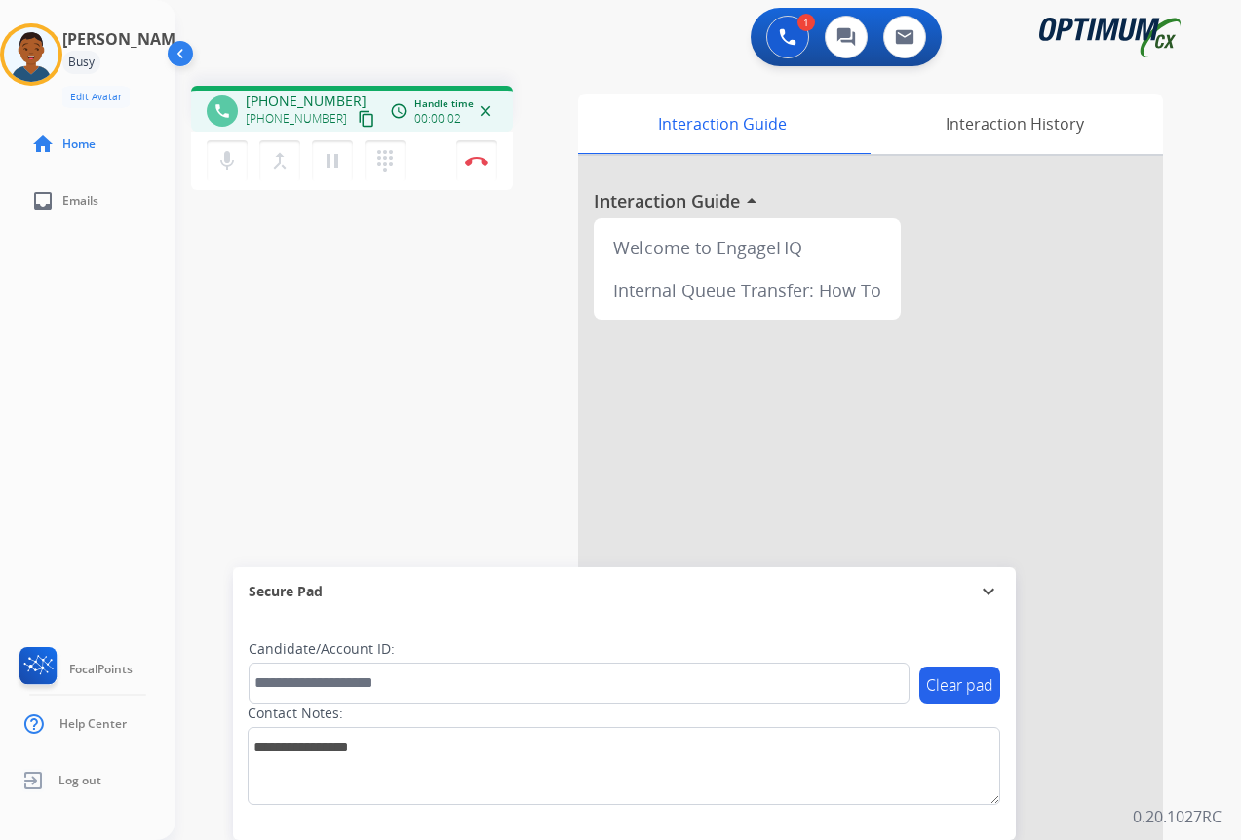
click at [358, 122] on mat-icon "content_copy" at bounding box center [367, 119] width 18 height 18
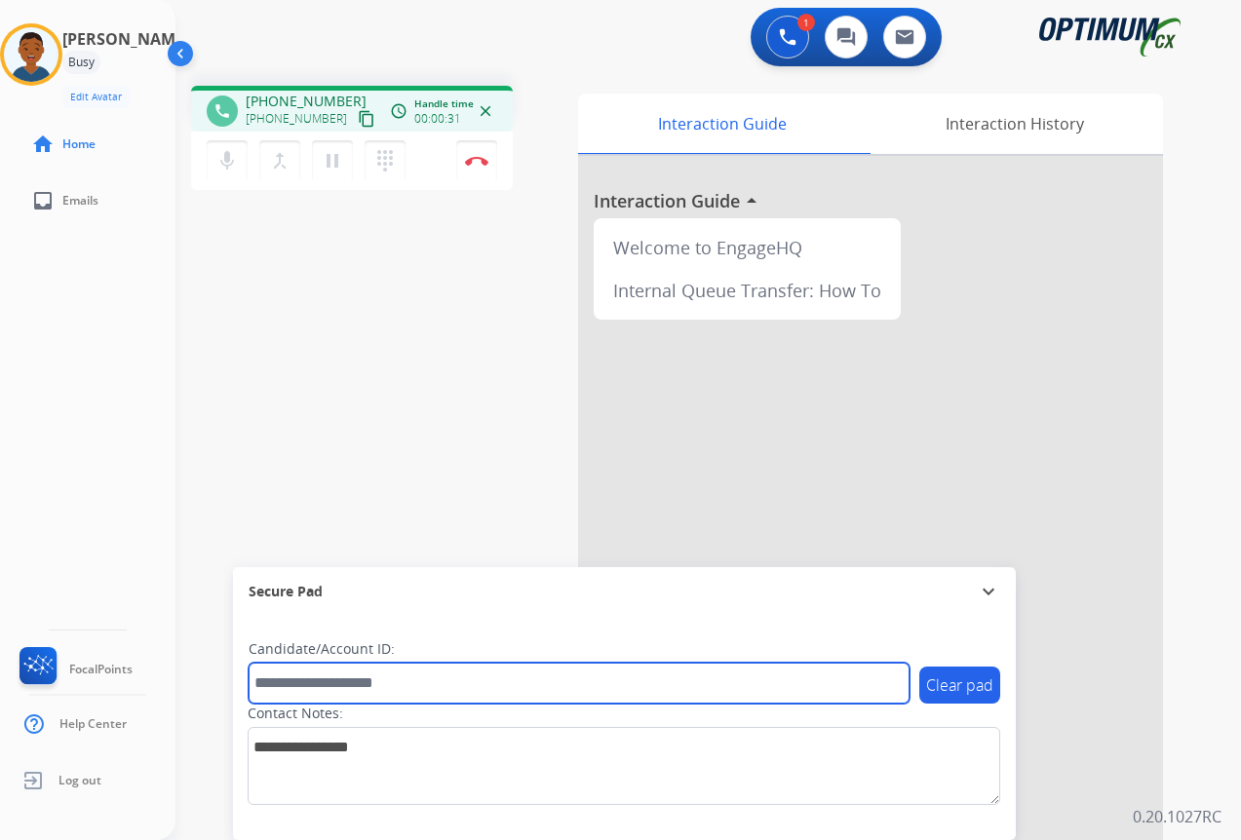
click at [318, 691] on input "text" at bounding box center [579, 683] width 661 height 41
paste input "*******"
type input "*******"
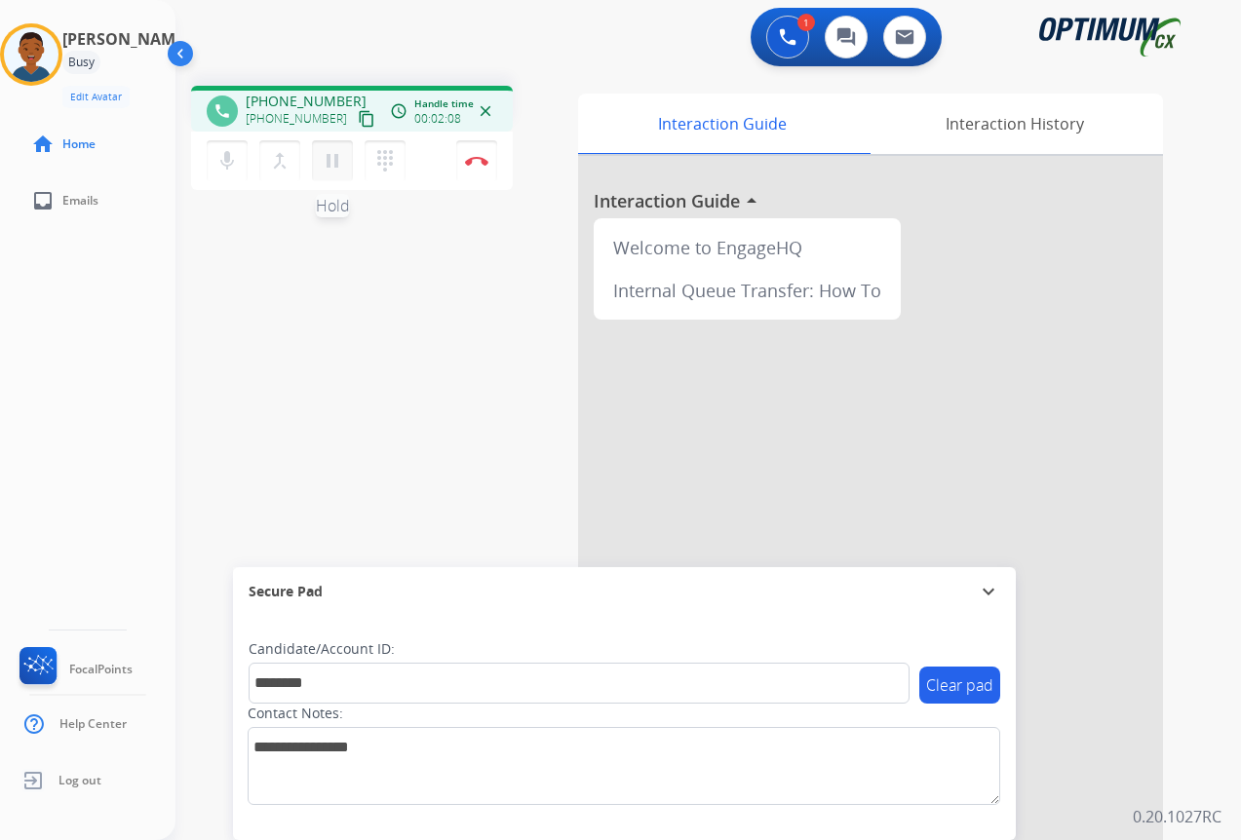
click at [330, 164] on mat-icon "pause" at bounding box center [332, 160] width 23 height 23
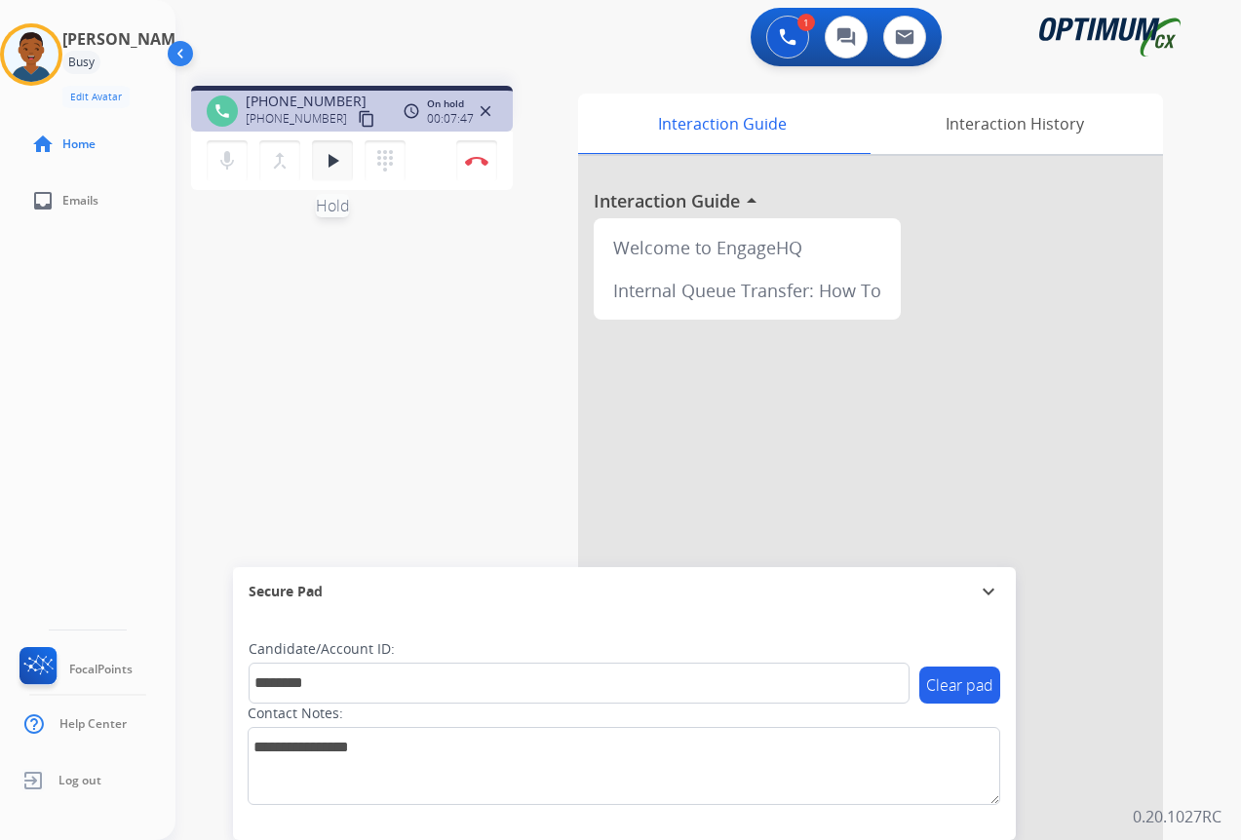
click at [328, 161] on mat-icon "play_arrow" at bounding box center [332, 160] width 23 height 23
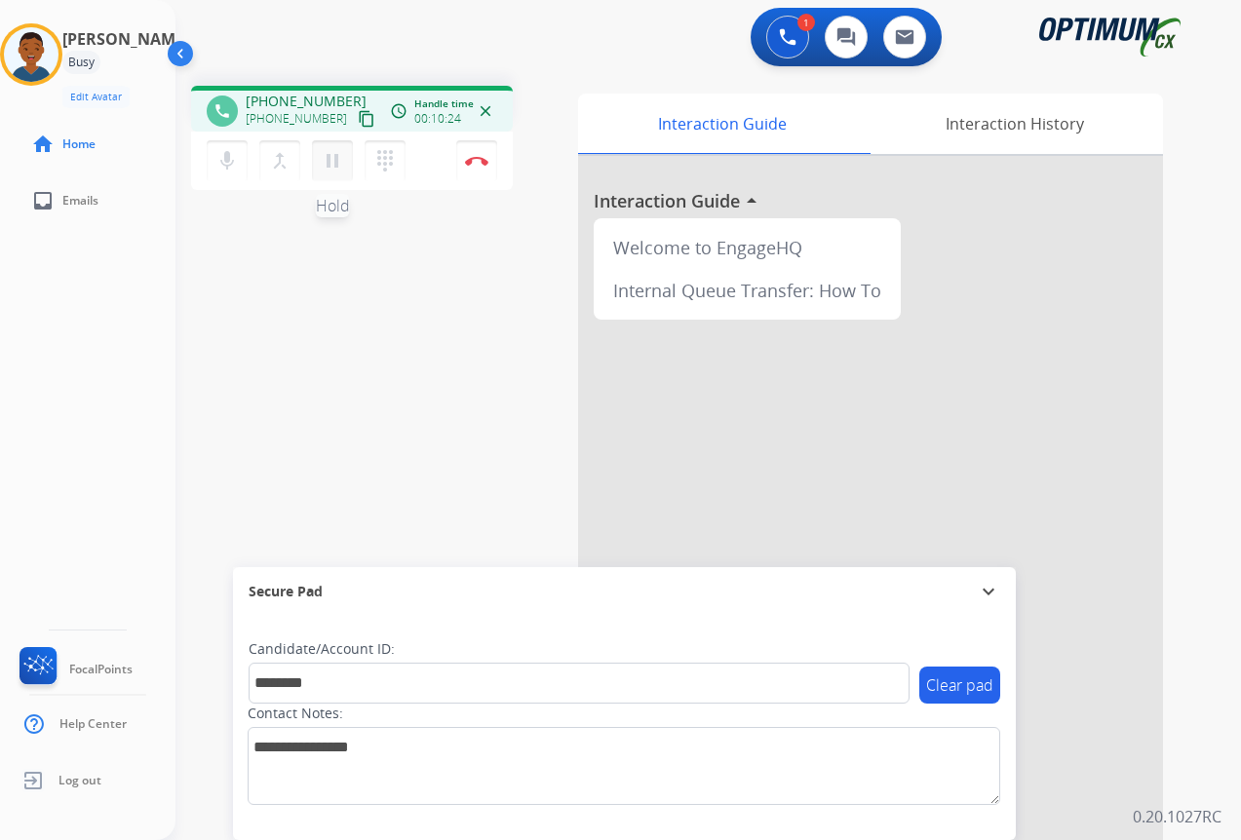
click at [329, 163] on mat-icon "pause" at bounding box center [332, 160] width 23 height 23
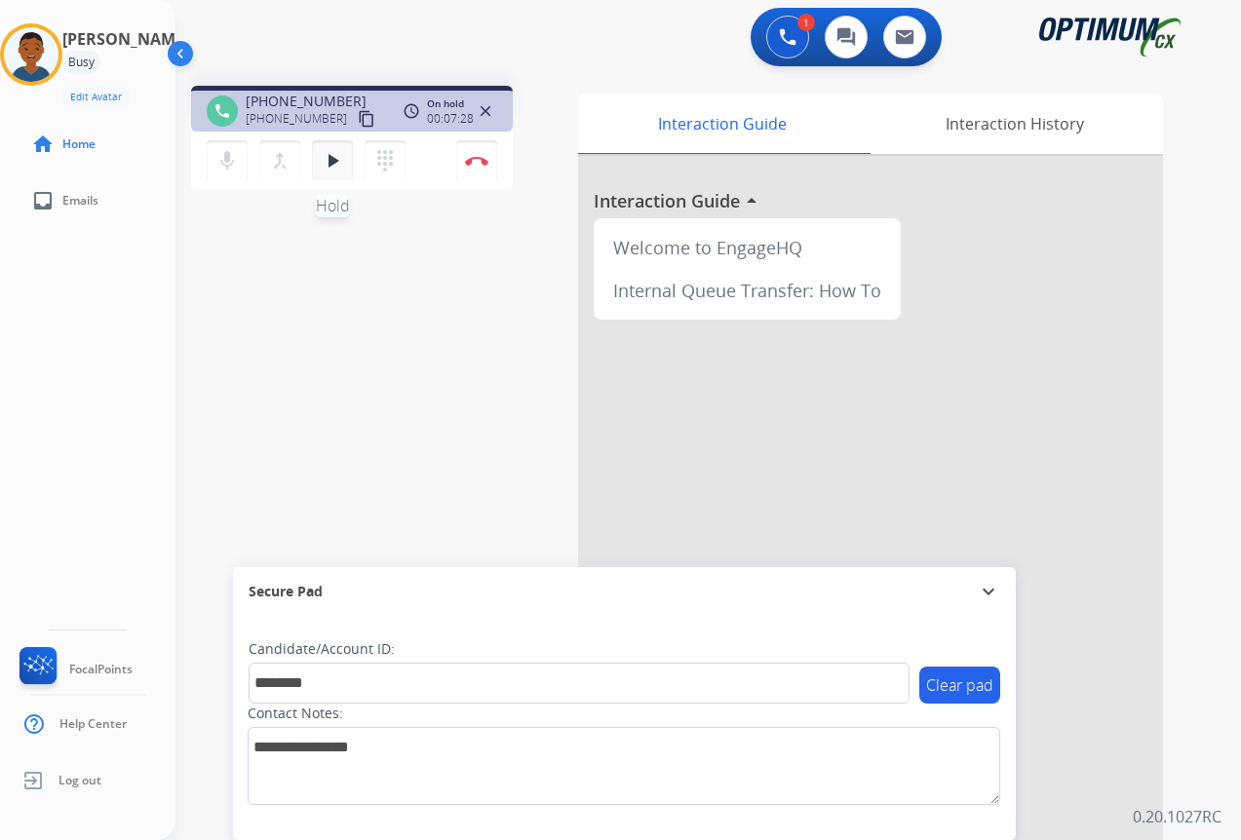
click at [328, 164] on mat-icon "play_arrow" at bounding box center [332, 160] width 23 height 23
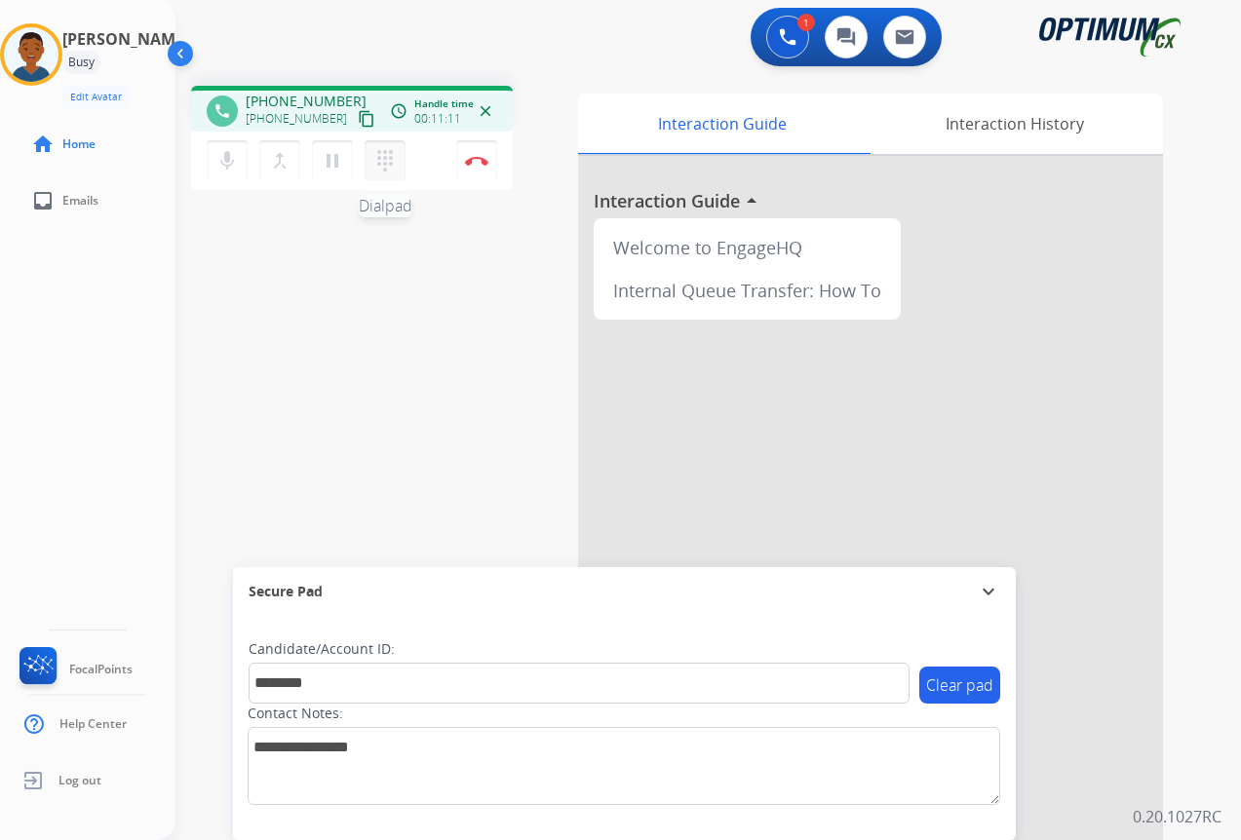
click at [383, 162] on mat-icon "dialpad" at bounding box center [384, 160] width 23 height 23
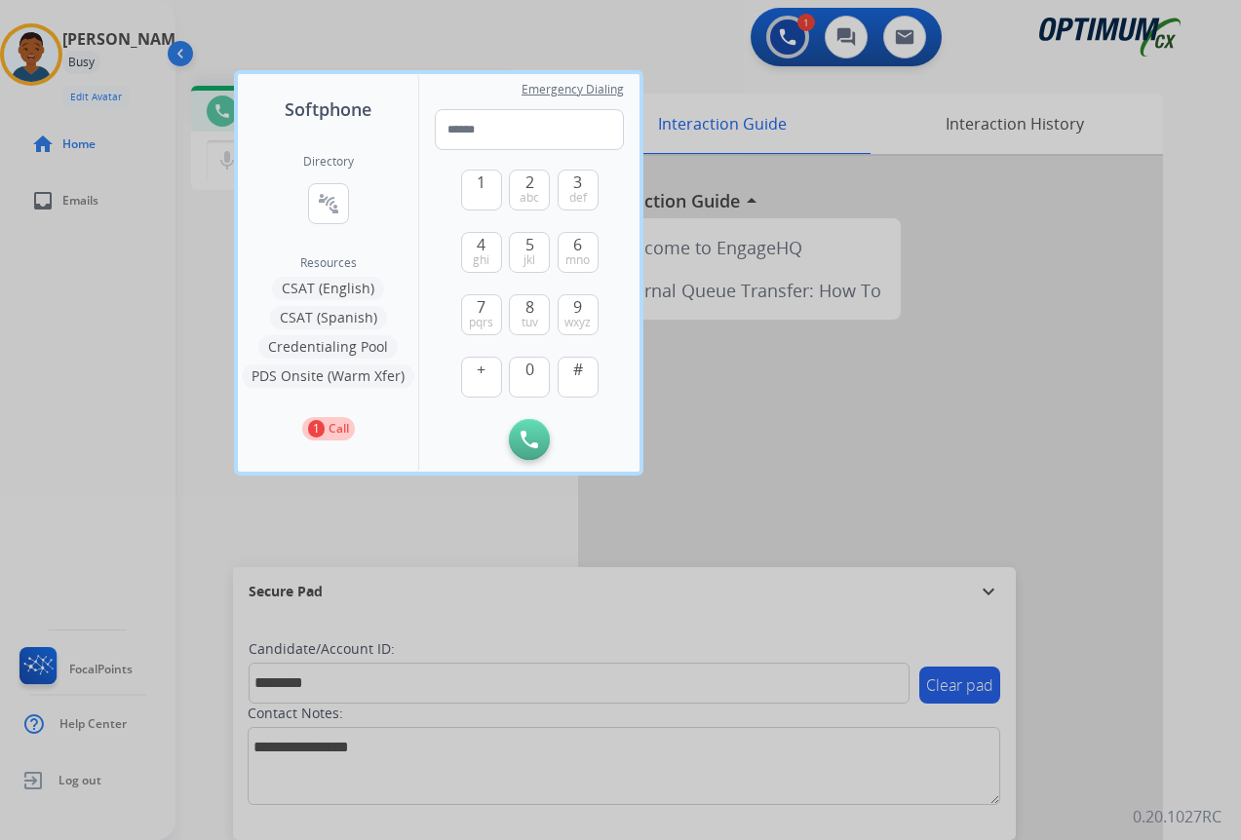
click at [314, 342] on button "Credentialing Pool" at bounding box center [327, 346] width 139 height 23
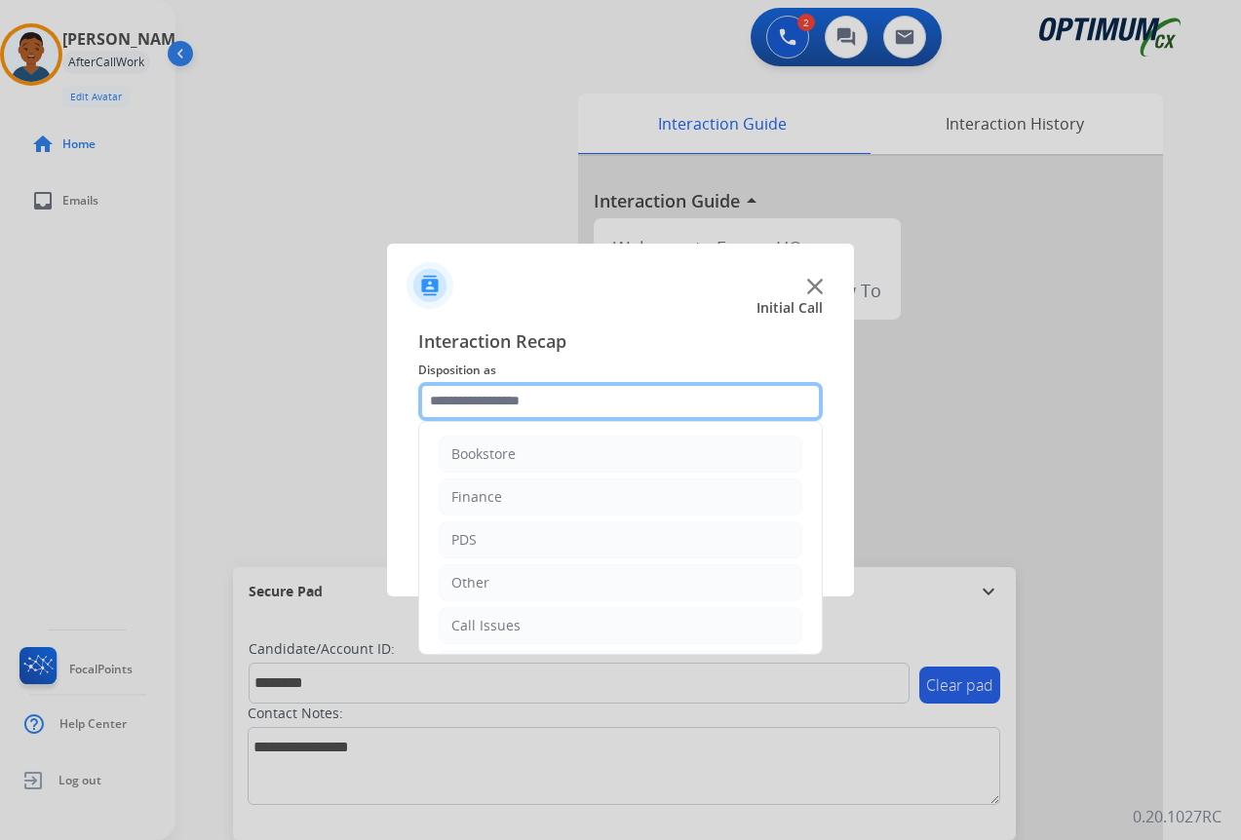
click at [459, 401] on input "text" at bounding box center [620, 401] width 405 height 39
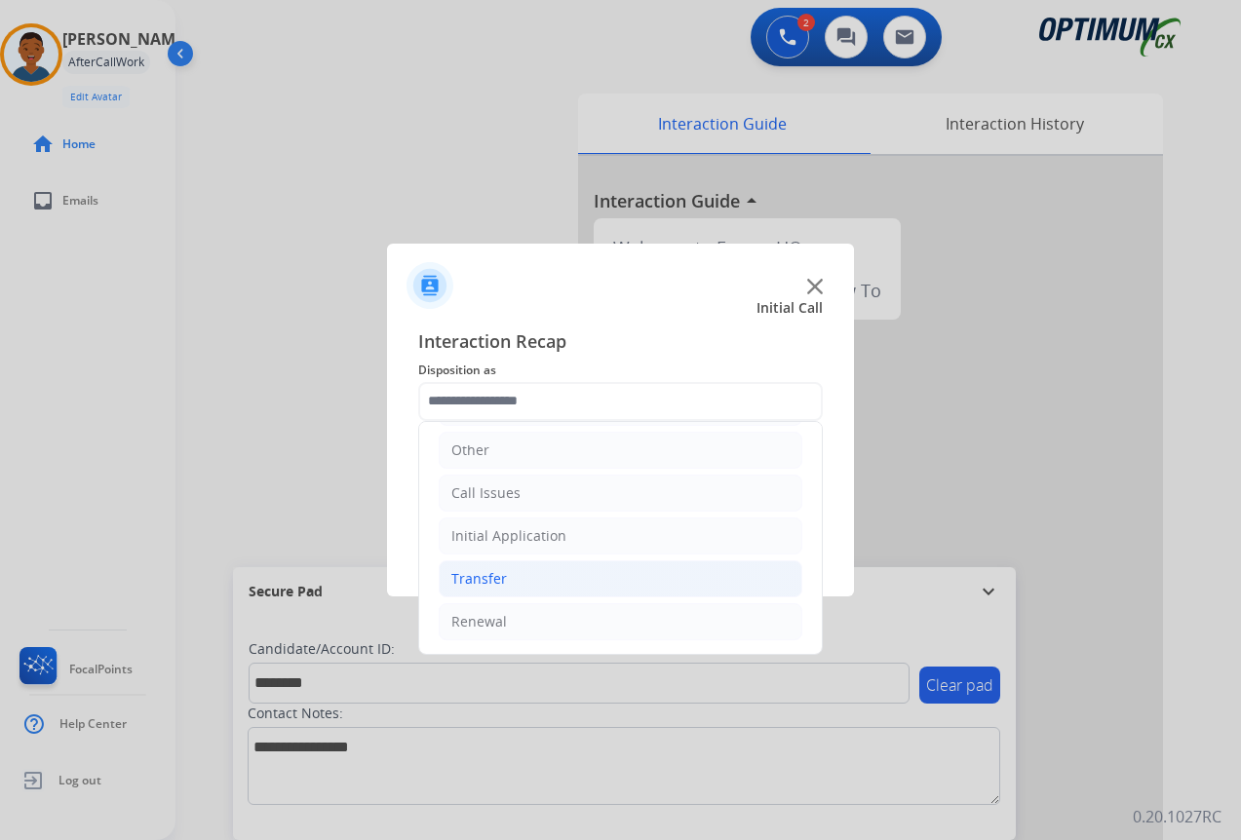
click at [468, 581] on div "Transfer" at bounding box center [479, 578] width 56 height 19
click at [545, 620] on div "Transferred for Credentialing" at bounding box center [586, 621] width 193 height 19
type input "**********"
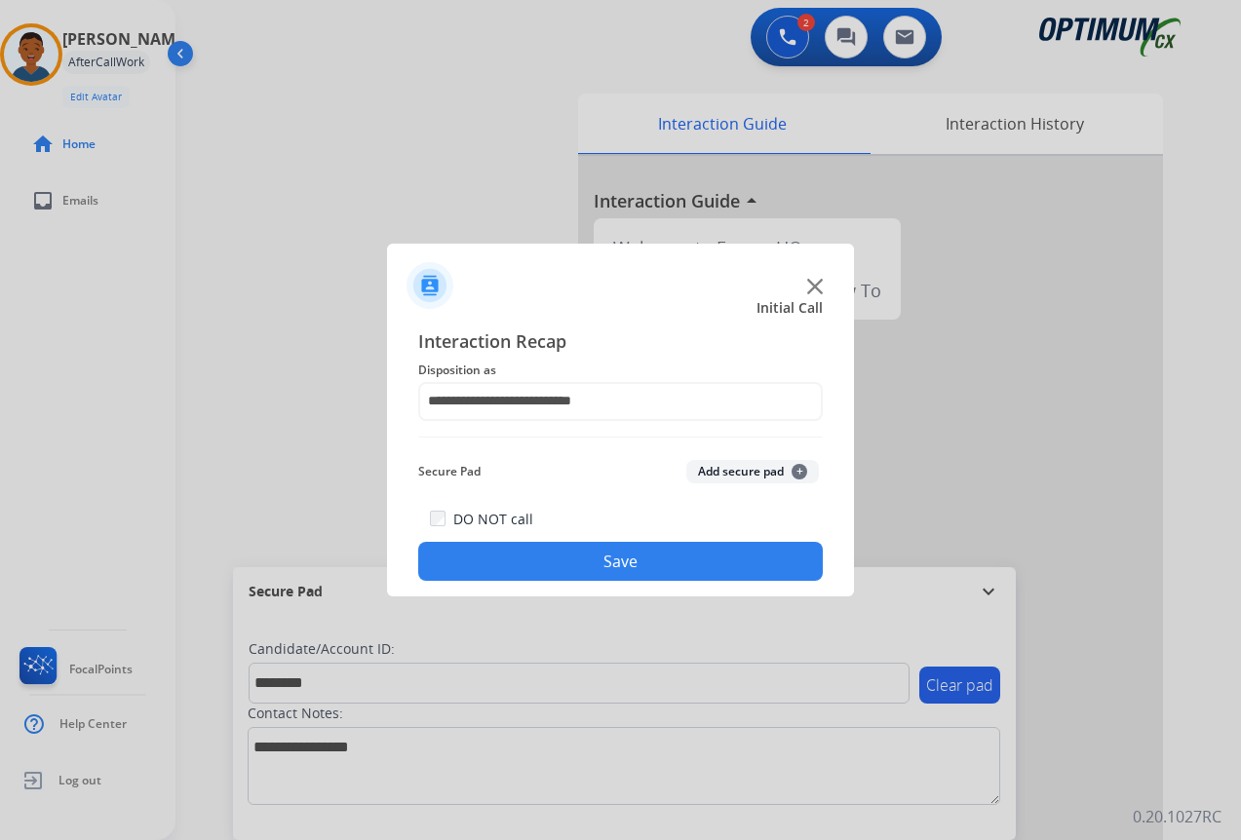
click at [711, 476] on button "Add secure pad +" at bounding box center [752, 471] width 133 height 23
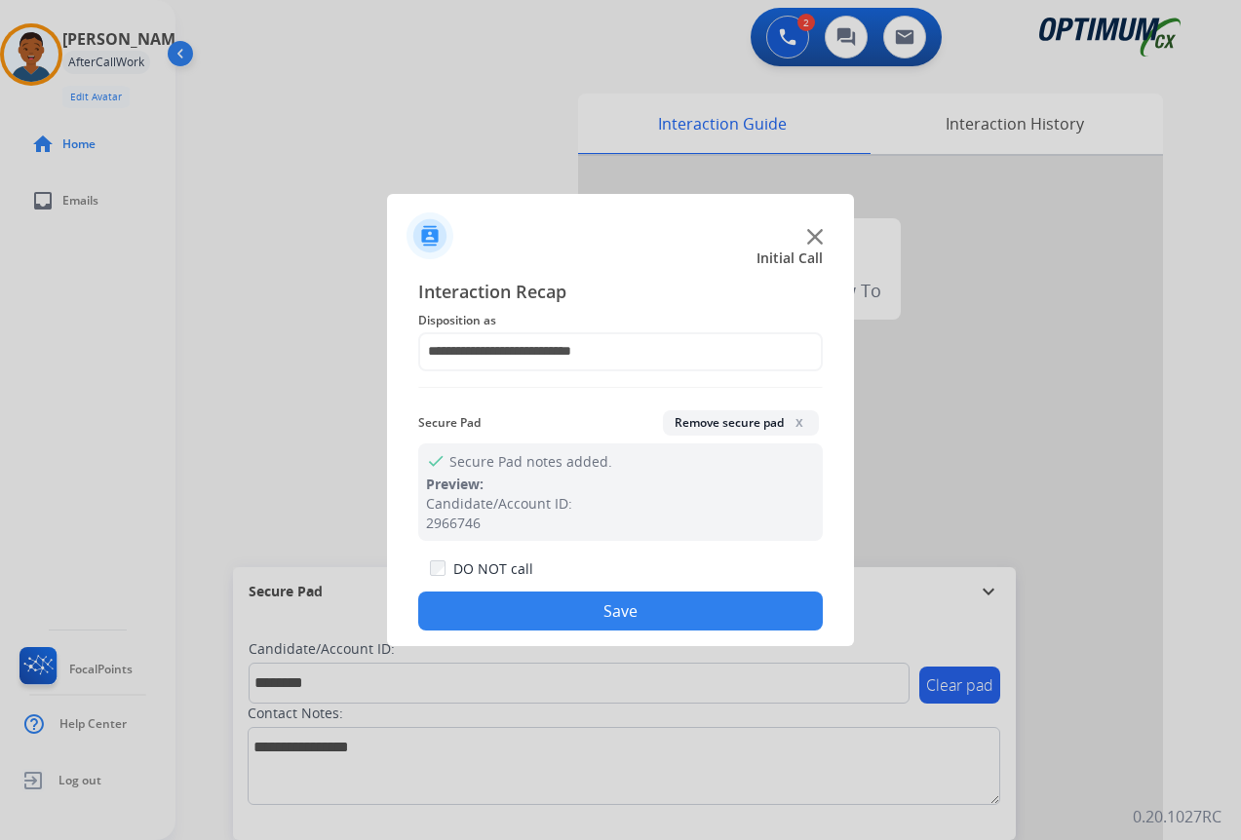
click at [608, 610] on button "Save" at bounding box center [620, 611] width 405 height 39
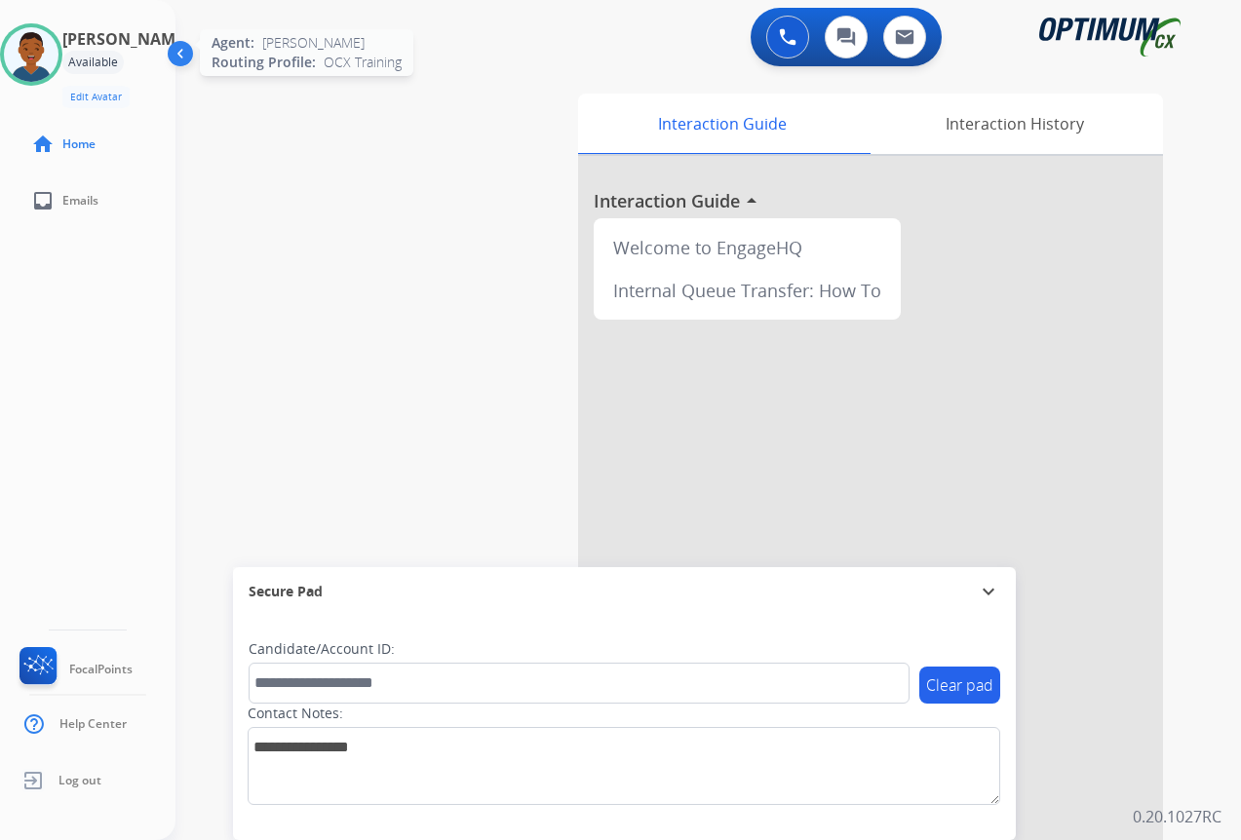
drag, startPoint x: 37, startPoint y: 62, endPoint x: 50, endPoint y: 78, distance: 20.1
click at [37, 62] on img at bounding box center [31, 54] width 55 height 55
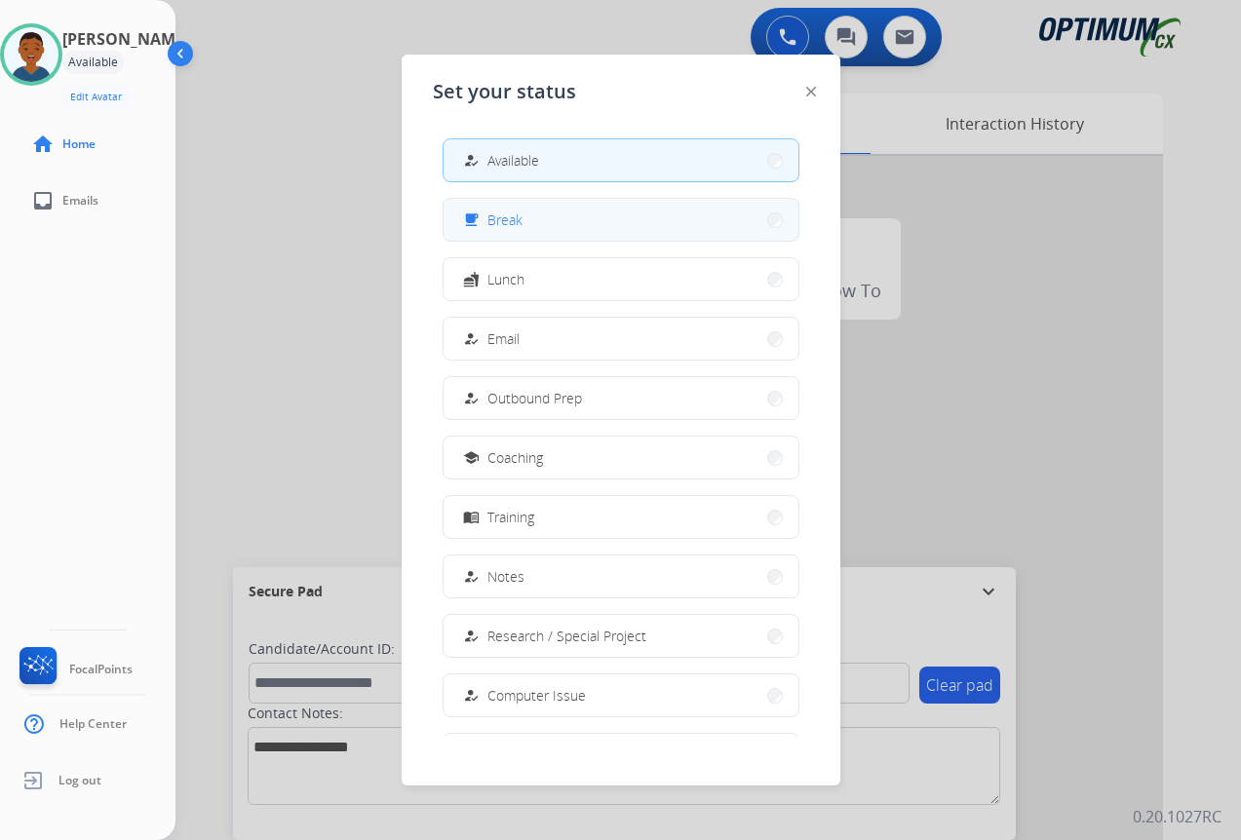
click at [546, 221] on button "free_breakfast Break" at bounding box center [621, 220] width 355 height 42
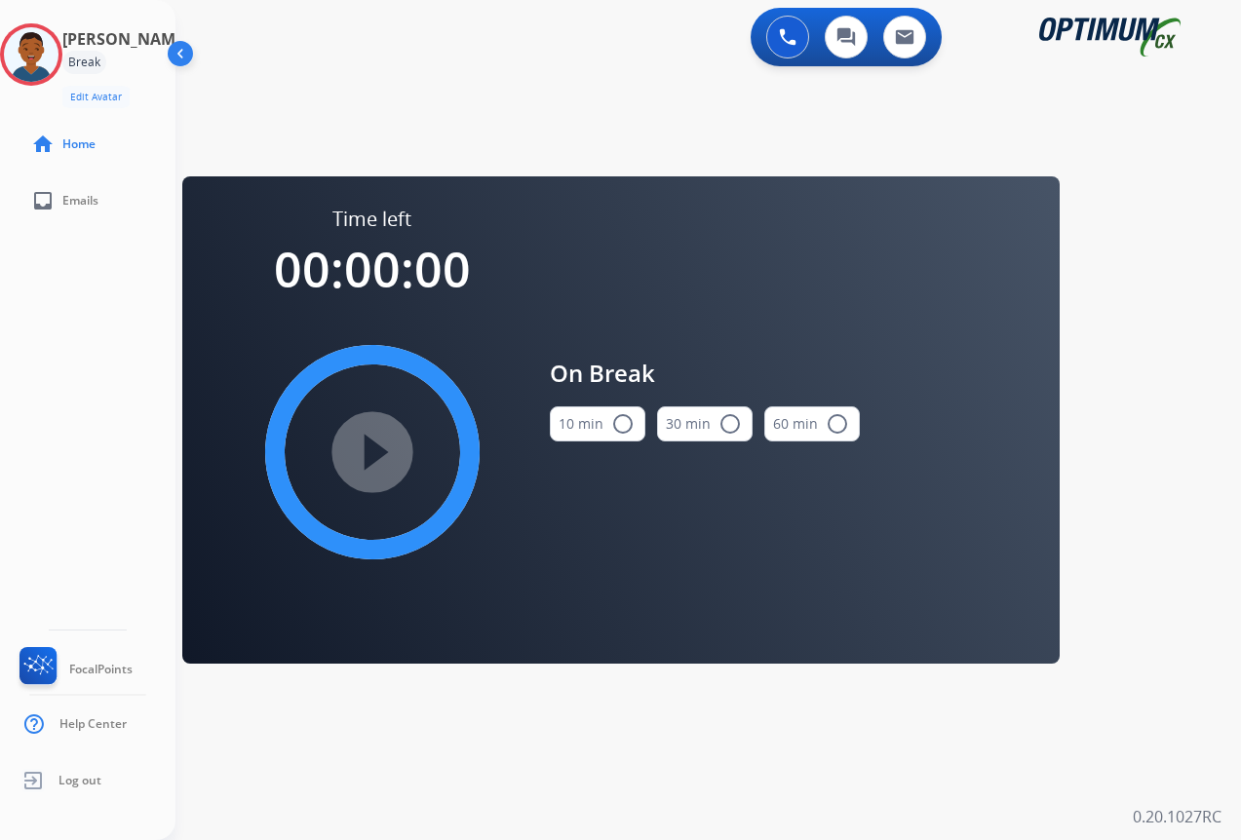
click at [617, 415] on mat-icon "radio_button_unchecked" at bounding box center [622, 423] width 23 height 23
click at [375, 446] on mat-icon "play_circle_filled" at bounding box center [372, 452] width 23 height 23
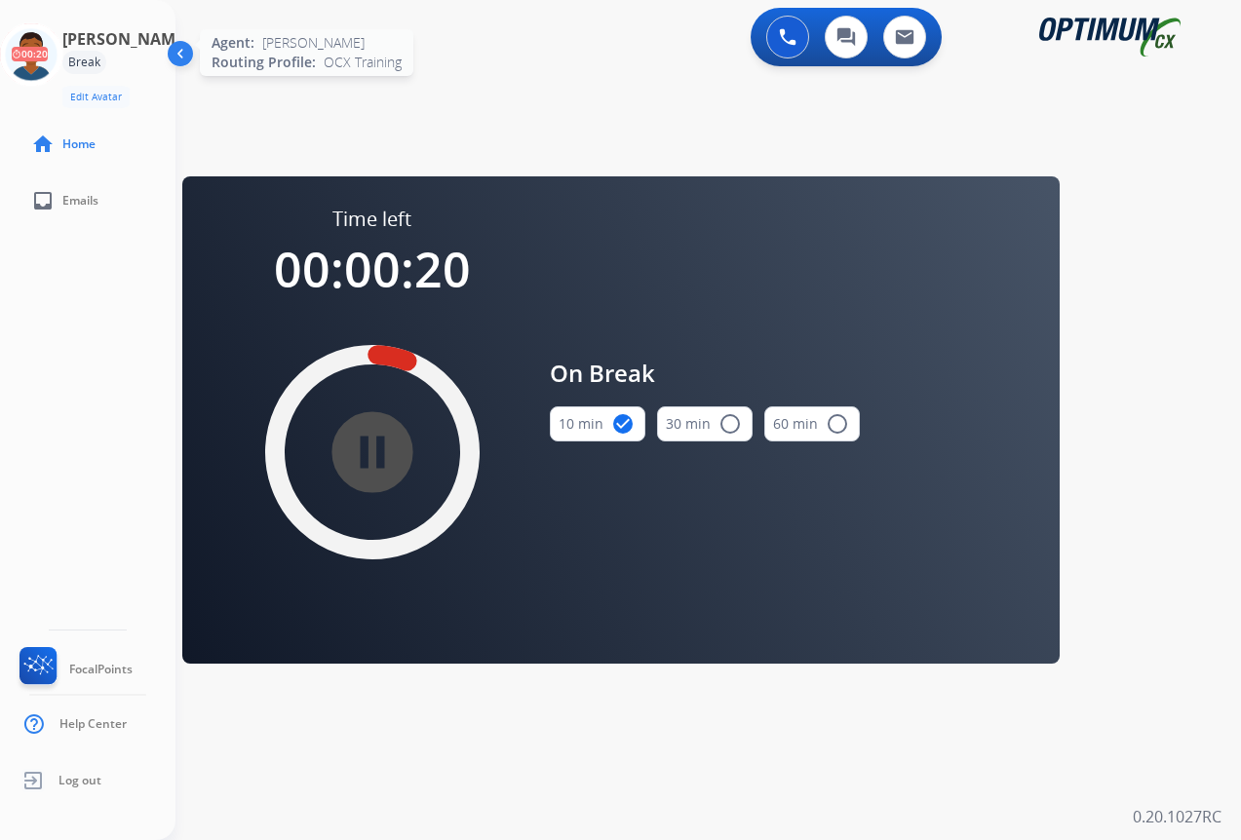
click at [49, 61] on icon at bounding box center [31, 54] width 63 height 63
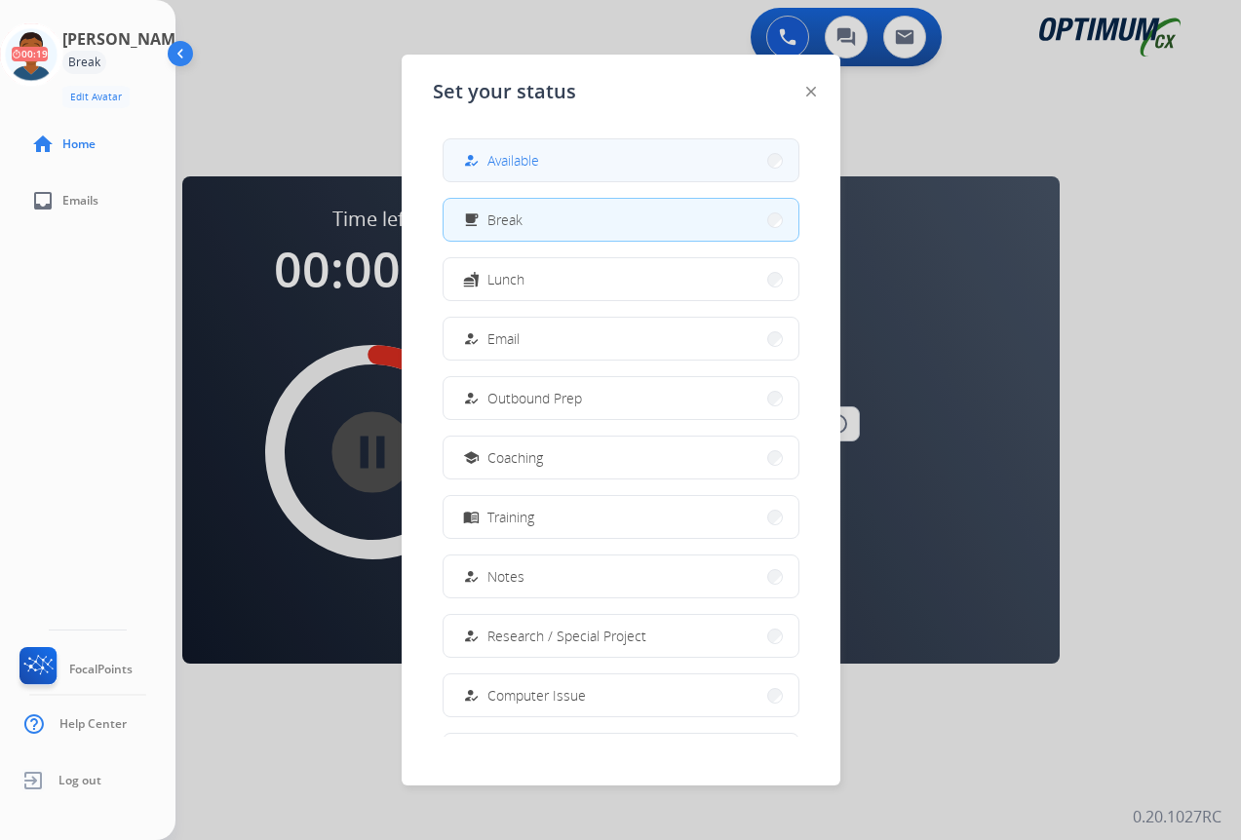
click at [656, 170] on button "how_to_reg Available" at bounding box center [621, 160] width 355 height 42
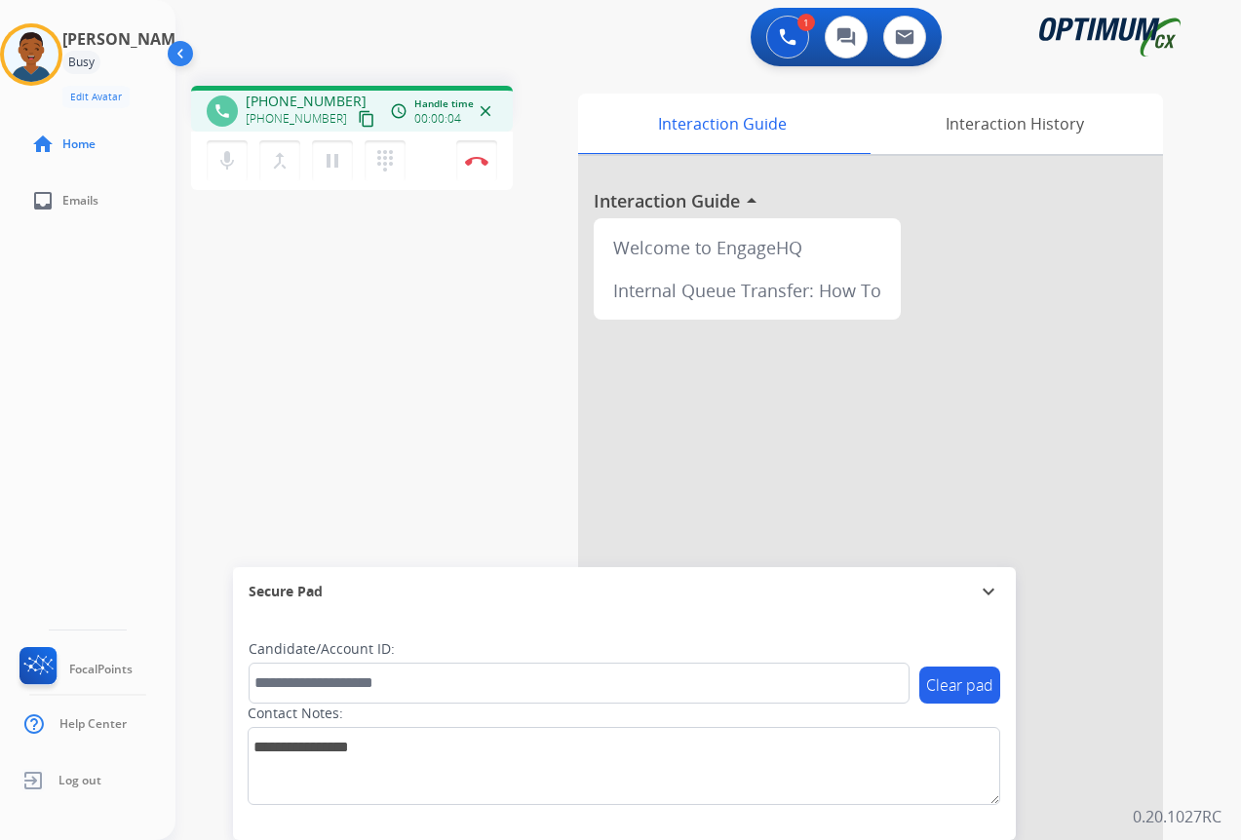
click at [358, 120] on mat-icon "content_copy" at bounding box center [367, 119] width 18 height 18
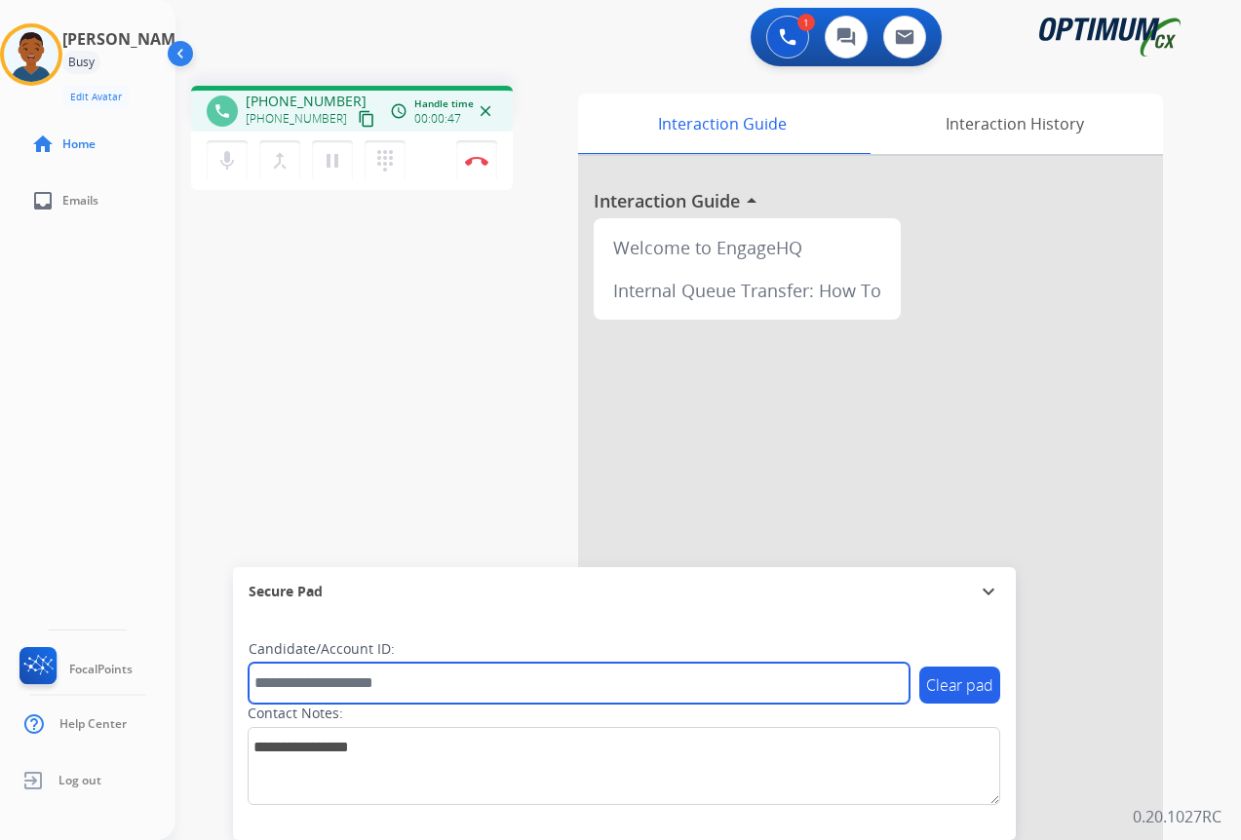
click at [332, 684] on input "text" at bounding box center [579, 683] width 661 height 41
paste input "*******"
type input "*******"
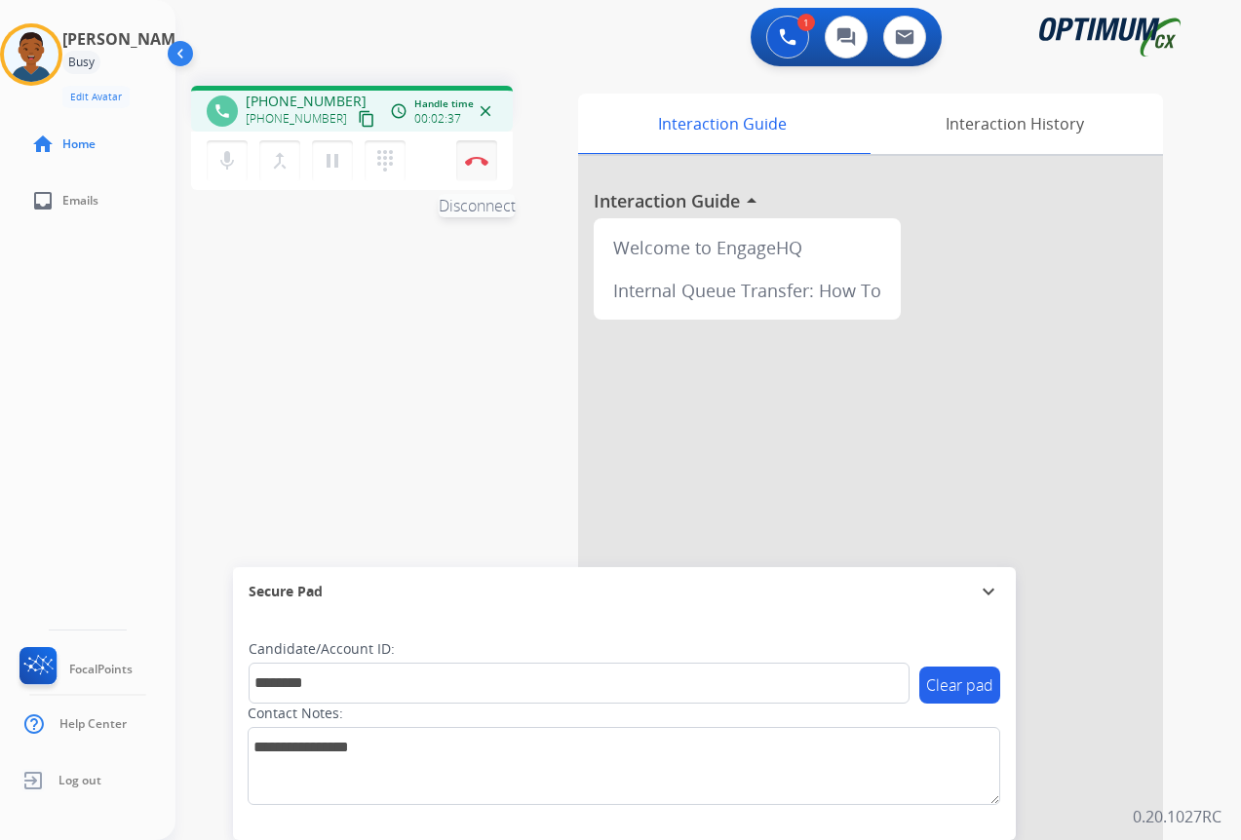
click at [476, 166] on button "Disconnect" at bounding box center [476, 160] width 41 height 41
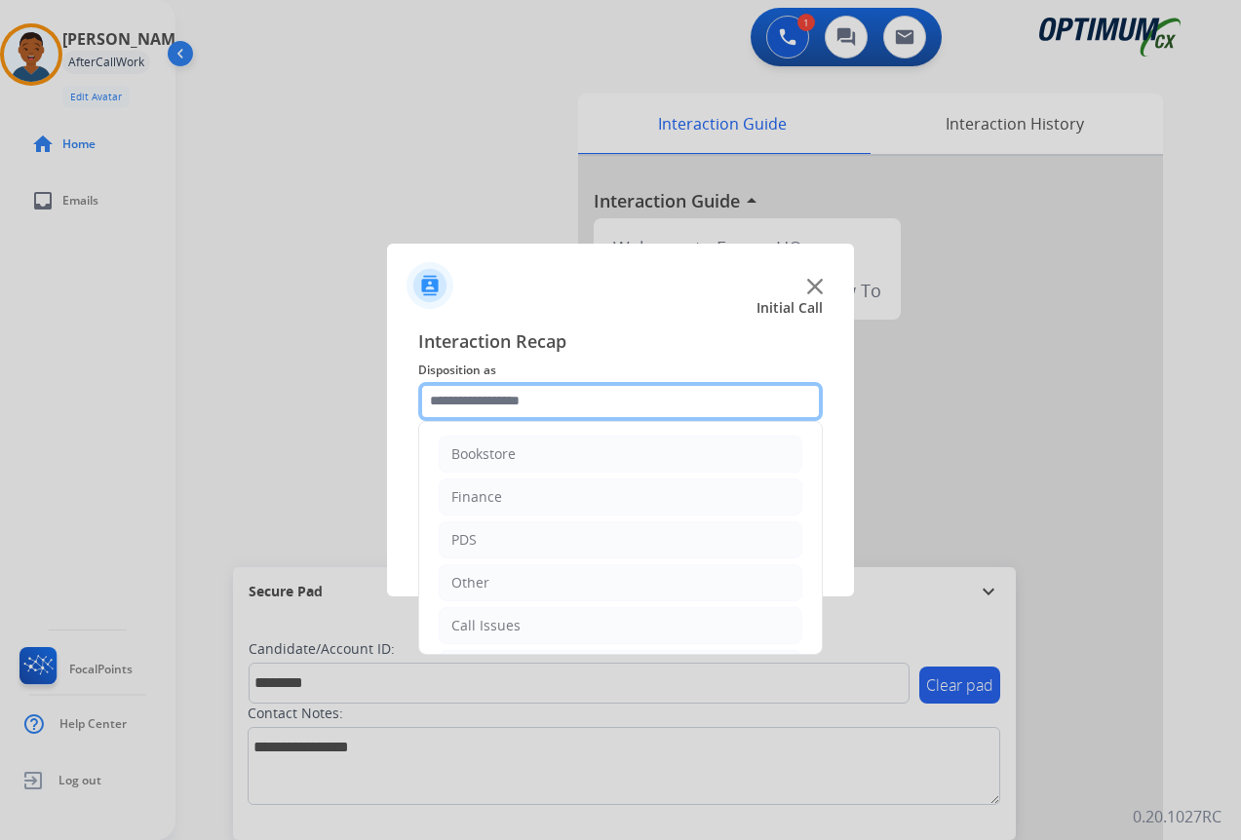
click at [444, 401] on input "text" at bounding box center [620, 401] width 405 height 39
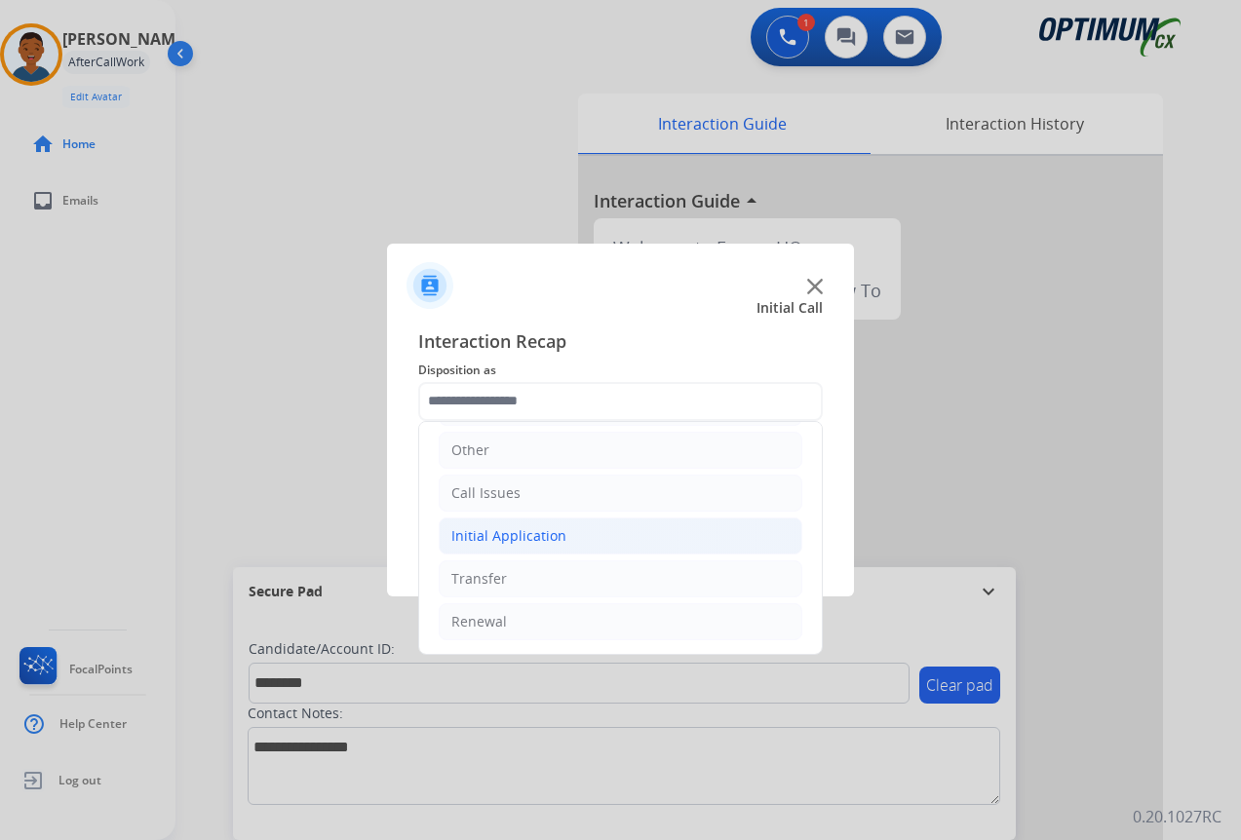
click at [492, 533] on div "Initial Application" at bounding box center [508, 535] width 115 height 19
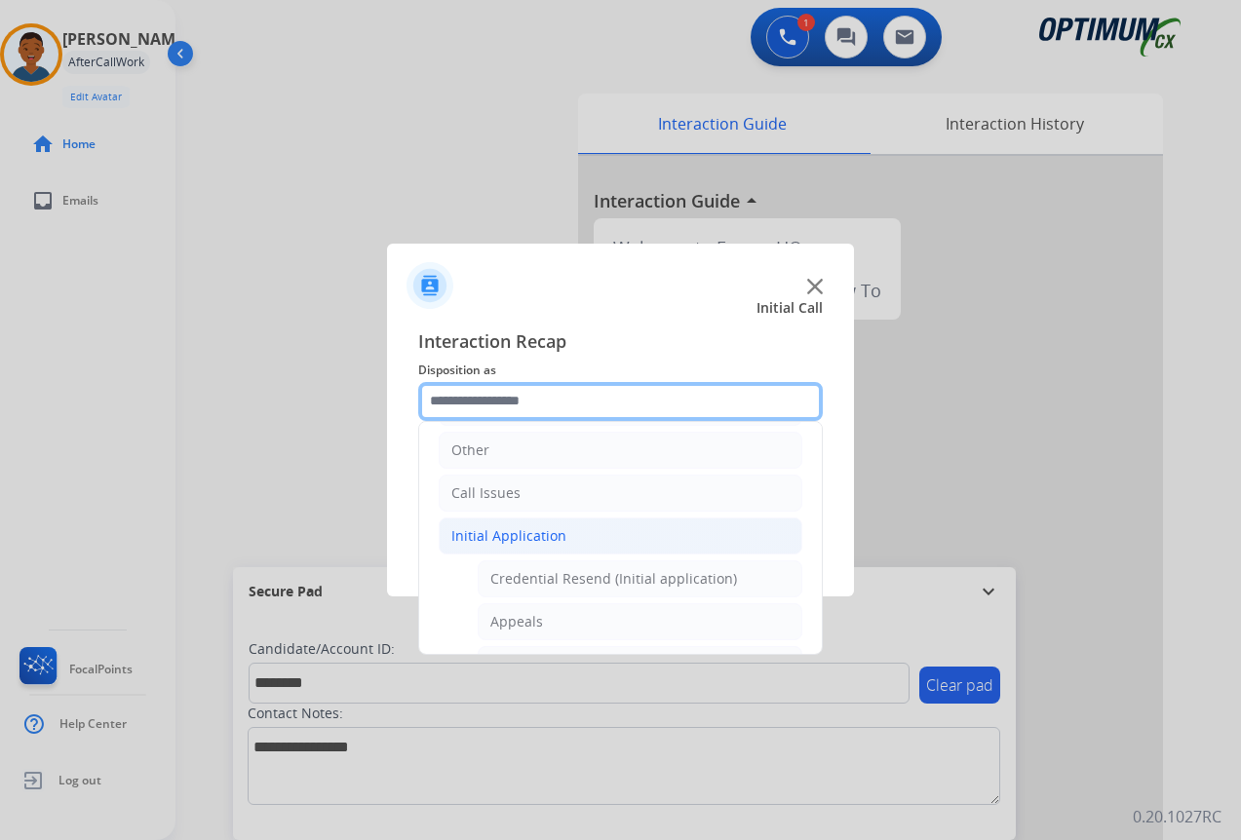
scroll to position [230, 0]
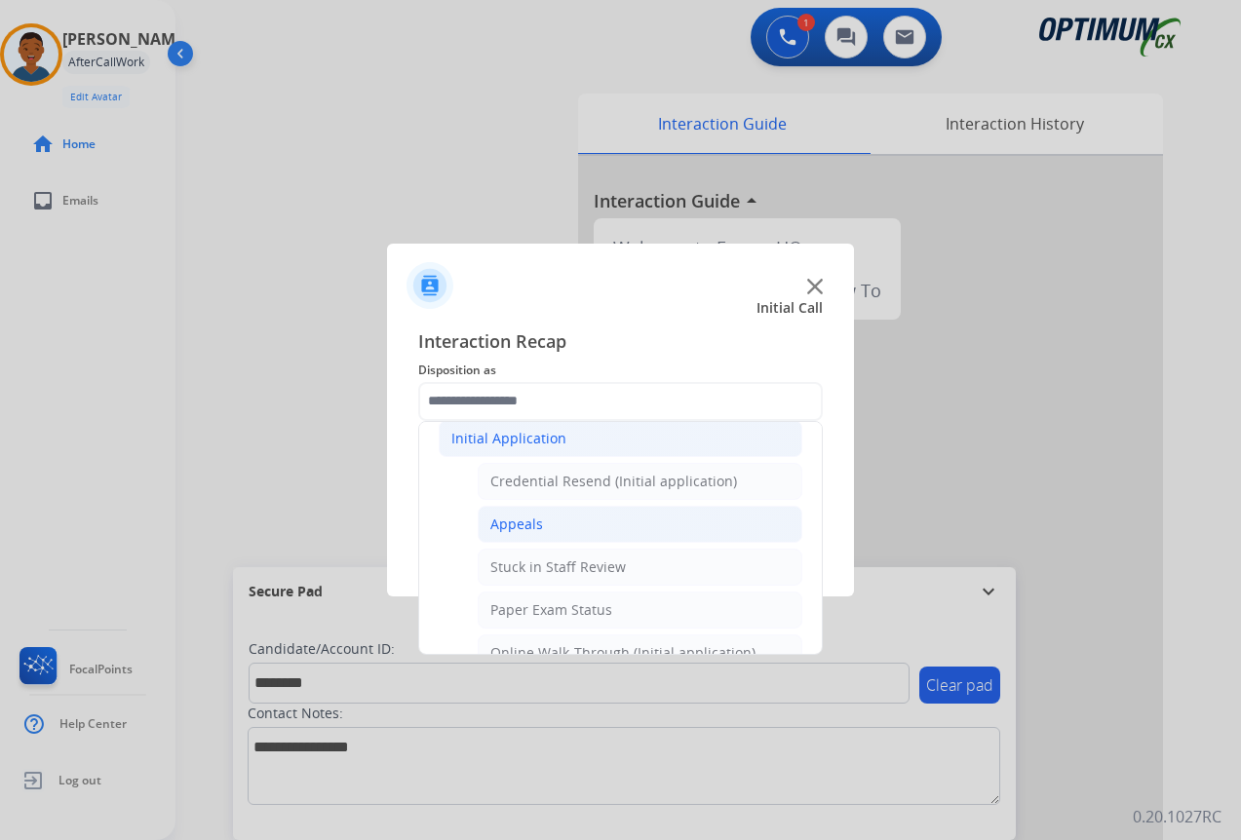
click at [505, 527] on div "Appeals" at bounding box center [516, 524] width 53 height 19
type input "*******"
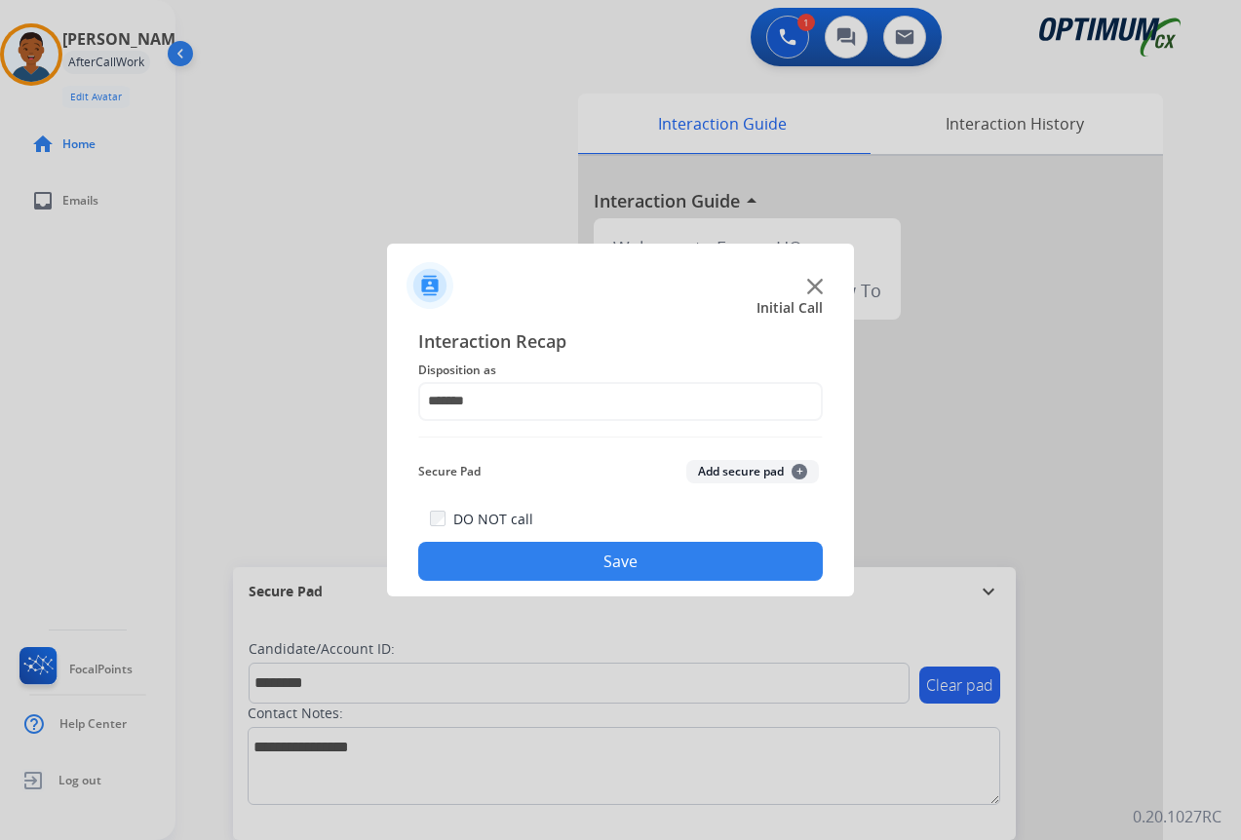
click at [723, 470] on button "Add secure pad +" at bounding box center [752, 471] width 133 height 23
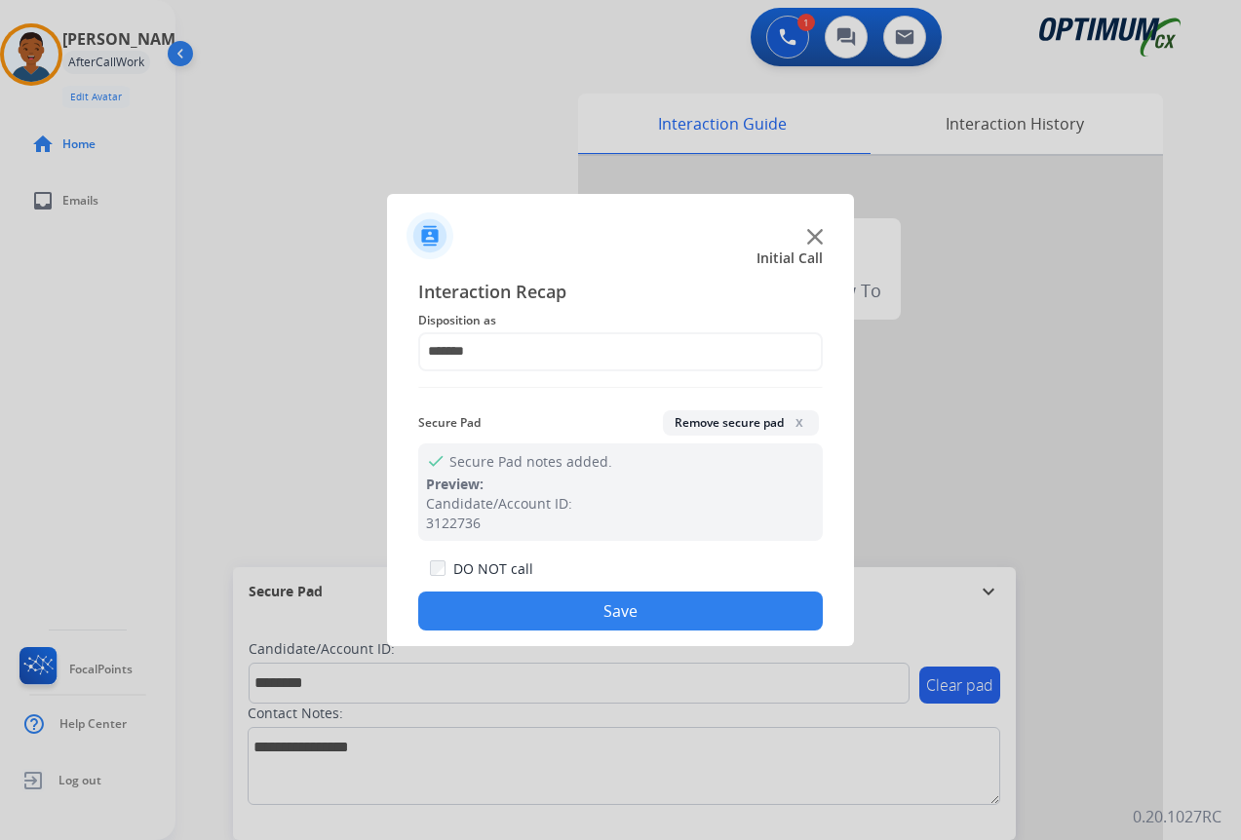
click at [655, 601] on button "Save" at bounding box center [620, 611] width 405 height 39
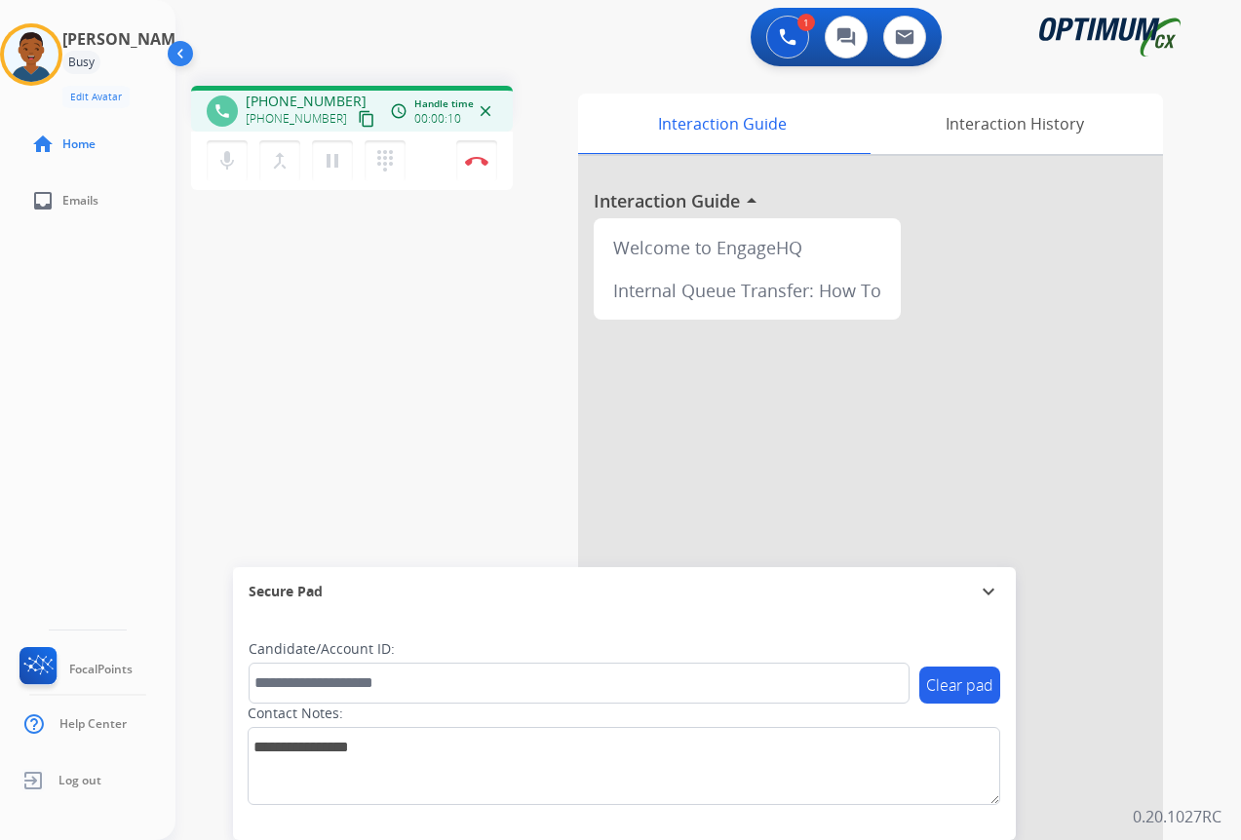
click at [358, 118] on mat-icon "content_copy" at bounding box center [367, 119] width 18 height 18
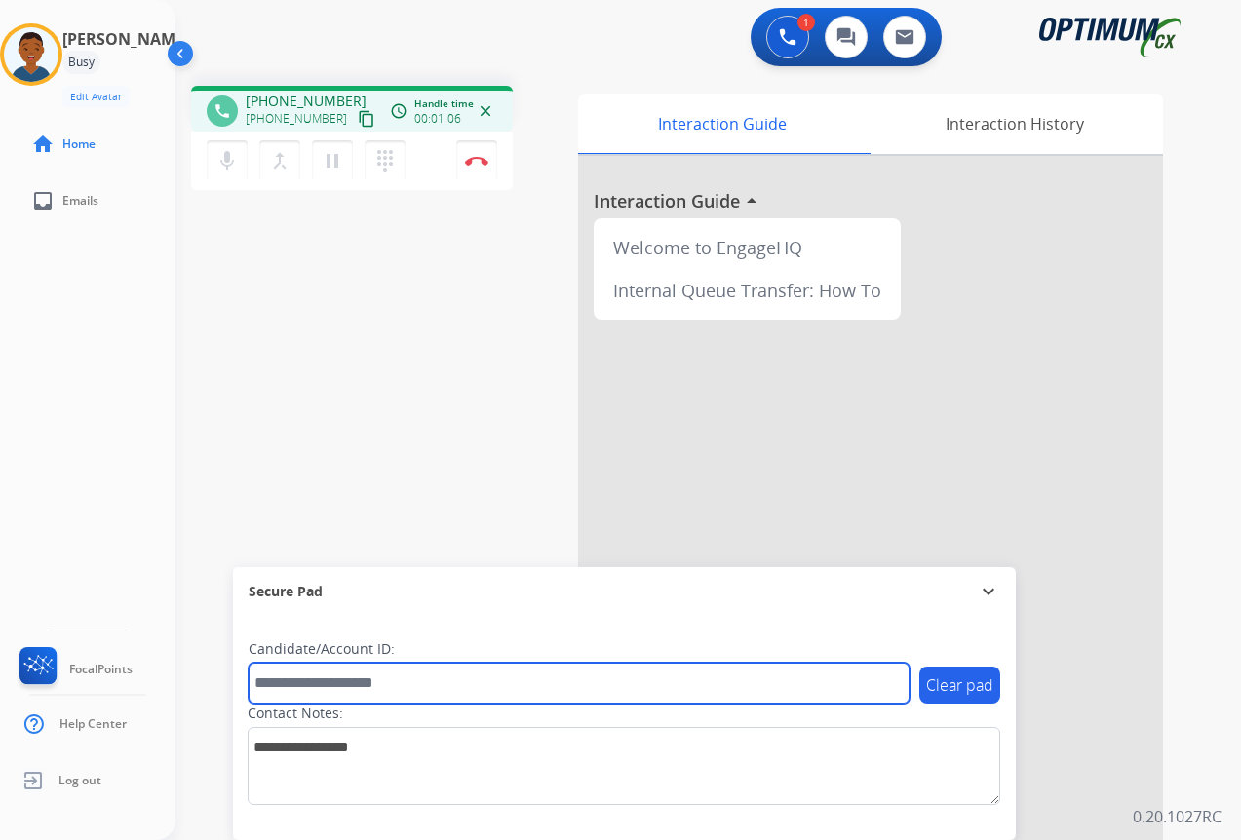
click at [257, 684] on input "text" at bounding box center [579, 683] width 661 height 41
paste input "*******"
type input "*******"
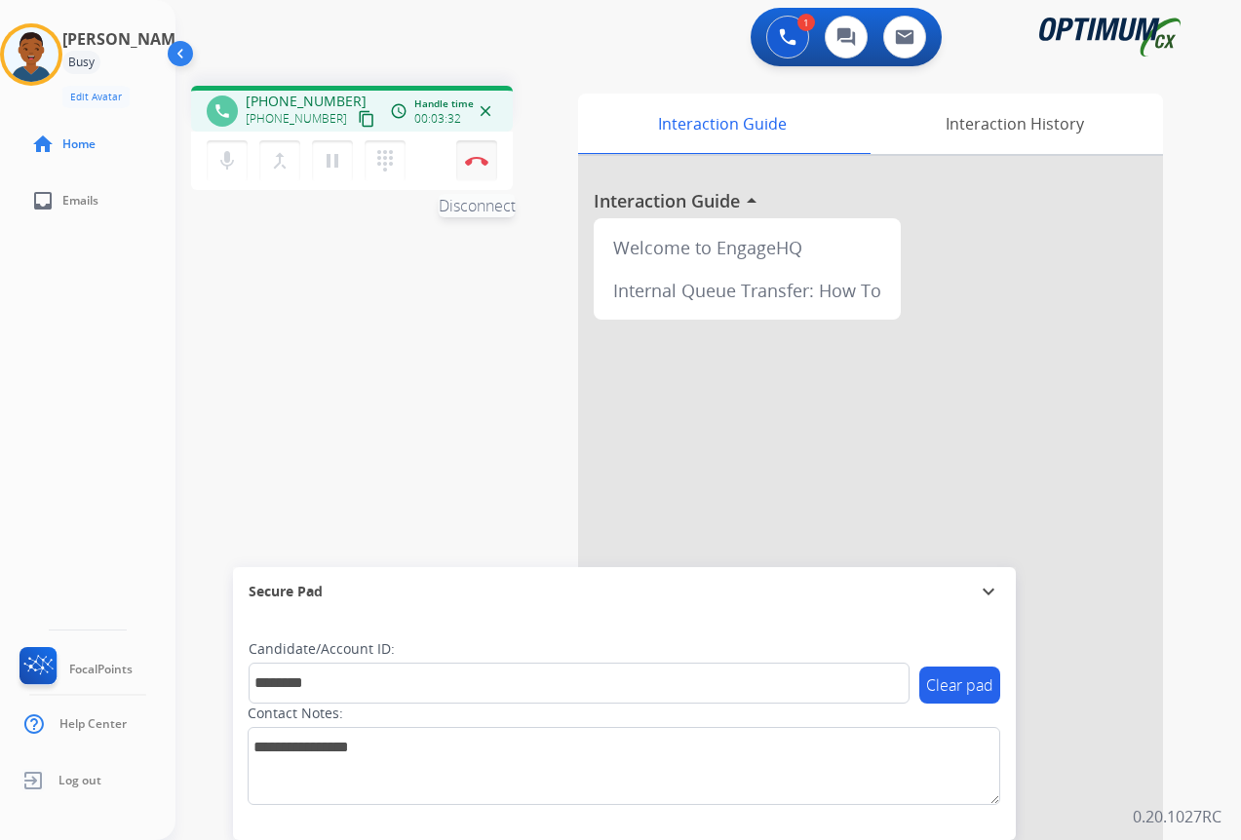
click at [481, 159] on img at bounding box center [476, 161] width 23 height 10
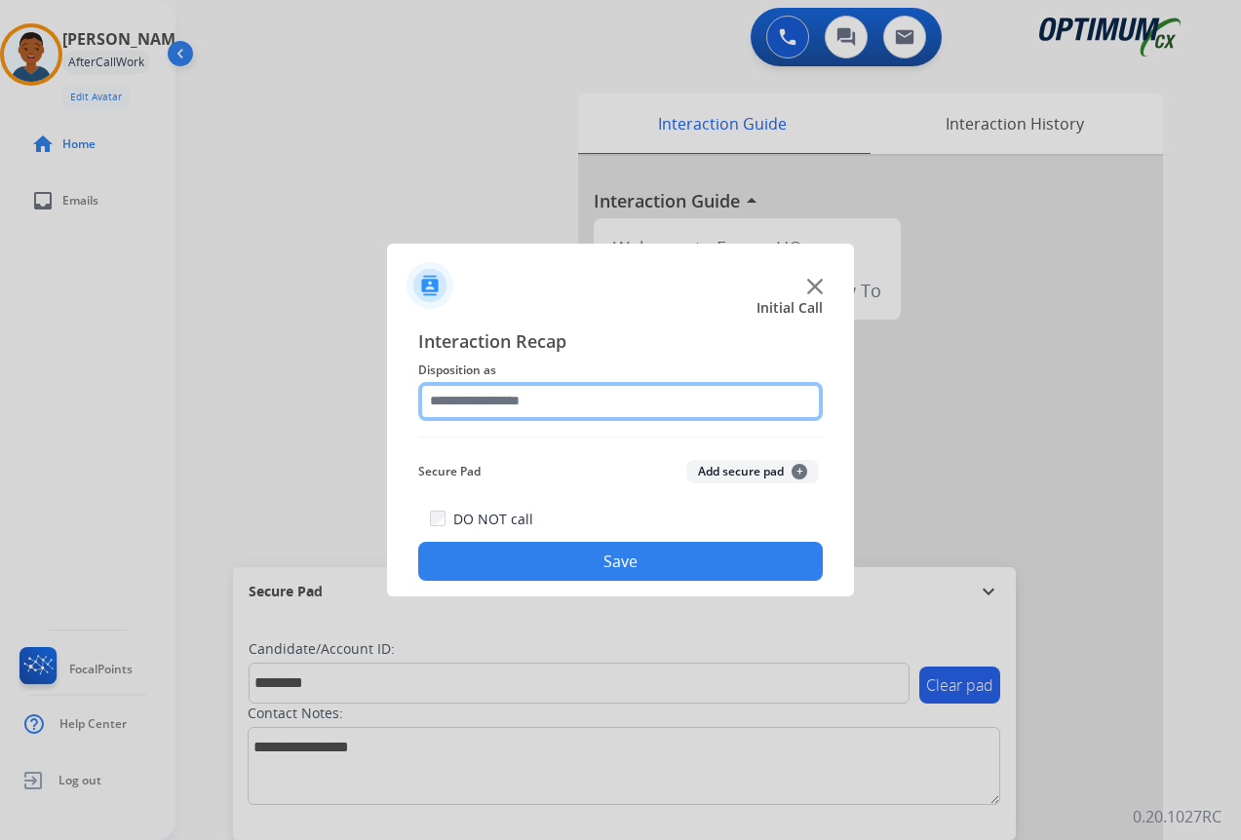
click at [484, 403] on input "text" at bounding box center [620, 401] width 405 height 39
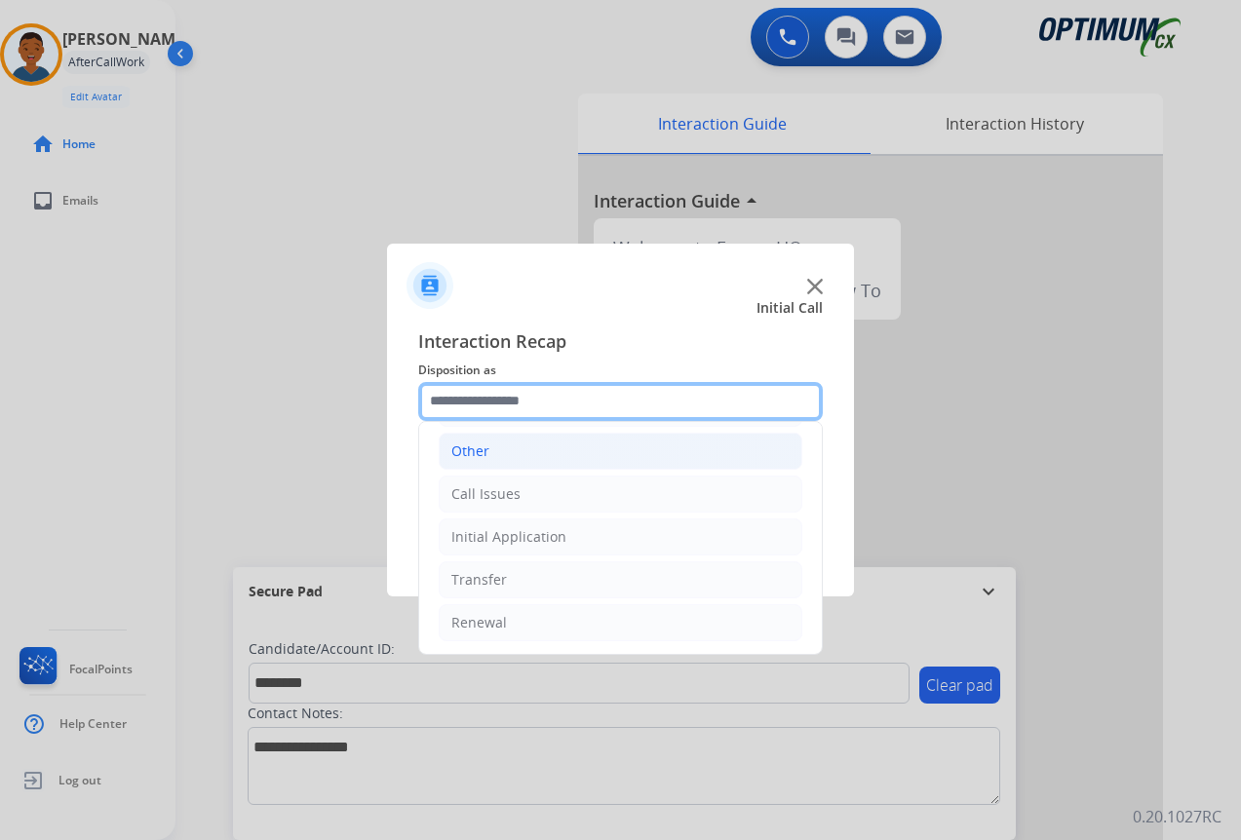
scroll to position [133, 0]
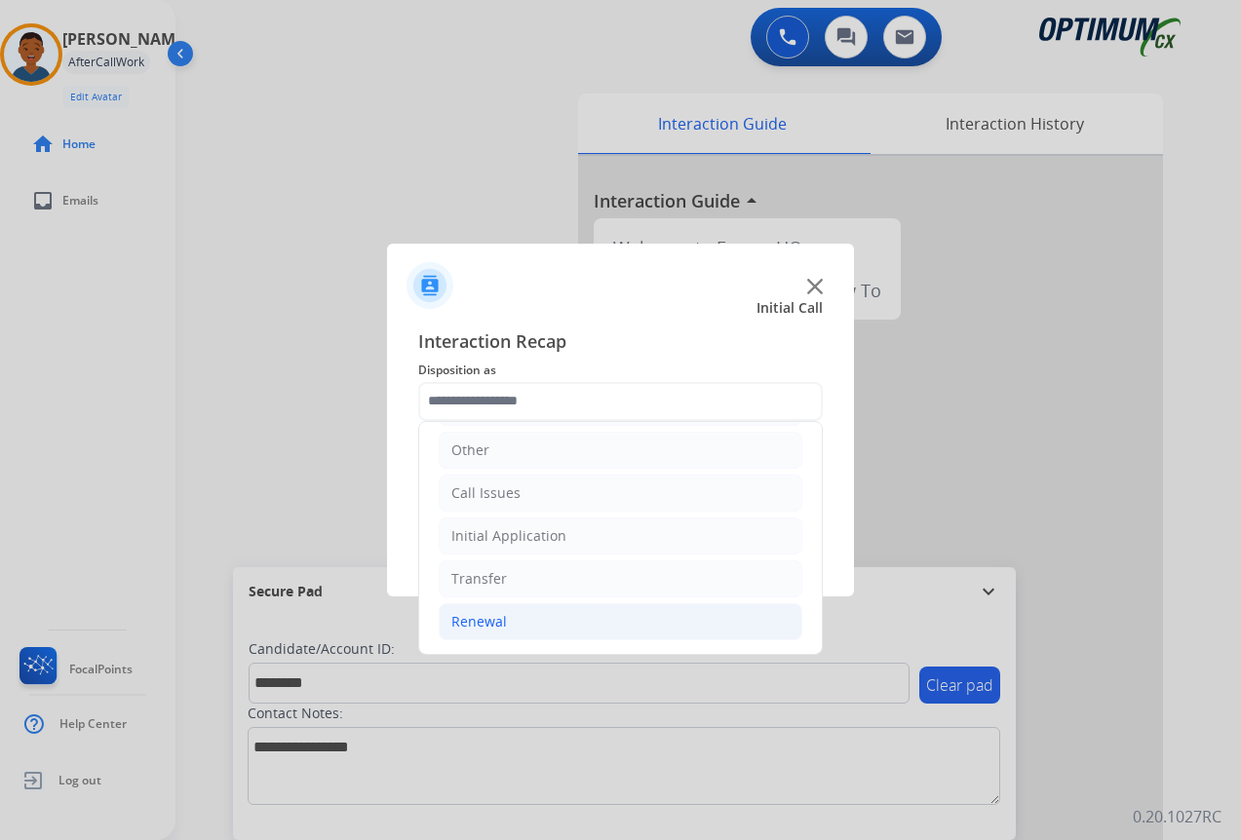
click at [501, 625] on div "Renewal" at bounding box center [479, 621] width 56 height 19
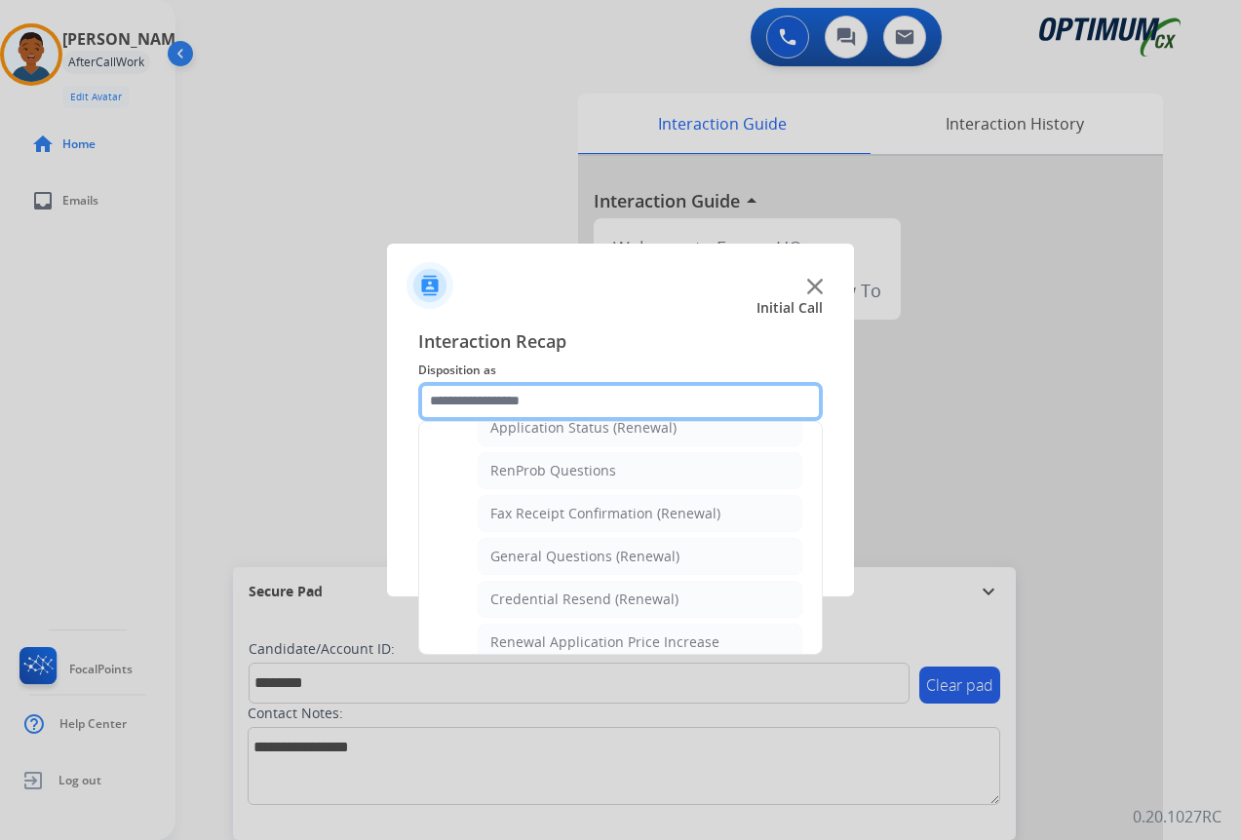
scroll to position [522, 0]
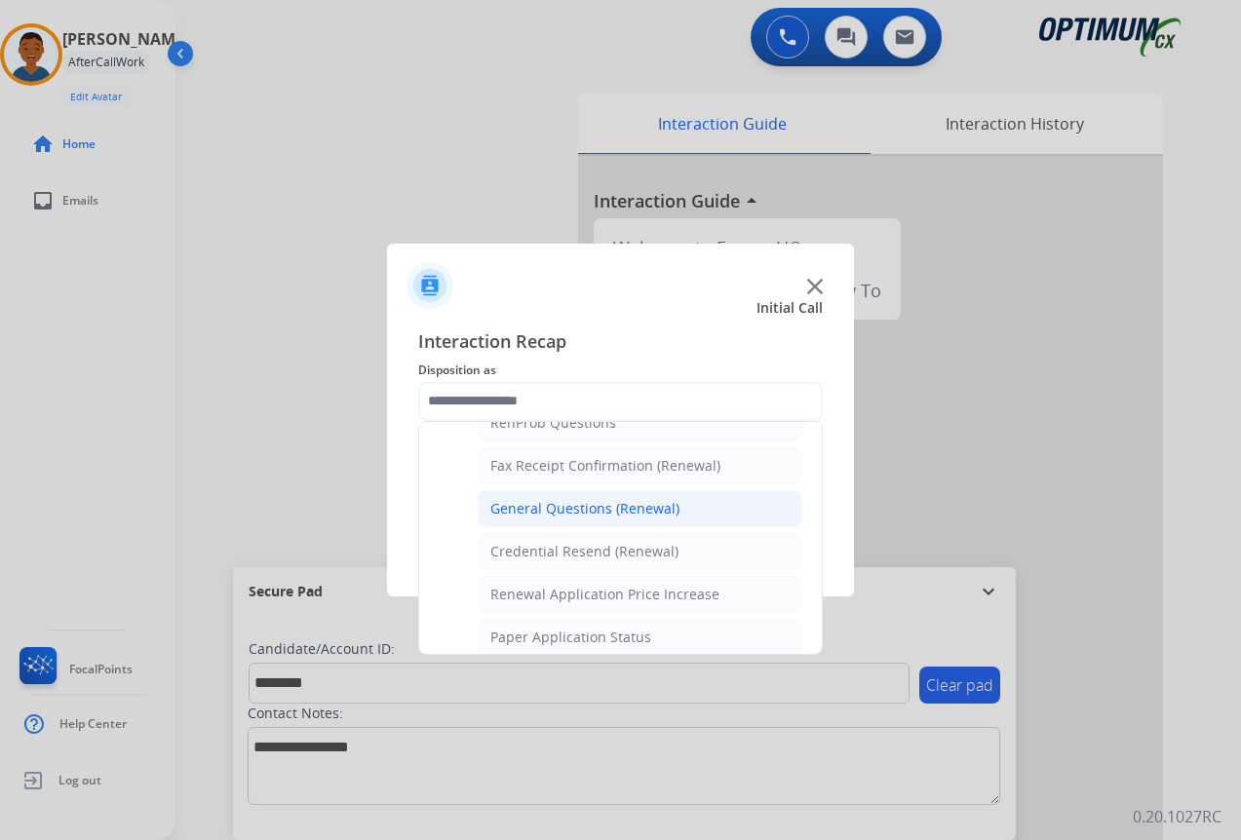
click at [543, 510] on div "General Questions (Renewal)" at bounding box center [584, 508] width 189 height 19
type input "**********"
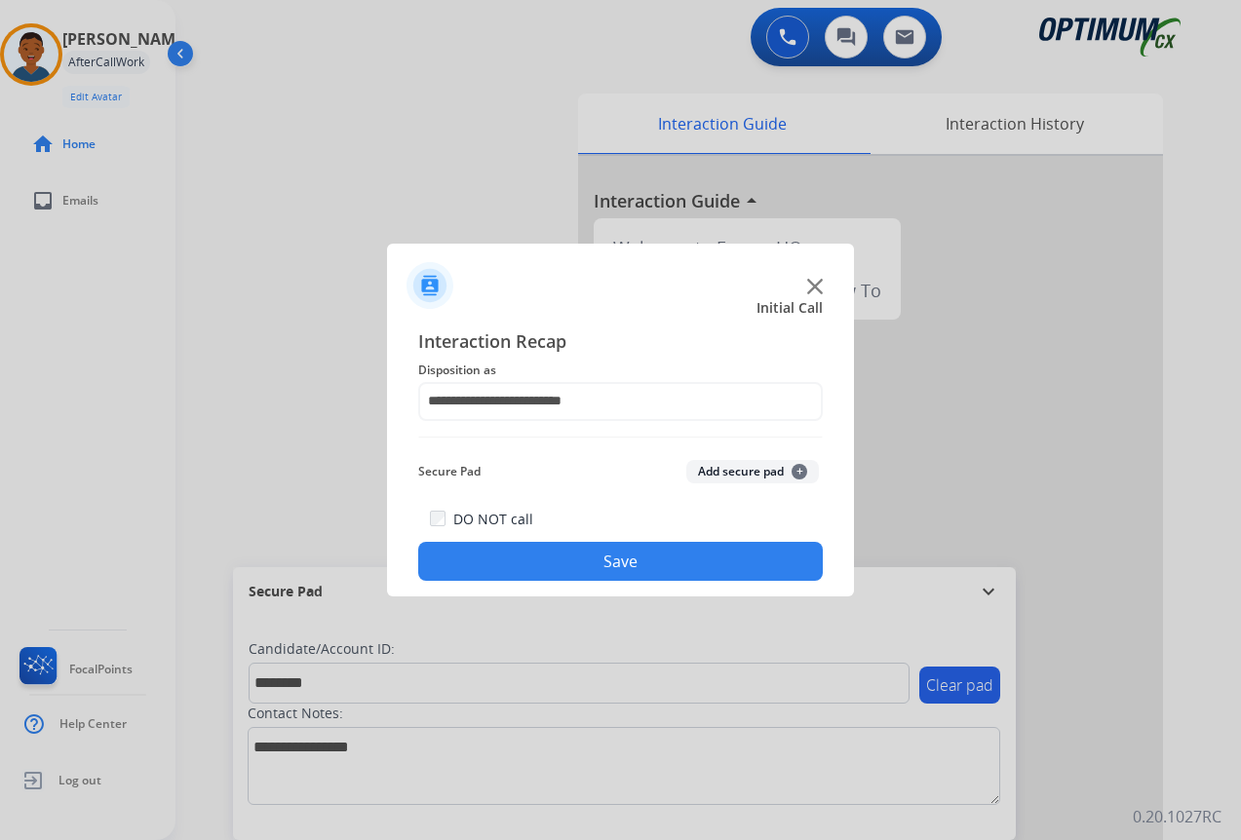
click at [718, 470] on button "Add secure pad +" at bounding box center [752, 471] width 133 height 23
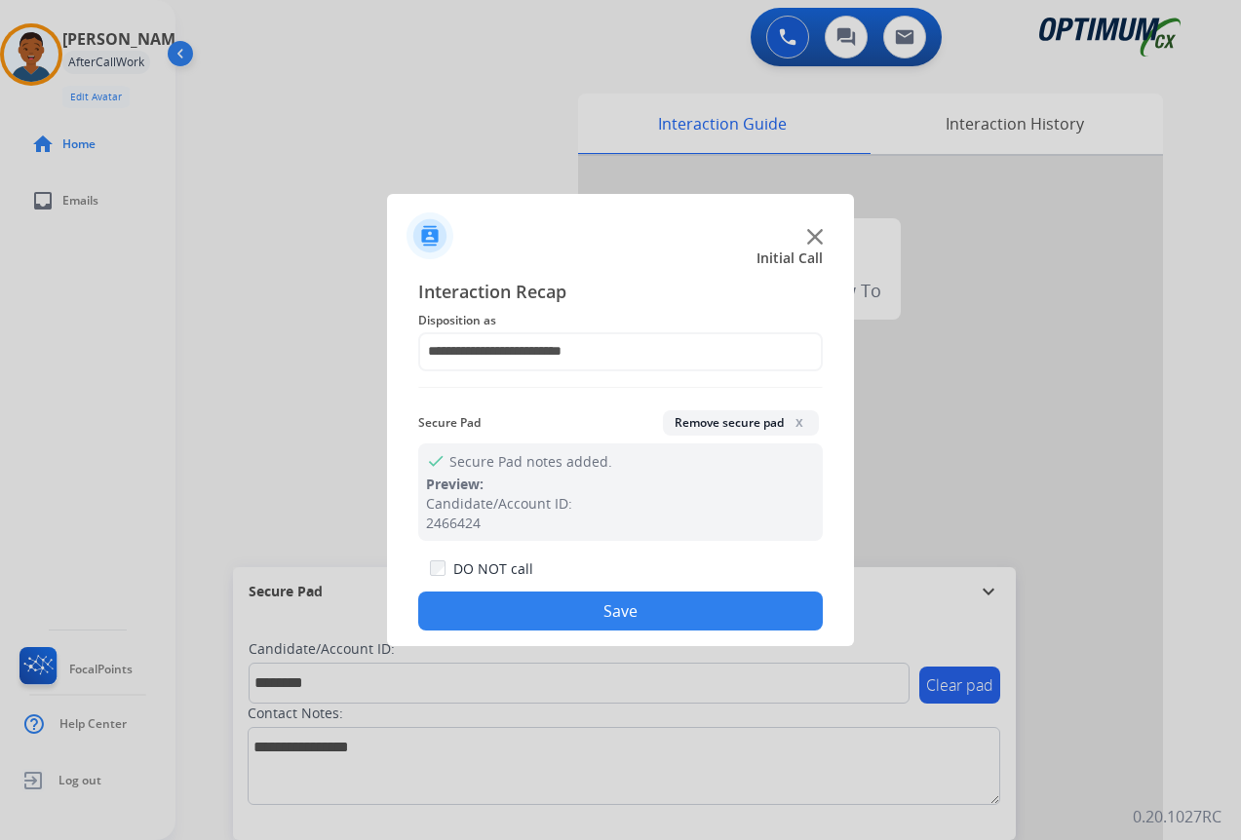
click at [675, 602] on button "Save" at bounding box center [620, 611] width 405 height 39
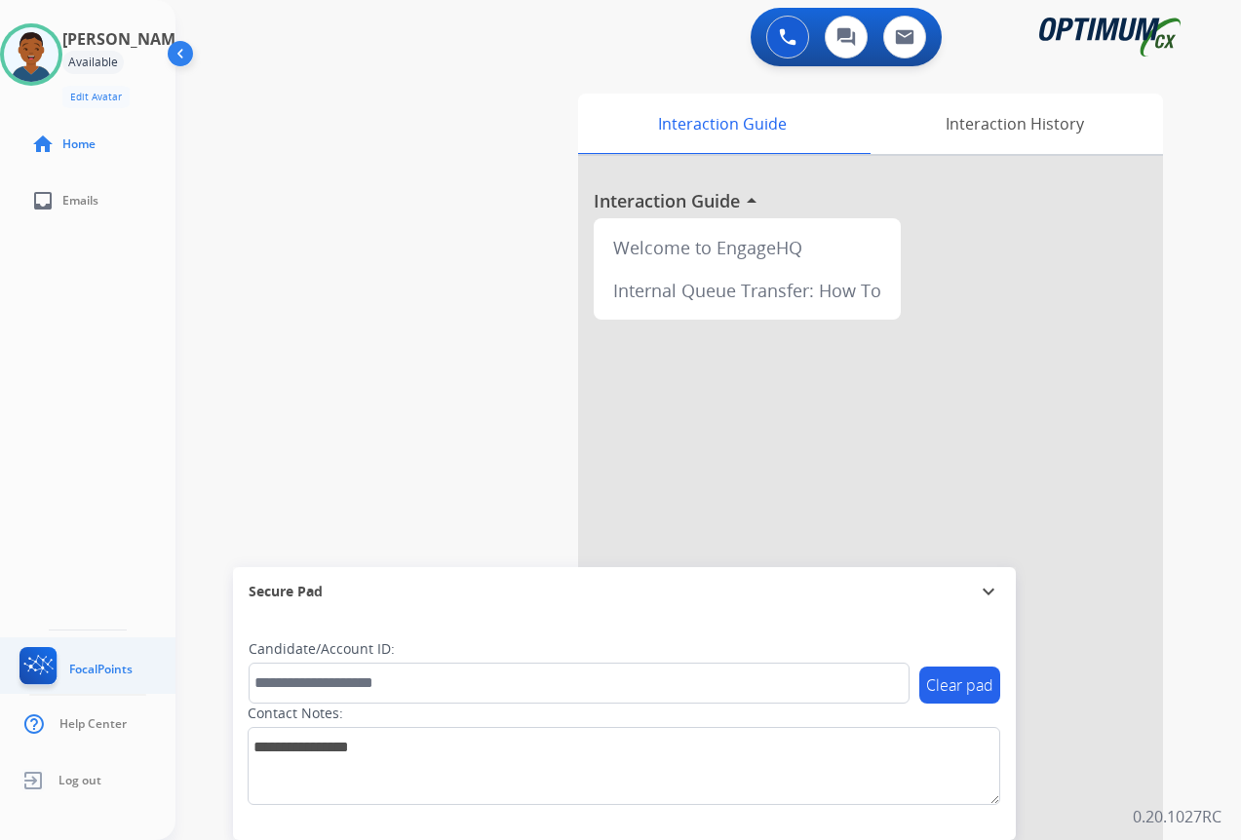
click at [30, 662] on img at bounding box center [39, 669] width 46 height 45
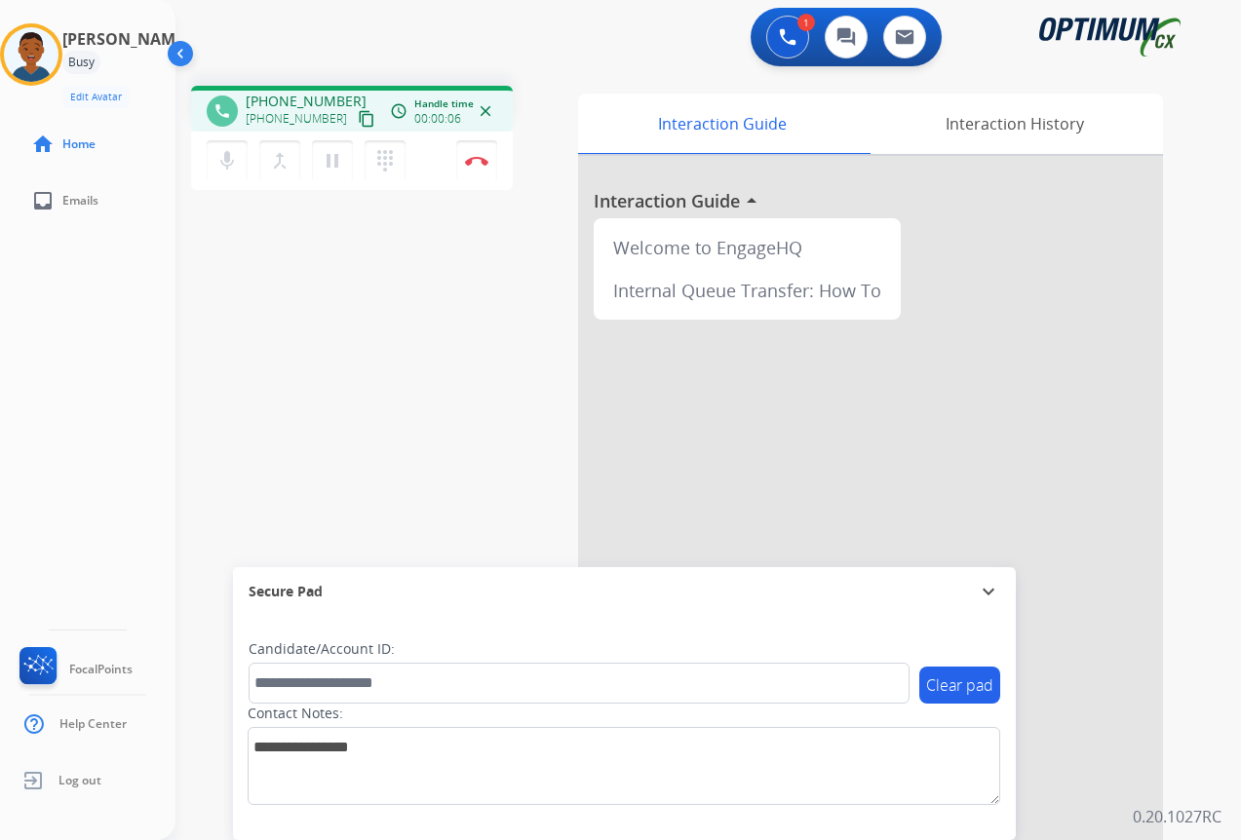
click at [358, 114] on mat-icon "content_copy" at bounding box center [367, 119] width 18 height 18
click at [331, 164] on mat-icon "pause" at bounding box center [332, 160] width 23 height 23
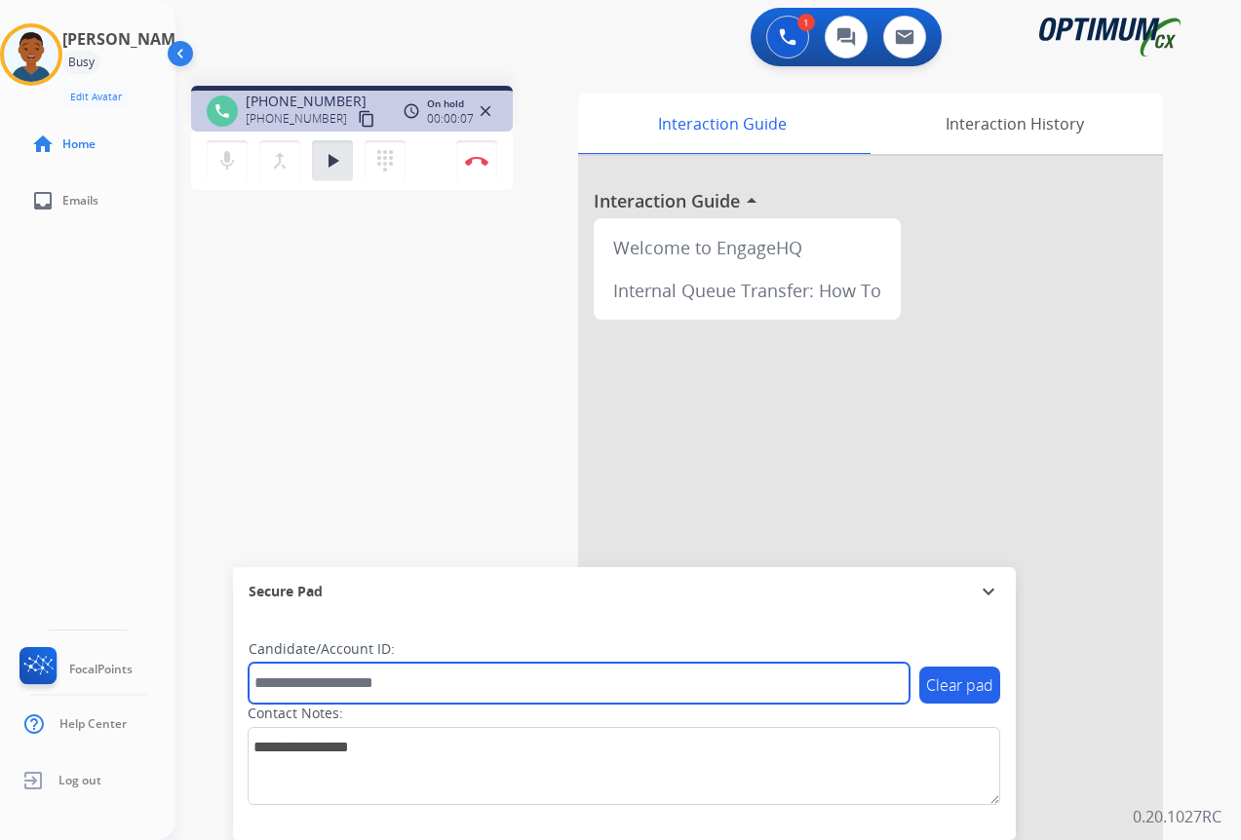
click at [366, 675] on input "text" at bounding box center [579, 683] width 661 height 41
paste input "*******"
type input "*******"
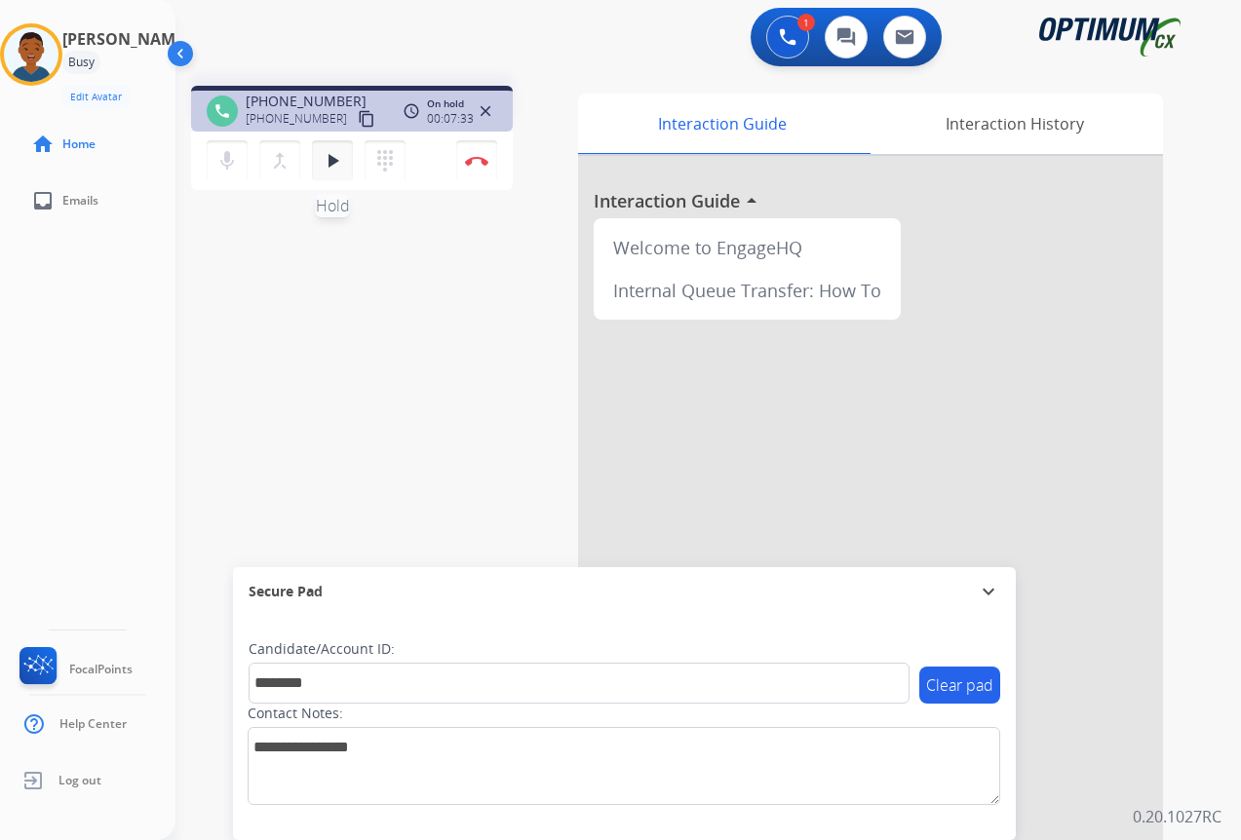
click at [331, 167] on mat-icon "play_arrow" at bounding box center [332, 160] width 23 height 23
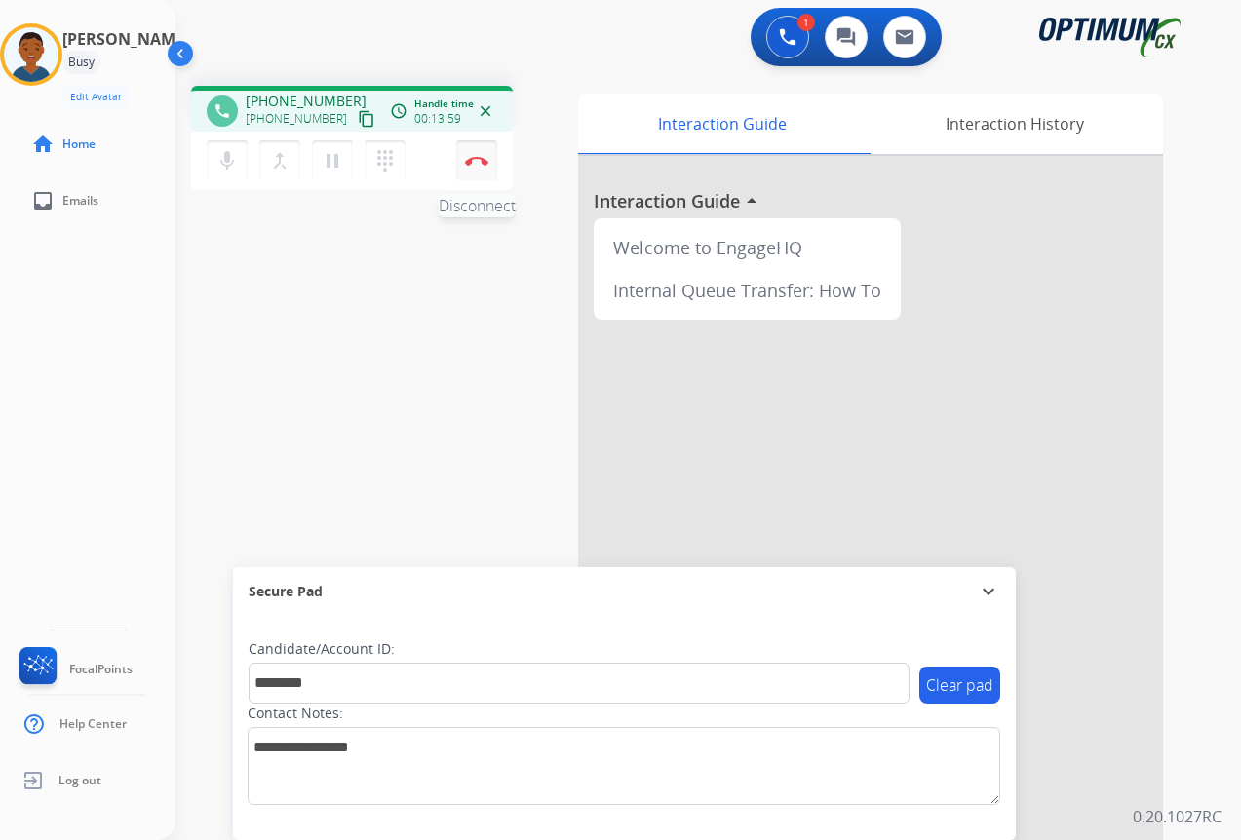
click at [473, 174] on button "Disconnect" at bounding box center [476, 160] width 41 height 41
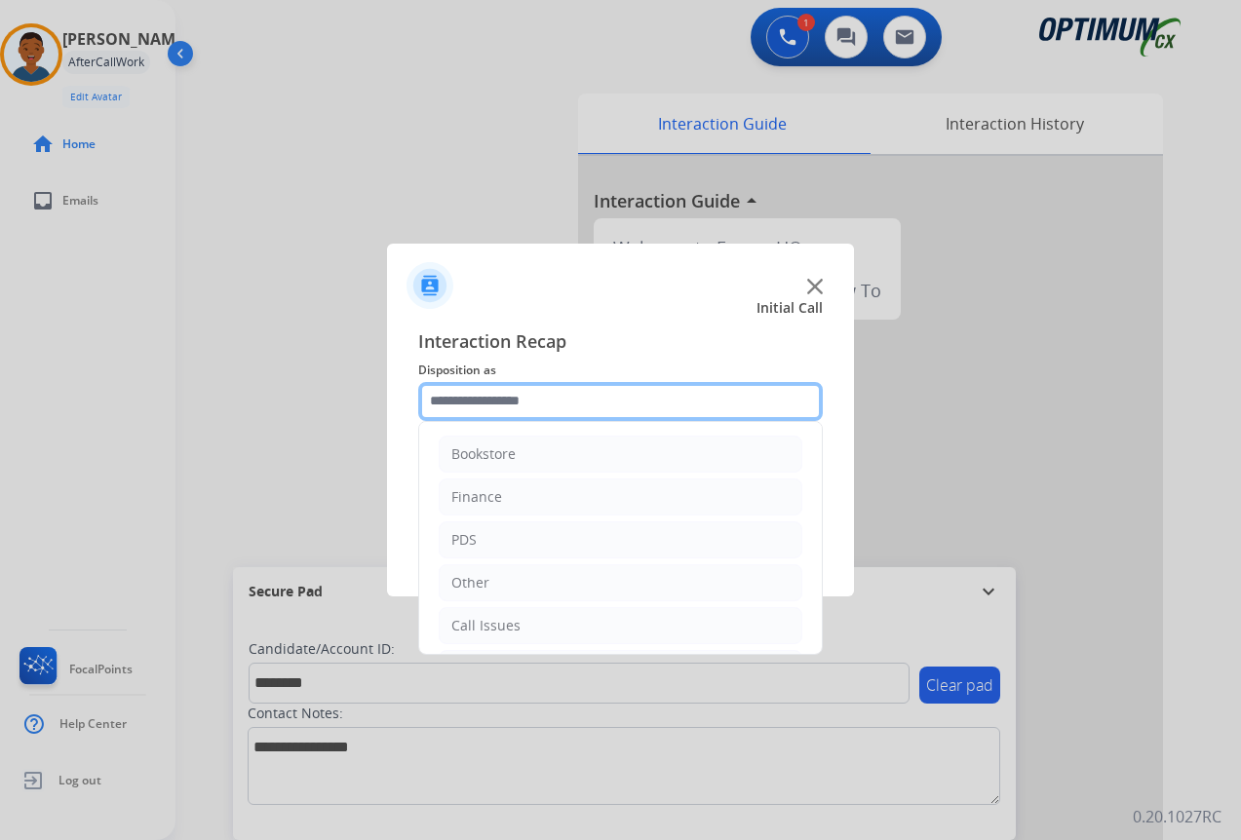
click at [486, 403] on input "text" at bounding box center [620, 401] width 405 height 39
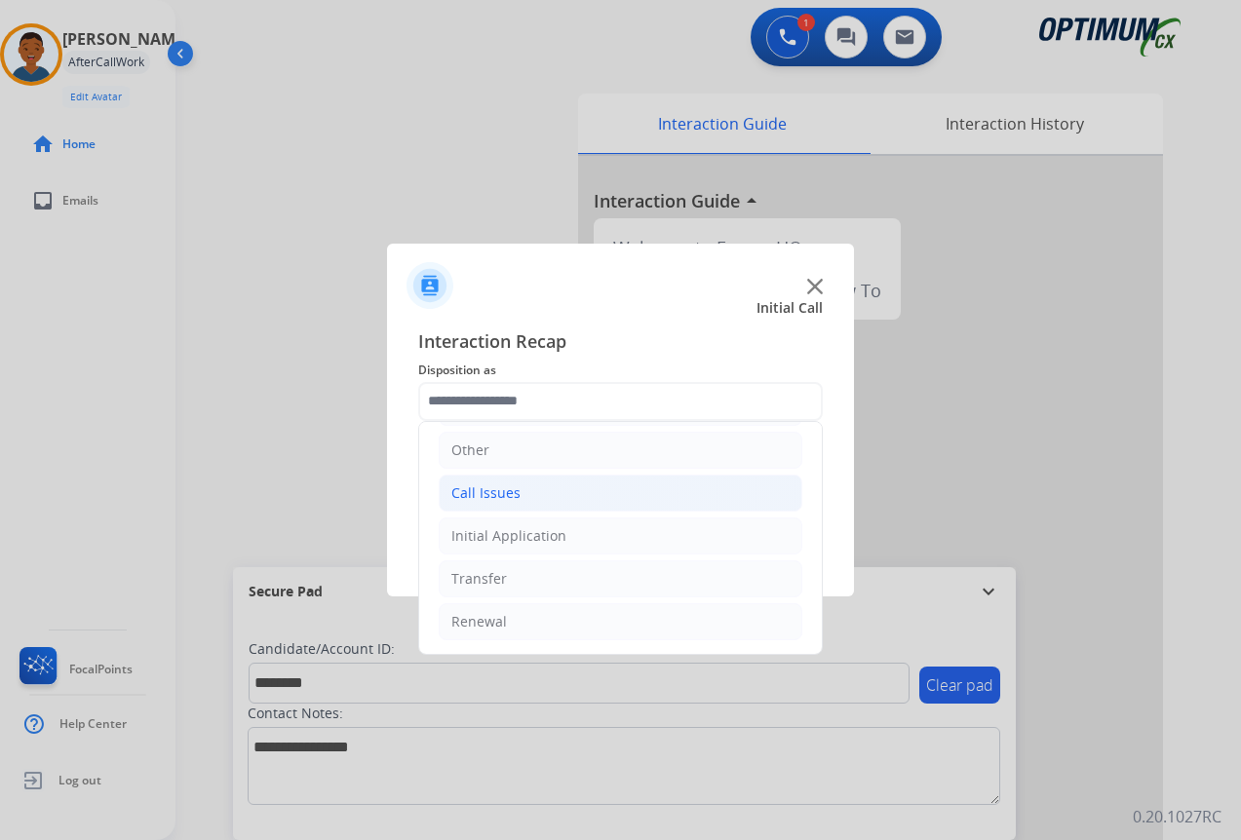
click at [494, 496] on div "Call Issues" at bounding box center [485, 492] width 69 height 19
click at [523, 617] on div "Dropped Call" at bounding box center [533, 621] width 86 height 19
type input "**********"
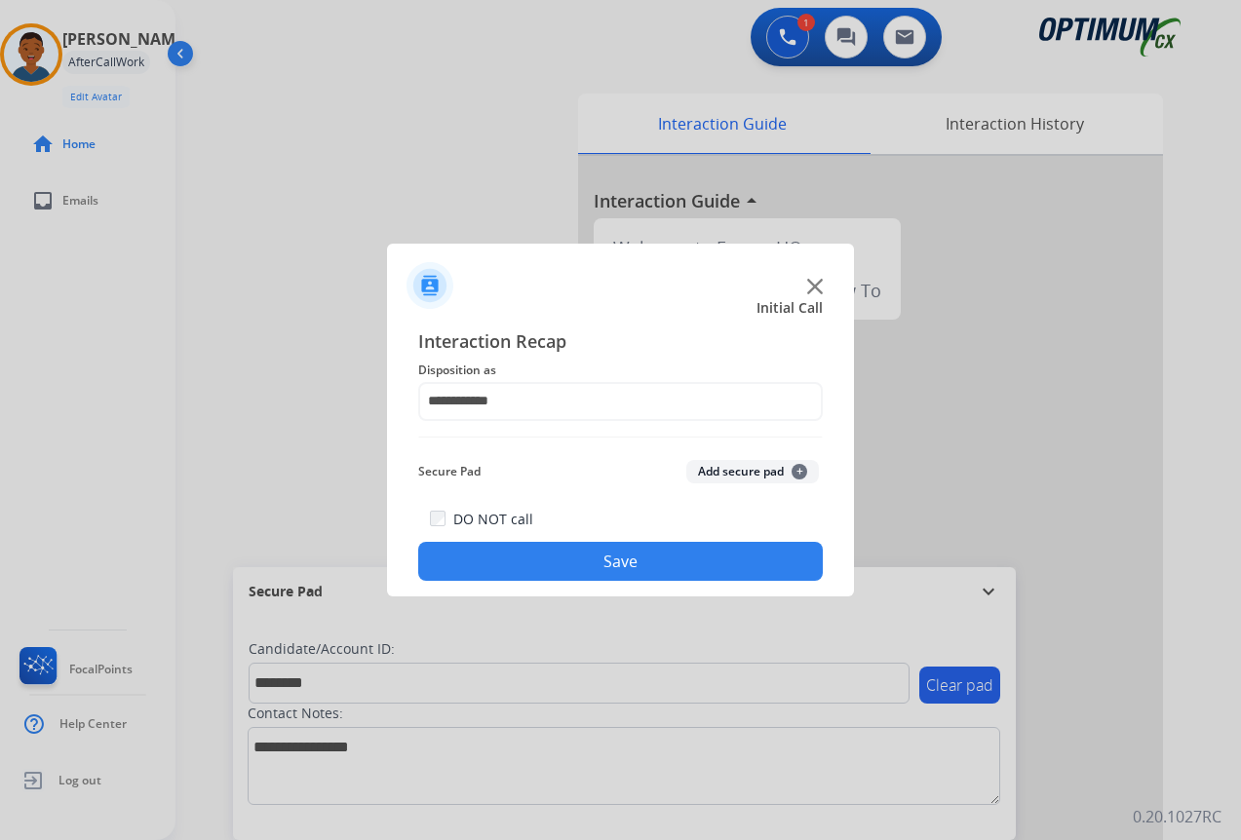
click at [727, 467] on button "Add secure pad +" at bounding box center [752, 471] width 133 height 23
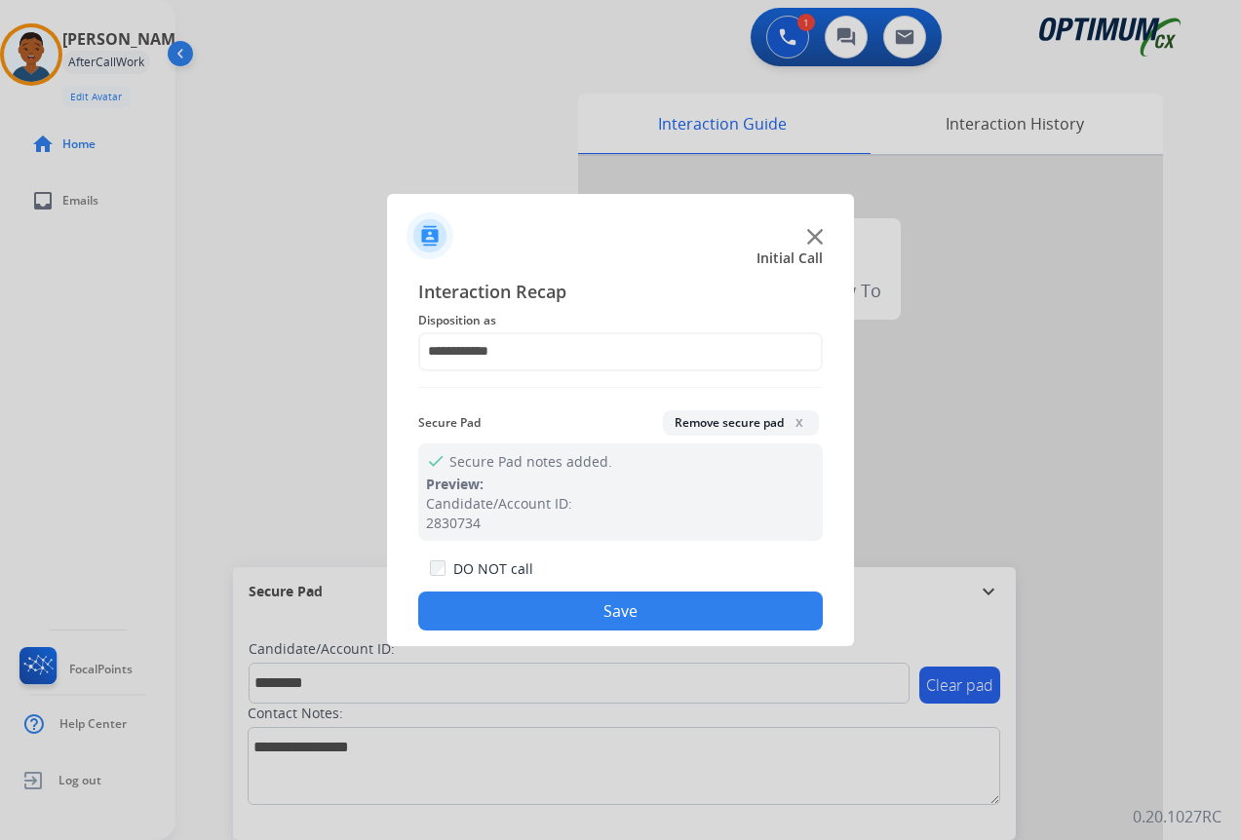
click at [581, 607] on button "Save" at bounding box center [620, 611] width 405 height 39
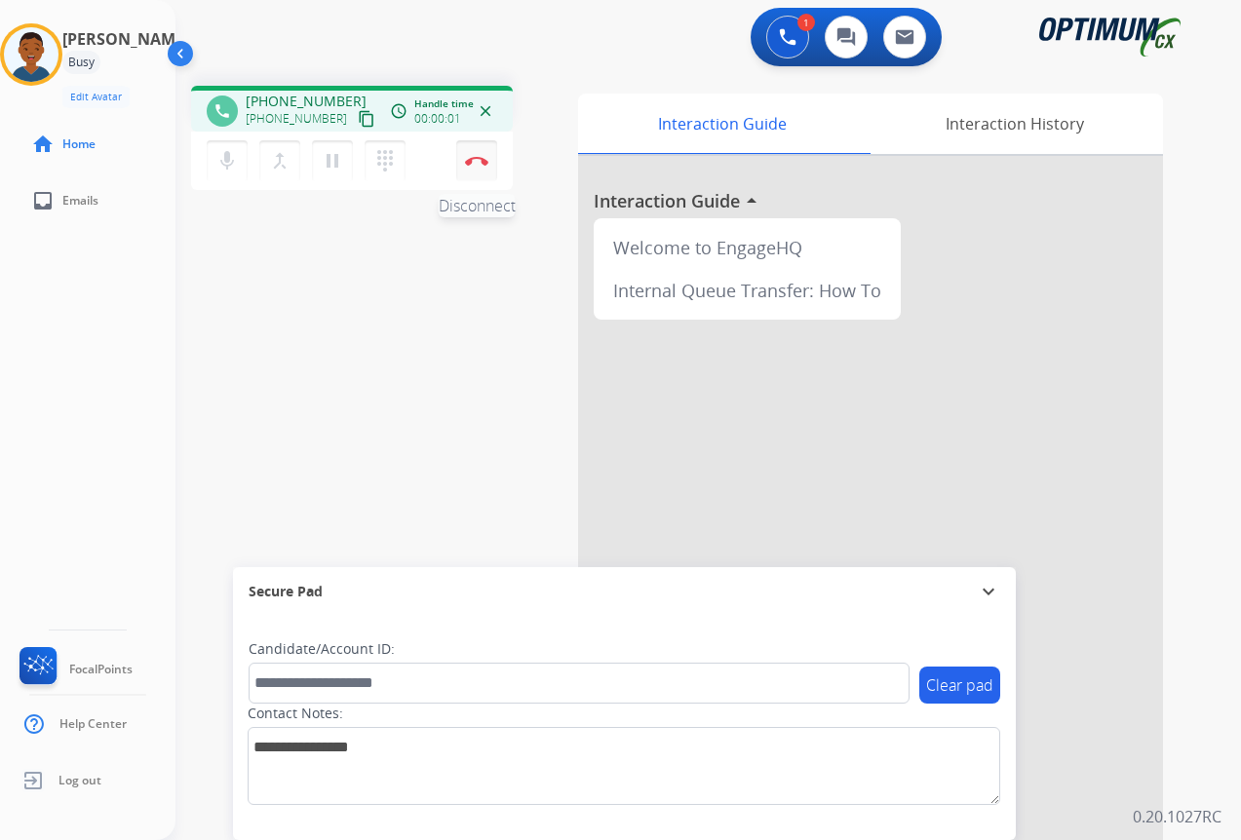
click at [475, 166] on button "Disconnect" at bounding box center [476, 160] width 41 height 41
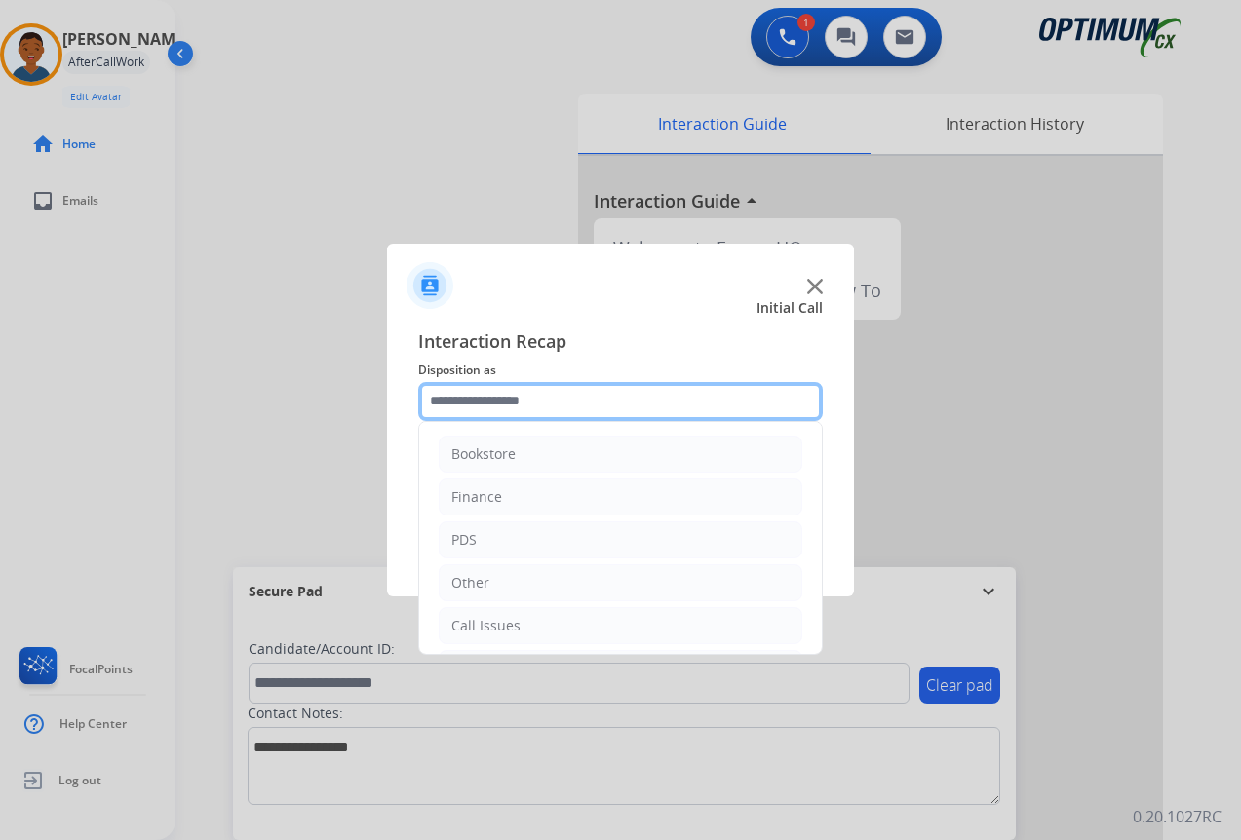
click at [446, 400] on input "text" at bounding box center [620, 401] width 405 height 39
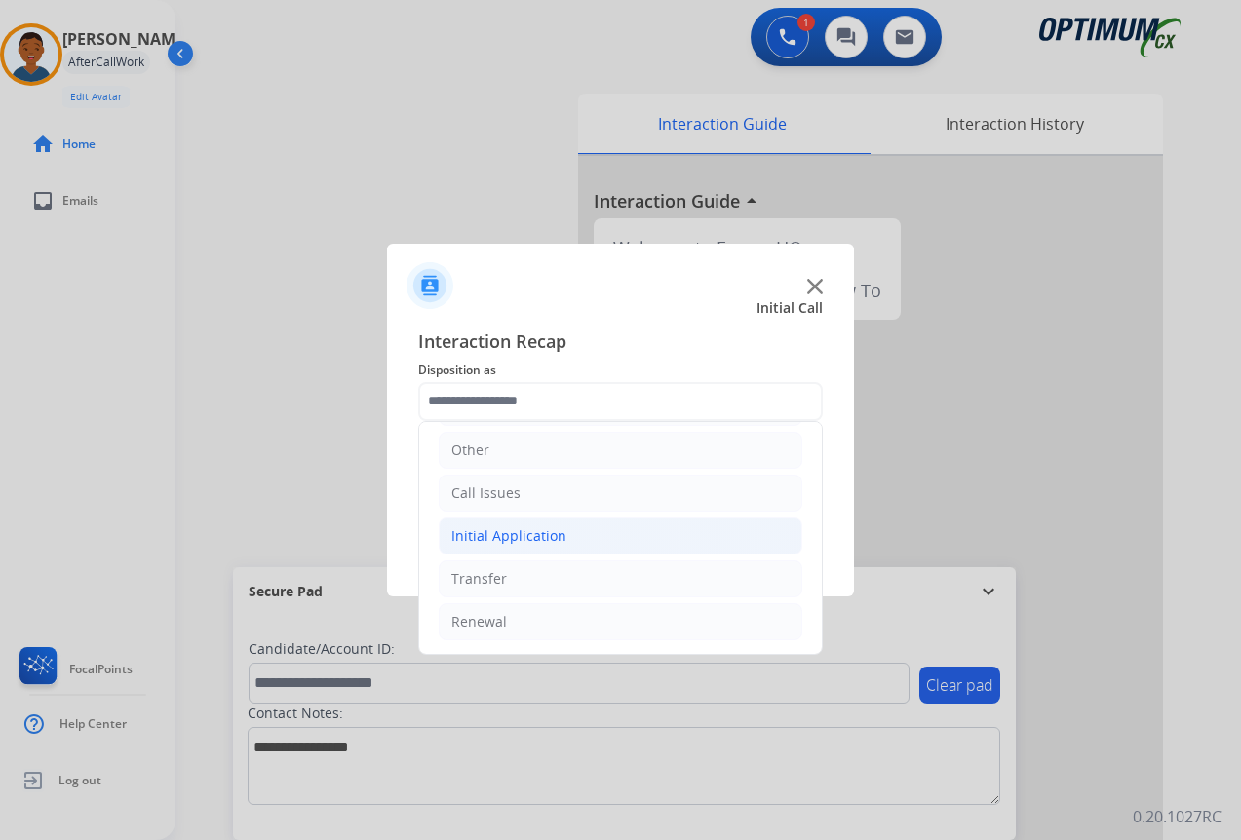
click at [482, 527] on div "Initial Application" at bounding box center [508, 535] width 115 height 19
click at [493, 528] on div "Initial Application" at bounding box center [508, 535] width 115 height 19
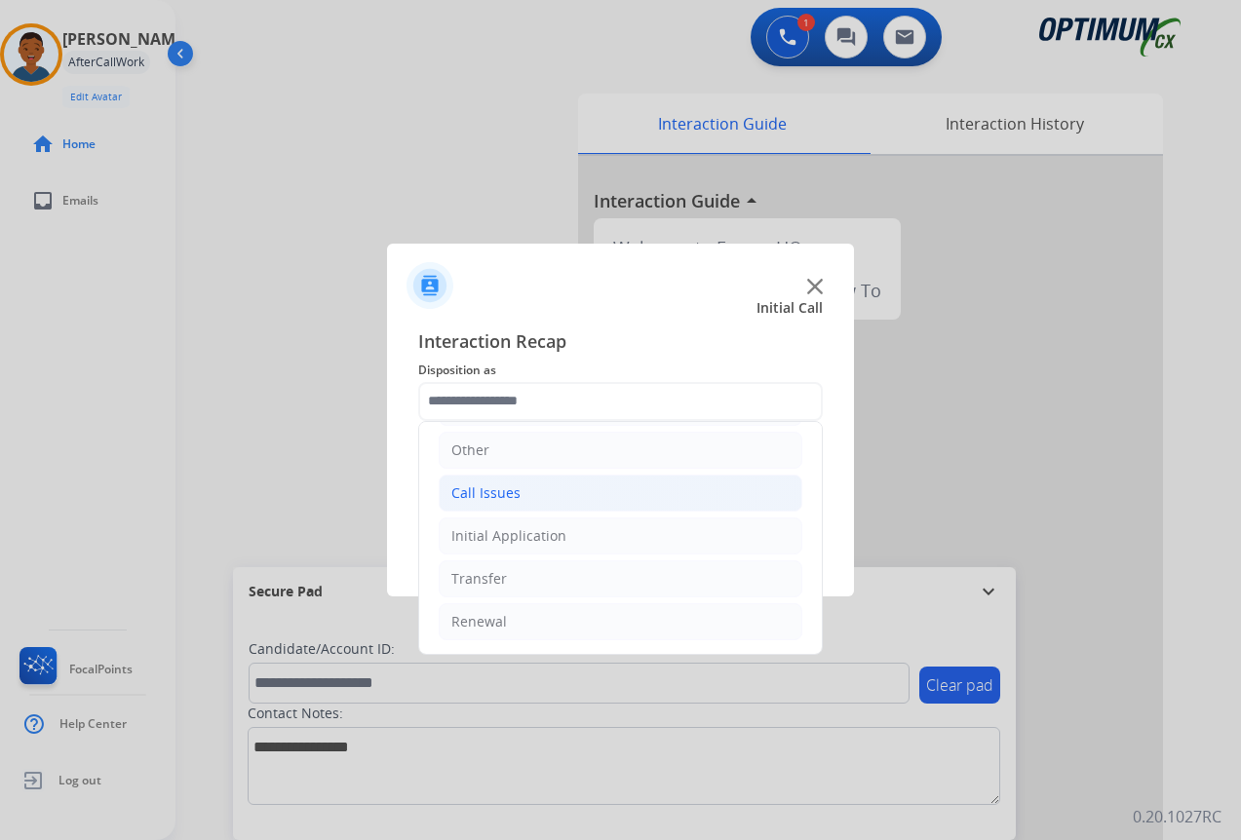
click at [480, 498] on div "Call Issues" at bounding box center [485, 492] width 69 height 19
click at [538, 616] on div "Dropped Call" at bounding box center [533, 621] width 86 height 19
type input "**********"
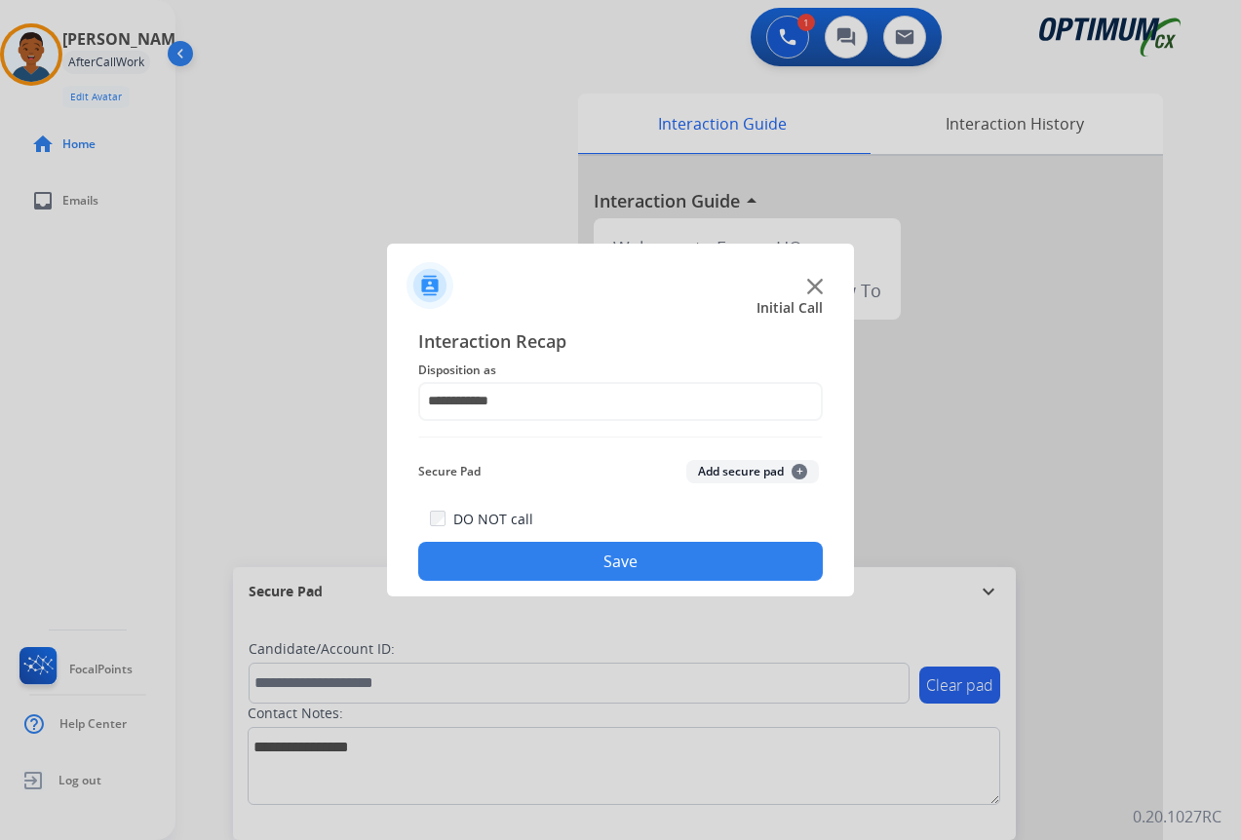
click at [662, 550] on button "Save" at bounding box center [620, 561] width 405 height 39
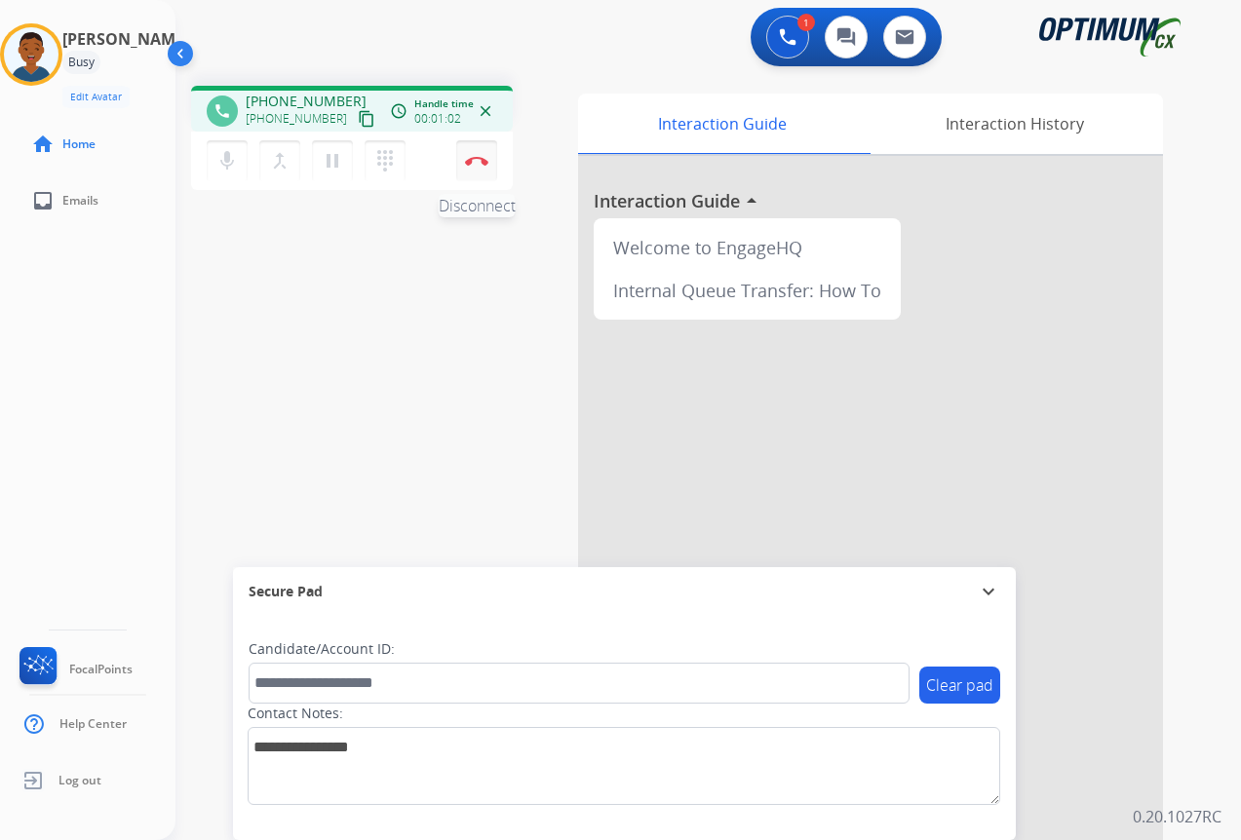
click at [485, 167] on button "Disconnect" at bounding box center [476, 160] width 41 height 41
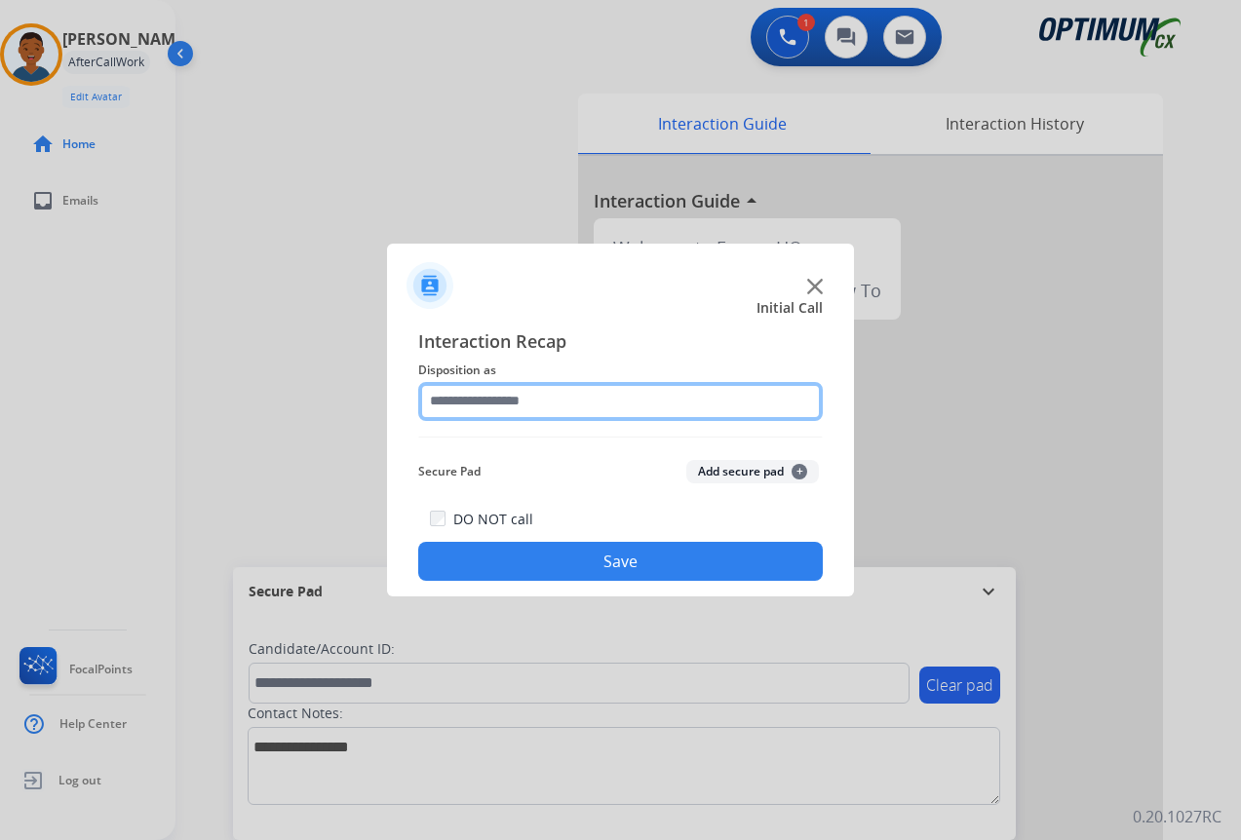
click at [446, 401] on input "text" at bounding box center [620, 401] width 405 height 39
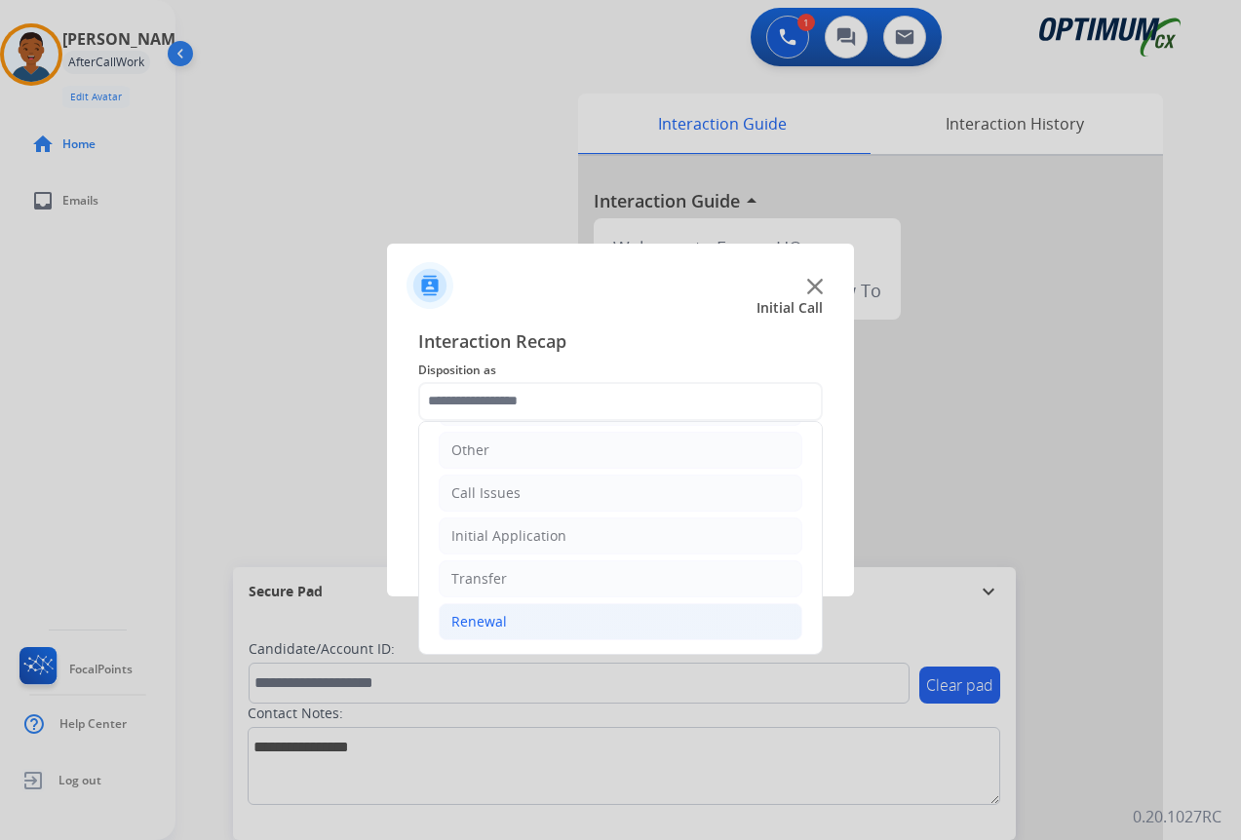
click at [485, 620] on div "Renewal" at bounding box center [479, 621] width 56 height 19
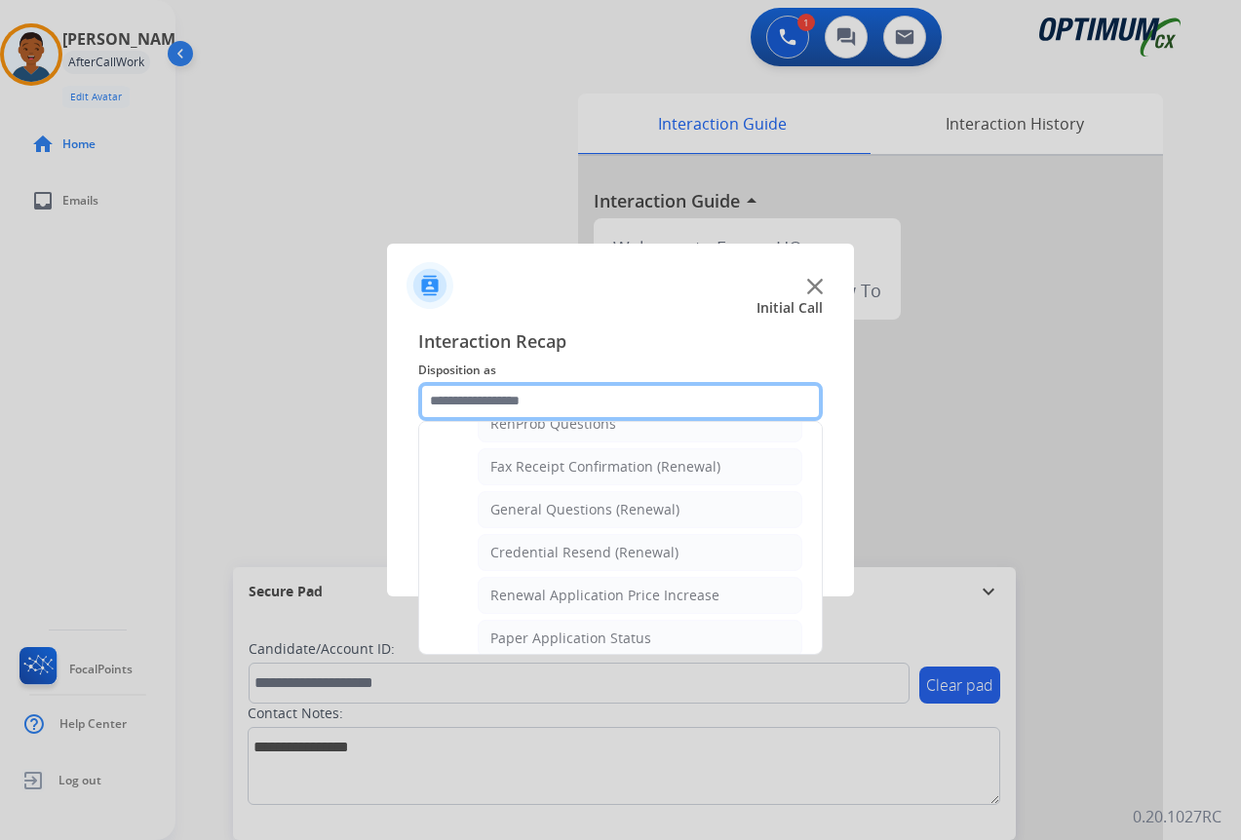
scroll to position [522, 0]
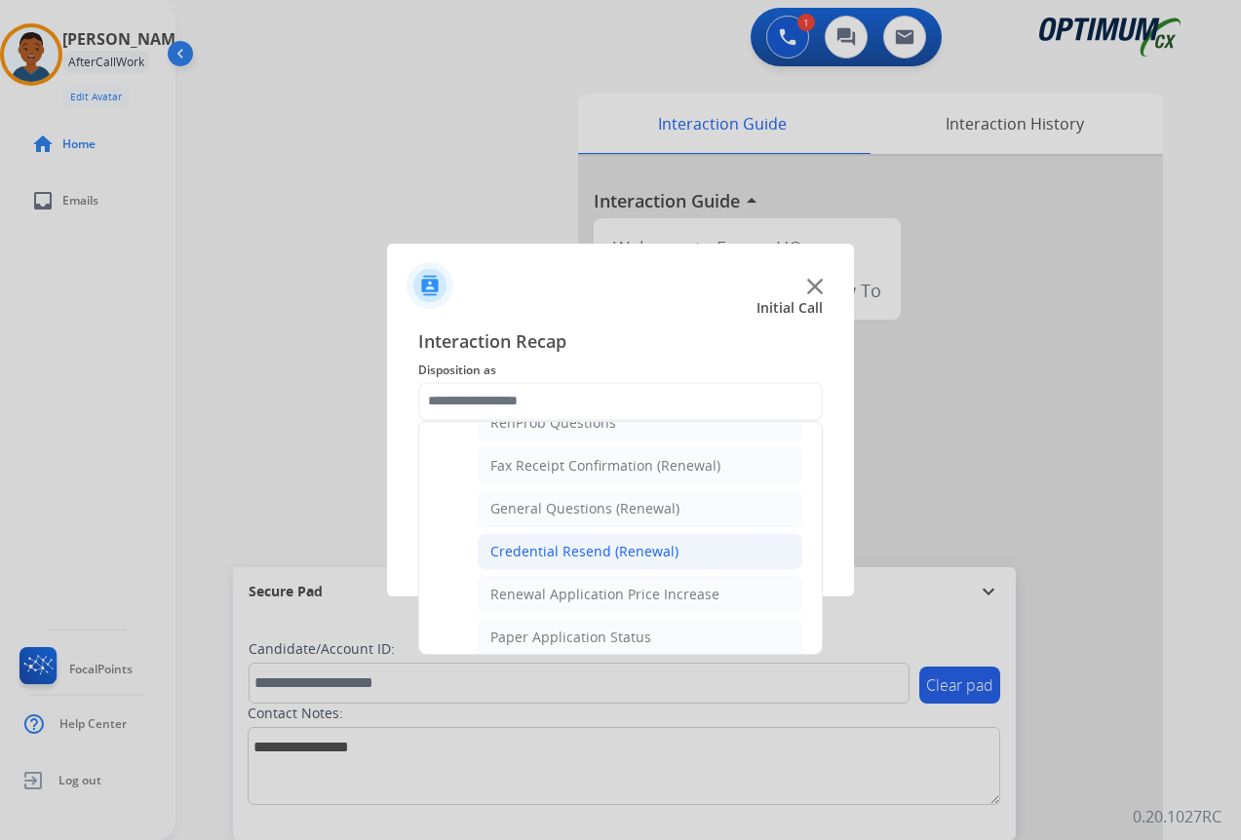
click at [528, 554] on div "Credential Resend (Renewal)" at bounding box center [584, 551] width 188 height 19
type input "**********"
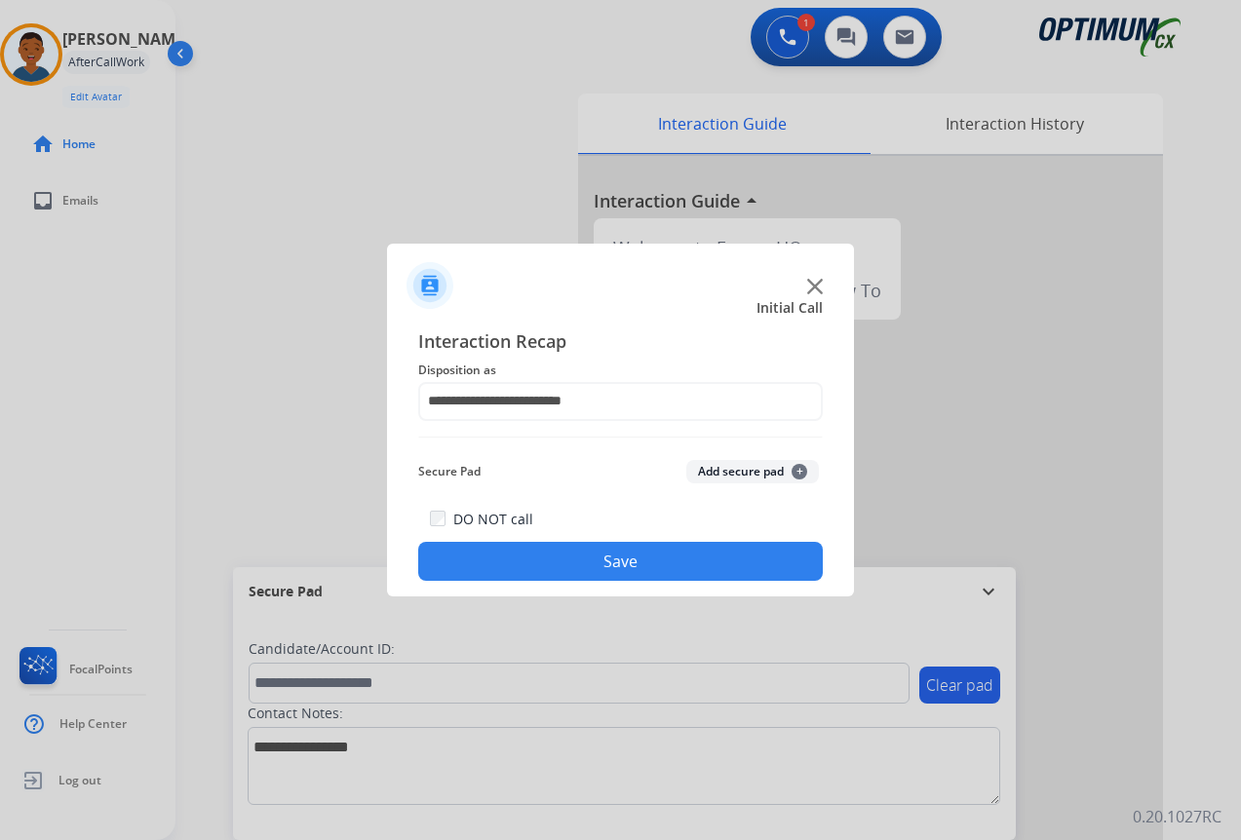
click at [679, 556] on button "Save" at bounding box center [620, 561] width 405 height 39
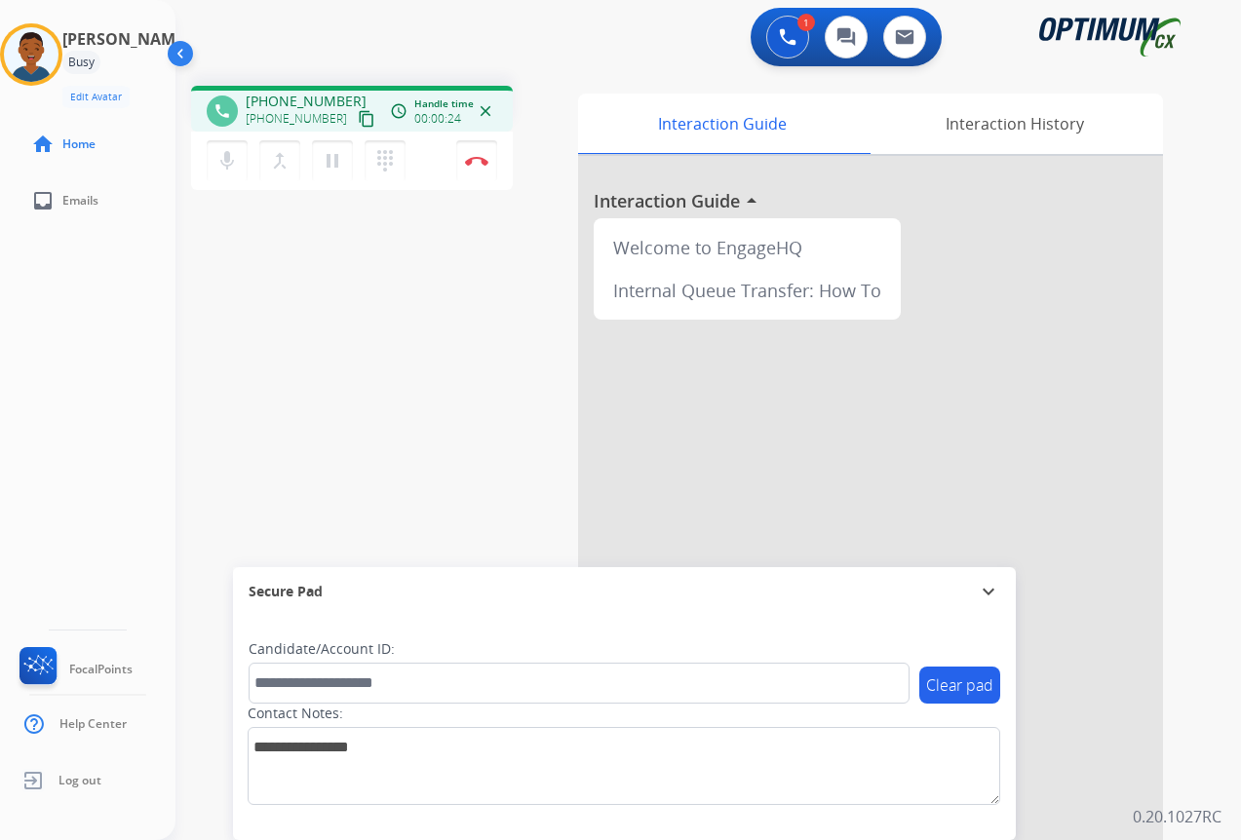
click at [358, 119] on mat-icon "content_copy" at bounding box center [367, 119] width 18 height 18
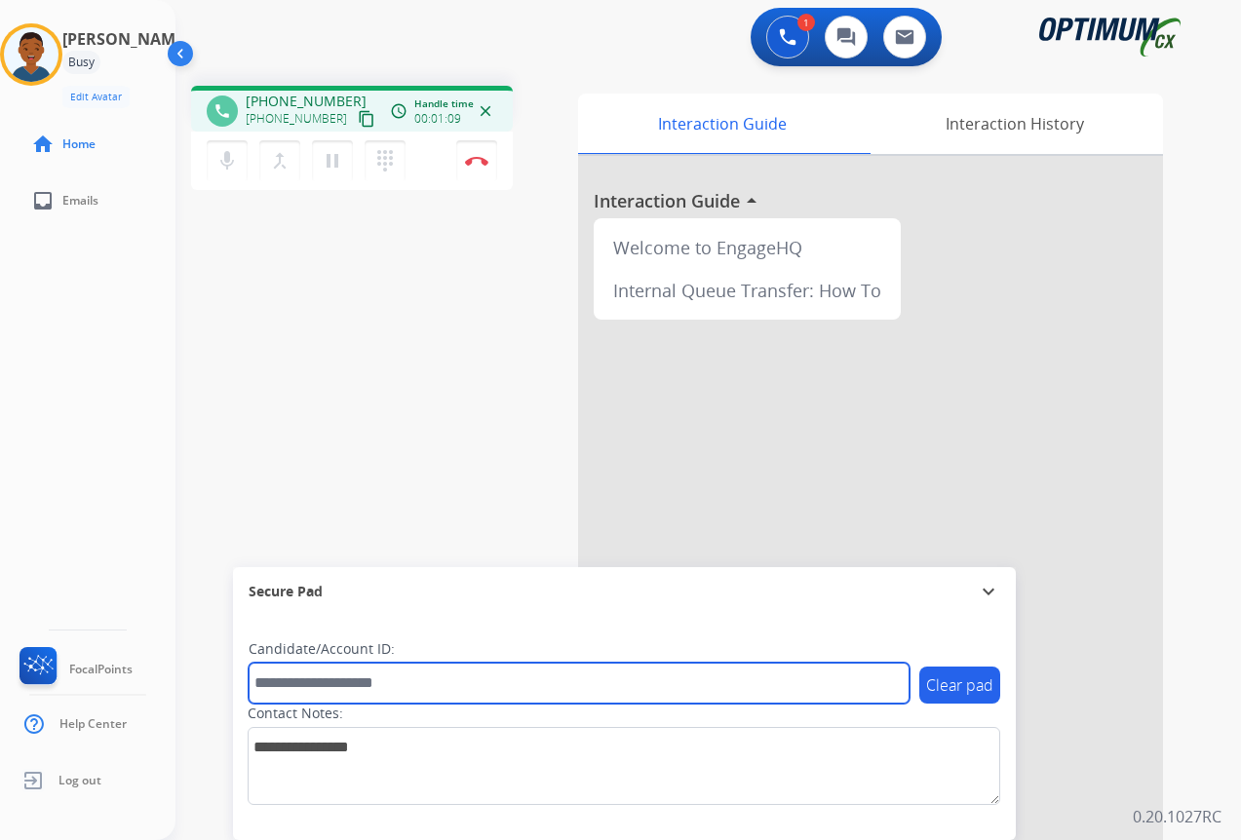
click at [302, 684] on input "text" at bounding box center [579, 683] width 661 height 41
paste input "*******"
type input "*******"
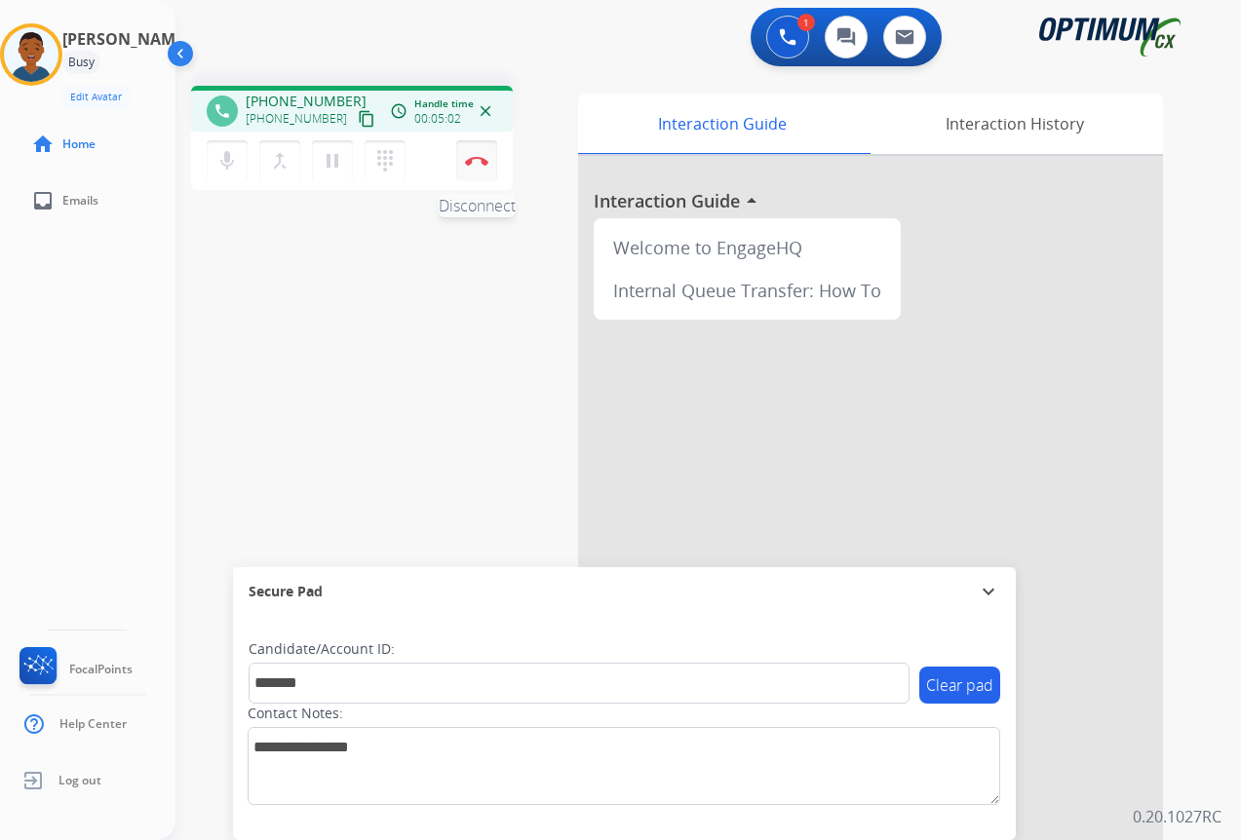
click at [481, 166] on button "Disconnect" at bounding box center [476, 160] width 41 height 41
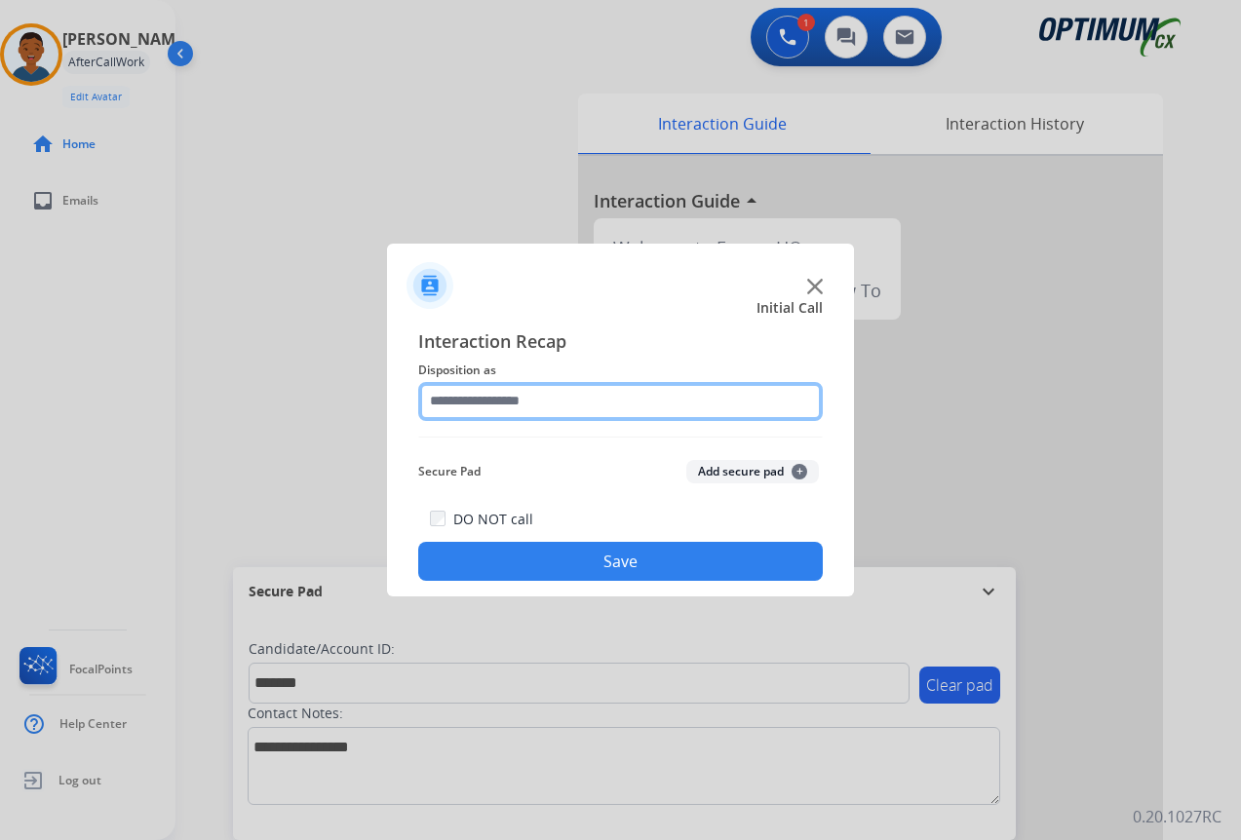
click at [474, 404] on input "text" at bounding box center [620, 401] width 405 height 39
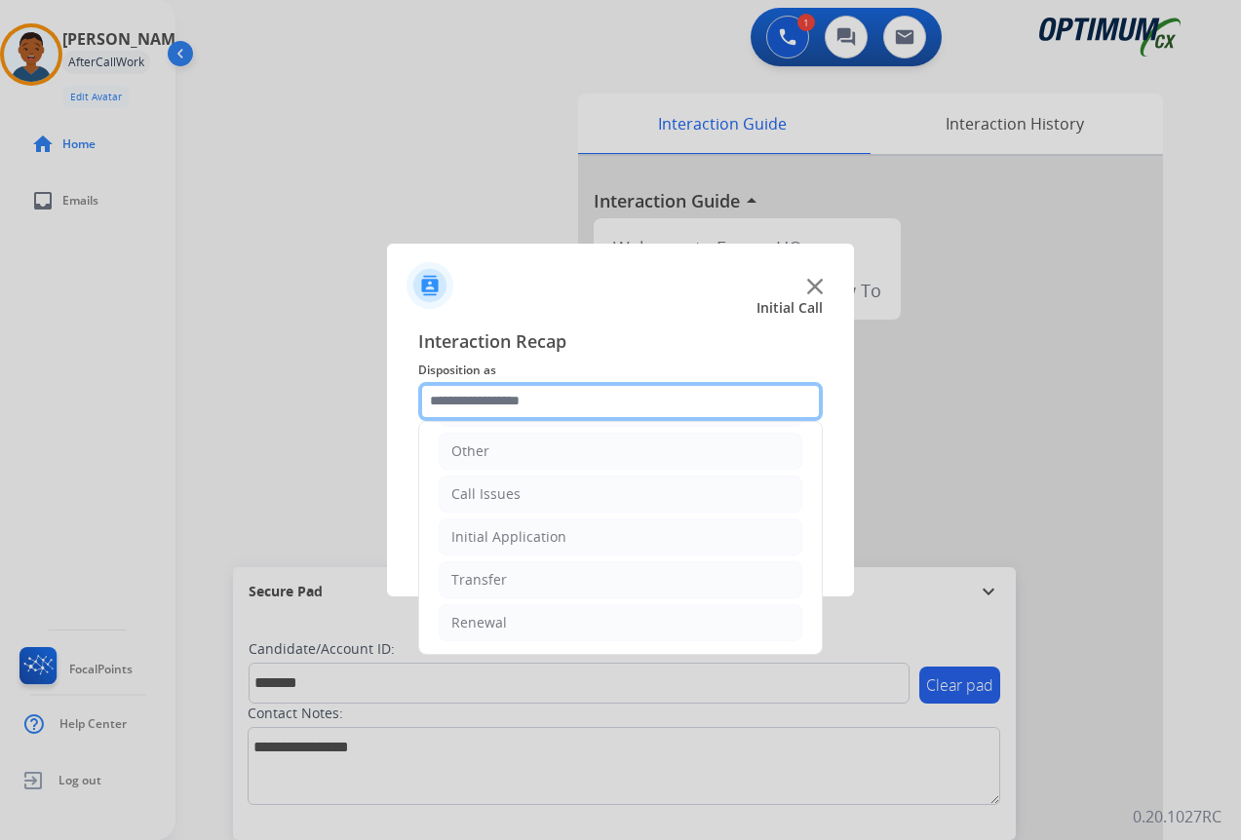
scroll to position [133, 0]
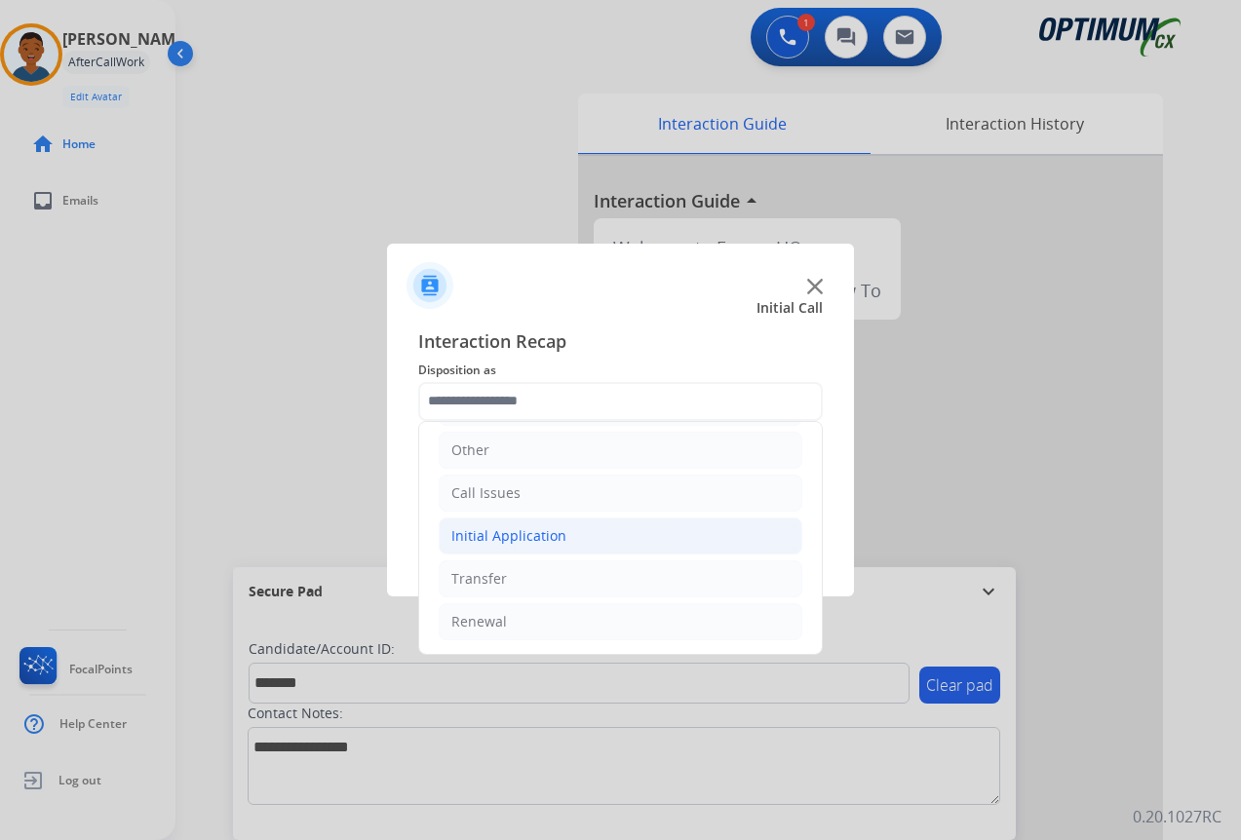
click at [501, 533] on div "Initial Application" at bounding box center [508, 535] width 115 height 19
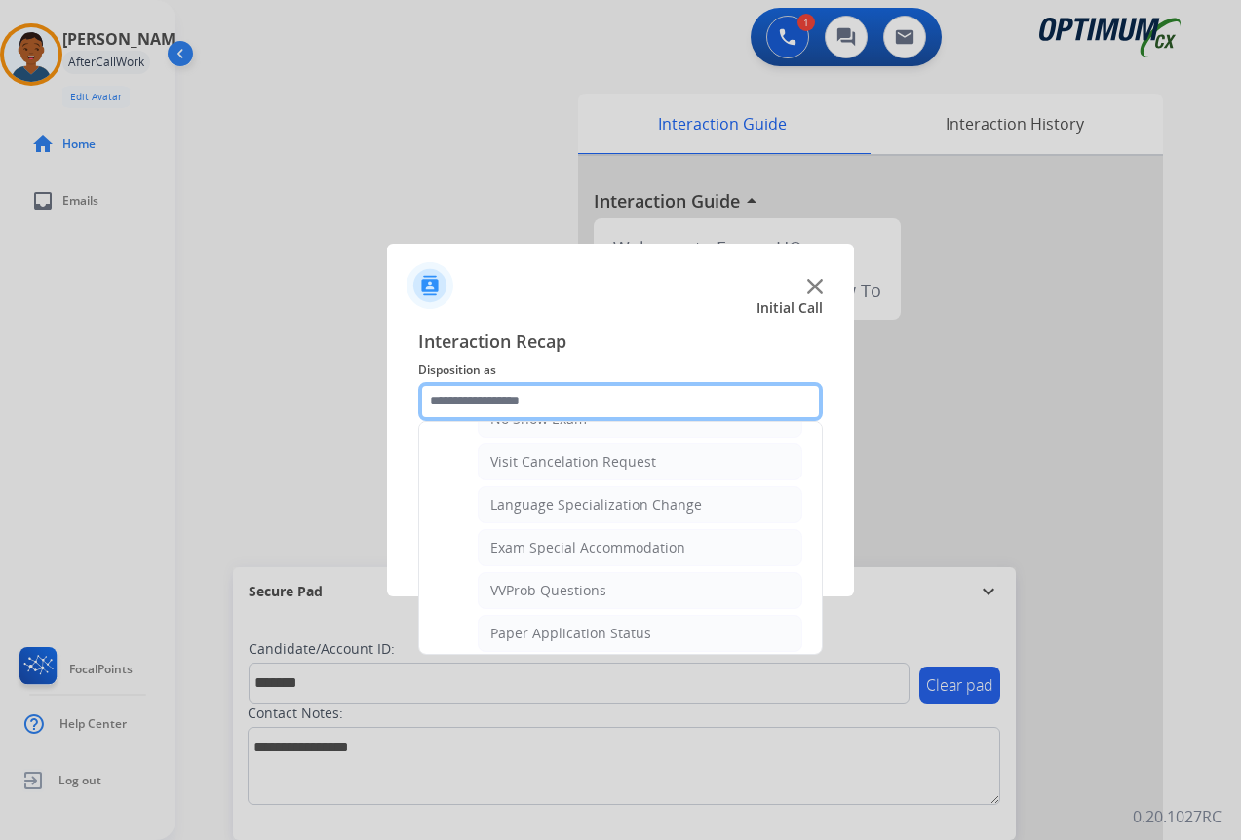
scroll to position [1010, 0]
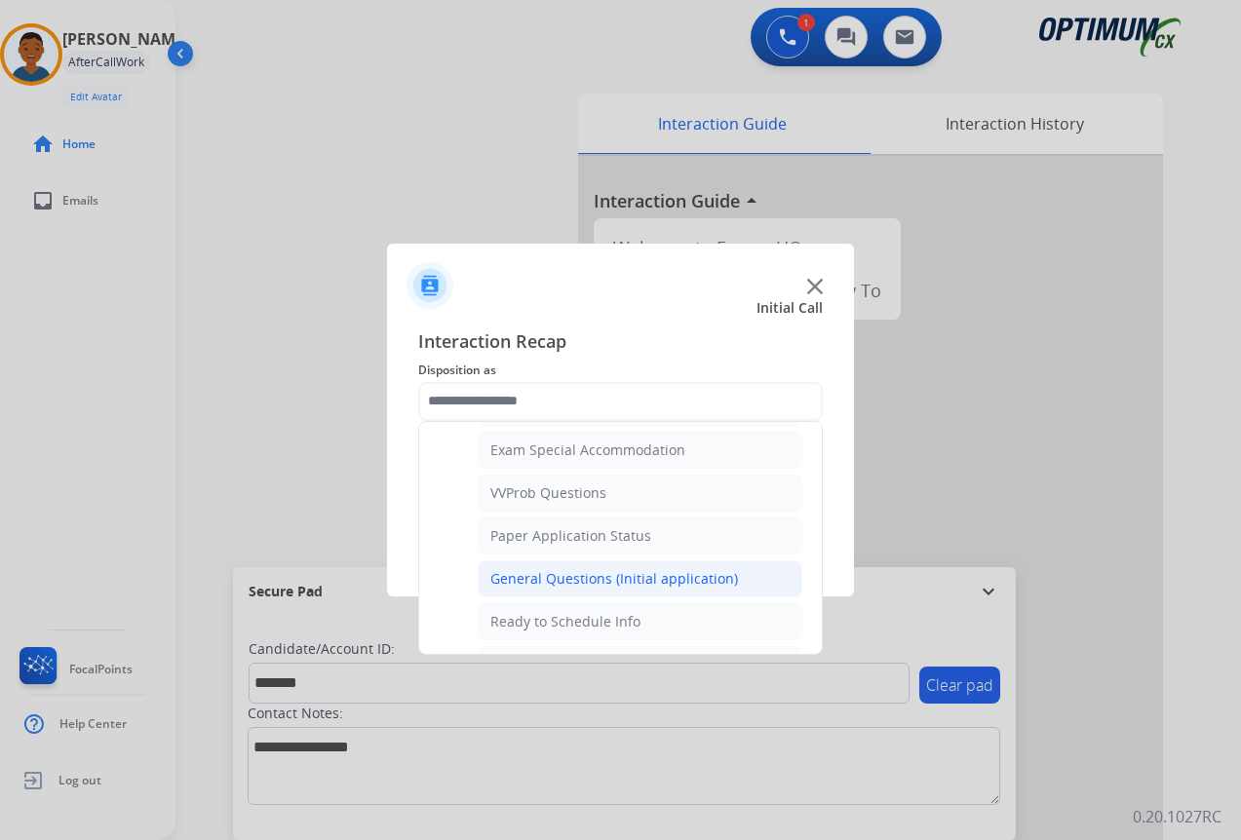
click at [501, 579] on div "General Questions (Initial application)" at bounding box center [614, 578] width 248 height 19
type input "**********"
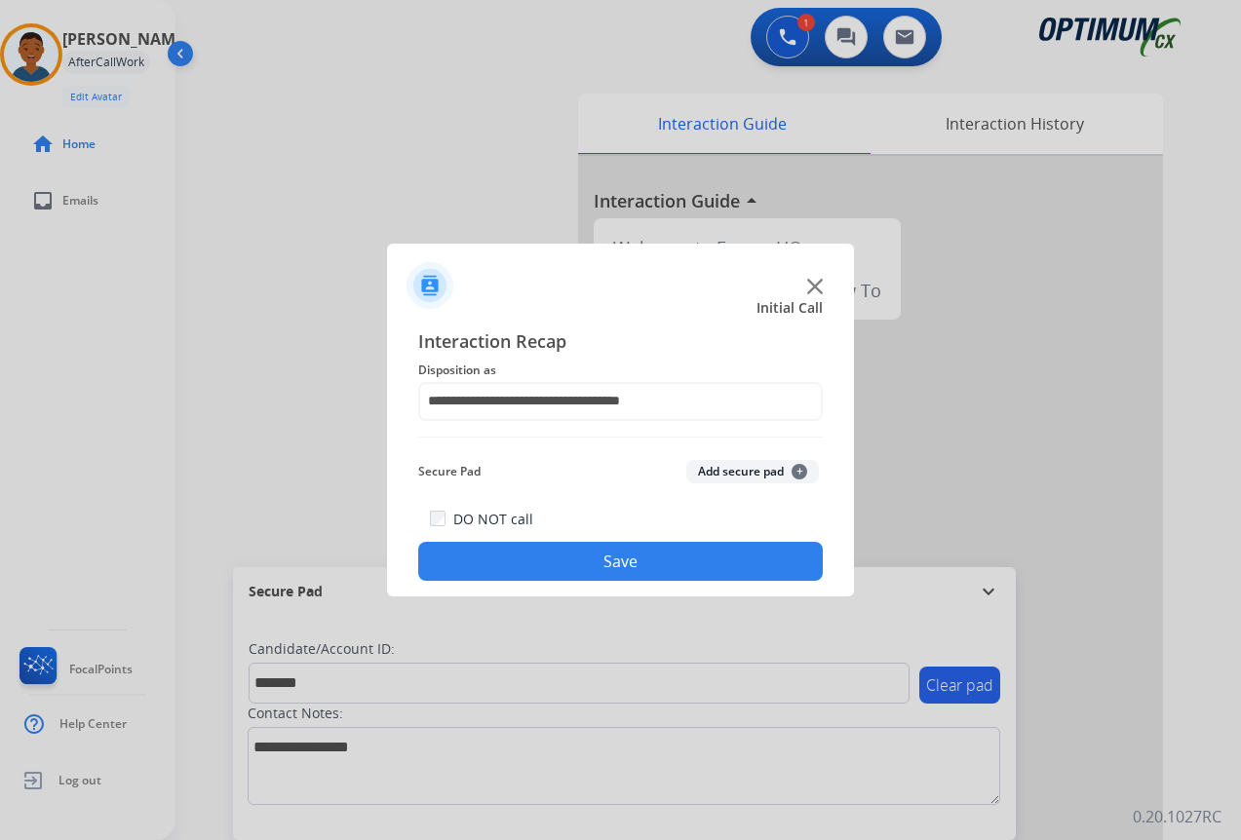
click at [716, 479] on button "Add secure pad +" at bounding box center [752, 471] width 133 height 23
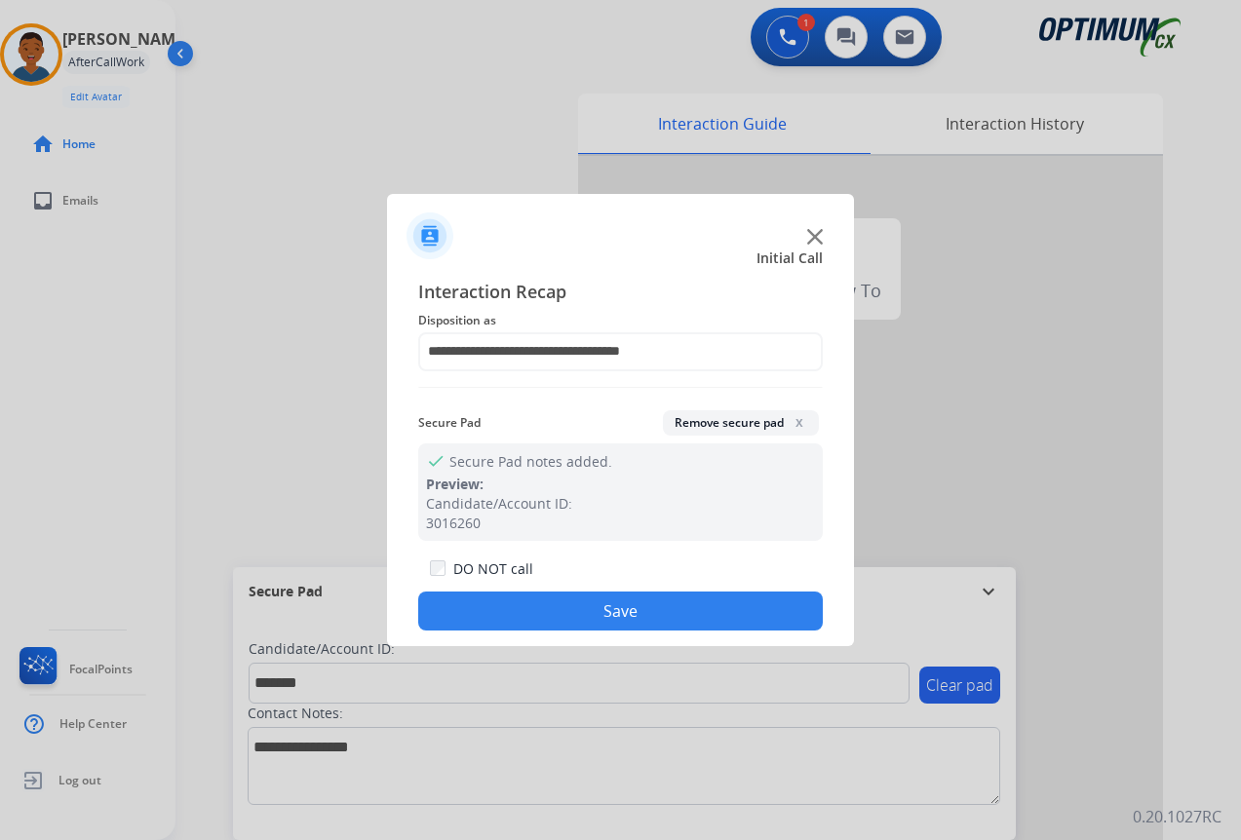
click at [648, 601] on button "Save" at bounding box center [620, 611] width 405 height 39
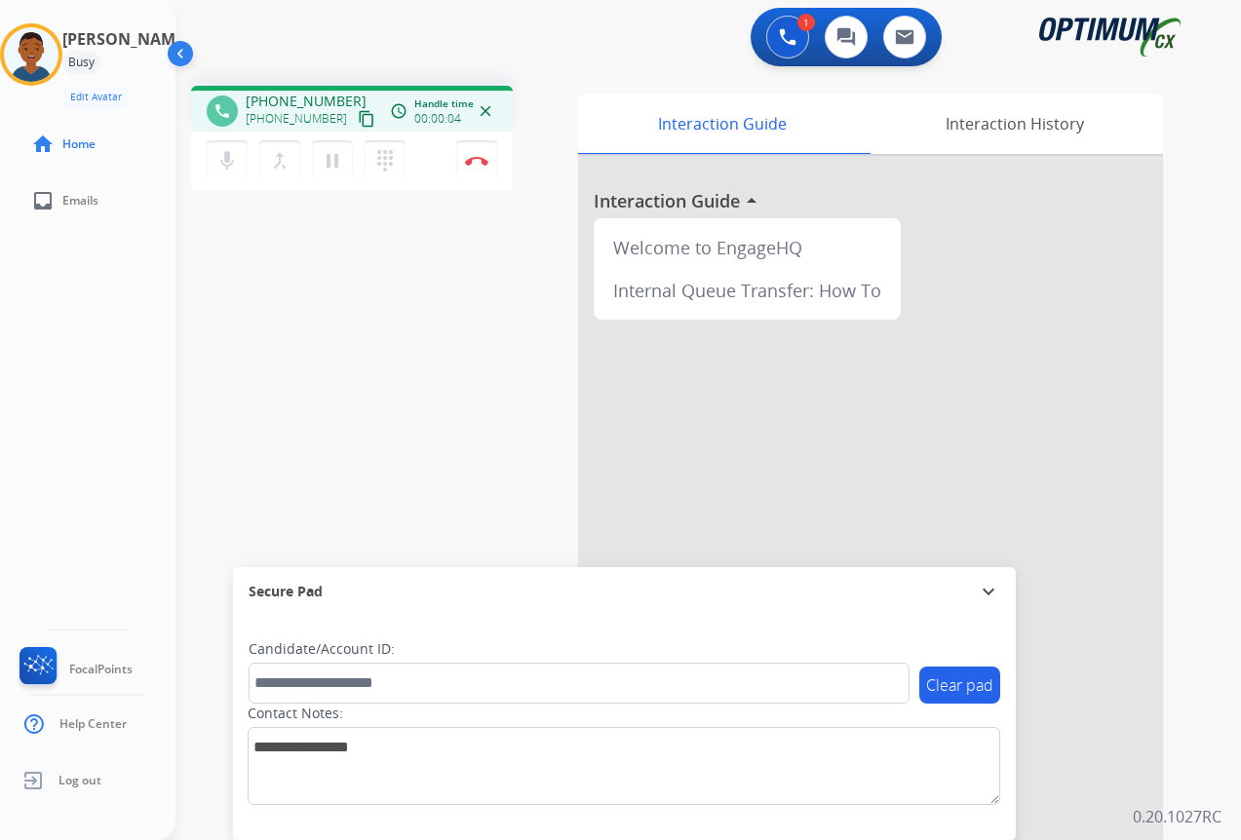
click at [358, 121] on mat-icon "content_copy" at bounding box center [367, 119] width 18 height 18
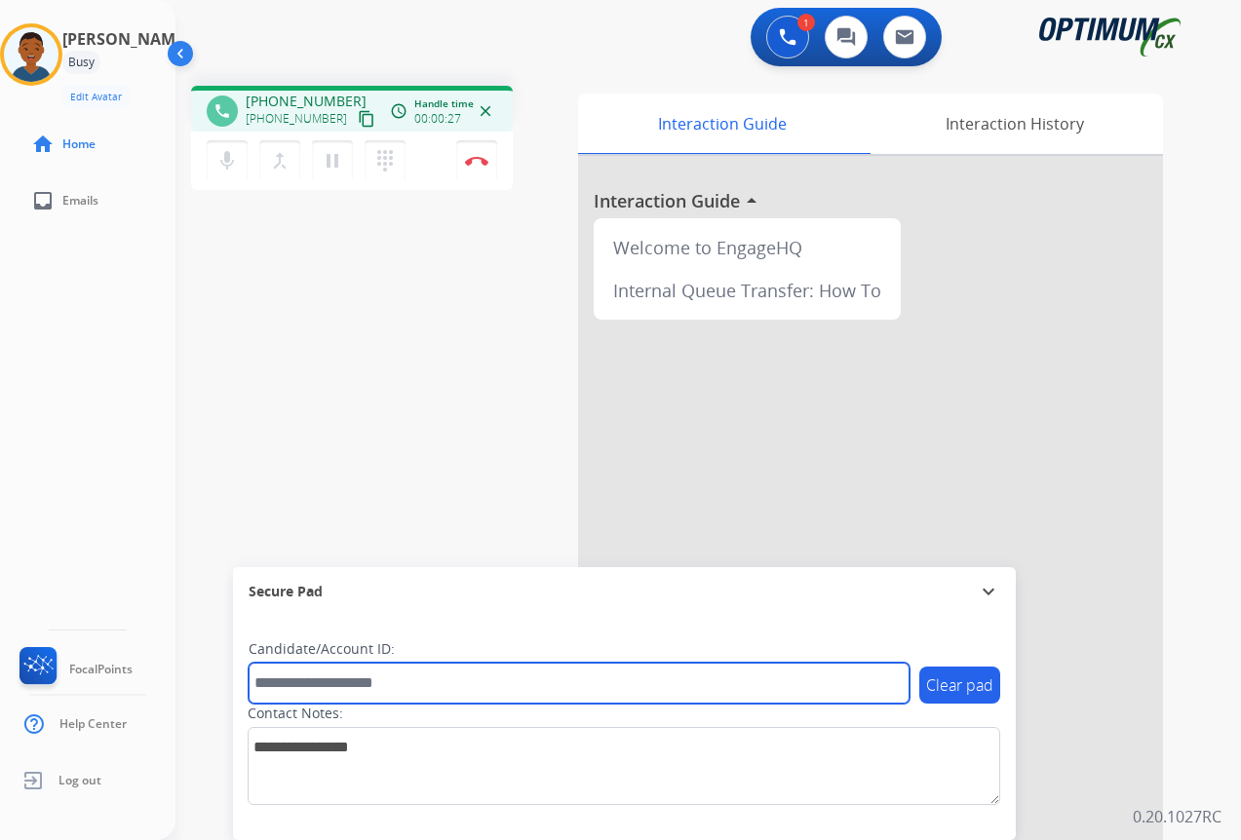
click at [266, 678] on input "text" at bounding box center [579, 683] width 661 height 41
paste input "*******"
type input "*******"
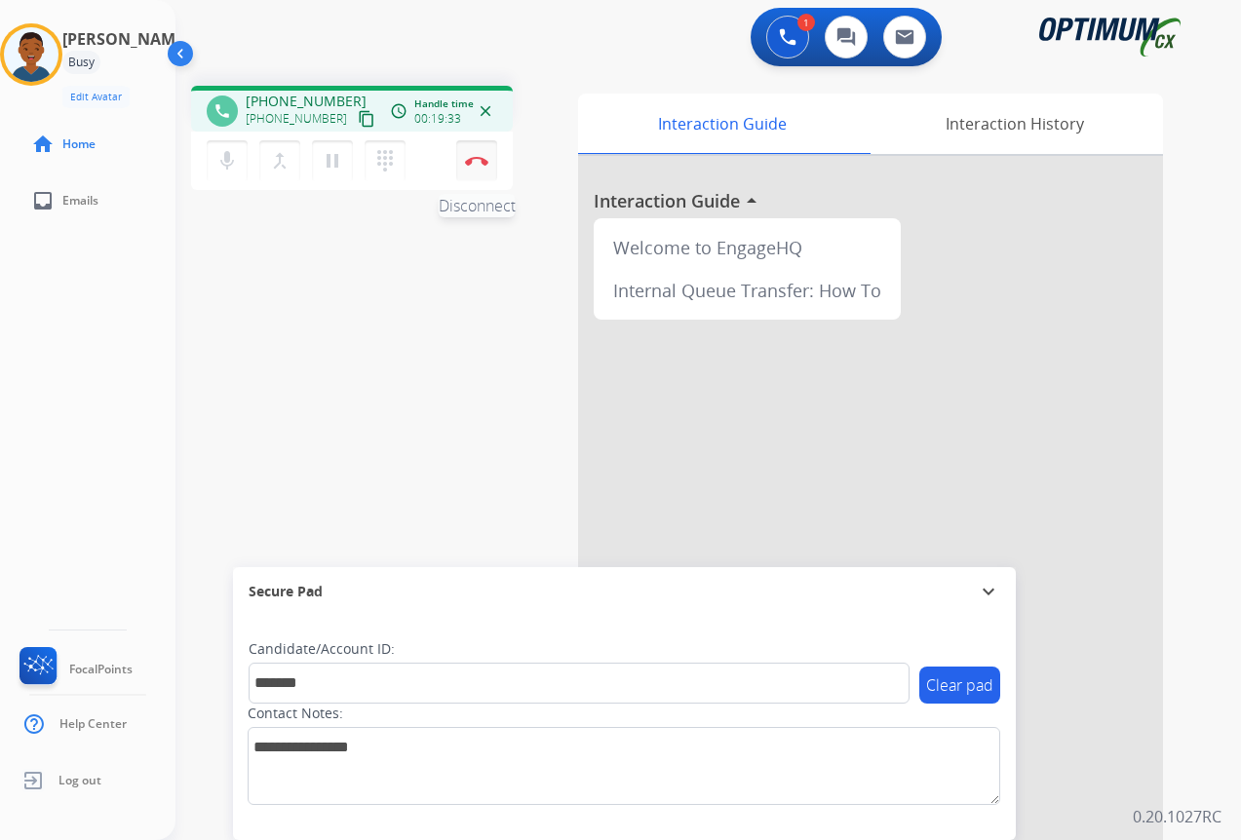
click at [472, 168] on button "Disconnect" at bounding box center [476, 160] width 41 height 41
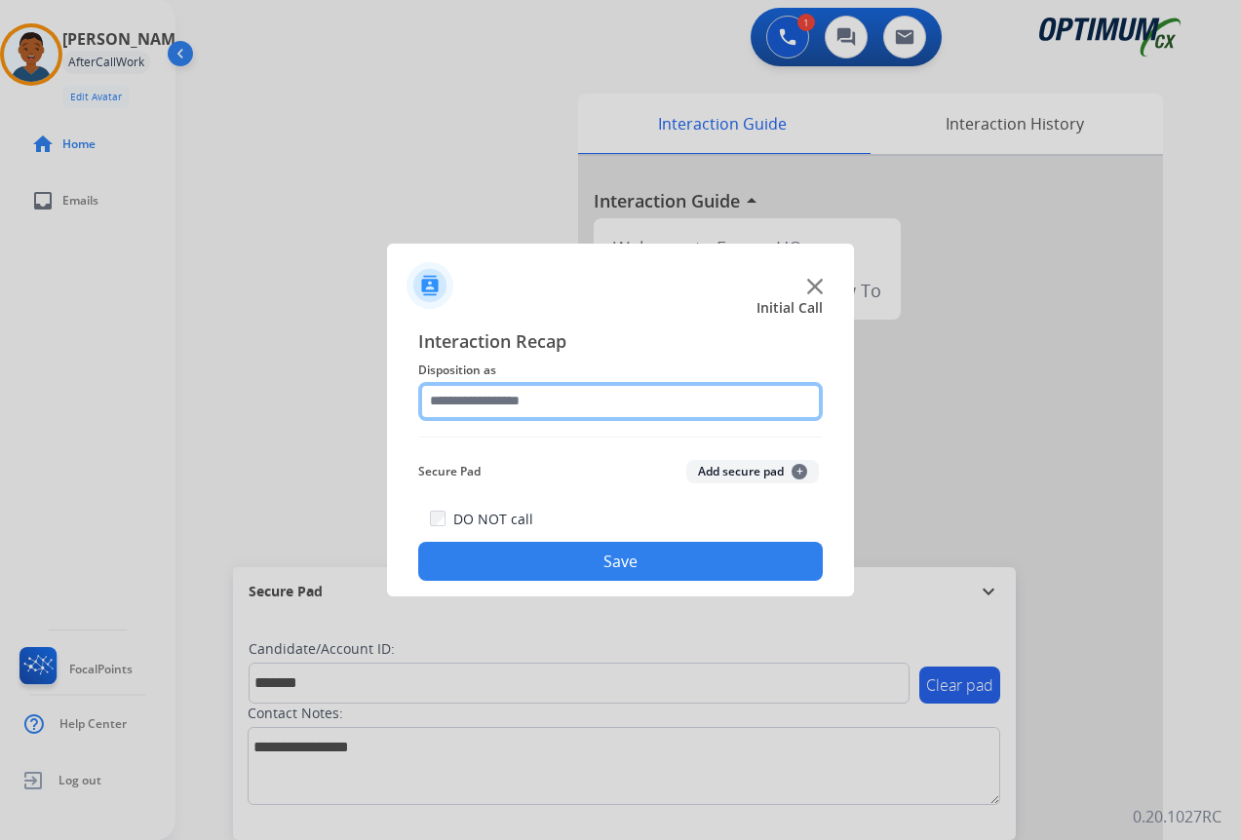
click at [484, 398] on input "text" at bounding box center [620, 401] width 405 height 39
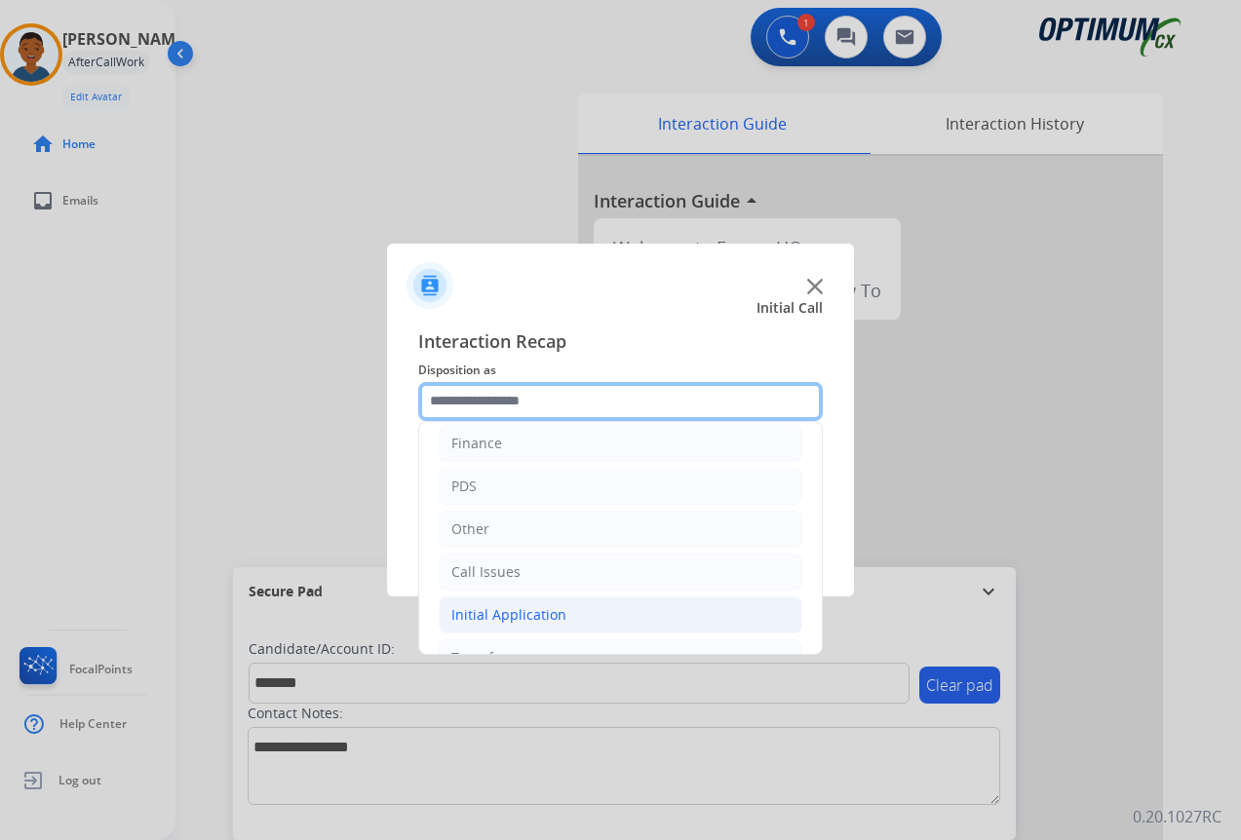
scroll to position [133, 0]
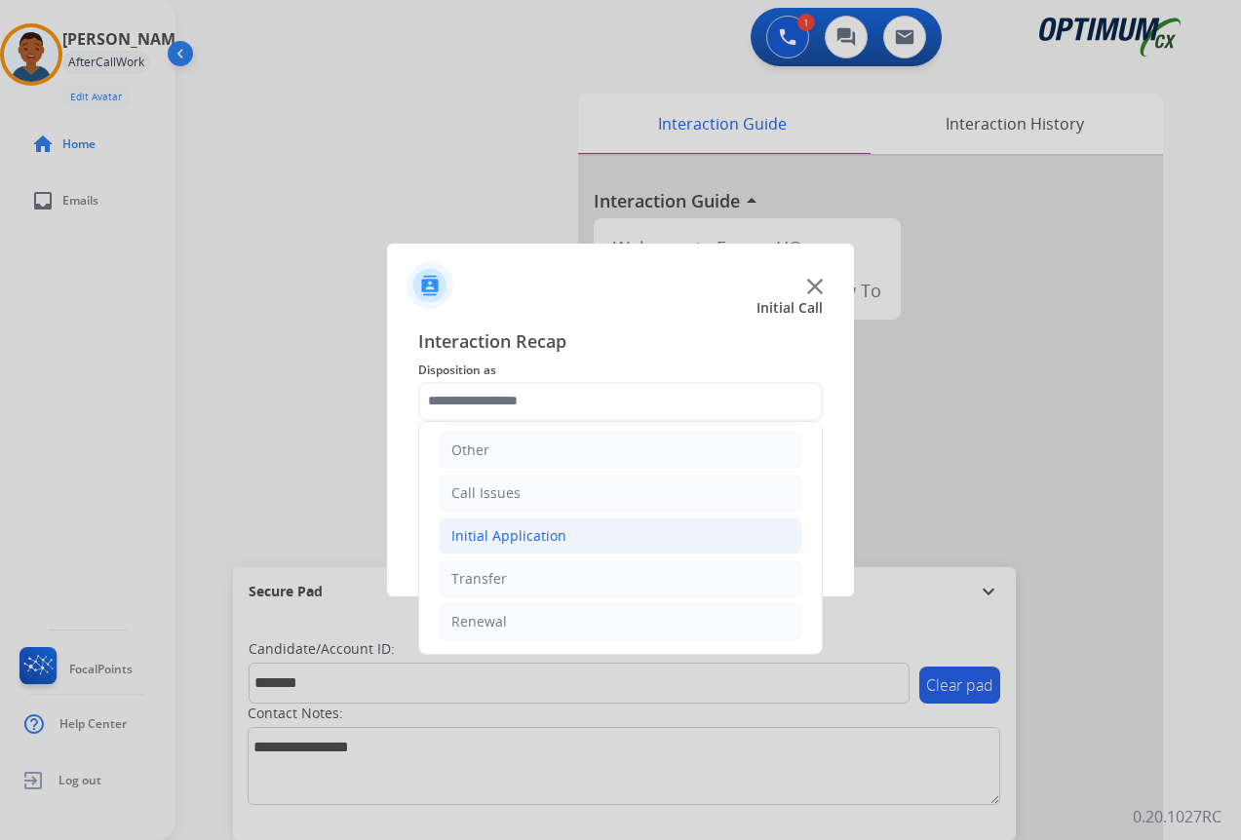
click at [496, 537] on div "Initial Application" at bounding box center [508, 535] width 115 height 19
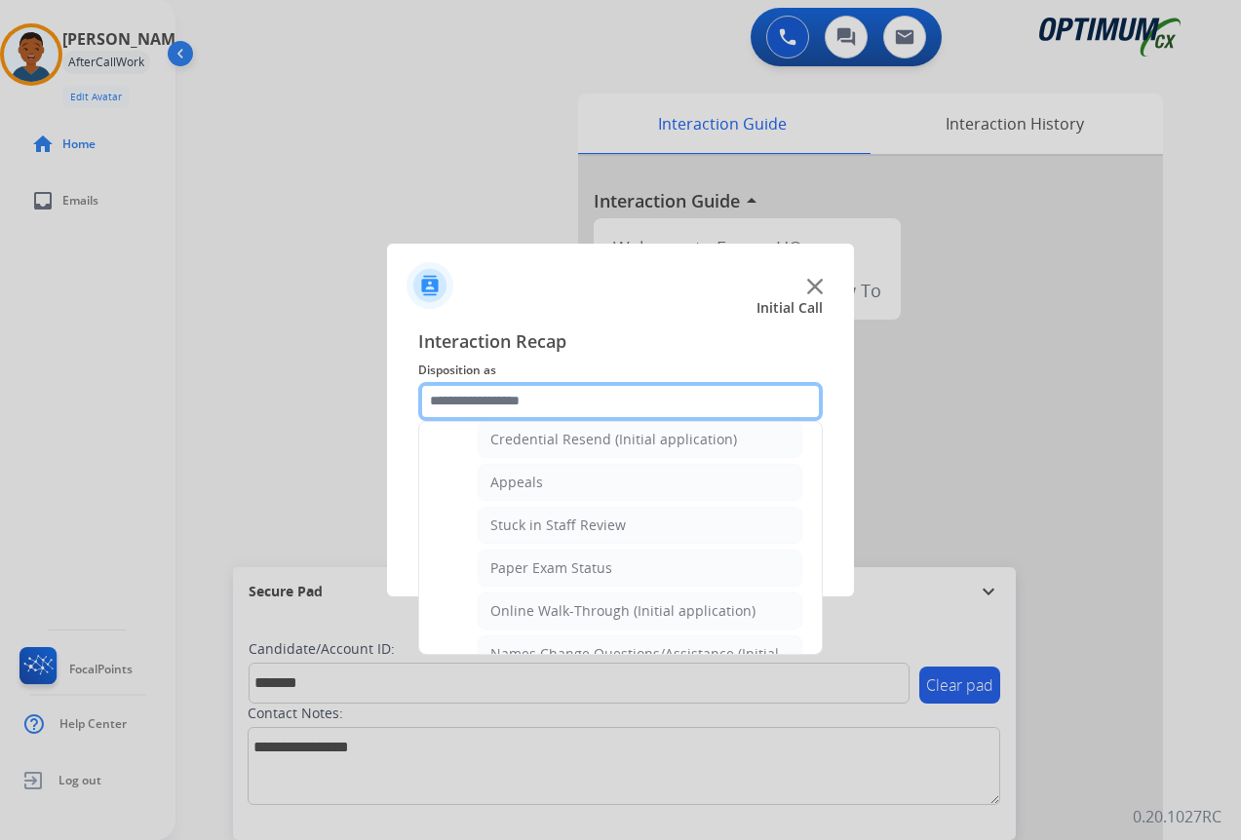
scroll to position [328, 0]
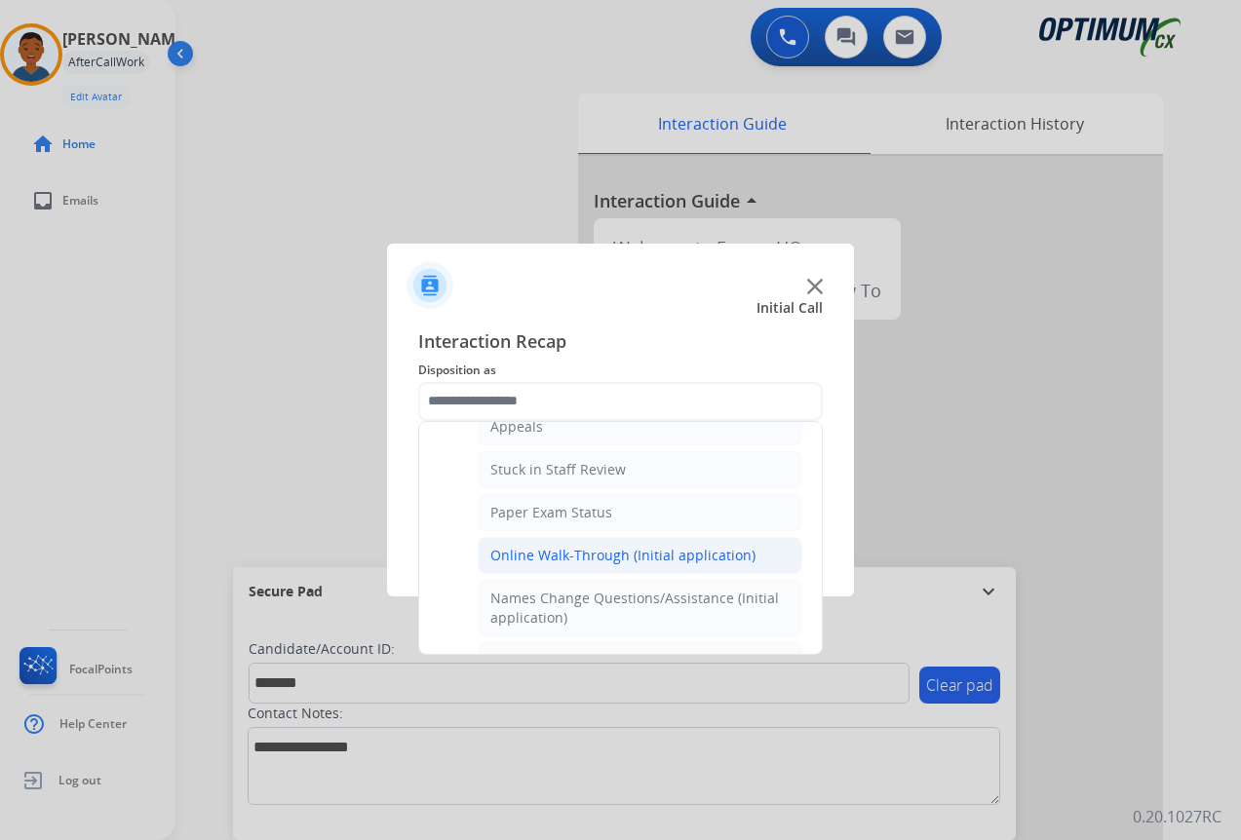
click at [502, 550] on div "Online Walk-Through (Initial application)" at bounding box center [622, 555] width 265 height 19
type input "**********"
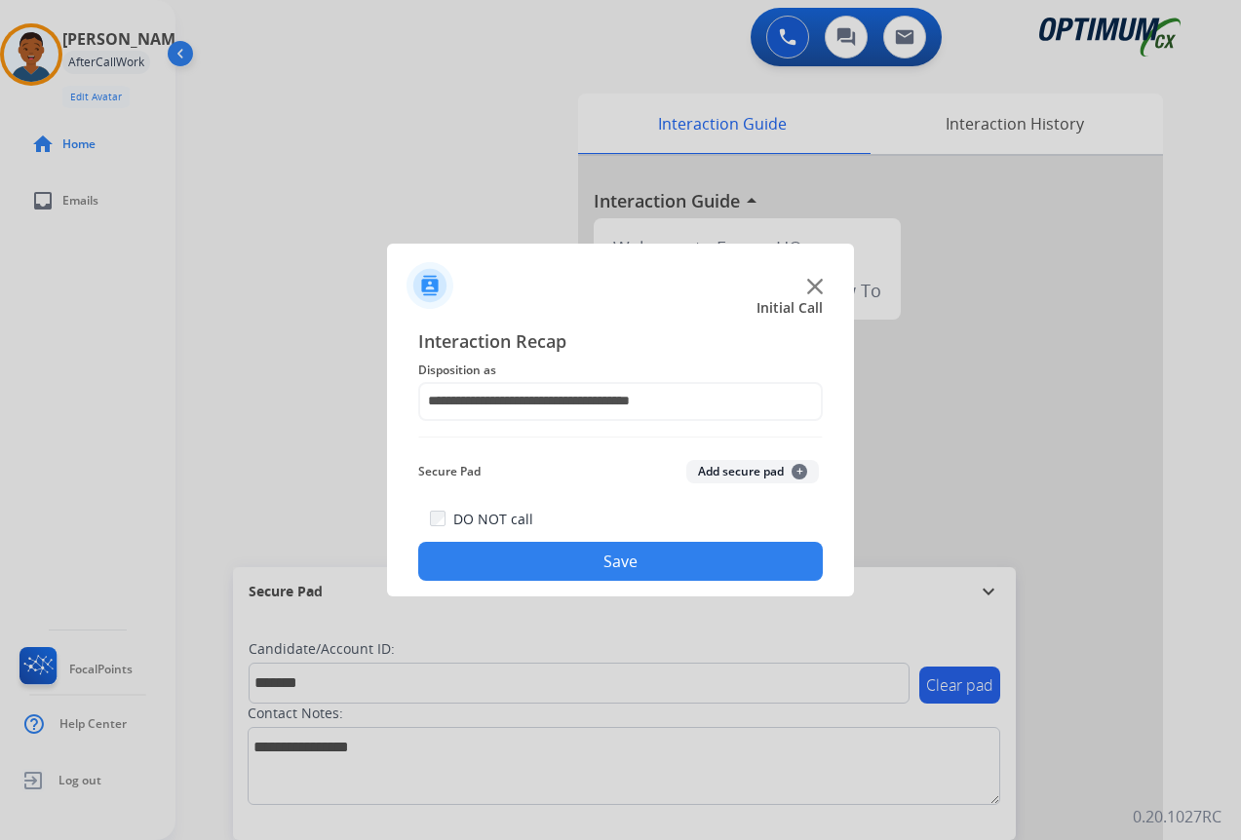
click at [722, 469] on button "Add secure pad +" at bounding box center [752, 471] width 133 height 23
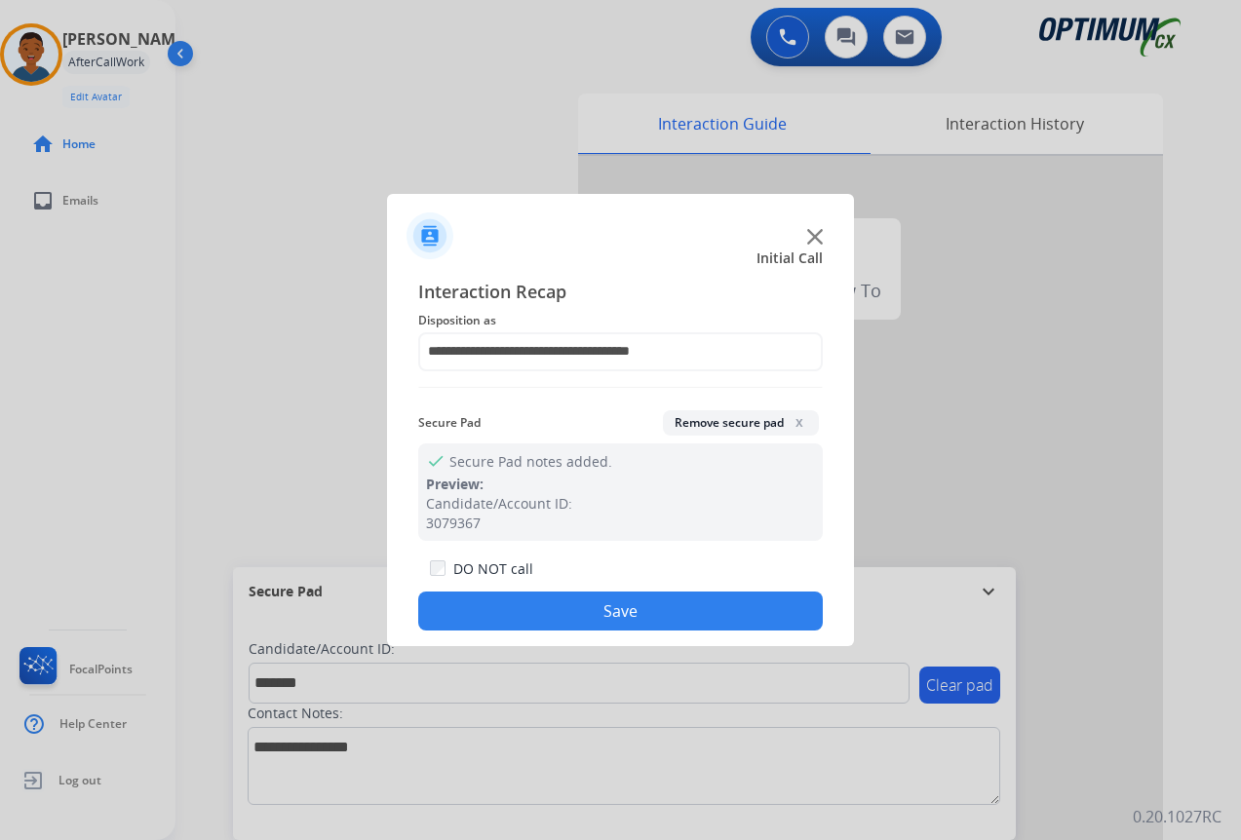
click at [671, 611] on button "Save" at bounding box center [620, 611] width 405 height 39
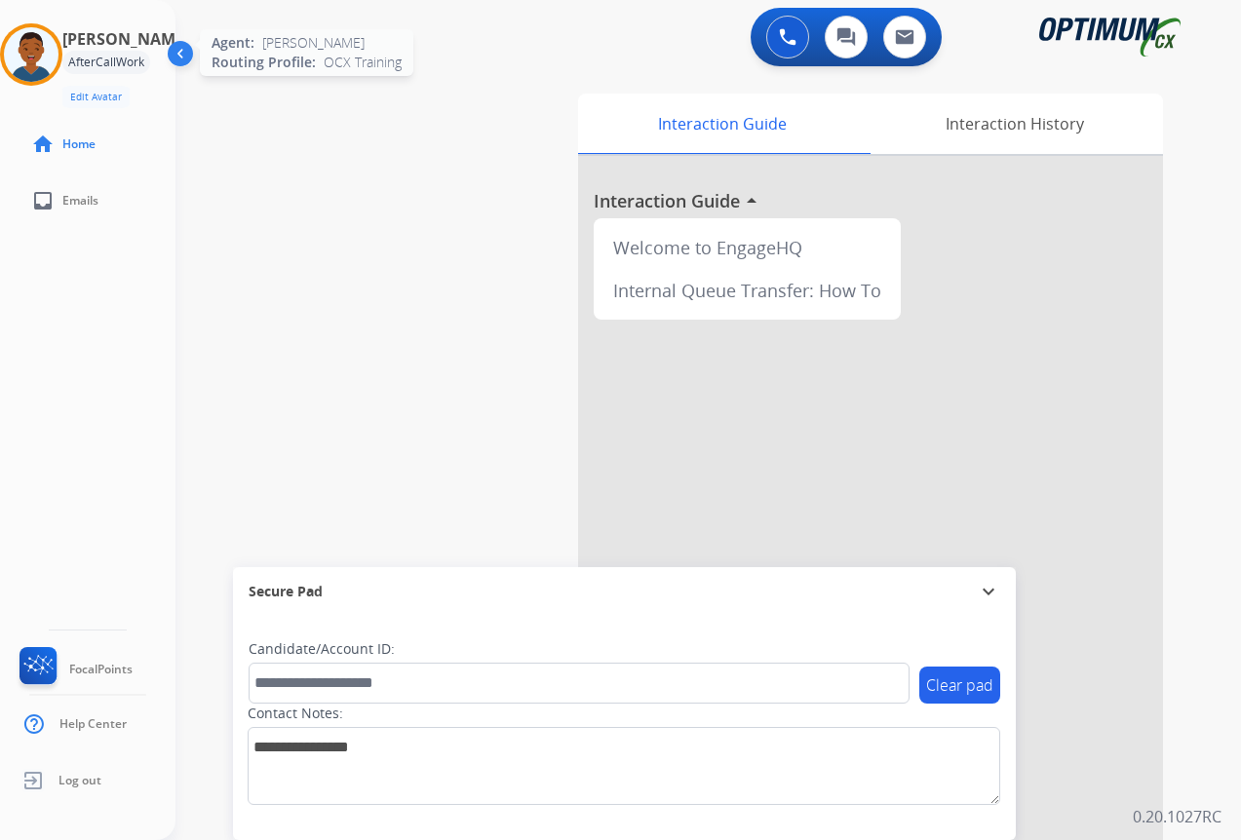
click at [42, 58] on img at bounding box center [31, 54] width 55 height 55
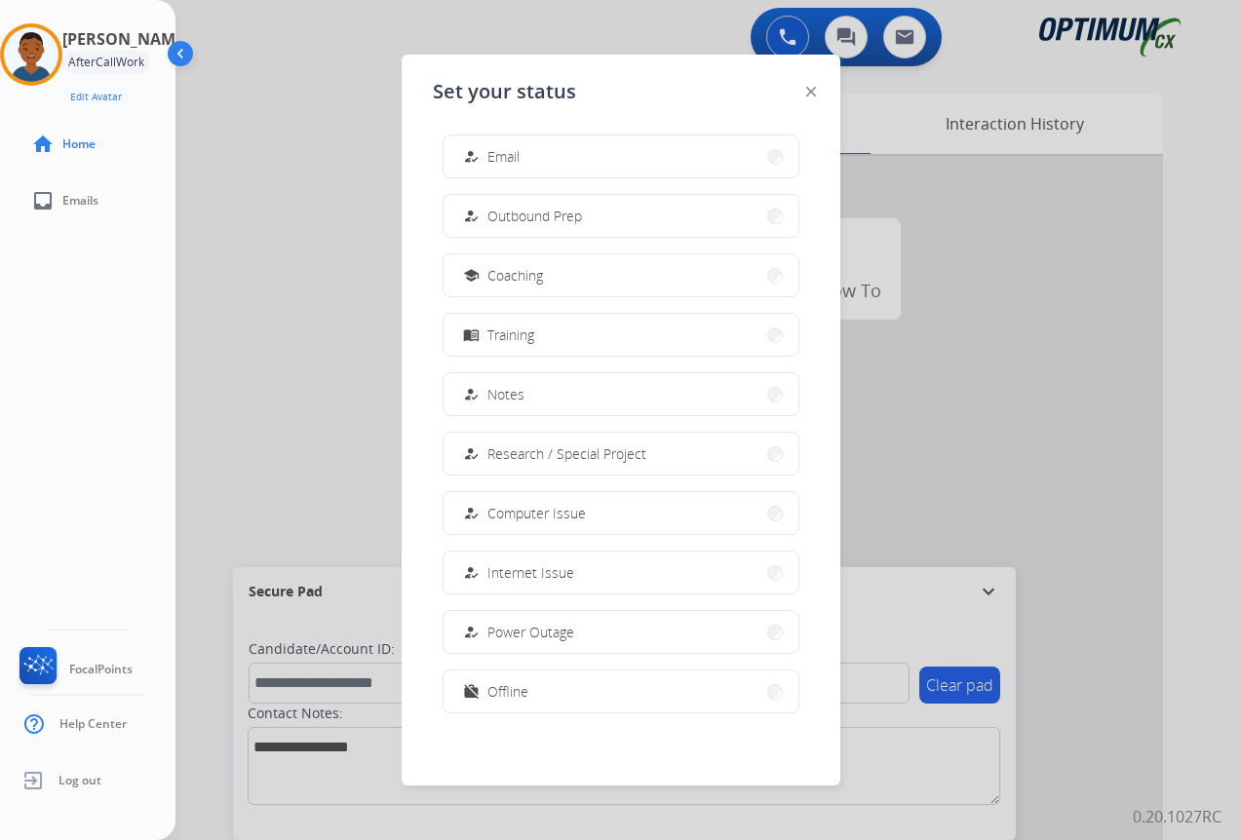
scroll to position [184, 0]
click at [512, 692] on span "Offline" at bounding box center [507, 689] width 41 height 20
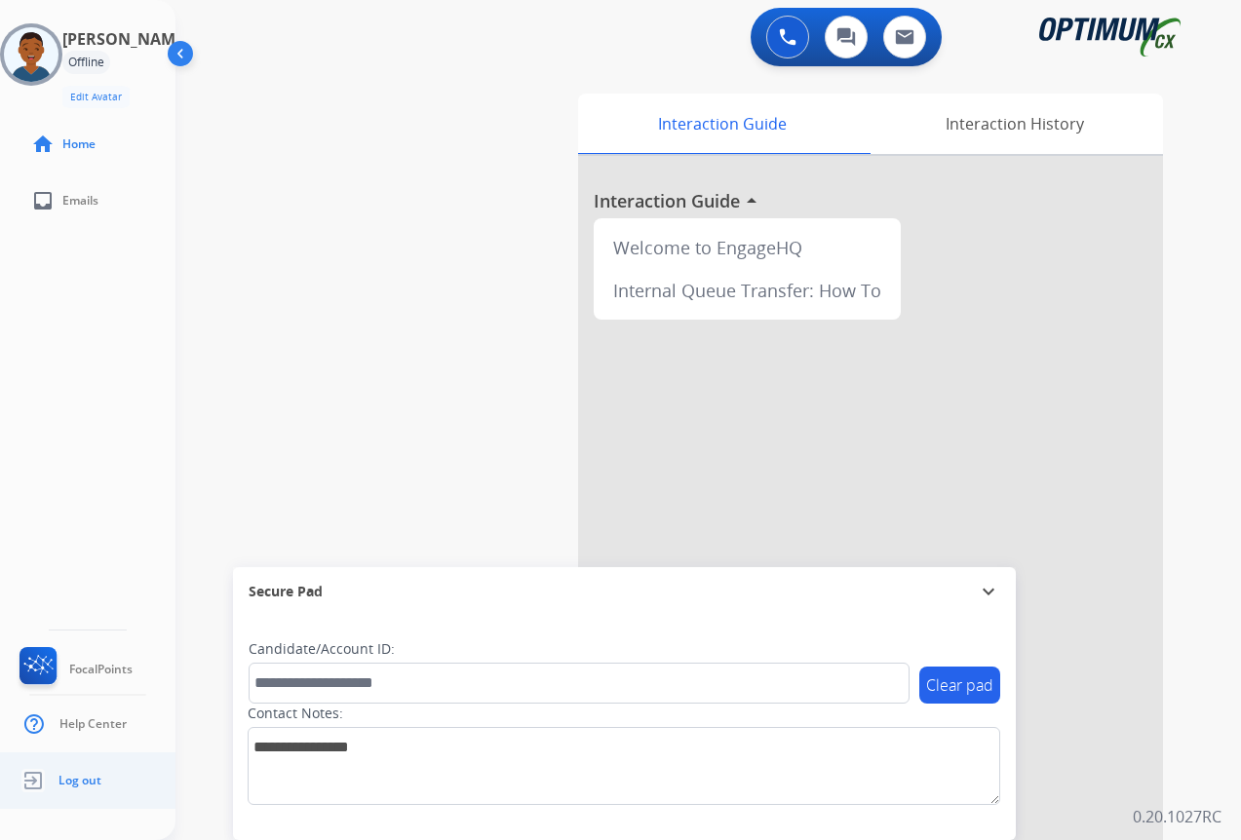
click at [86, 783] on span "Log out" at bounding box center [79, 781] width 43 height 16
